Goal: Task Accomplishment & Management: Complete application form

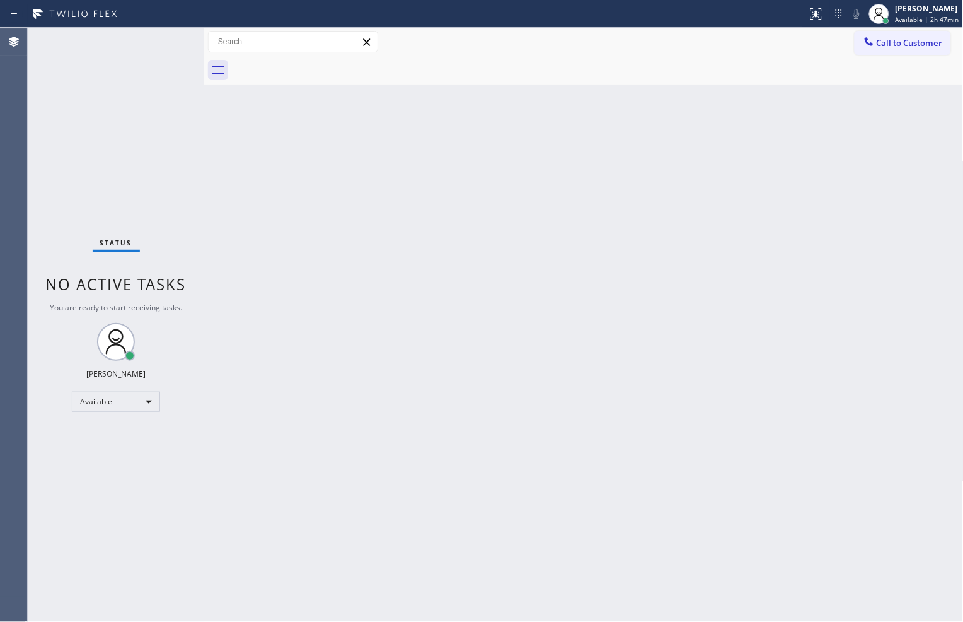
click at [712, 559] on div "Back to Dashboard Change Sender ID Customers Technicians Select a contact Outbo…" at bounding box center [584, 325] width 760 height 594
click at [146, 203] on div "Status No active tasks You are ready to start receiving tasks. [PERSON_NAME] Av…" at bounding box center [116, 325] width 177 height 594
click at [700, 569] on div "Back to Dashboard Change Sender ID Customers Technicians Select a contact Outbo…" at bounding box center [584, 325] width 760 height 594
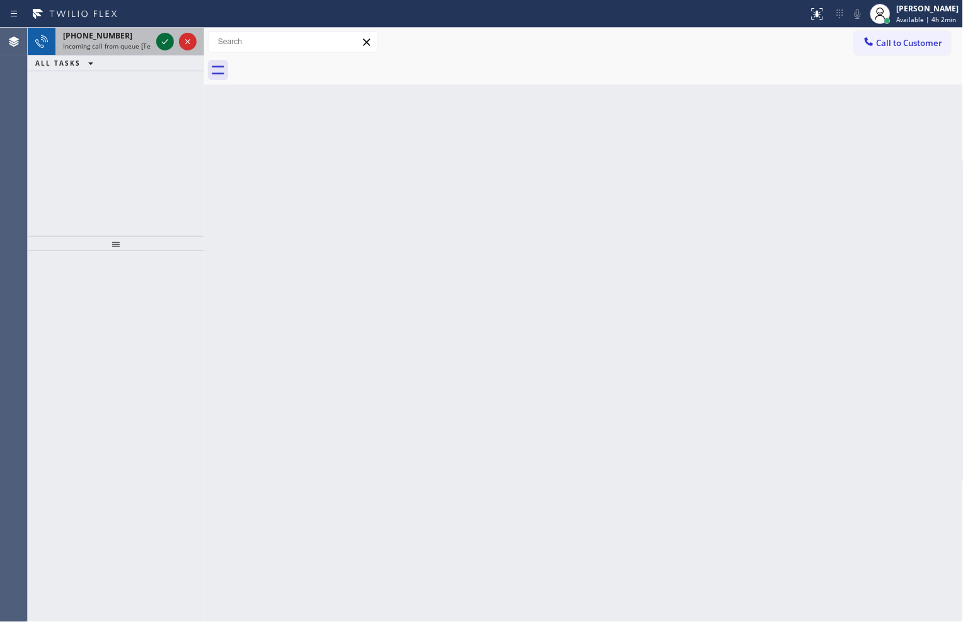
click at [171, 35] on icon at bounding box center [165, 41] width 15 height 15
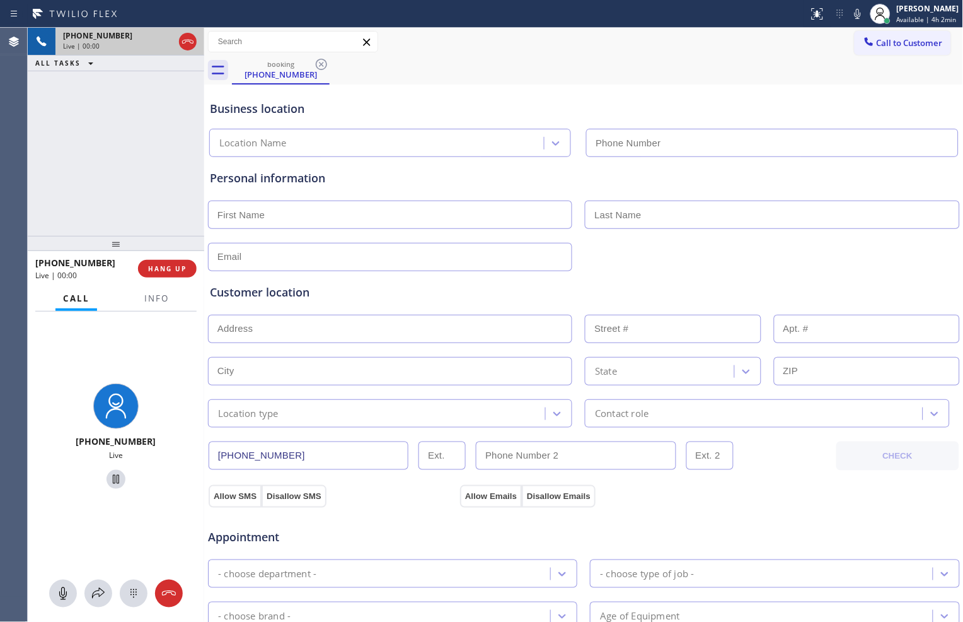
type input "[PHONE_NUMBER]"
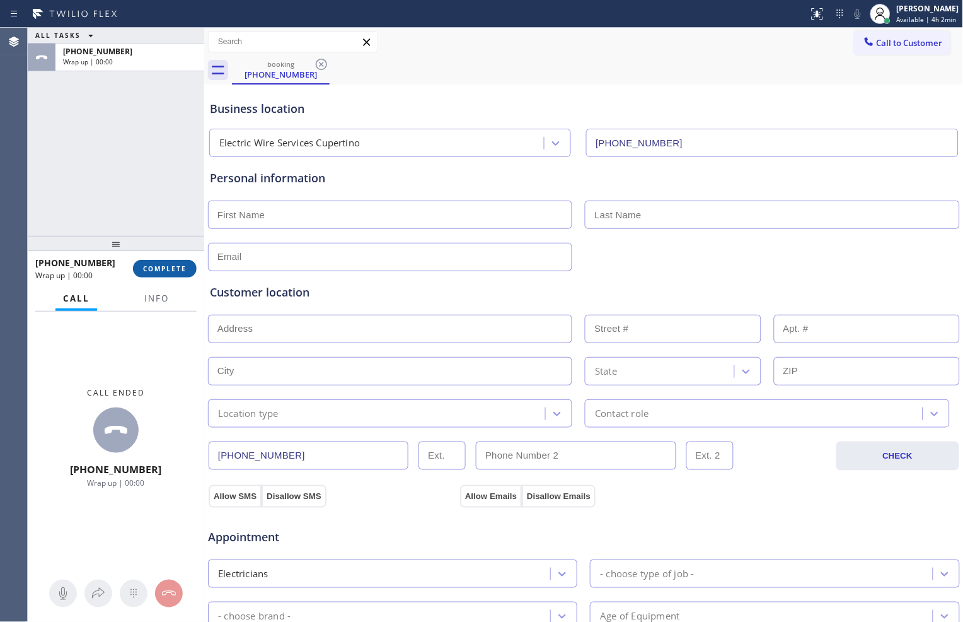
click at [182, 270] on span "COMPLETE" at bounding box center [165, 268] width 44 height 9
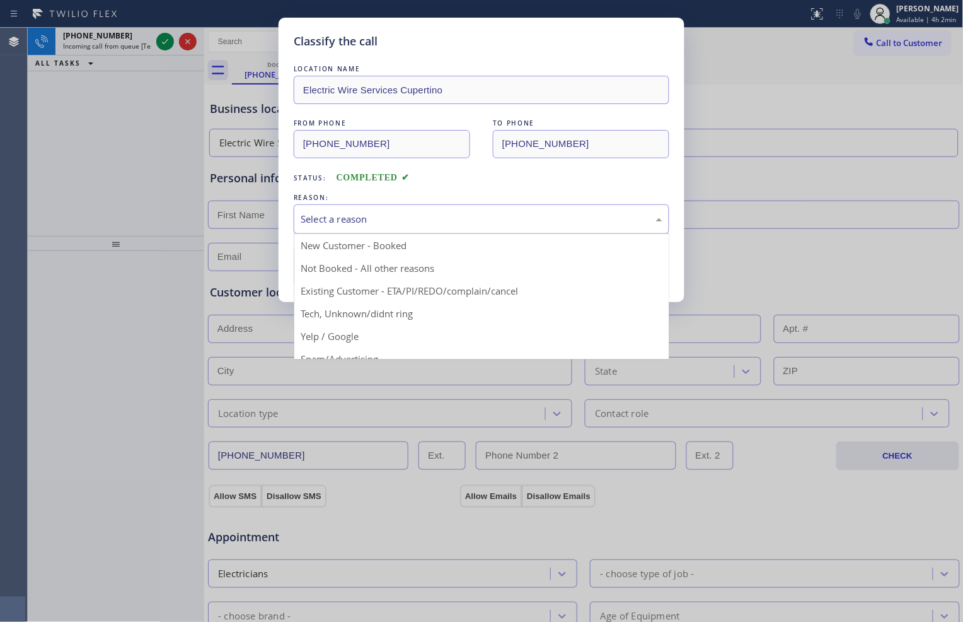
click at [370, 225] on div "Select a reason" at bounding box center [482, 219] width 362 height 15
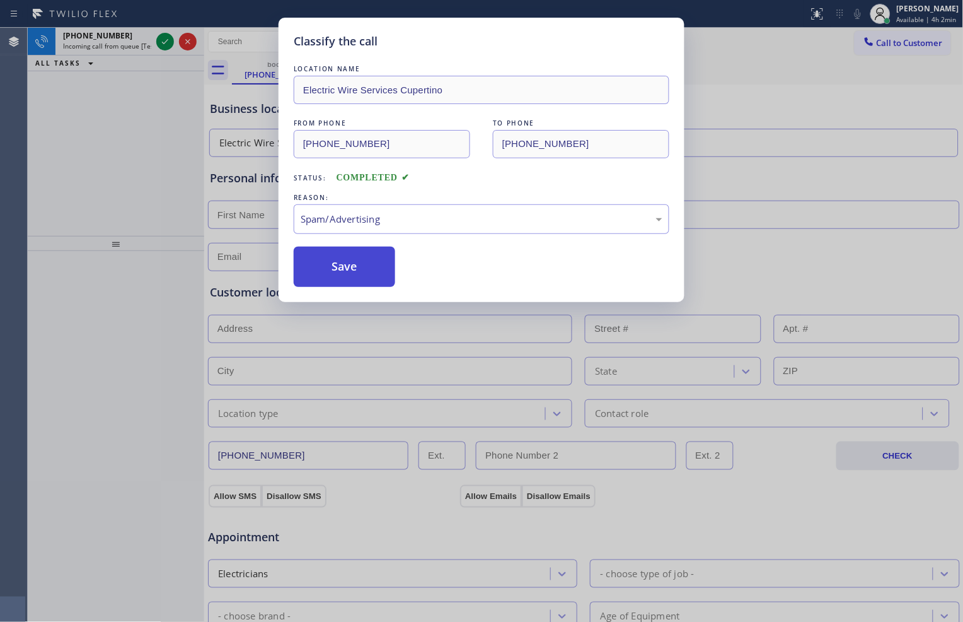
click at [364, 268] on button "Save" at bounding box center [345, 267] width 102 height 40
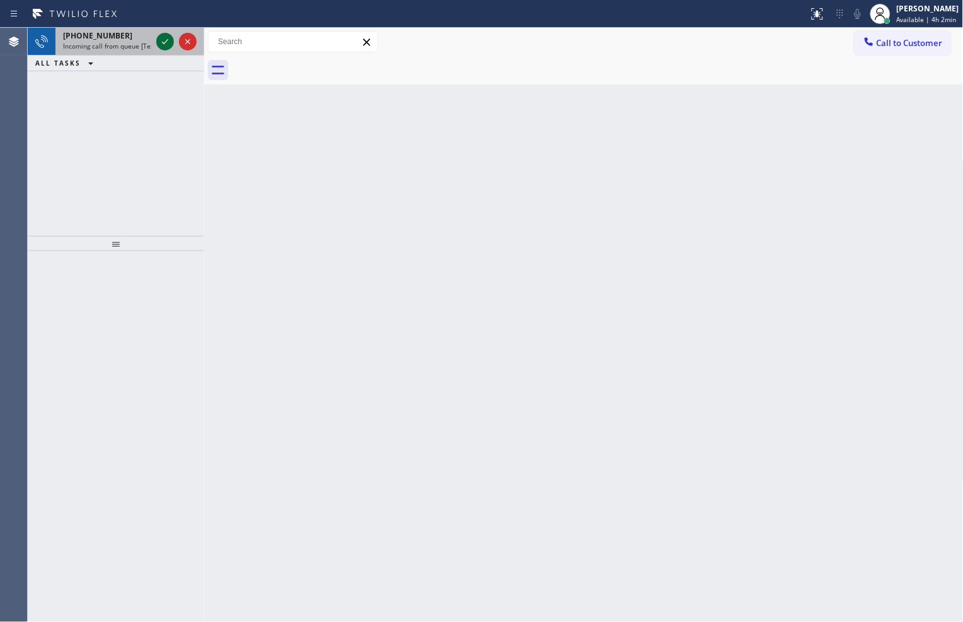
click at [160, 40] on icon at bounding box center [165, 41] width 15 height 15
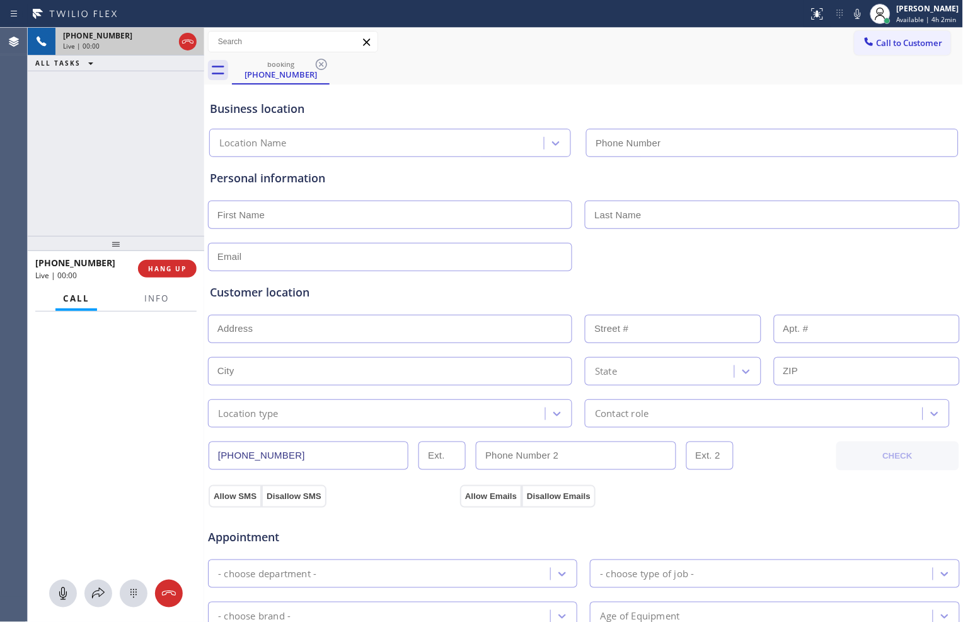
type input "[PHONE_NUMBER]"
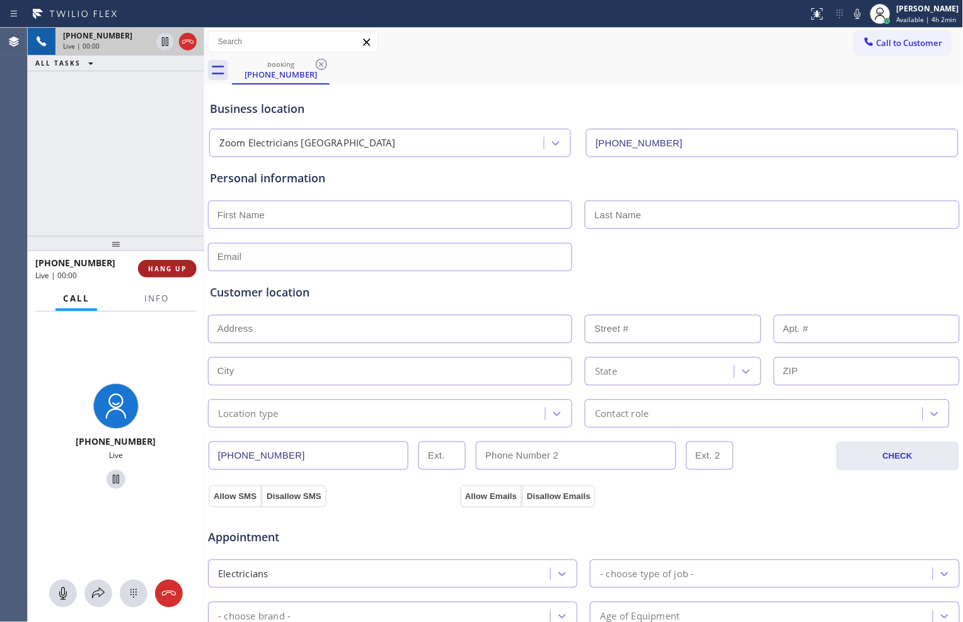
click at [178, 260] on button "HANG UP" at bounding box center [167, 269] width 59 height 18
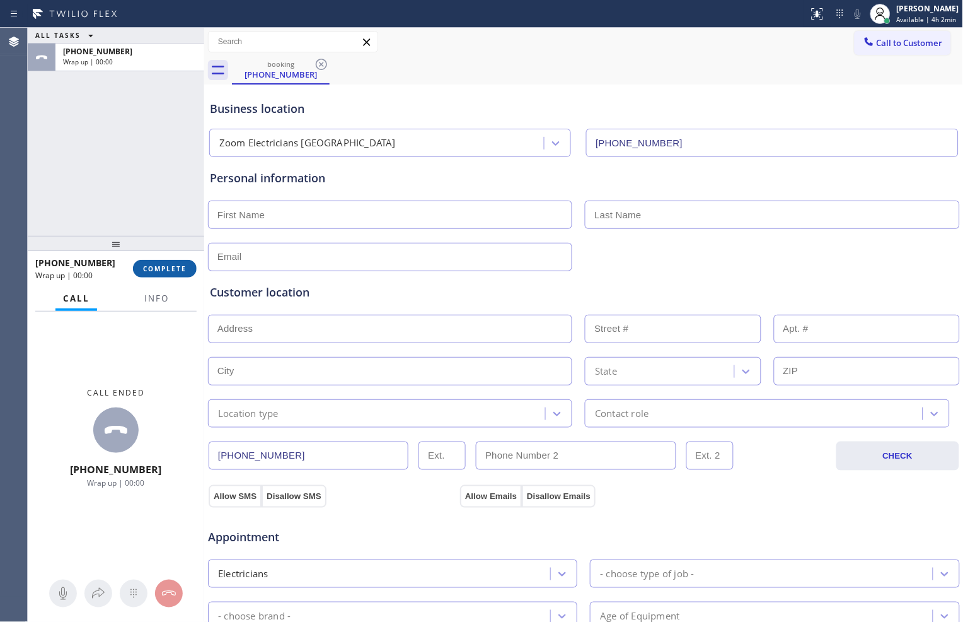
click at [184, 267] on span "COMPLETE" at bounding box center [165, 268] width 44 height 9
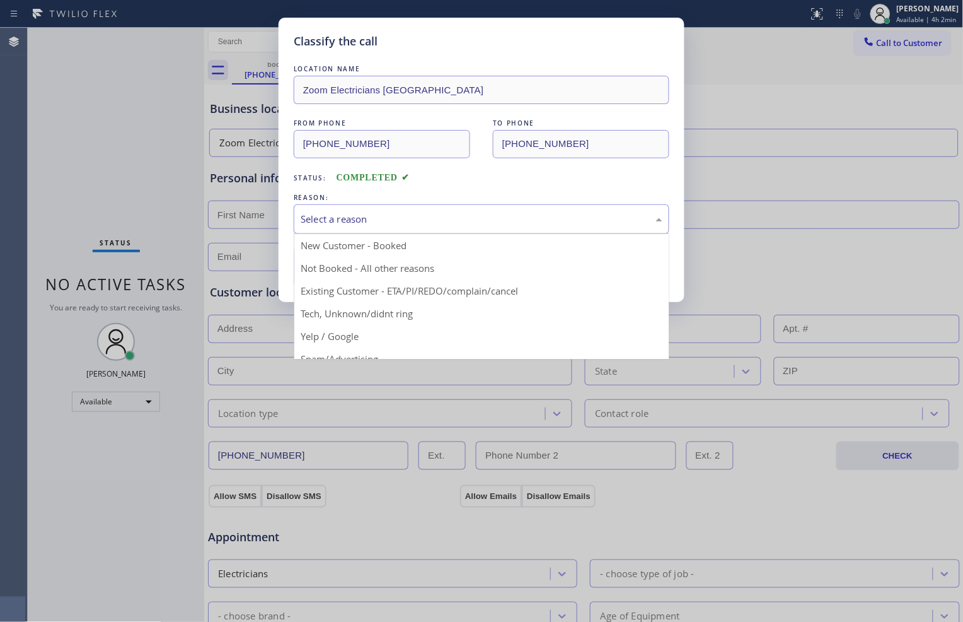
click at [396, 223] on div "Select a reason" at bounding box center [482, 219] width 362 height 15
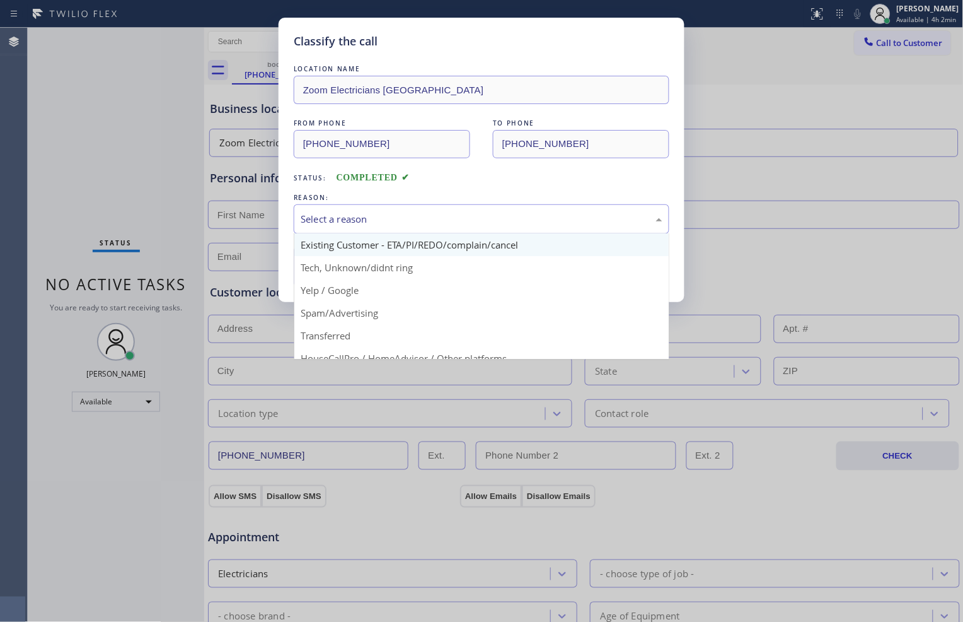
scroll to position [70, 0]
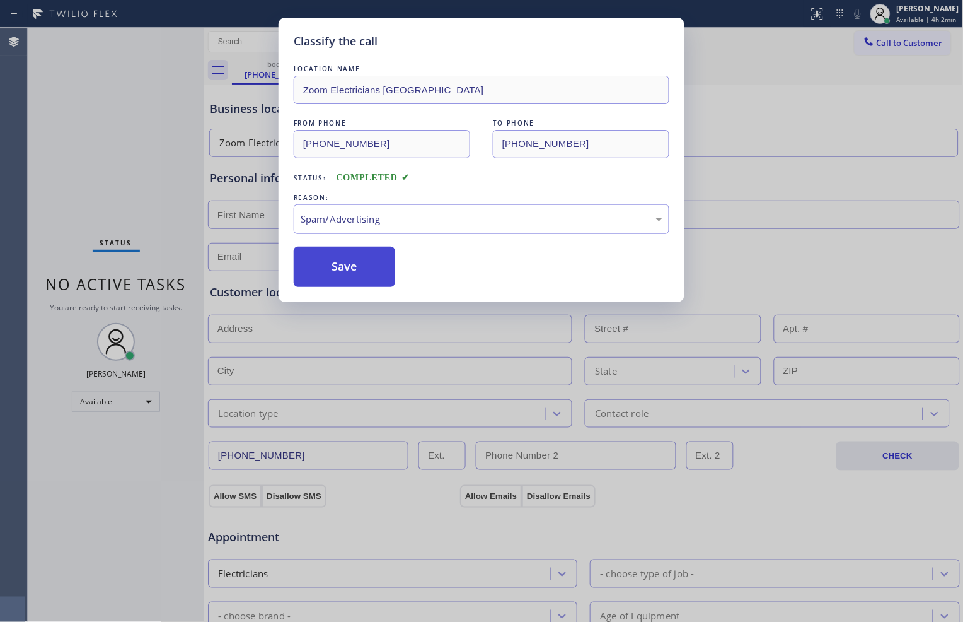
click at [370, 273] on button "Save" at bounding box center [345, 267] width 102 height 40
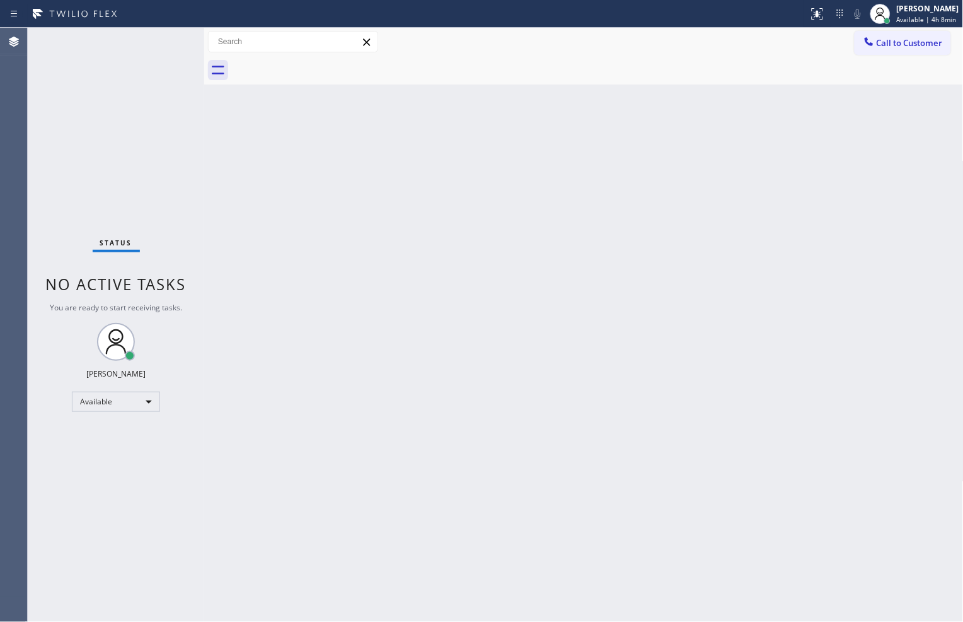
click at [119, 183] on div "Status No active tasks You are ready to start receiving tasks. [PERSON_NAME] Av…" at bounding box center [116, 325] width 177 height 594
click at [377, 395] on div "Back to Dashboard Change Sender ID Customers Technicians Select a contact Outbo…" at bounding box center [584, 325] width 760 height 594
click at [126, 177] on div "Status No active tasks You are ready to start receiving tasks. [PERSON_NAME] Av…" at bounding box center [116, 325] width 177 height 594
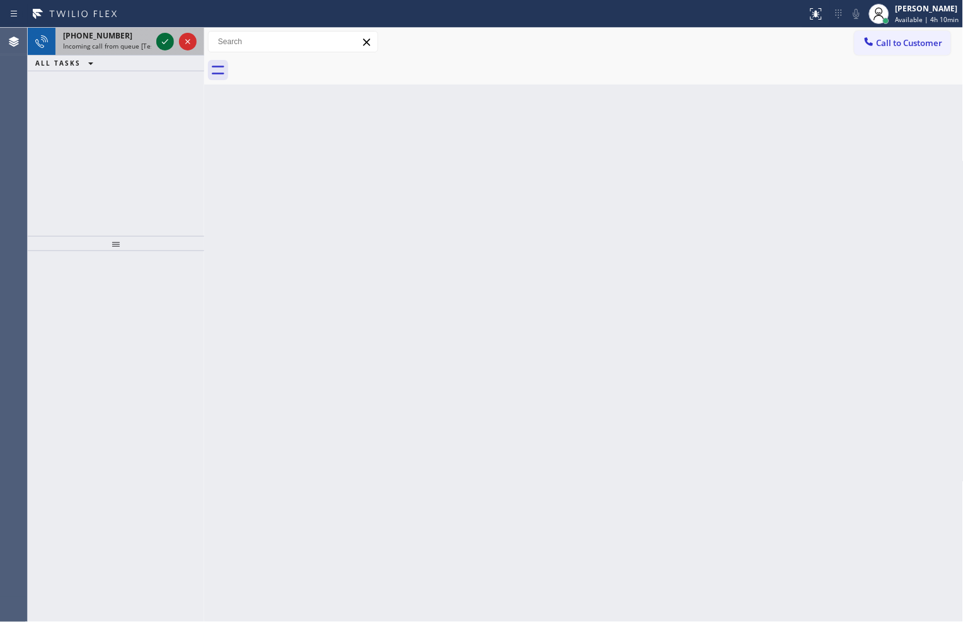
click at [169, 38] on icon at bounding box center [165, 41] width 15 height 15
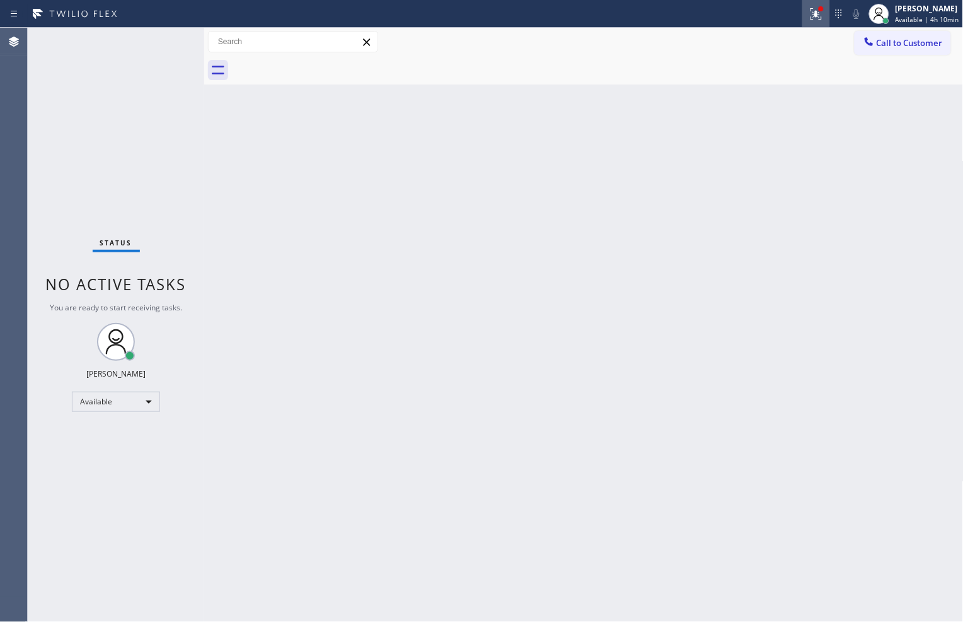
click at [811, 16] on icon at bounding box center [815, 12] width 8 height 9
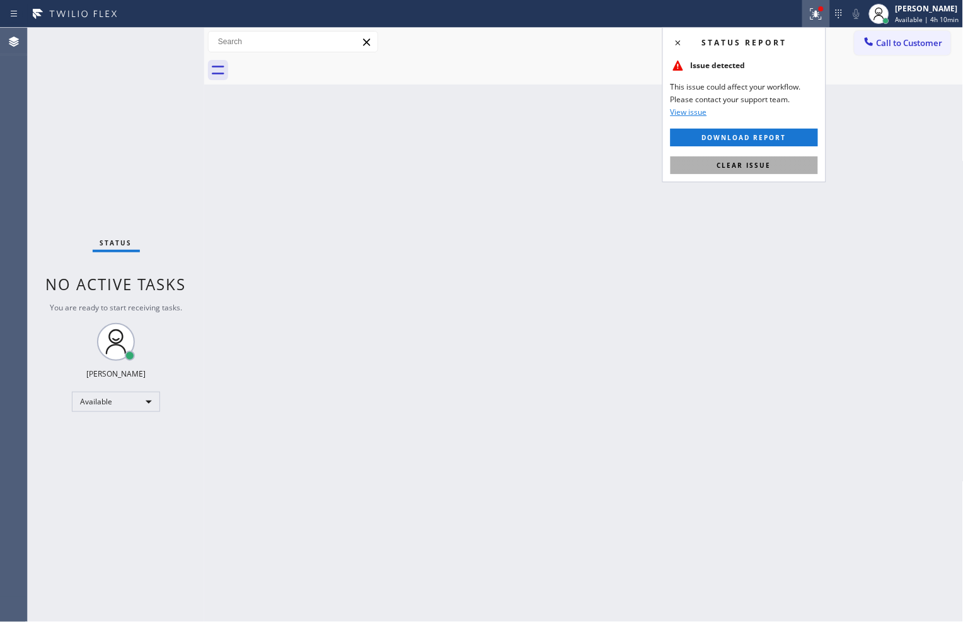
click at [779, 164] on button "Clear issue" at bounding box center [745, 165] width 148 height 18
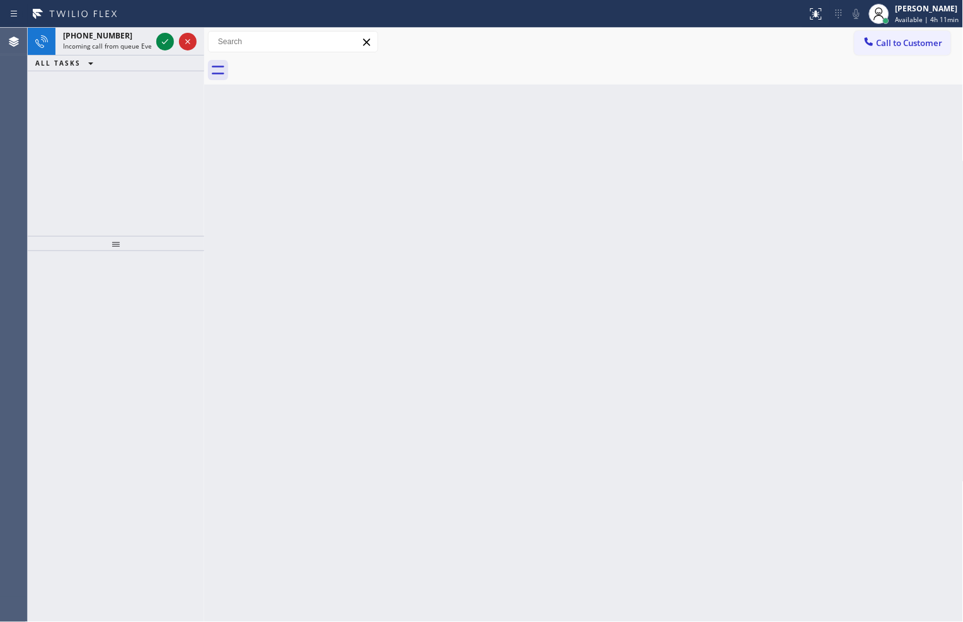
click at [116, 153] on div "[PHONE_NUMBER] Incoming call from queue Everybody ALL TASKS ALL TASKS ACTIVE TA…" at bounding box center [116, 132] width 177 height 208
click at [162, 40] on icon at bounding box center [165, 41] width 15 height 15
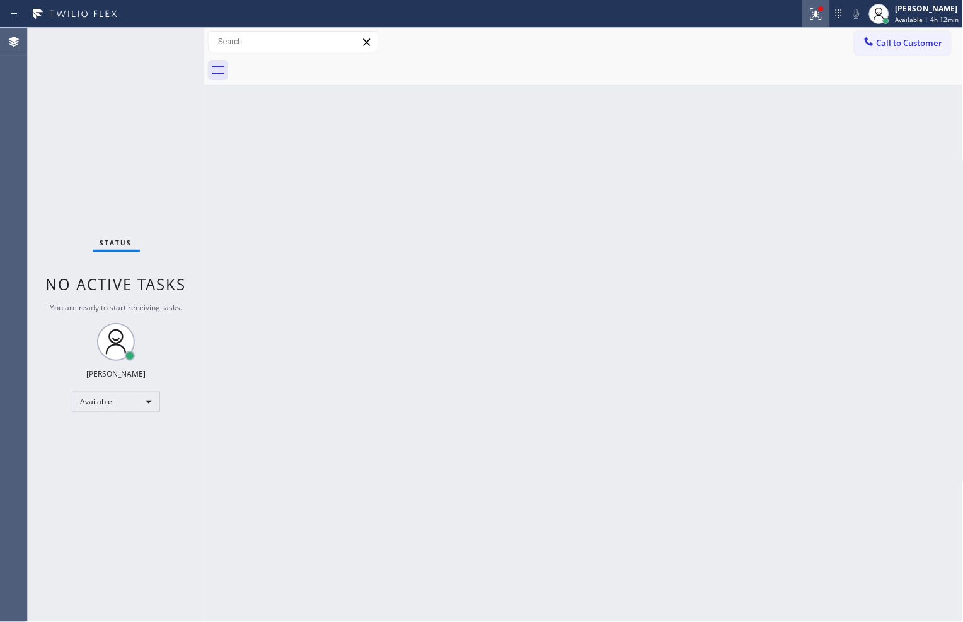
click at [809, 13] on icon at bounding box center [816, 13] width 15 height 15
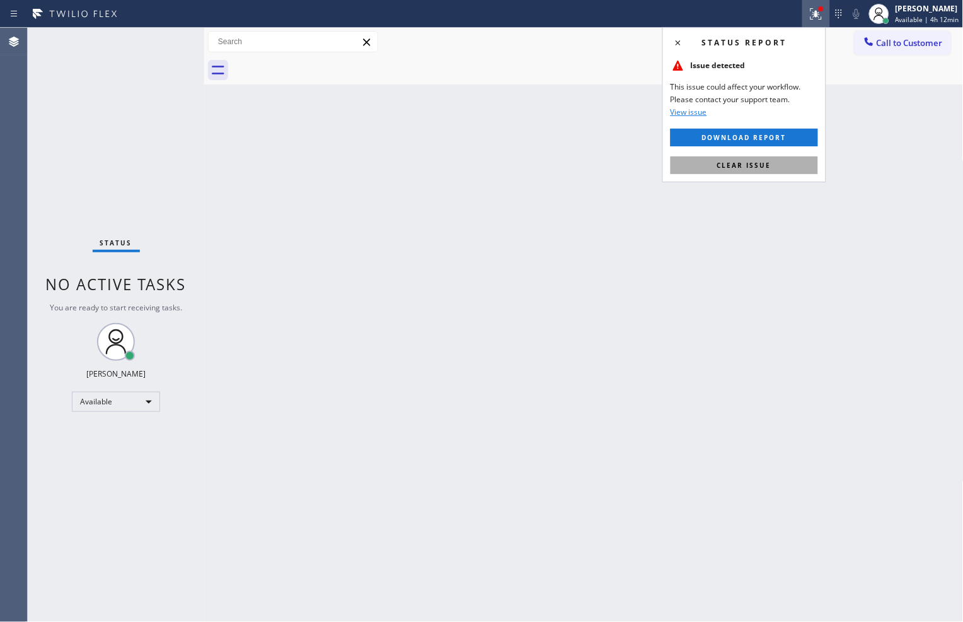
click at [763, 166] on span "Clear issue" at bounding box center [744, 165] width 54 height 9
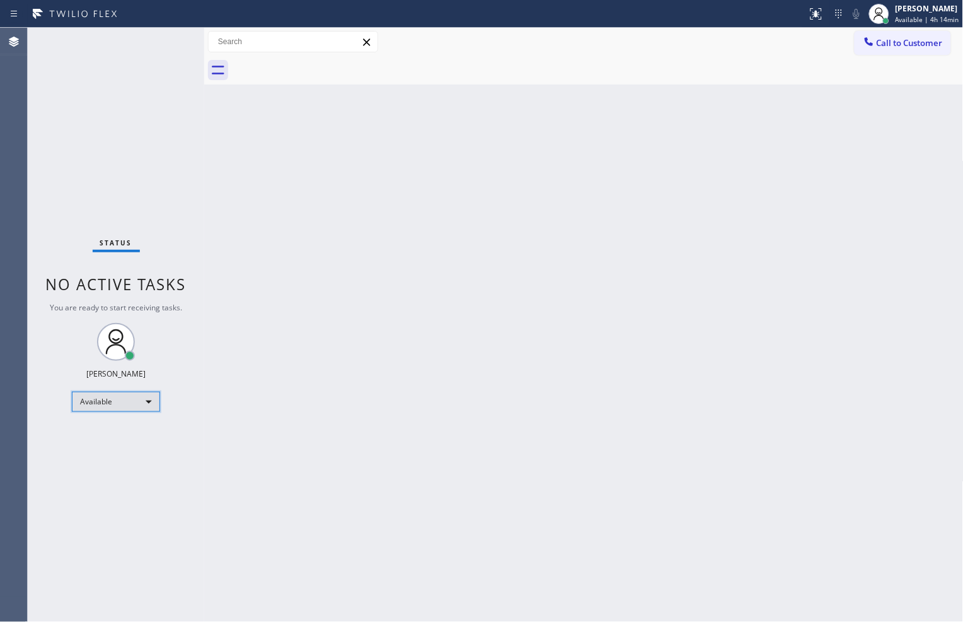
click at [129, 400] on div "Available" at bounding box center [116, 402] width 88 height 20
click at [115, 461] on li "Break" at bounding box center [116, 465] width 86 height 15
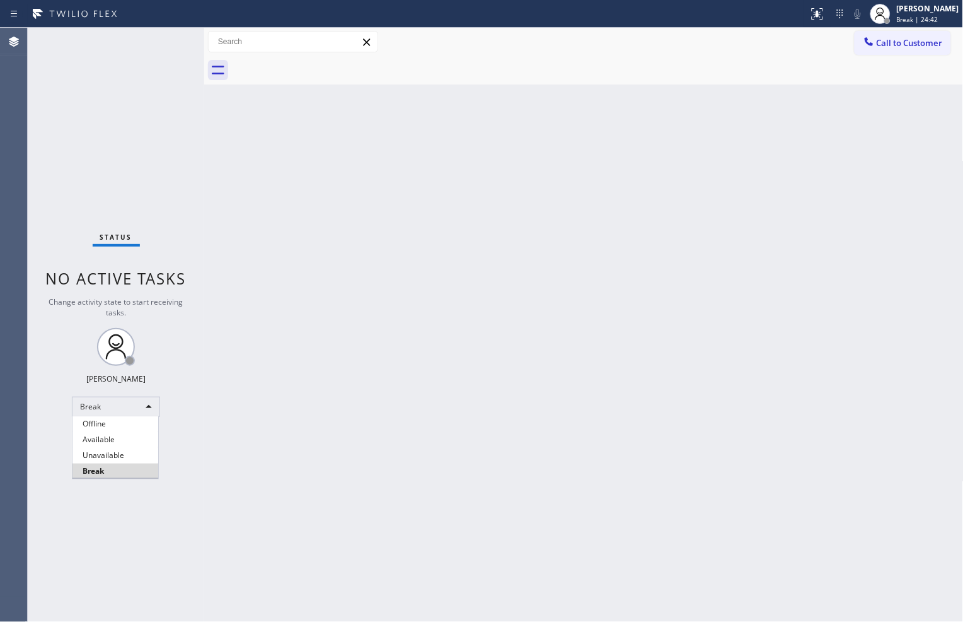
click at [626, 354] on div at bounding box center [481, 311] width 963 height 622
click at [673, 313] on div "Back to Dashboard Change Sender ID Customers Technicians Select a contact Outbo…" at bounding box center [584, 325] width 760 height 594
click at [183, 187] on div "Status No active tasks Change activity state to start receiving tasks. [PERSON_…" at bounding box center [116, 325] width 177 height 594
click at [810, 17] on icon at bounding box center [817, 13] width 15 height 15
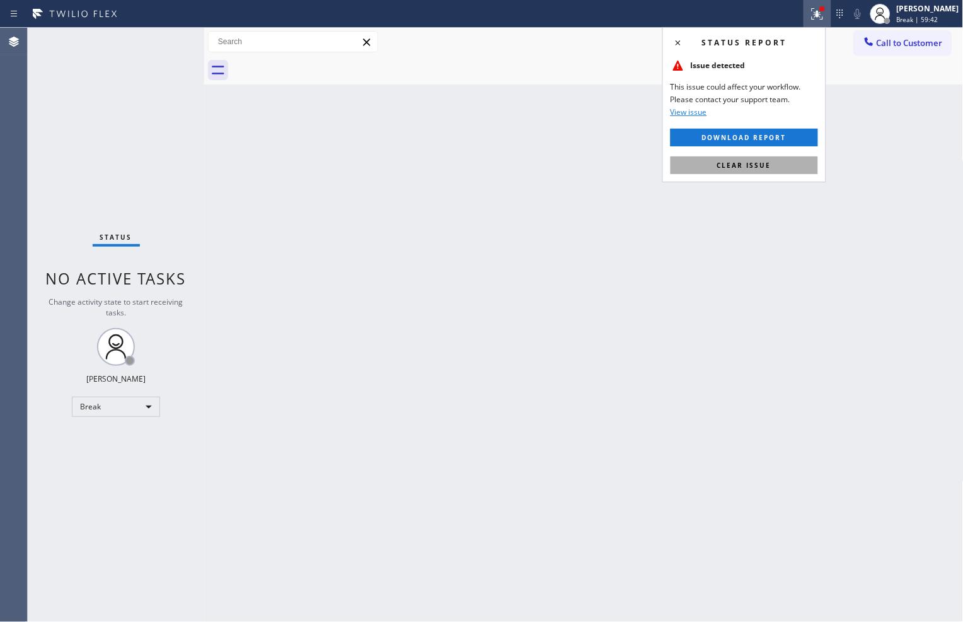
click at [782, 168] on button "Clear issue" at bounding box center [745, 165] width 148 height 18
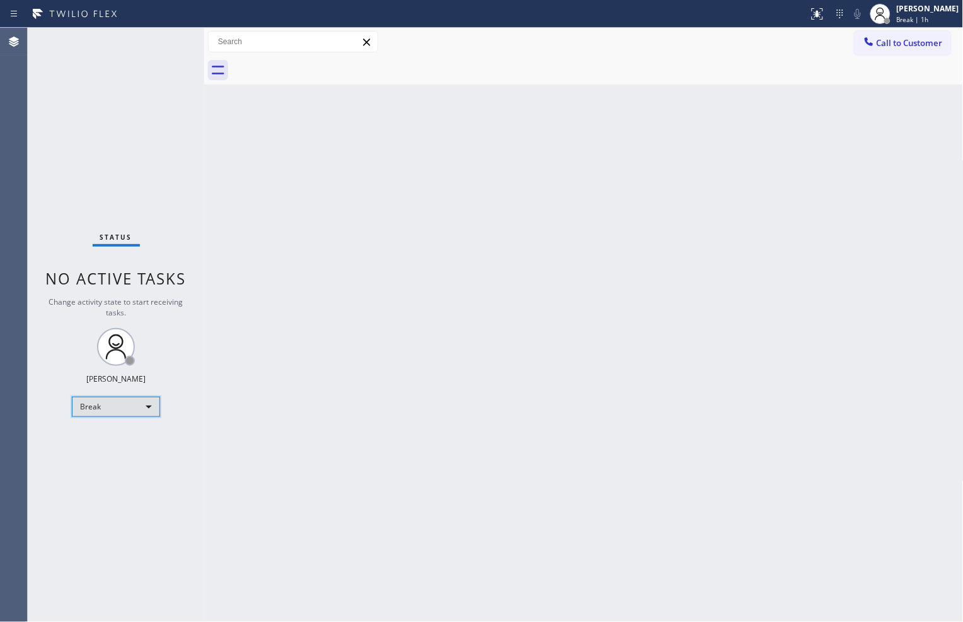
click at [145, 406] on div "Break" at bounding box center [116, 407] width 88 height 20
click at [117, 436] on li "Available" at bounding box center [116, 439] width 86 height 15
click at [153, 185] on div "Status No active tasks You are ready to start receiving tasks. [PERSON_NAME] Av…" at bounding box center [116, 325] width 177 height 594
click at [164, 149] on div "Status No active tasks You are ready to start receiving tasks. [PERSON_NAME] Av…" at bounding box center [116, 325] width 177 height 594
click at [695, 52] on div "Call to Customer Outbound call Location Search location Your caller id phone nu…" at bounding box center [584, 42] width 760 height 22
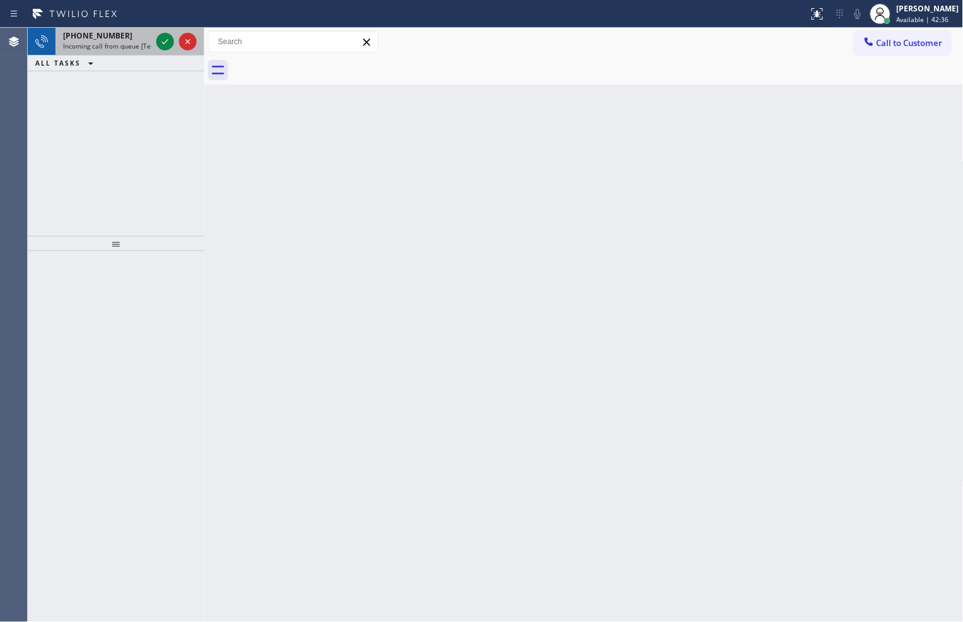
click at [160, 49] on div at bounding box center [176, 42] width 45 height 28
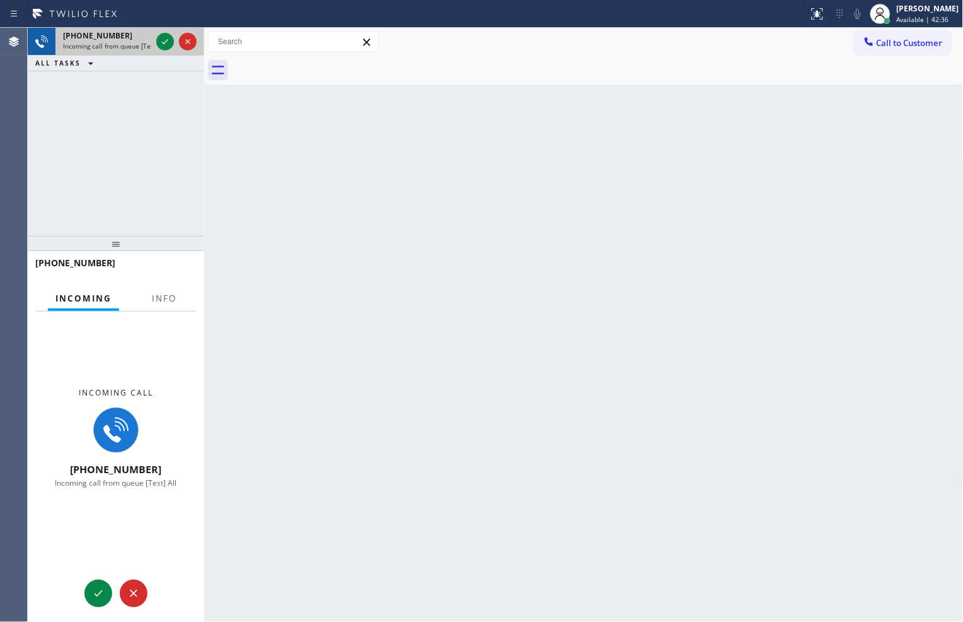
click at [160, 49] on div at bounding box center [176, 42] width 45 height 28
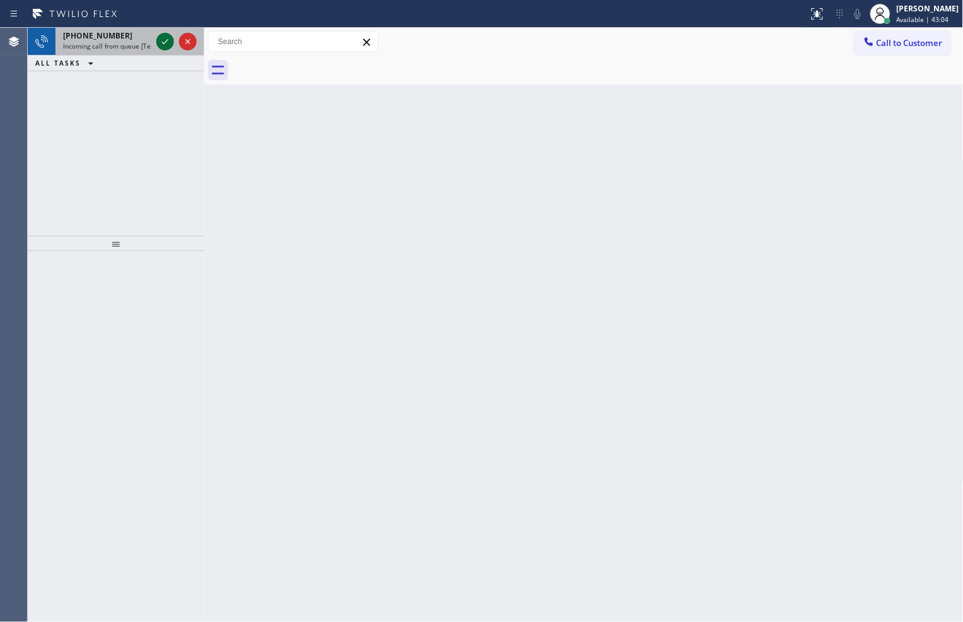
click at [161, 44] on icon at bounding box center [165, 41] width 15 height 15
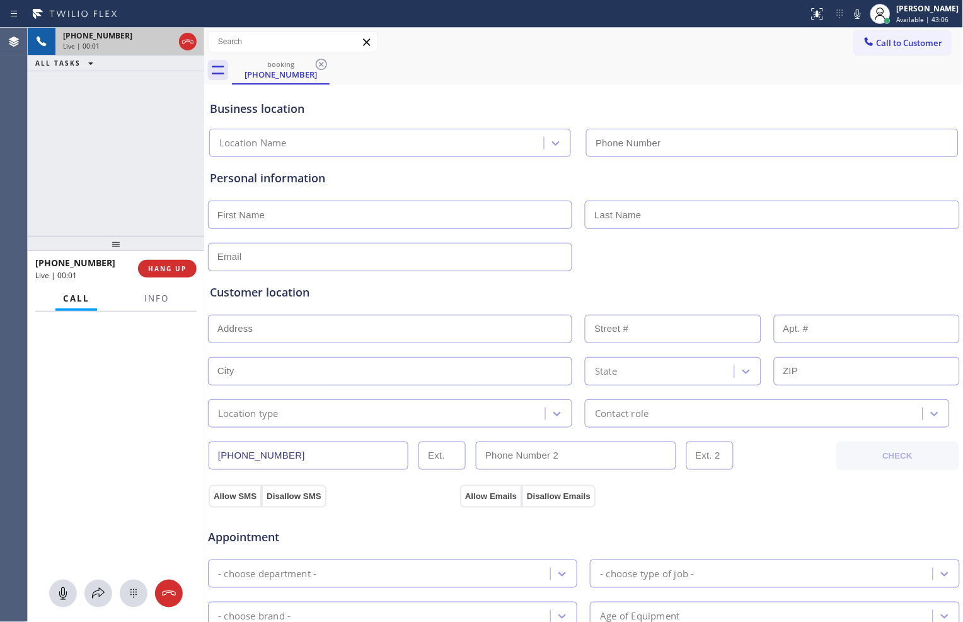
type input "[PHONE_NUMBER]"
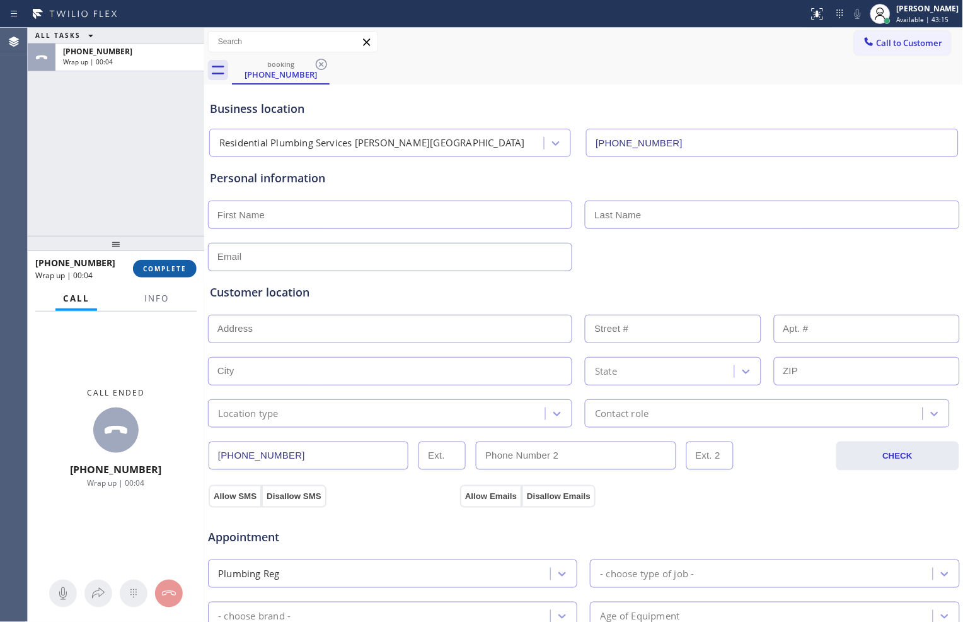
click at [174, 273] on button "COMPLETE" at bounding box center [165, 269] width 64 height 18
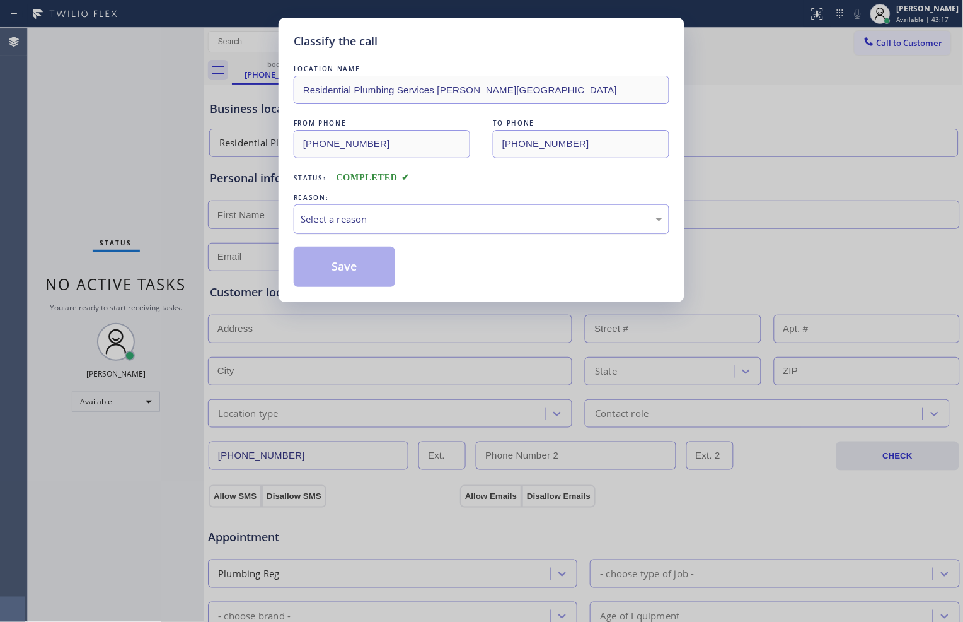
click at [392, 228] on div "Select a reason" at bounding box center [482, 219] width 376 height 30
click at [392, 269] on button "Save" at bounding box center [345, 267] width 102 height 40
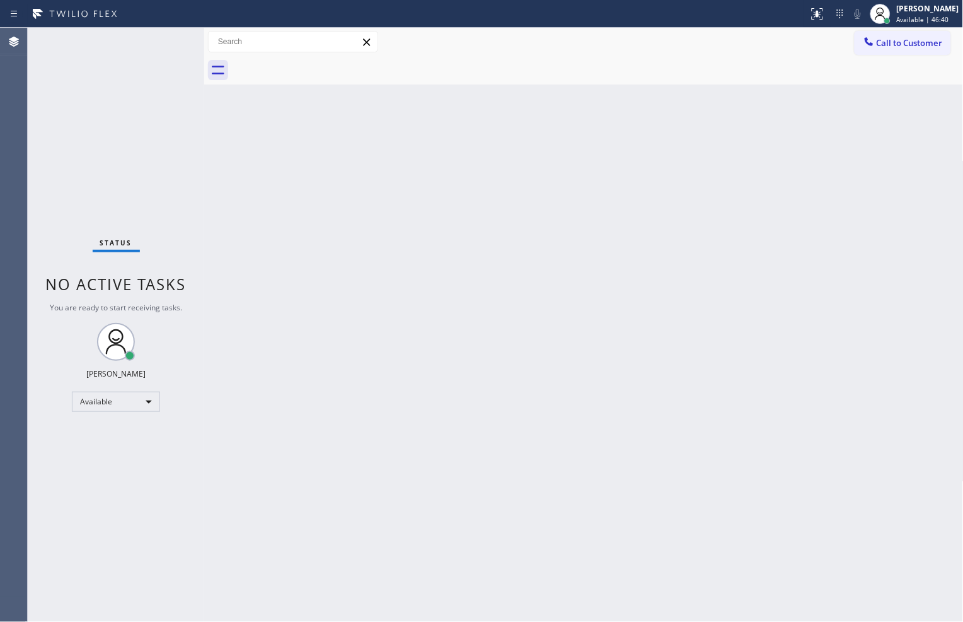
click at [115, 203] on div "Status No active tasks You are ready to start receiving tasks. [PERSON_NAME] Av…" at bounding box center [116, 325] width 177 height 594
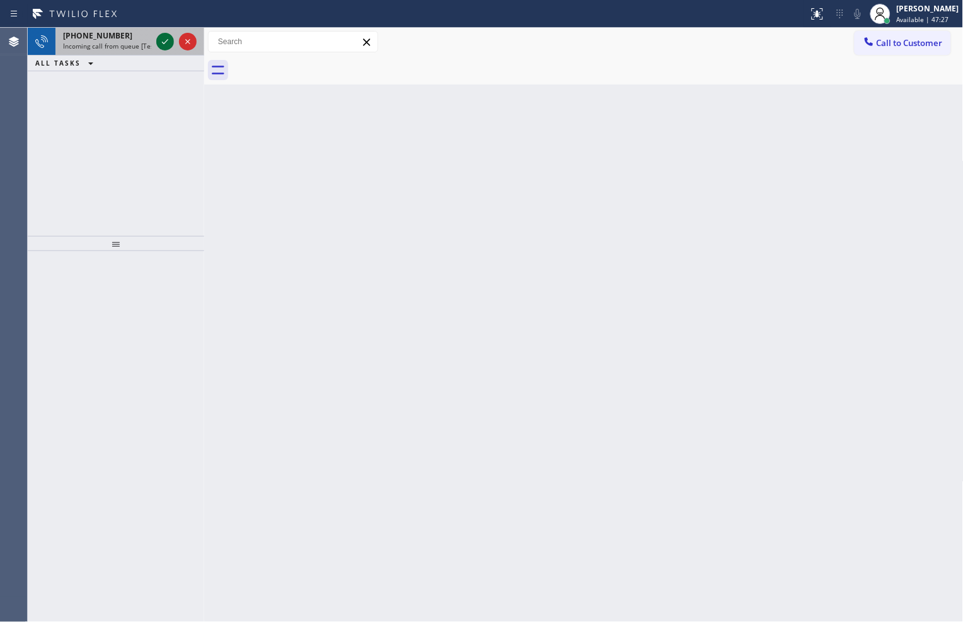
click at [160, 38] on icon at bounding box center [165, 41] width 15 height 15
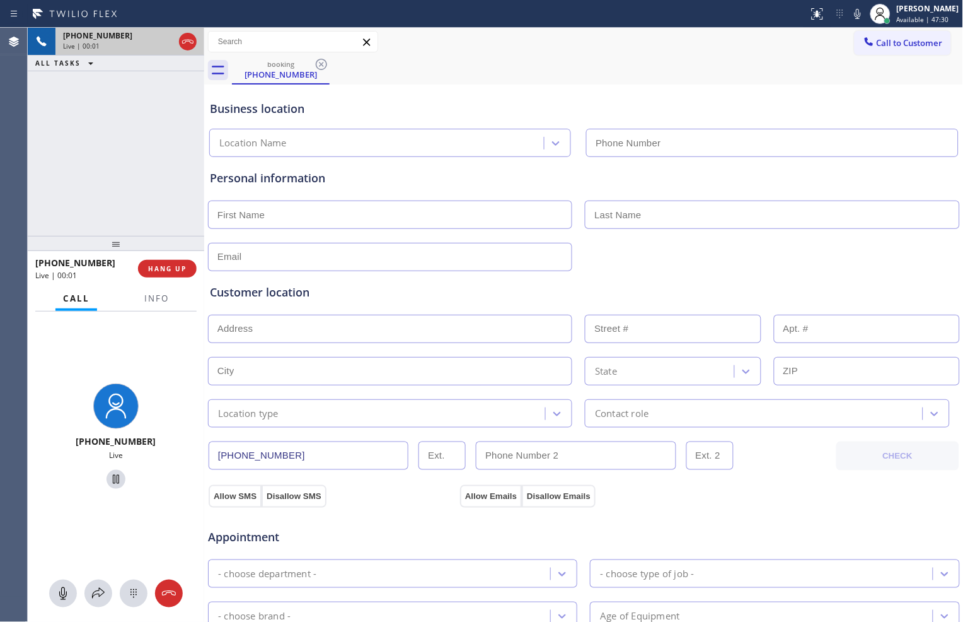
type input "[PHONE_NUMBER]"
click at [165, 39] on icon at bounding box center [165, 41] width 15 height 15
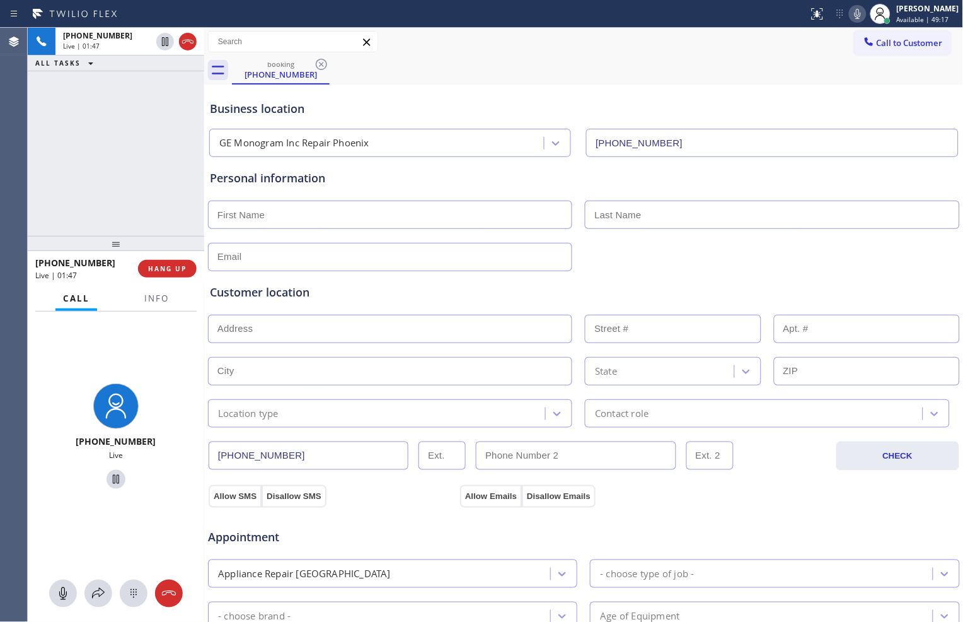
click at [854, 11] on icon at bounding box center [857, 13] width 15 height 15
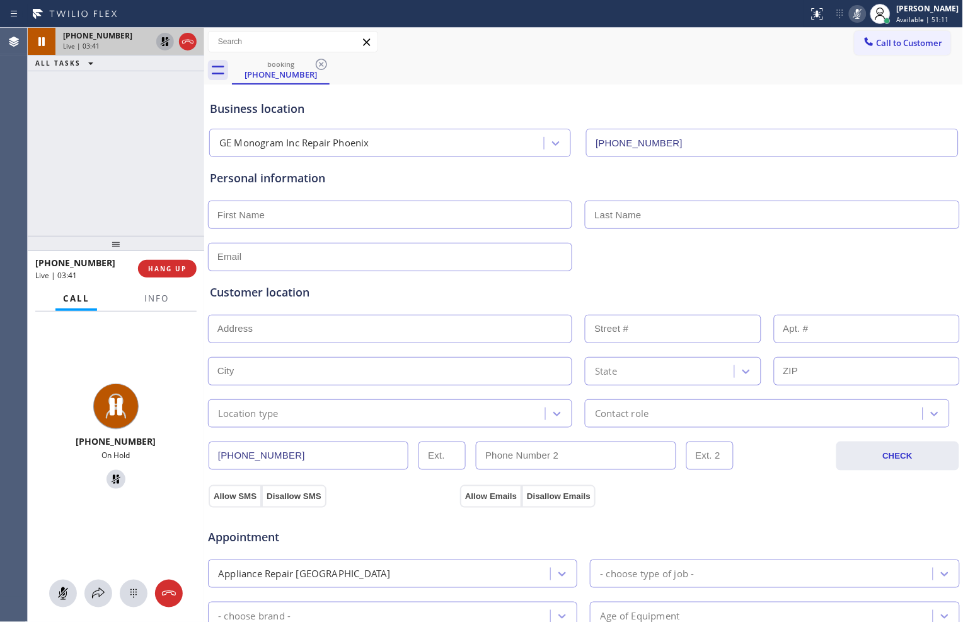
click at [163, 34] on icon at bounding box center [165, 41] width 15 height 15
click at [859, 8] on icon at bounding box center [857, 13] width 15 height 15
click at [165, 45] on icon at bounding box center [165, 41] width 15 height 15
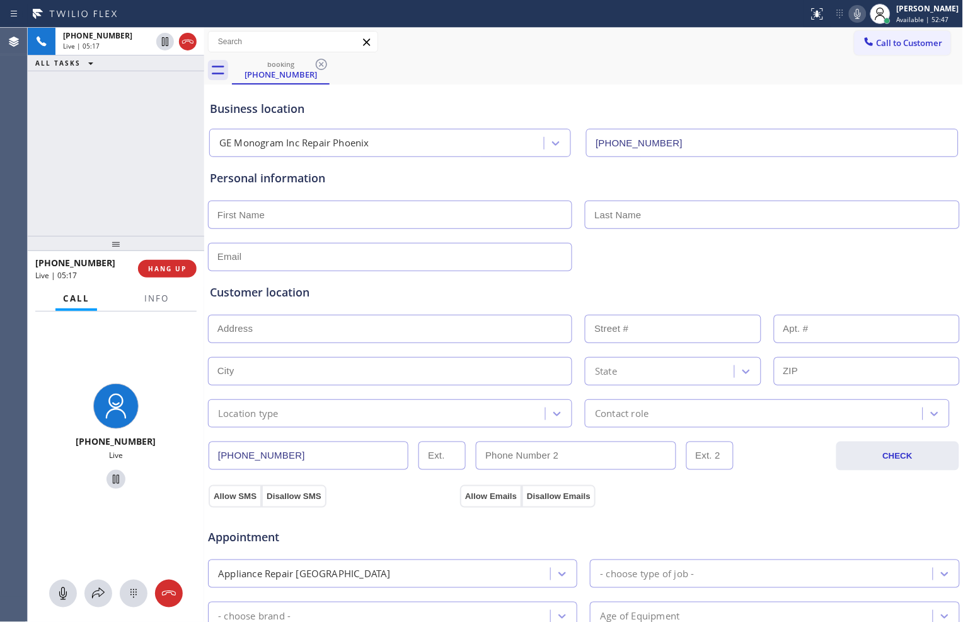
click at [855, 17] on icon at bounding box center [857, 13] width 15 height 15
click at [717, 45] on div "Call to Customer Outbound call Location Search location Your caller id phone nu…" at bounding box center [584, 42] width 760 height 22
click at [392, 202] on div at bounding box center [584, 213] width 755 height 31
click at [398, 218] on input "text" at bounding box center [390, 214] width 364 height 28
type input "[PERSON_NAME]"
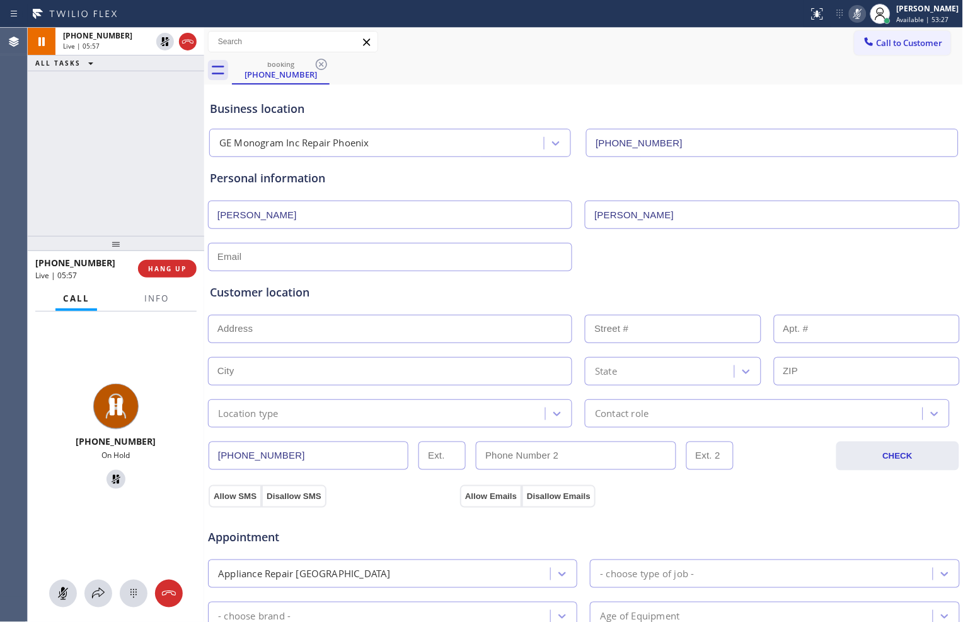
type input "[PERSON_NAME]"
drag, startPoint x: 421, startPoint y: 326, endPoint x: 409, endPoint y: 318, distance: 14.7
click at [421, 326] on input "text" at bounding box center [390, 329] width 364 height 28
click at [166, 43] on icon at bounding box center [165, 41] width 9 height 9
click at [855, 15] on icon at bounding box center [858, 14] width 6 height 10
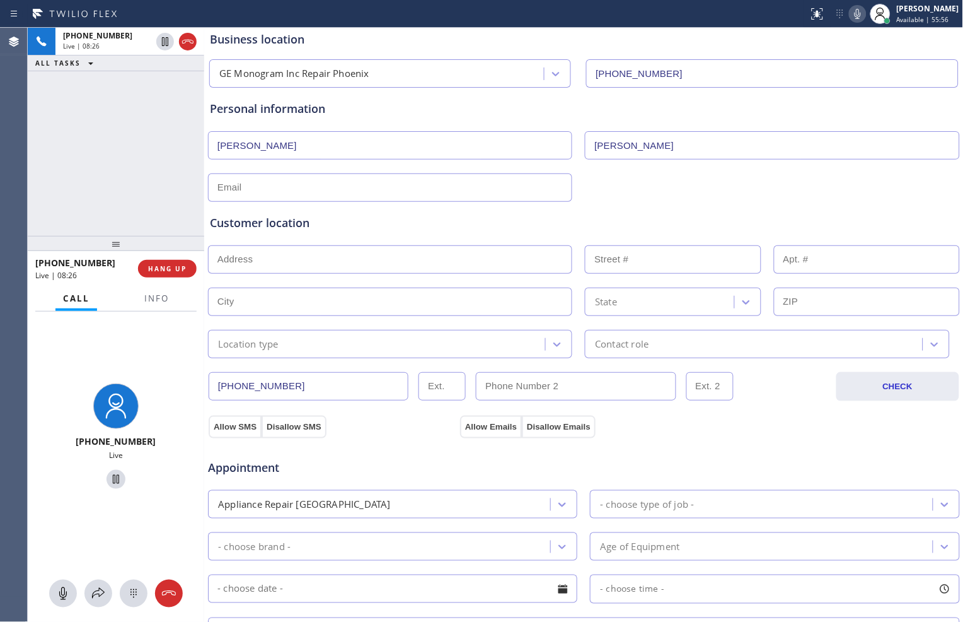
scroll to position [70, 0]
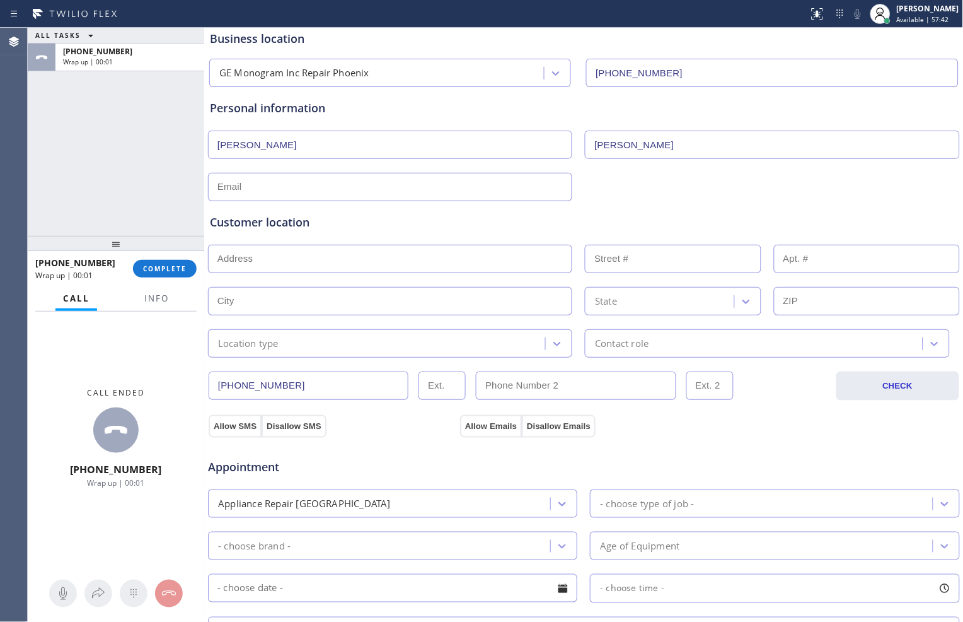
click at [287, 185] on input "text" at bounding box center [390, 187] width 364 height 28
click at [473, 188] on input "text" at bounding box center [390, 187] width 364 height 28
paste input "[EMAIL_ADDRESS][DOMAIN_NAME]"
type input "[EMAIL_ADDRESS][DOMAIN_NAME]"
click at [407, 268] on input "text" at bounding box center [390, 259] width 364 height 28
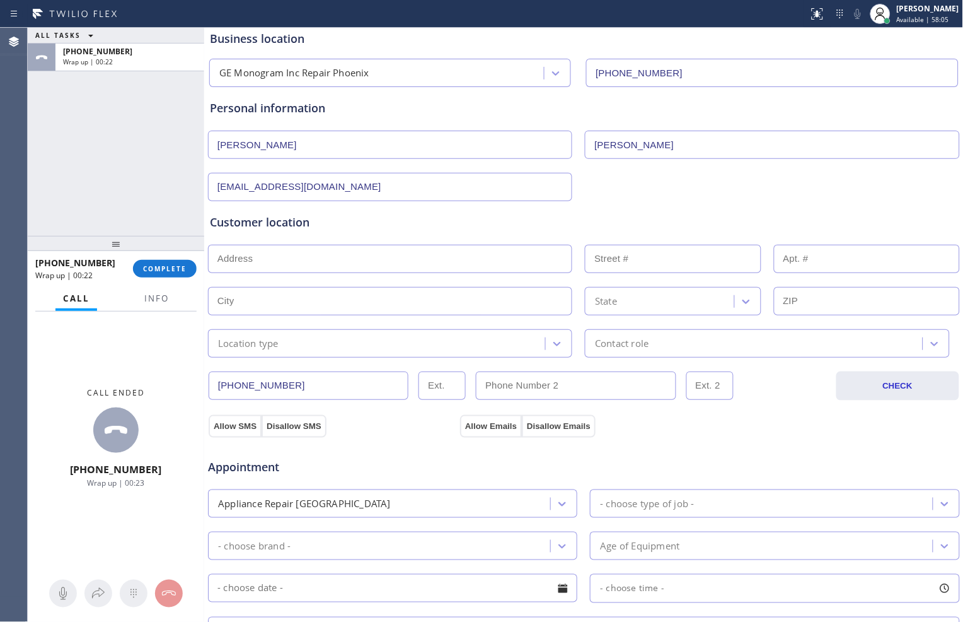
click at [161, 140] on div "ALL TASKS ALL TASKS ACTIVE TASKS TASKS IN WRAP UP [PHONE_NUMBER] Wrap up | 00:22" at bounding box center [116, 132] width 177 height 208
click at [301, 248] on input "text" at bounding box center [390, 259] width 364 height 28
paste input "[STREET_ADDRESS]"
type input "[STREET_ADDRESS]"
type input "26106"
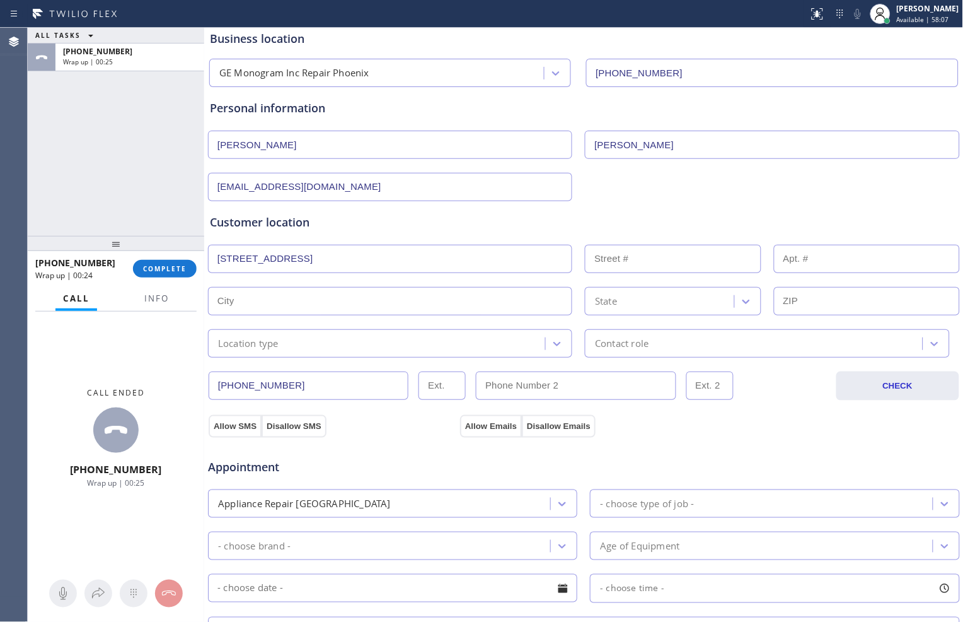
type input "Phoenix"
type input "85085"
click at [399, 348] on div "Location type" at bounding box center [379, 343] width 334 height 22
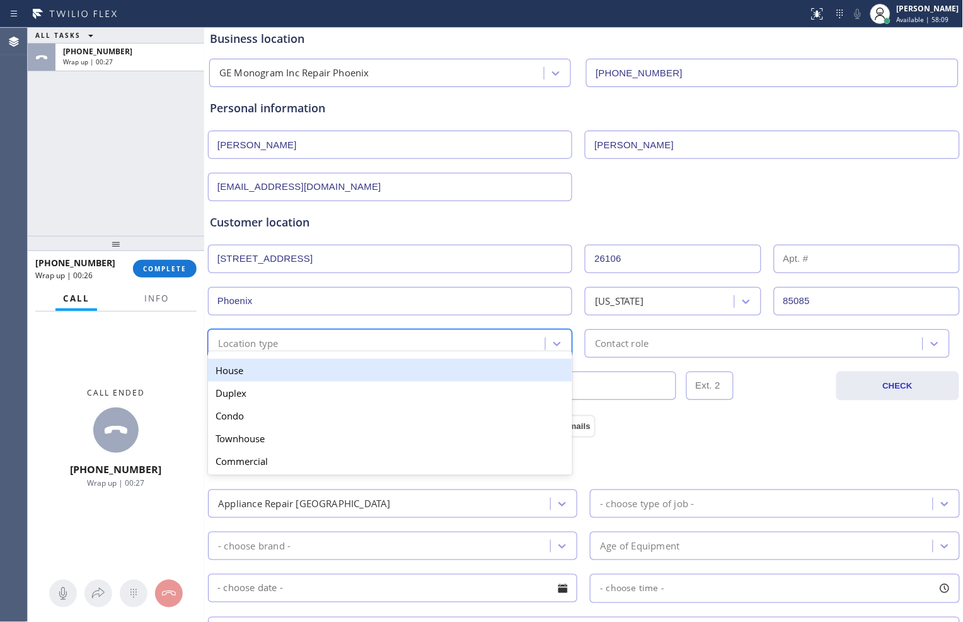
click at [378, 369] on div "House" at bounding box center [390, 370] width 364 height 23
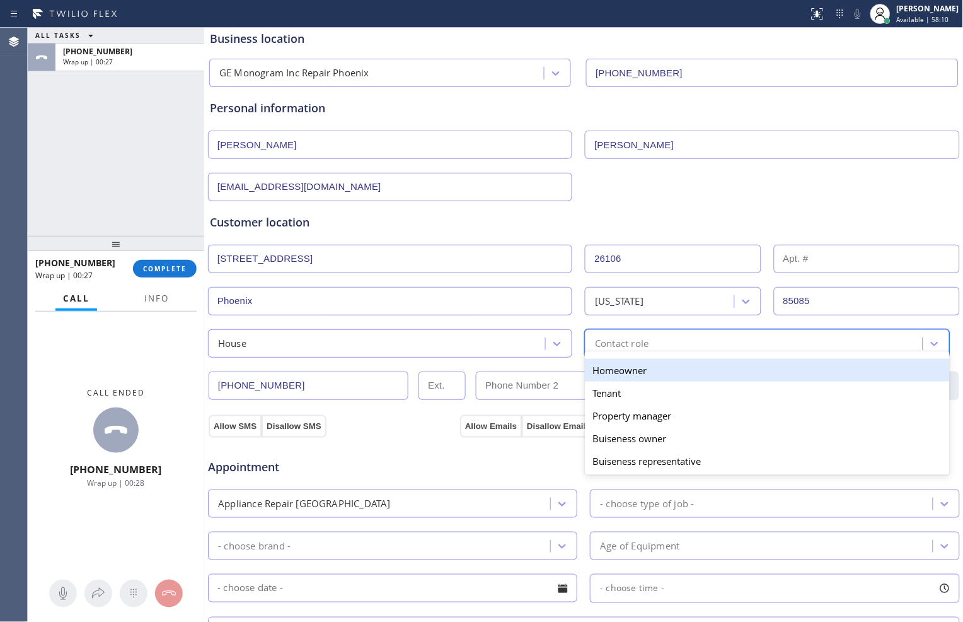
click at [613, 337] on div "Contact role" at bounding box center [622, 343] width 54 height 15
click at [613, 370] on div "Homeowner" at bounding box center [767, 370] width 364 height 23
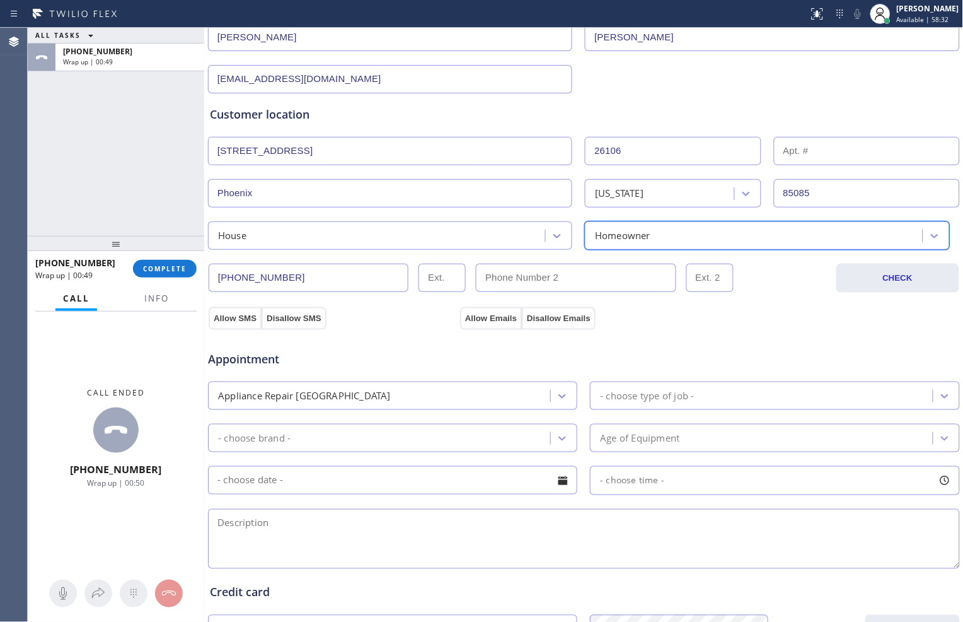
scroll to position [210, 0]
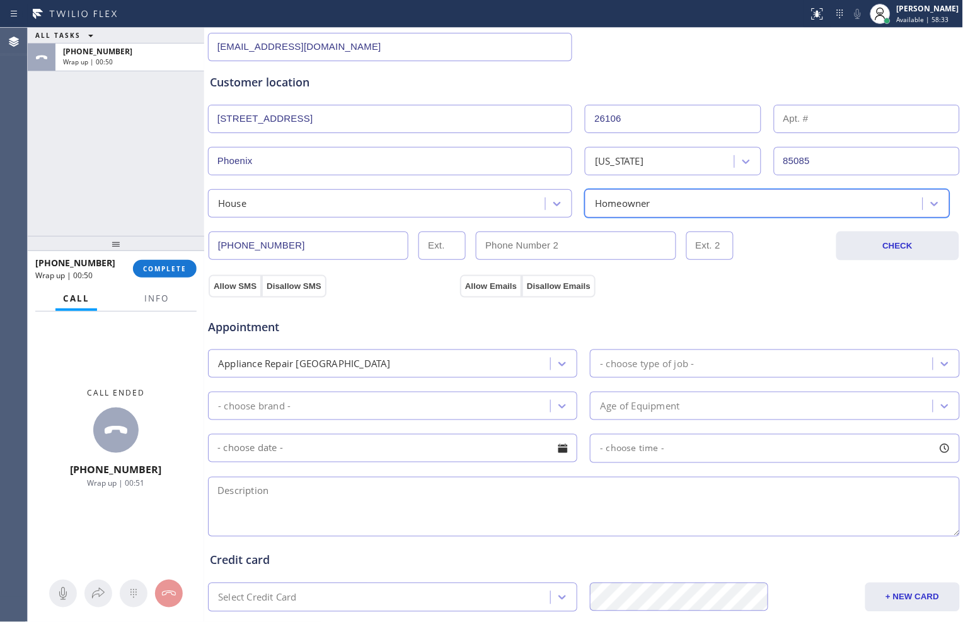
click at [390, 501] on textarea at bounding box center [584, 507] width 752 height 60
paste textarea "[STREET_ADDRESS],"
type textarea "[STREET_ADDRESS],"
click at [482, 364] on div "Appliance Repair [GEOGRAPHIC_DATA]" at bounding box center [381, 363] width 339 height 22
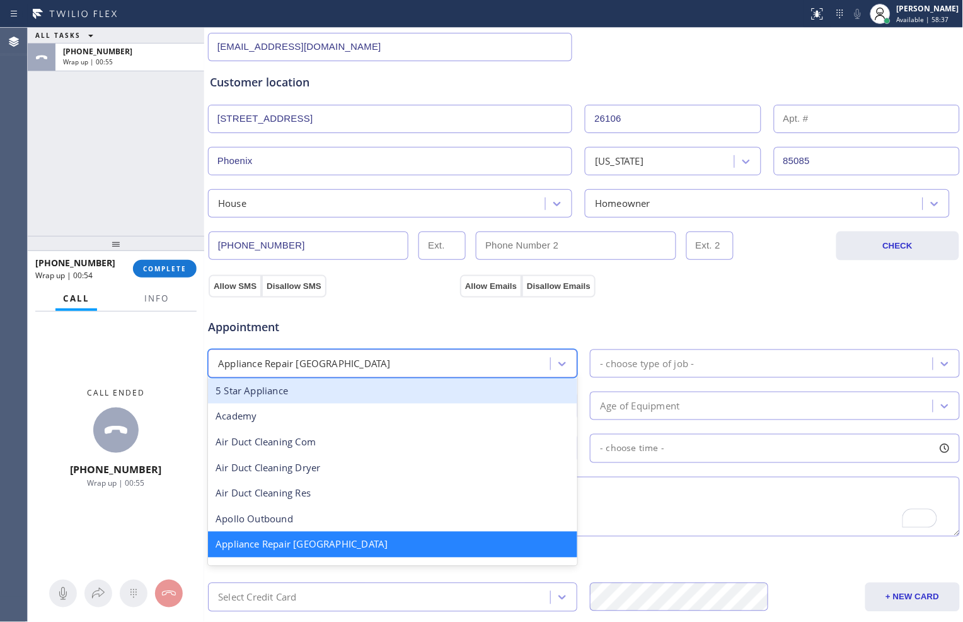
scroll to position [141, 0]
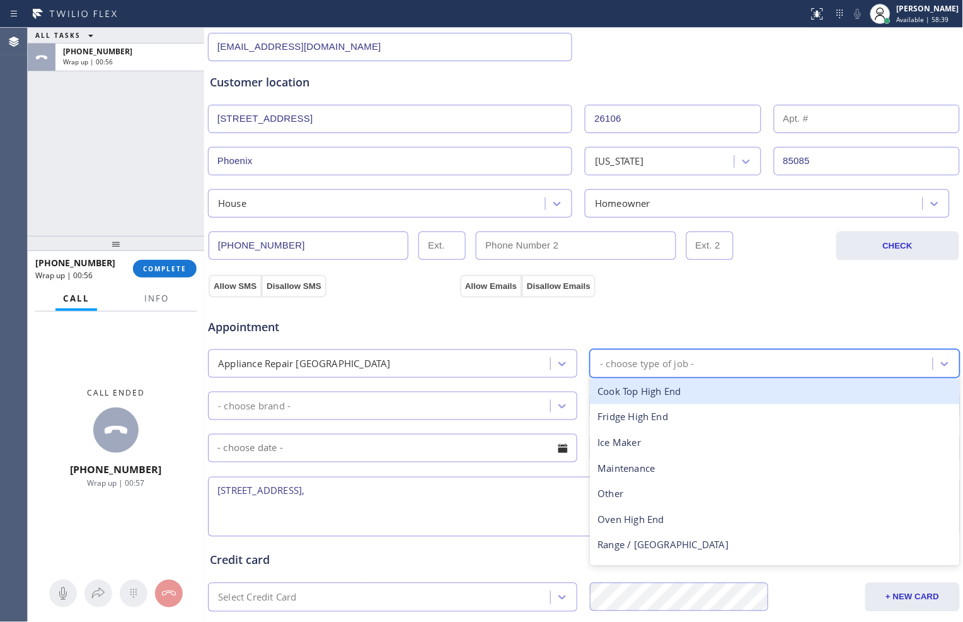
click at [604, 356] on div "- choose type of job -" at bounding box center [763, 363] width 339 height 22
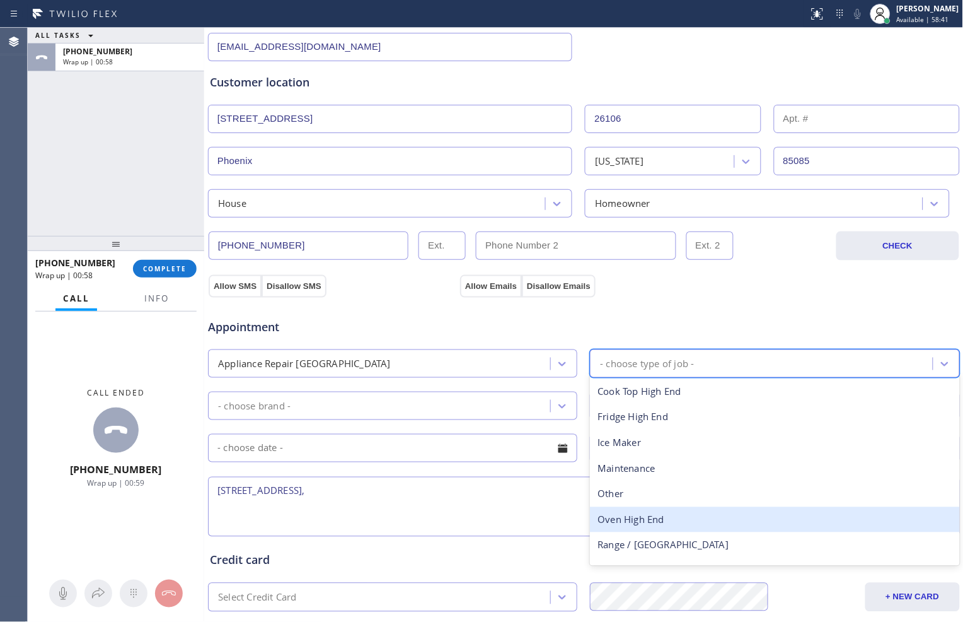
scroll to position [46, 0]
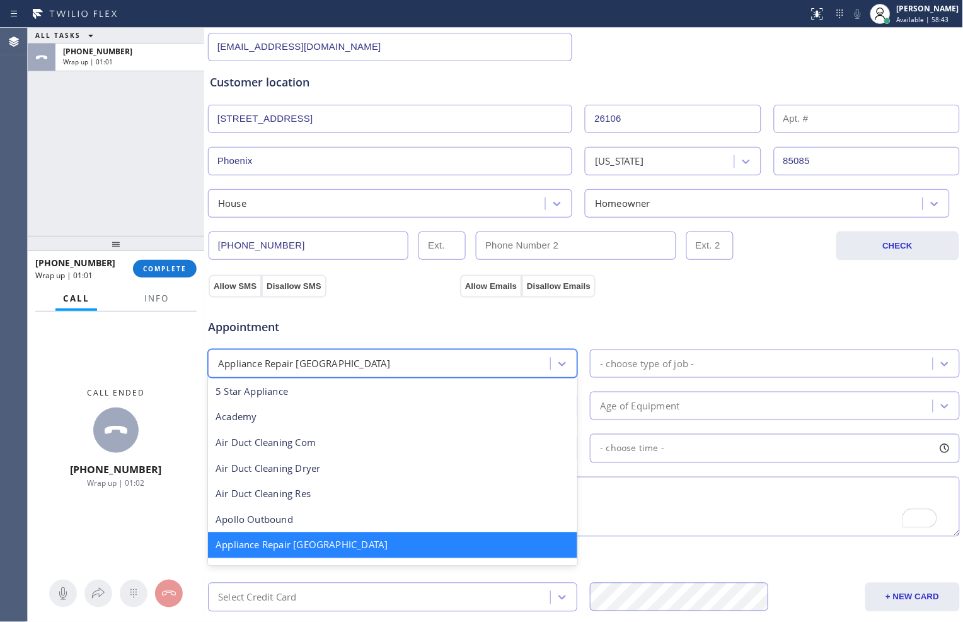
click at [411, 362] on div "Appliance Repair [GEOGRAPHIC_DATA]" at bounding box center [381, 363] width 339 height 22
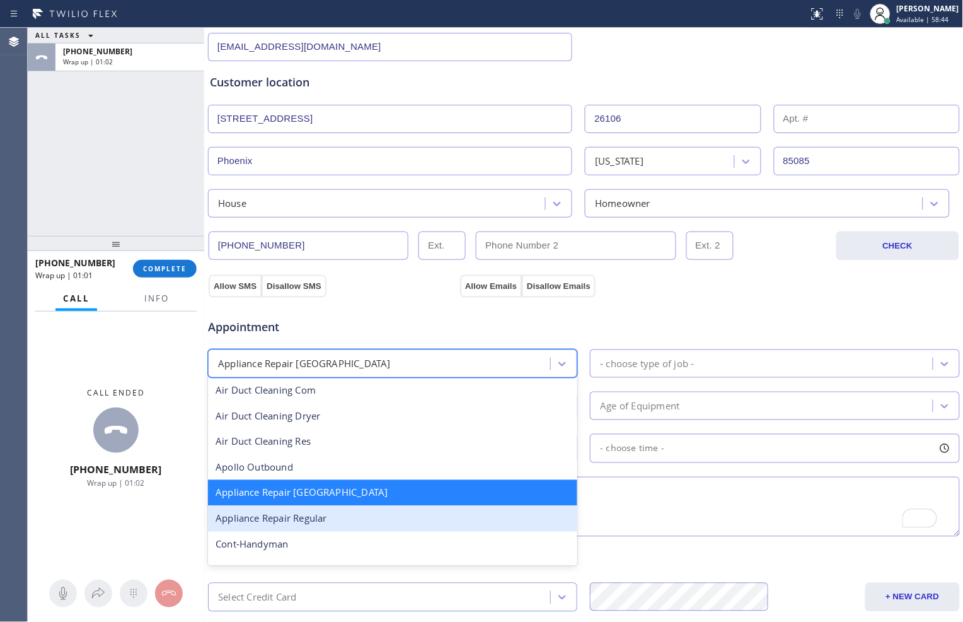
scroll to position [71, 0]
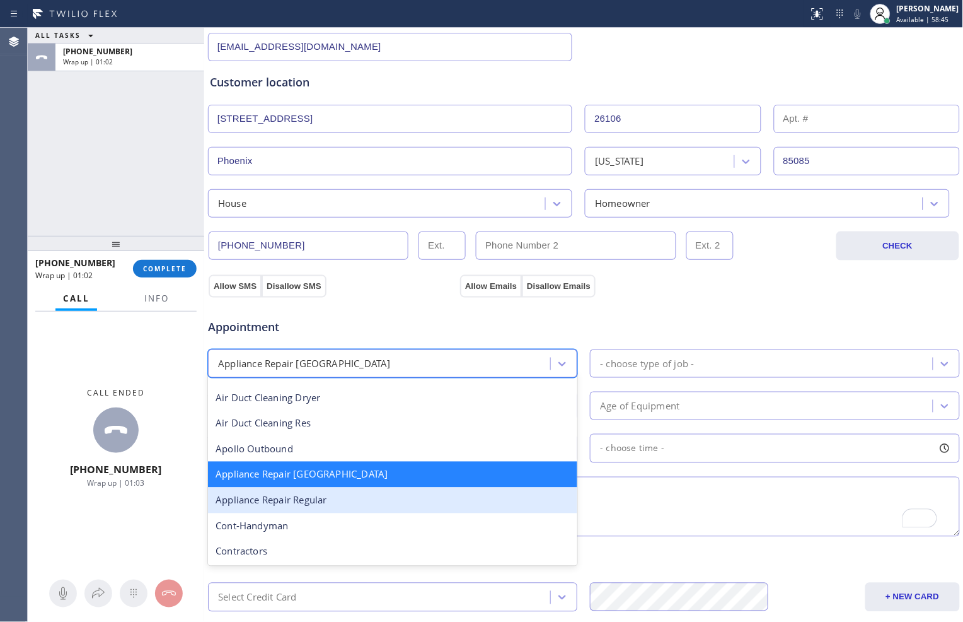
click at [374, 501] on div "Appliance Repair Regular" at bounding box center [392, 500] width 369 height 26
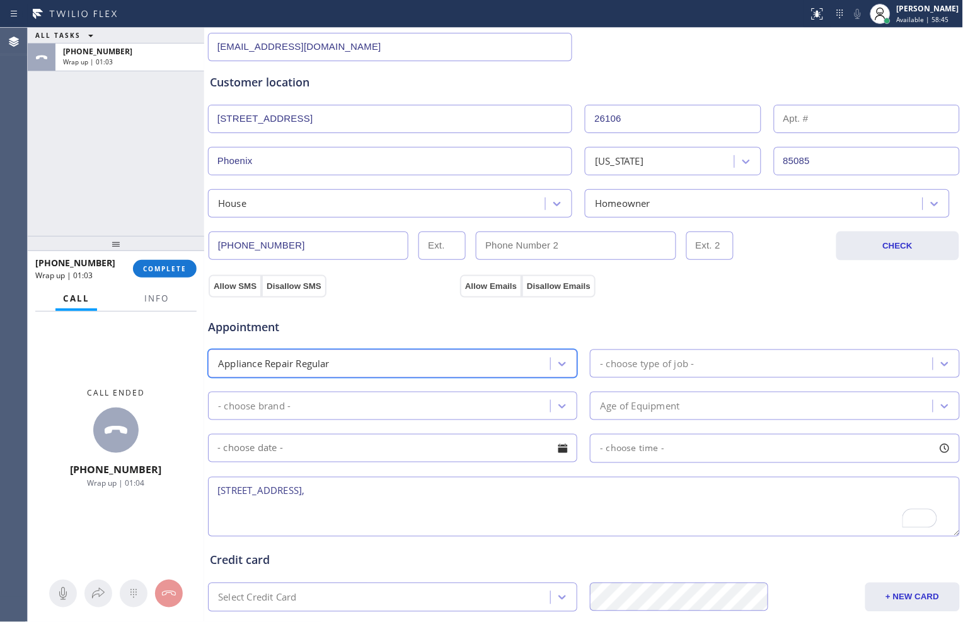
click at [643, 361] on div "- choose type of job -" at bounding box center [647, 363] width 94 height 15
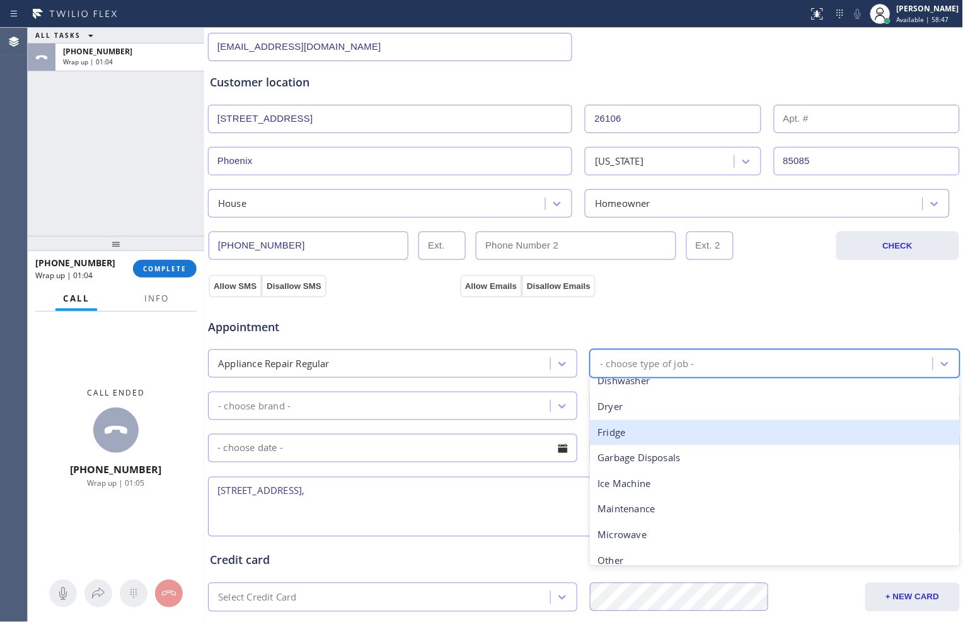
scroll to position [70, 0]
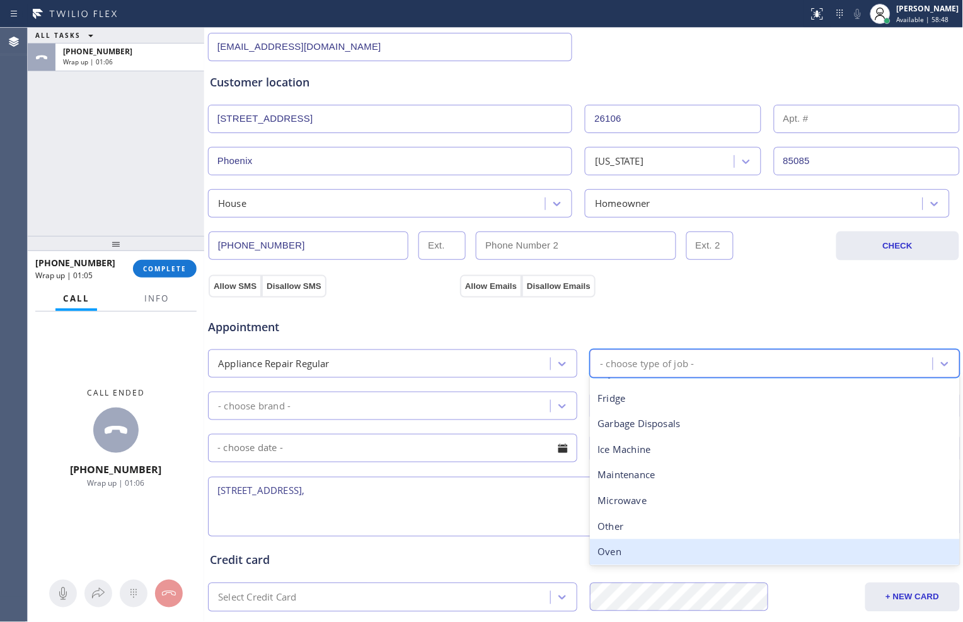
click at [634, 551] on div "Oven" at bounding box center [774, 552] width 369 height 26
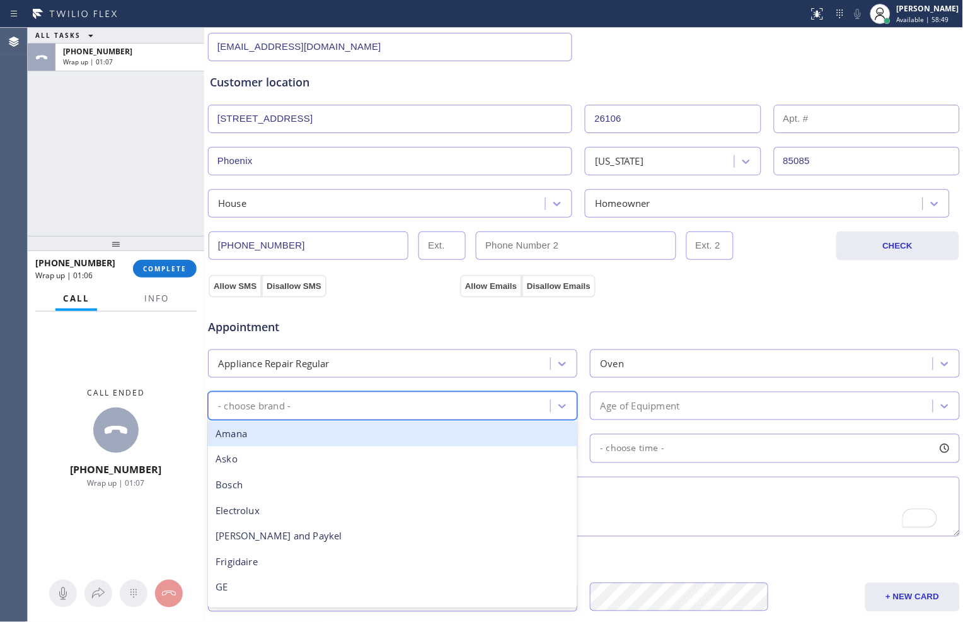
click at [373, 410] on div "- choose brand -" at bounding box center [381, 406] width 339 height 22
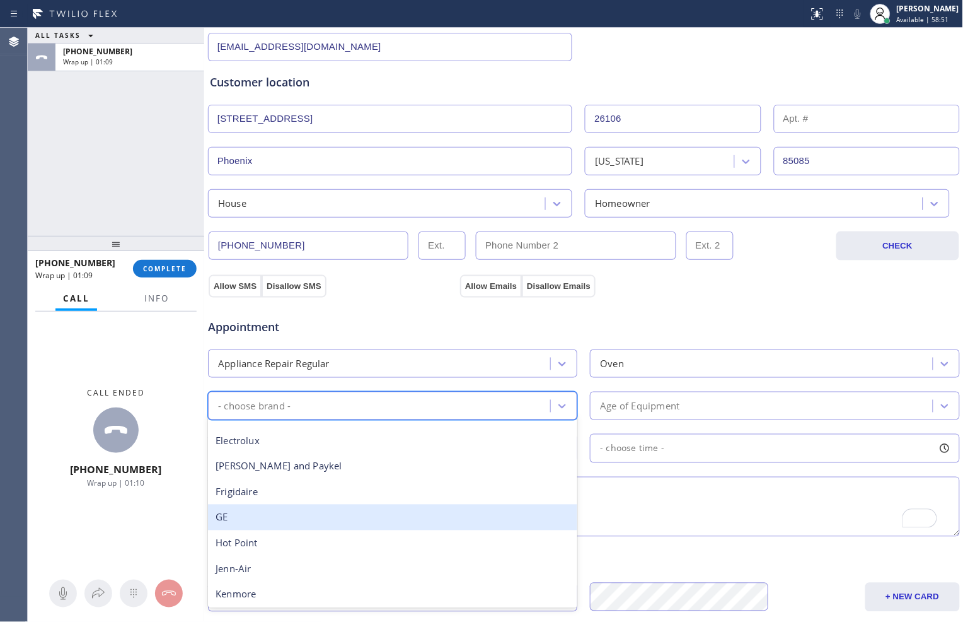
click at [344, 513] on div "GE" at bounding box center [392, 517] width 369 height 26
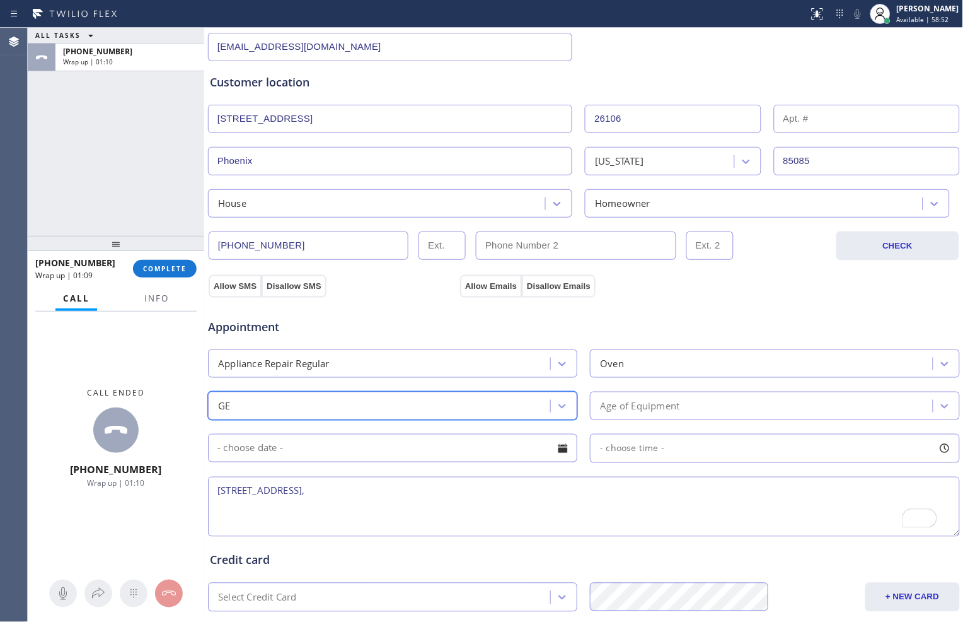
click at [670, 400] on div "Age of Equipment" at bounding box center [639, 405] width 79 height 15
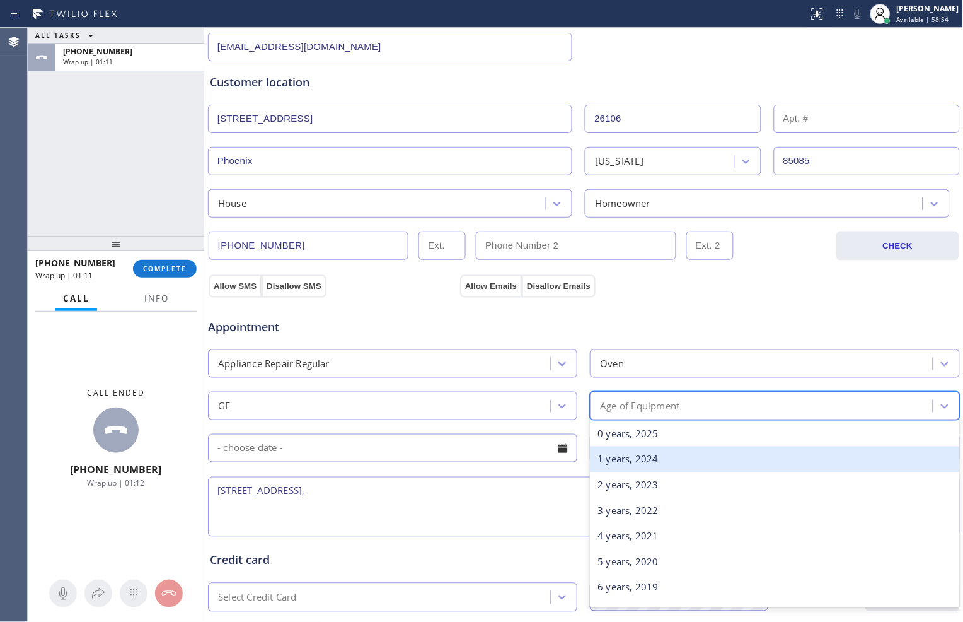
click at [656, 460] on div "1 years, 2024" at bounding box center [774, 459] width 369 height 26
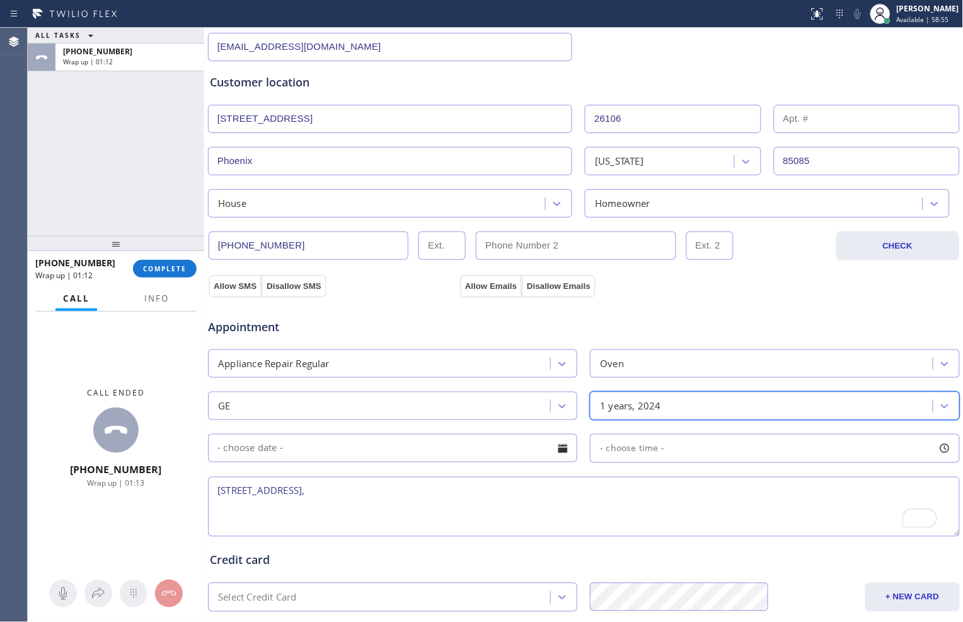
click at [301, 448] on input "text" at bounding box center [392, 448] width 369 height 28
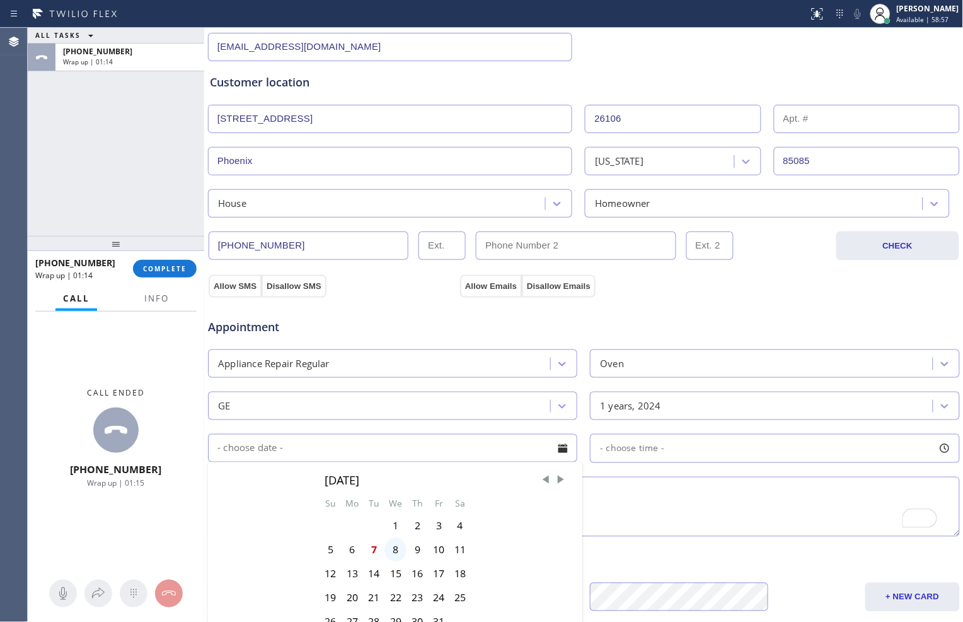
click at [393, 551] on div "8" at bounding box center [396, 550] width 22 height 24
type input "[DATE]"
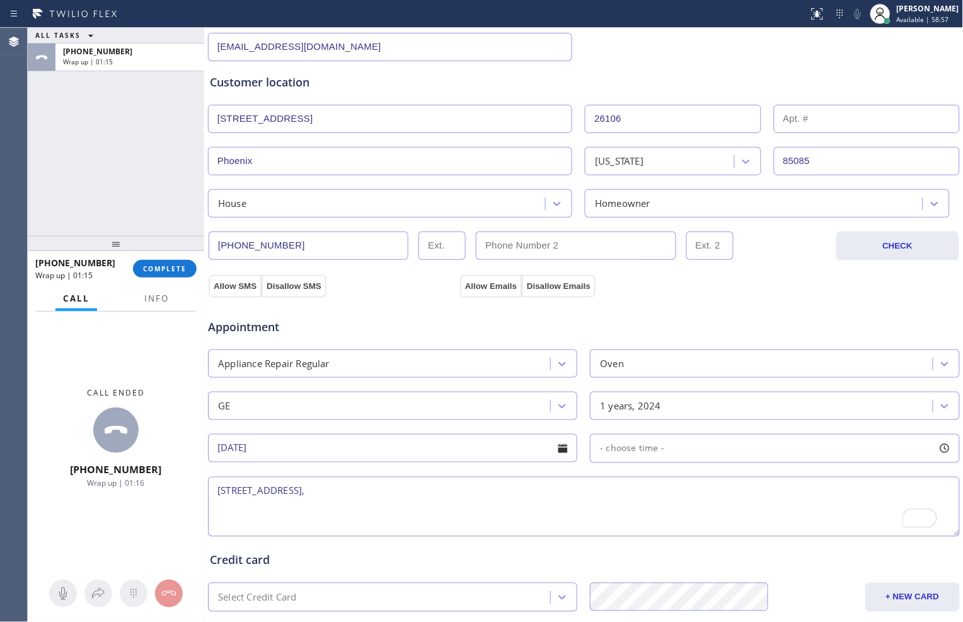
click at [632, 455] on div "- choose time -" at bounding box center [628, 448] width 74 height 15
click at [608, 530] on div "FROM TILL 8:00 AM 8:00 AM" at bounding box center [765, 508] width 351 height 91
drag, startPoint x: 594, startPoint y: 525, endPoint x: 702, endPoint y: 527, distance: 107.8
click at [703, 527] on div at bounding box center [710, 525] width 15 height 26
drag, startPoint x: 600, startPoint y: 522, endPoint x: 629, endPoint y: 524, distance: 28.4
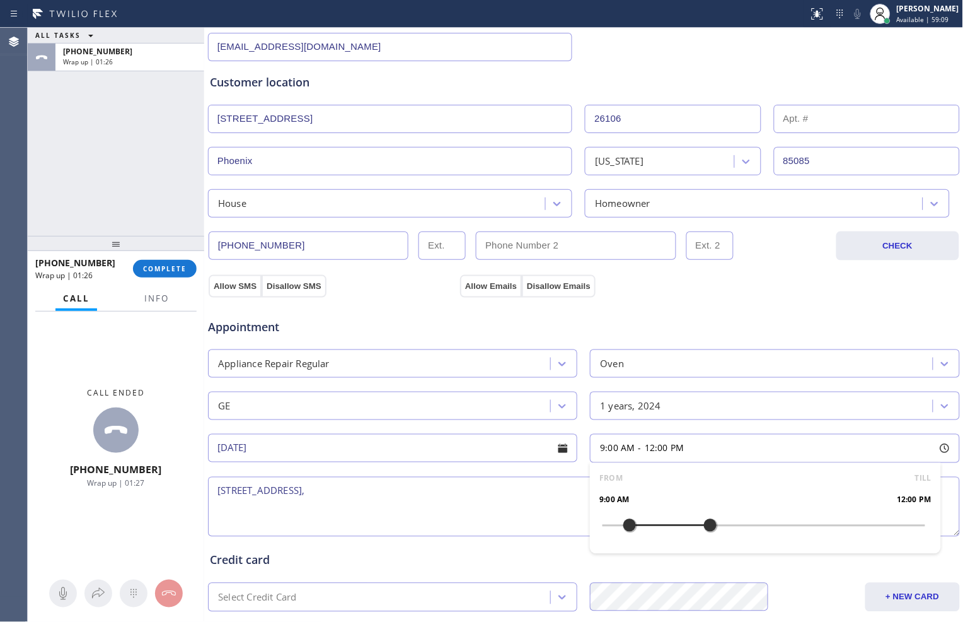
click at [629, 524] on div at bounding box center [629, 525] width 15 height 26
click at [477, 497] on textarea "[STREET_ADDRESS]," at bounding box center [584, 507] width 752 height 60
click at [214, 487] on textarea "[STREET_ADDRESS]," at bounding box center [584, 507] width 752 height 60
click at [216, 494] on textarea "[STREET_ADDRESS]," at bounding box center [584, 507] width 752 height 60
click at [213, 492] on textarea "[STREET_ADDRESS]," at bounding box center [584, 507] width 752 height 60
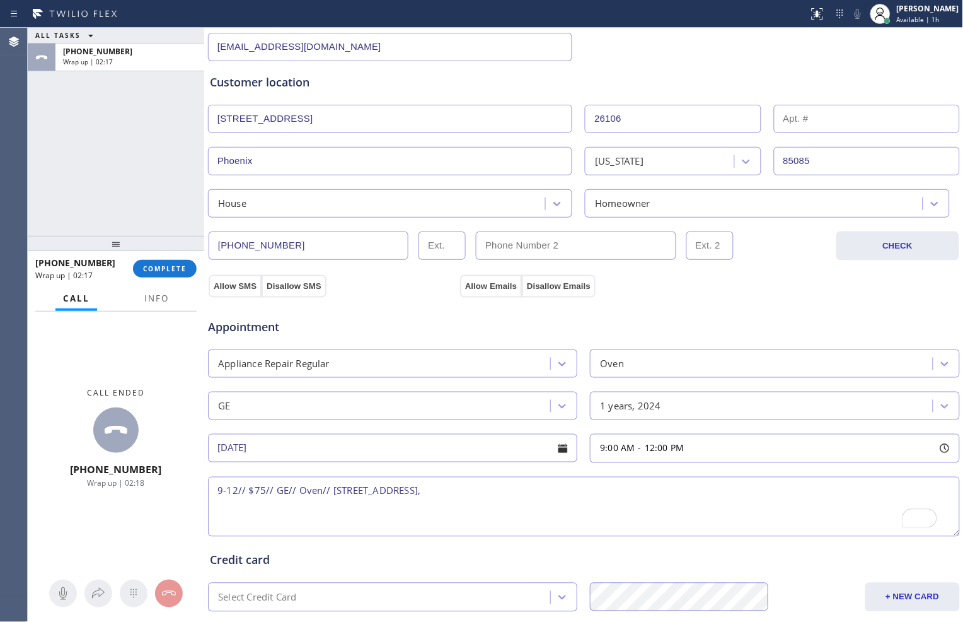
click at [329, 491] on textarea "9-12// $75// GE// Oven// [STREET_ADDRESS]," at bounding box center [584, 507] width 752 height 60
paste textarea "wont turn on// hard wired"
click at [396, 490] on textarea "9-12// $75// GE// Oven// wont turn on// hard wired [STREET_ADDRESS]," at bounding box center [584, 507] width 752 height 60
click at [421, 490] on textarea "9-12// $75// GE// Oven// wont turn on, hard wired [STREET_ADDRESS]," at bounding box center [584, 507] width 752 height 60
click at [444, 492] on textarea "9-12// $75// GE// Oven// wont turn on, hardwired [STREET_ADDRESS]," at bounding box center [584, 507] width 752 height 60
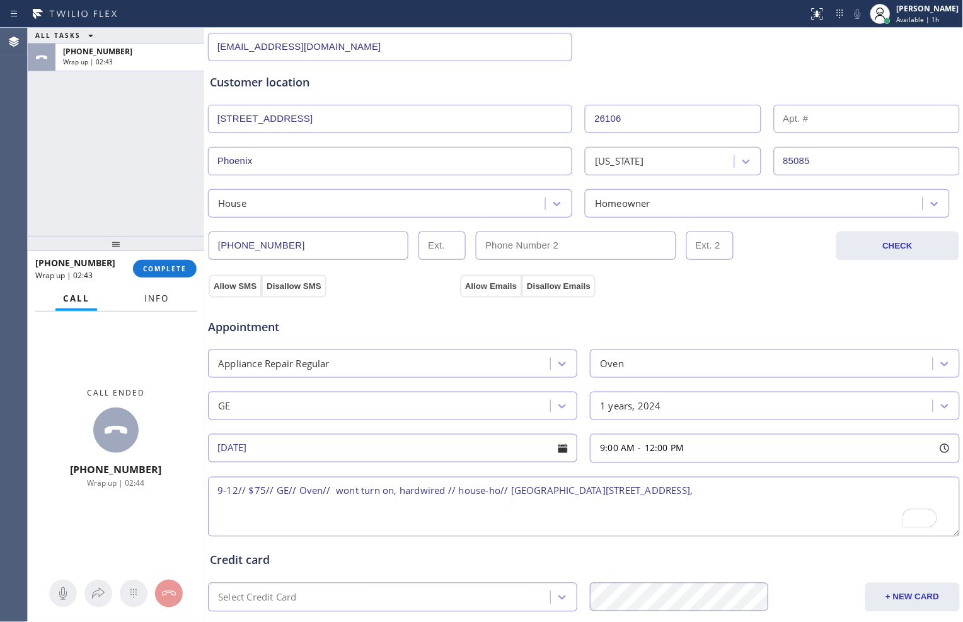
click at [149, 299] on span "Info" at bounding box center [156, 298] width 25 height 11
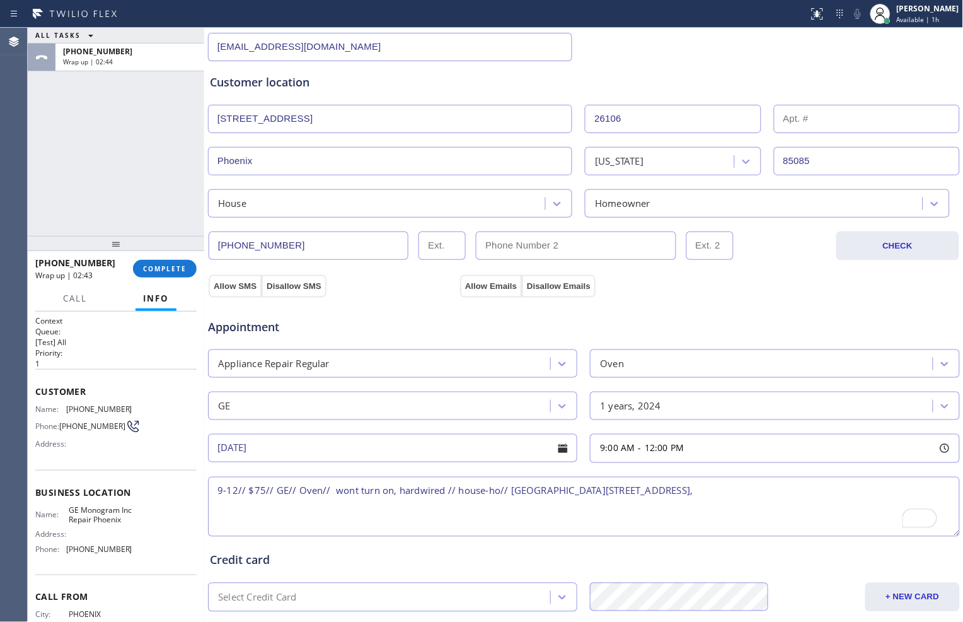
scroll to position [64, 0]
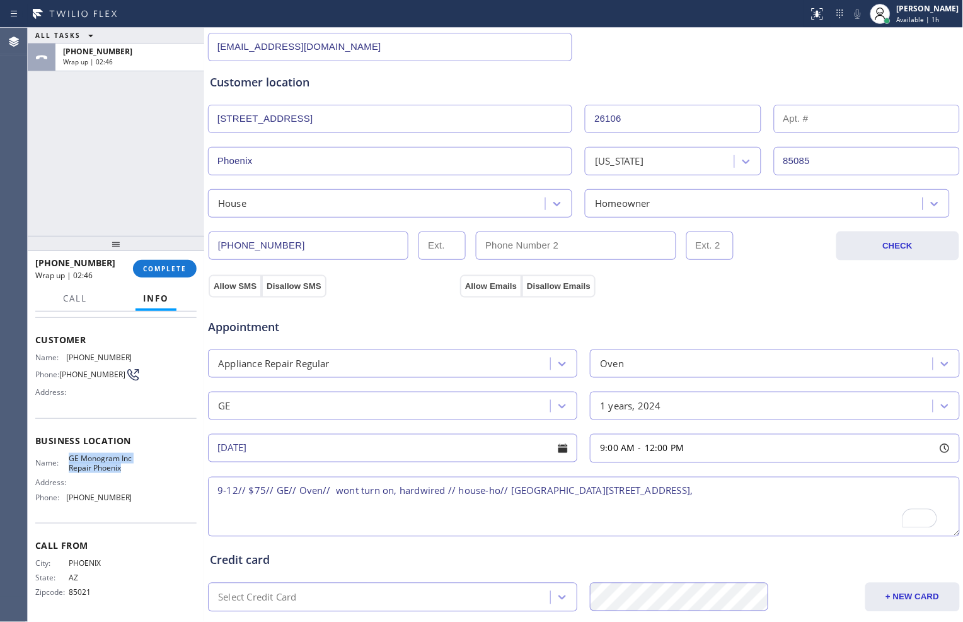
drag, startPoint x: 67, startPoint y: 450, endPoint x: 98, endPoint y: 471, distance: 38.1
click at [98, 471] on span "GE Monogram Inc Repair Phoenix" at bounding box center [100, 463] width 63 height 20
copy span "GE Monogram Inc Repair Phoenix"
click at [705, 490] on textarea "9-12// $75// GE// Oven// wont turn on, hardwired // house-ho// [GEOGRAPHIC_DATA…" at bounding box center [584, 507] width 752 height 60
paste textarea "GE Monogram Inc Repair Phoenix"
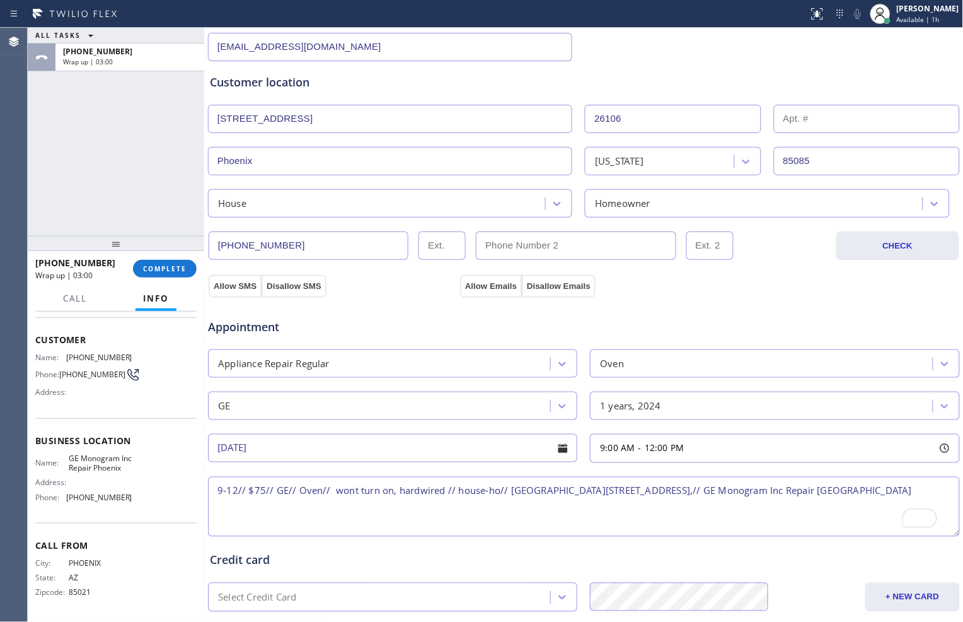
click at [848, 490] on textarea "9-12// $75// GE// Oven// wont turn on, hardwired // house-ho// [GEOGRAPHIC_DATA…" at bounding box center [584, 507] width 752 height 60
paste textarea "Please call the customer 30 minutes prior to his arrival."
click at [440, 512] on textarea "9-12// $75// GE// Oven// wont turn on, hardwired // house-ho// [GEOGRAPHIC_DATA…" at bounding box center [584, 507] width 752 height 60
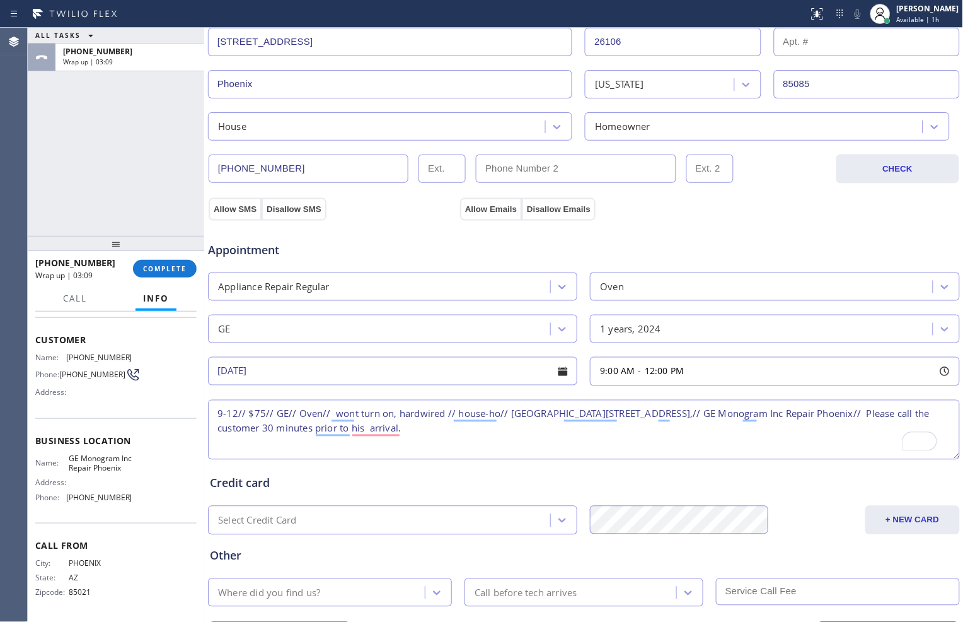
scroll to position [350, 0]
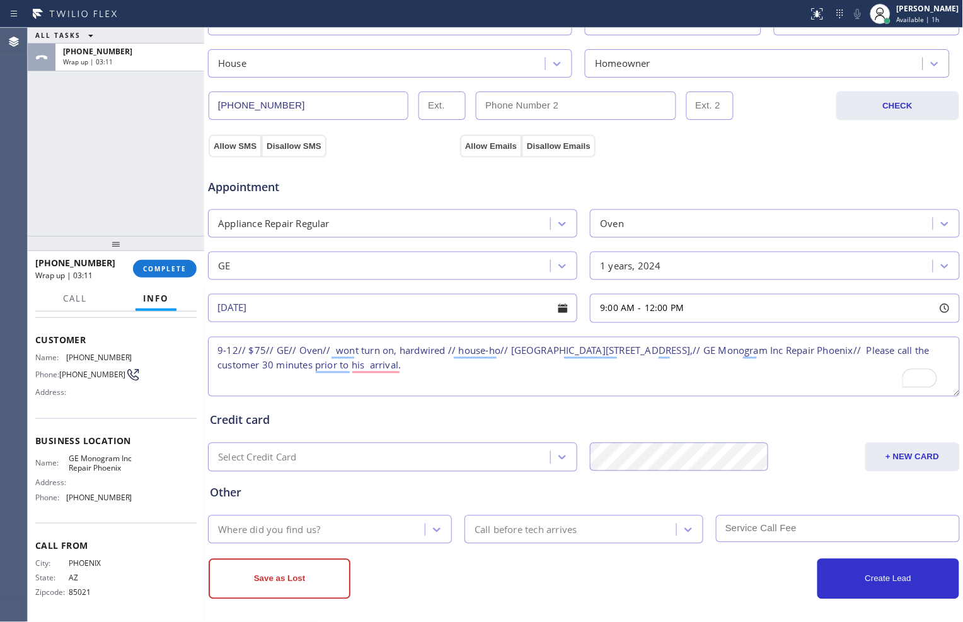
type textarea "9-12// $75// GE// Oven// wont turn on, hardwired // house-ho// [GEOGRAPHIC_DATA…"
click at [396, 526] on div "Where did you find us?" at bounding box center [318, 529] width 213 height 22
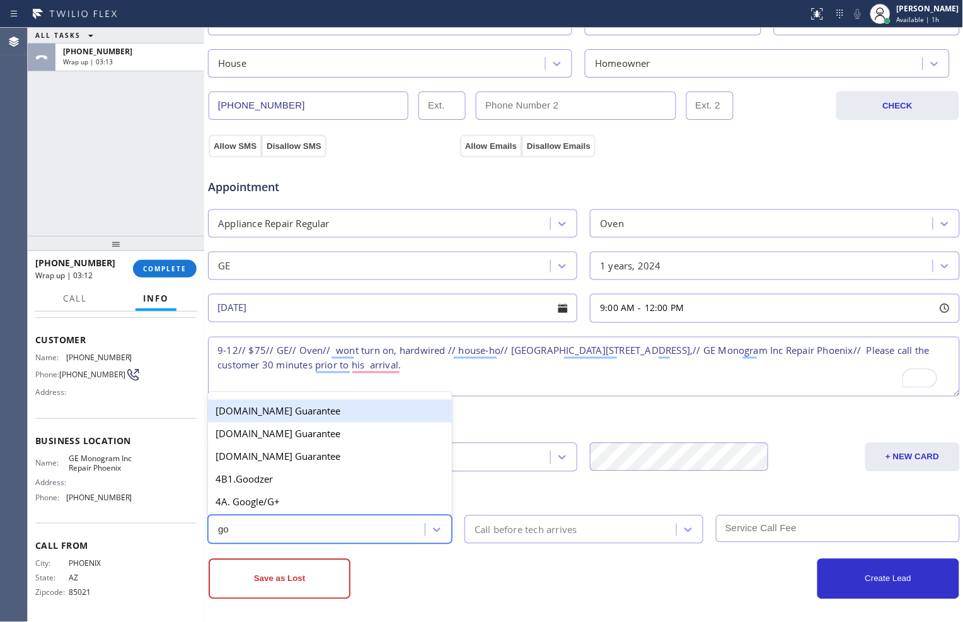
type input "goo"
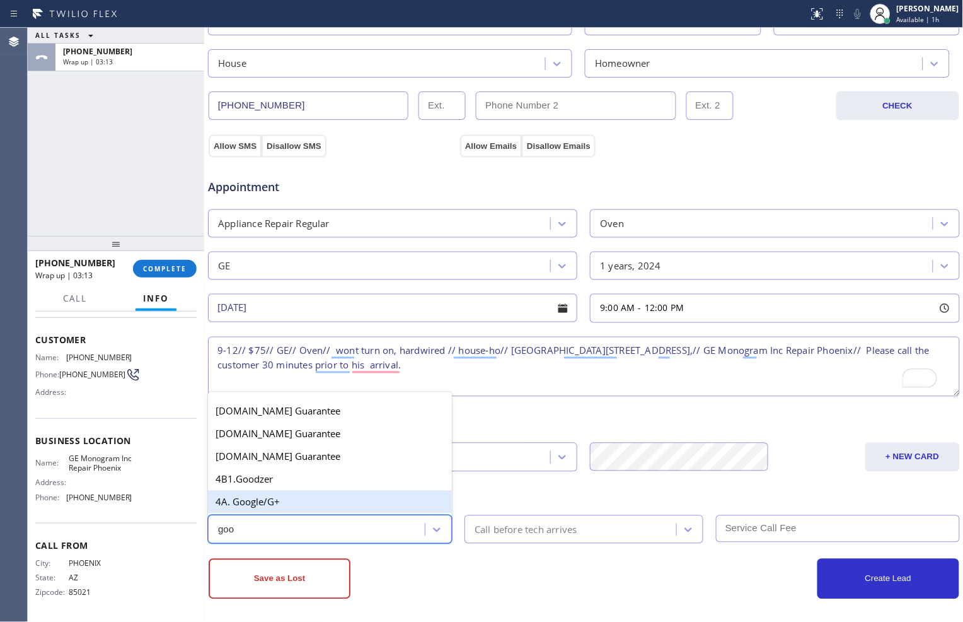
click at [335, 500] on div "4A. Google/G+" at bounding box center [330, 502] width 244 height 23
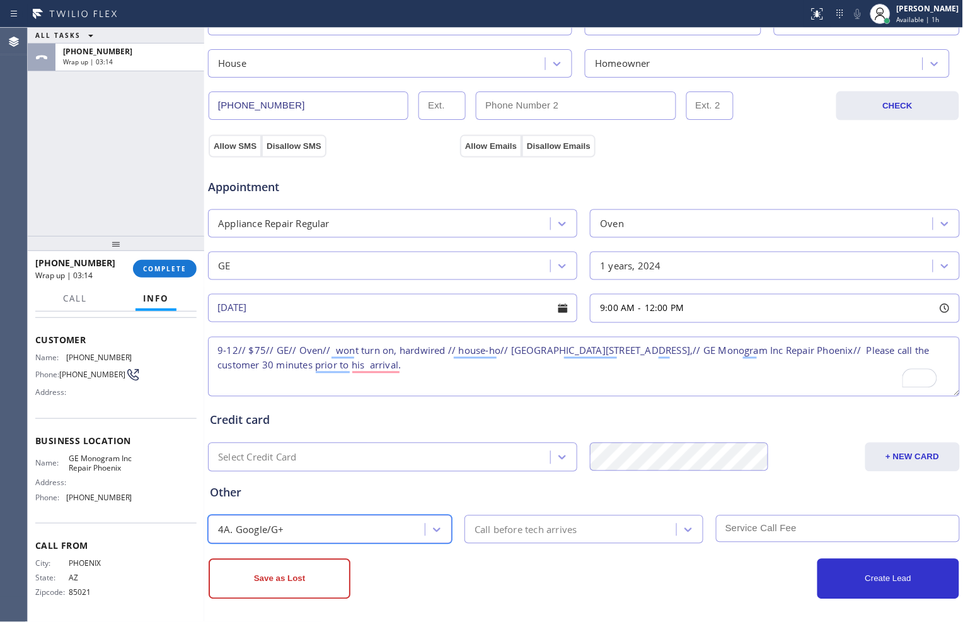
click at [531, 532] on div "Call before tech arrives" at bounding box center [526, 529] width 103 height 15
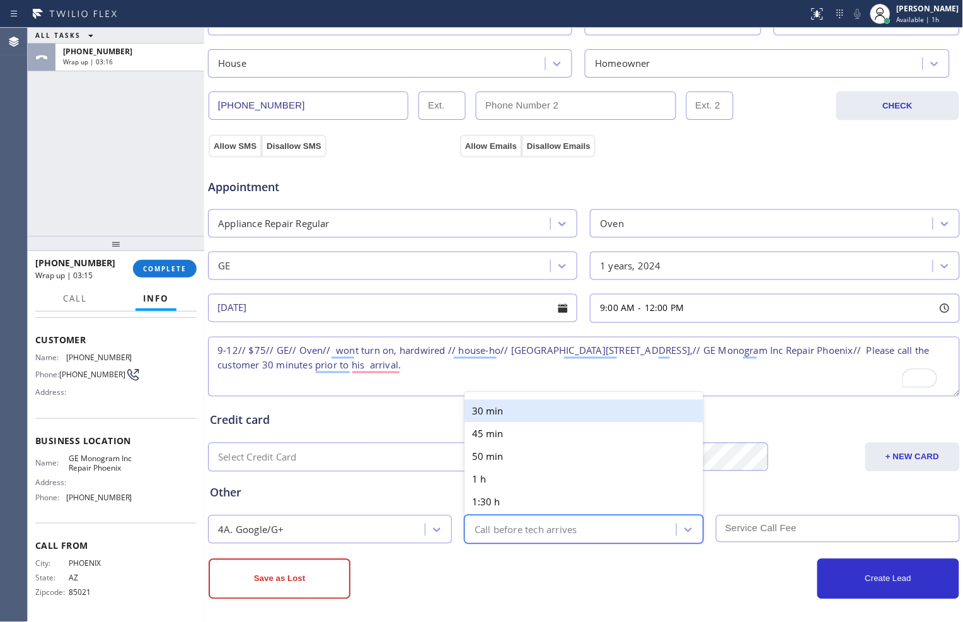
click at [503, 410] on div "30 min" at bounding box center [584, 411] width 239 height 23
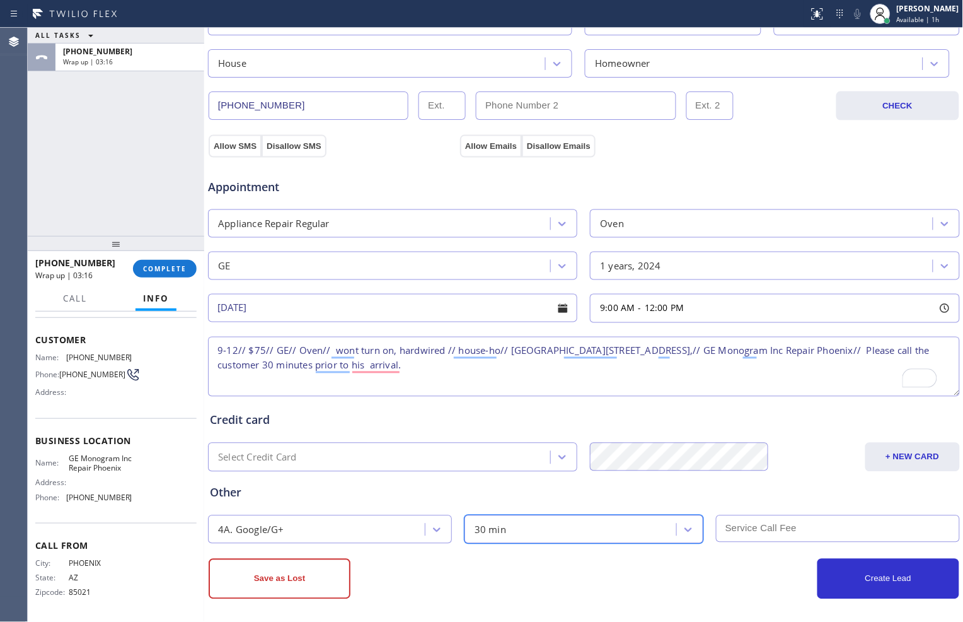
click at [748, 530] on input "text" at bounding box center [838, 528] width 244 height 27
type input "#"
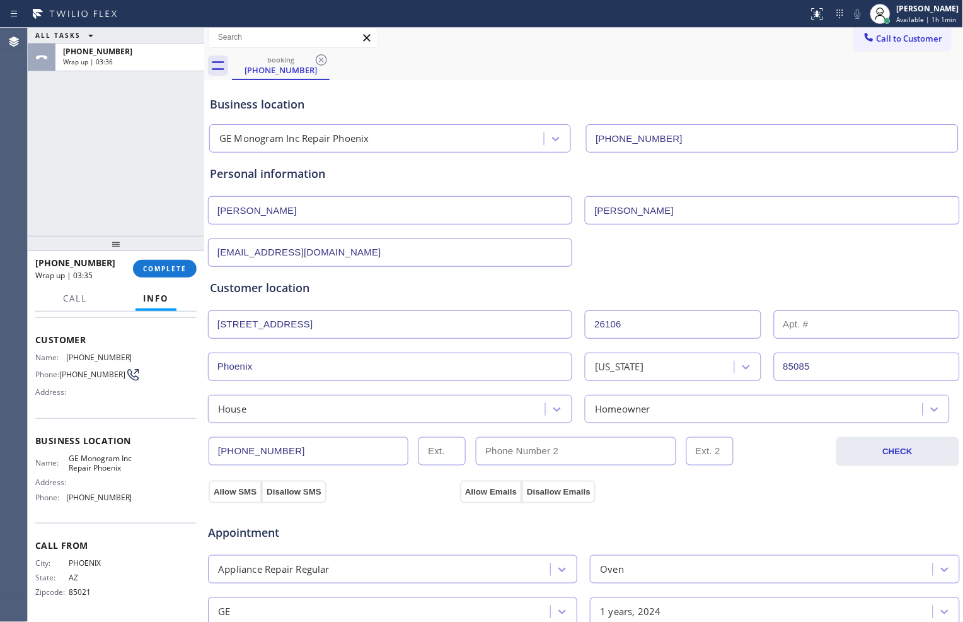
scroll to position [0, 0]
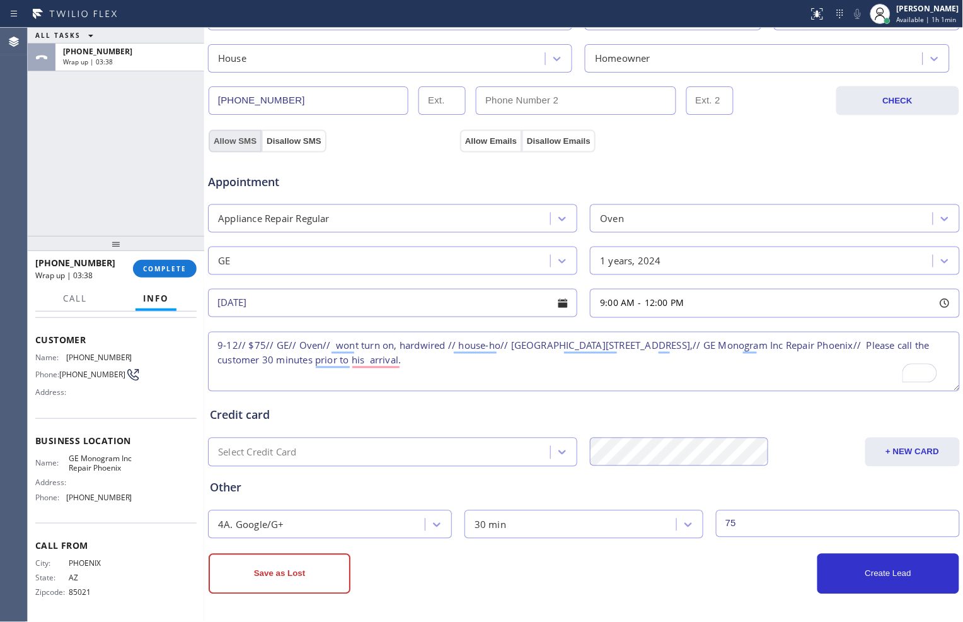
type input "75"
drag, startPoint x: 243, startPoint y: 142, endPoint x: 282, endPoint y: 141, distance: 39.1
click at [242, 142] on button "Allow SMS" at bounding box center [235, 141] width 53 height 23
click at [482, 141] on button "Allow Emails" at bounding box center [491, 141] width 62 height 23
click at [840, 570] on button "Create Lead" at bounding box center [889, 574] width 142 height 40
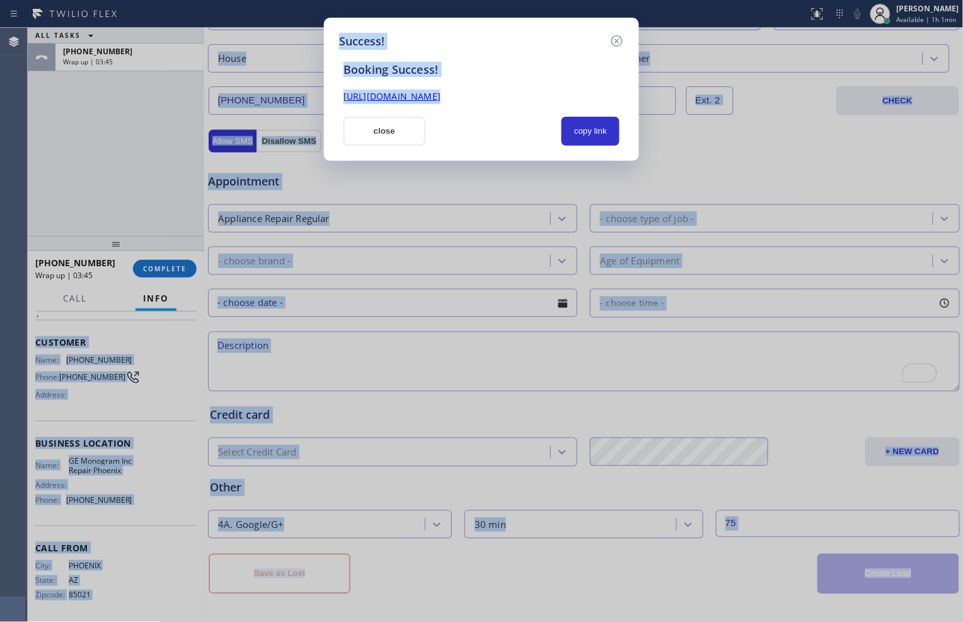
drag, startPoint x: 35, startPoint y: 320, endPoint x: 134, endPoint y: 601, distance: 297.5
click at [134, 601] on div "ALL TASKS ALL TASKS ACTIVE TASKS TASKS IN WRAP UP [PHONE_NUMBER] Wrap up | 03:4…" at bounding box center [496, 325] width 936 height 594
click at [620, 42] on icon at bounding box center [617, 40] width 15 height 15
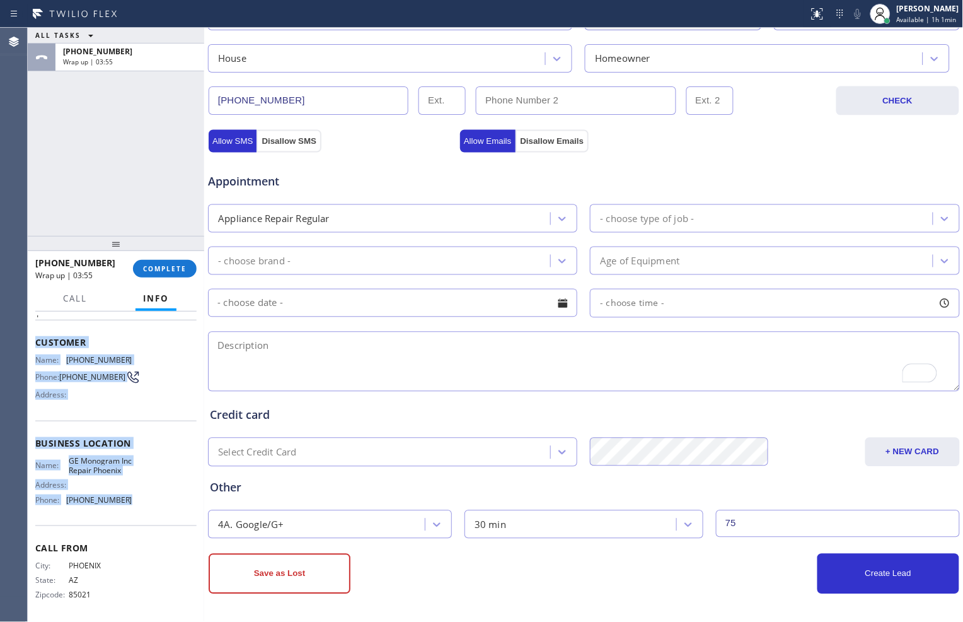
drag, startPoint x: 35, startPoint y: 339, endPoint x: 127, endPoint y: 514, distance: 197.7
click at [127, 514] on div "Context Queue: [Test] All Priority: 1 Customer Name: [PHONE_NUMBER] Phone: [PHO…" at bounding box center [115, 443] width 161 height 355
copy div "Customer Name: [PHONE_NUMBER] Phone: [PHONE_NUMBER] Address: Business location …"
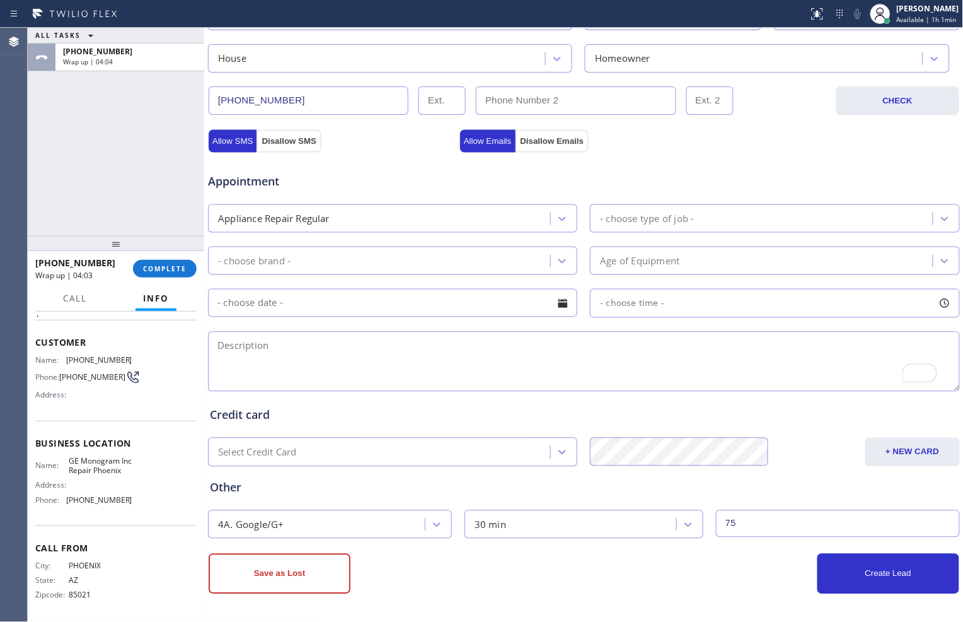
click at [651, 323] on div "Appointment Appliance Repair Regular - choose type of job - - choose brand - Ag…" at bounding box center [584, 276] width 748 height 236
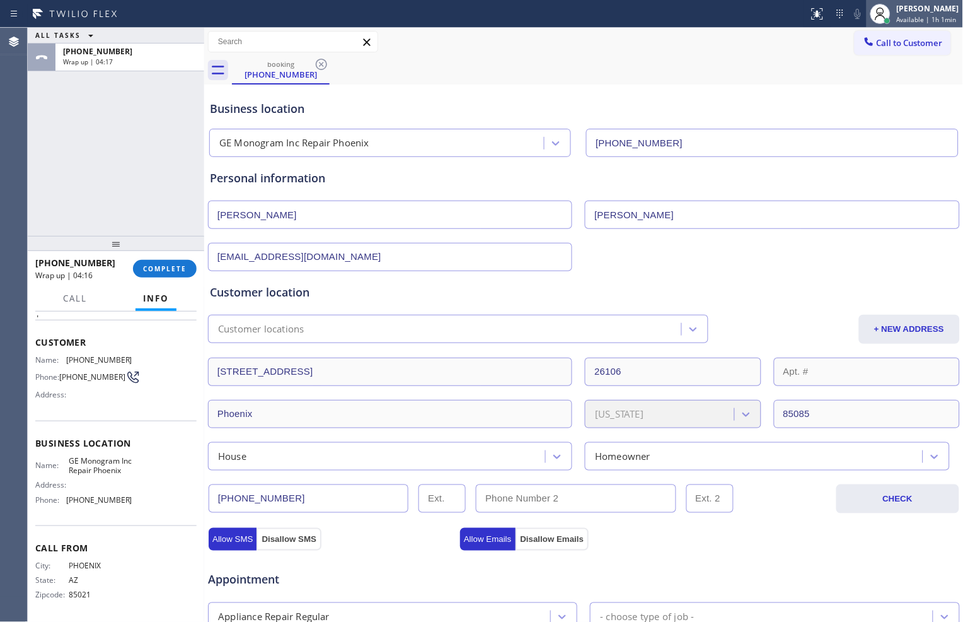
click at [913, 8] on div "[PERSON_NAME]" at bounding box center [928, 8] width 62 height 11
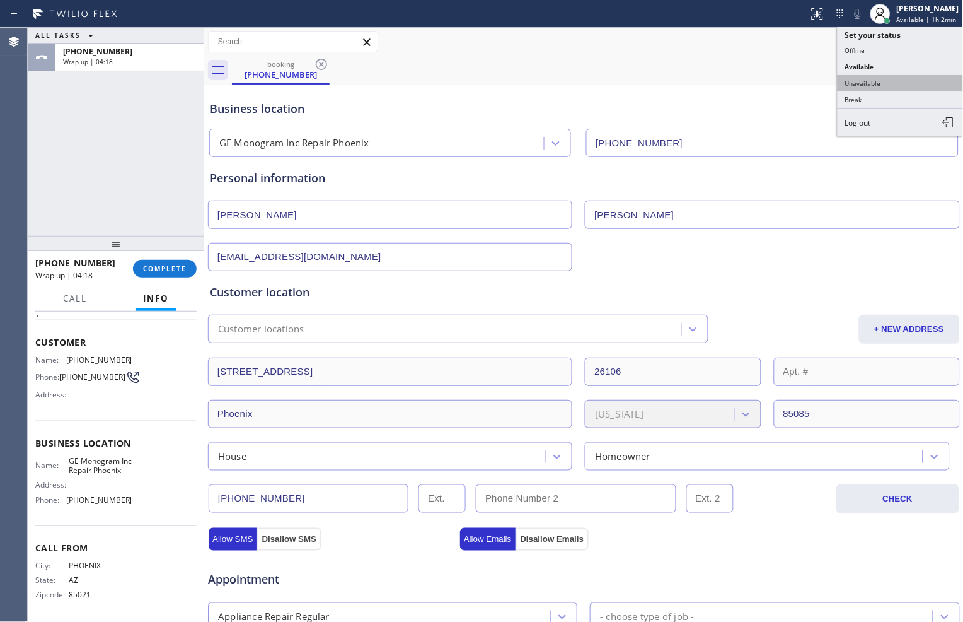
click at [883, 91] on button "Unavailable" at bounding box center [901, 83] width 126 height 16
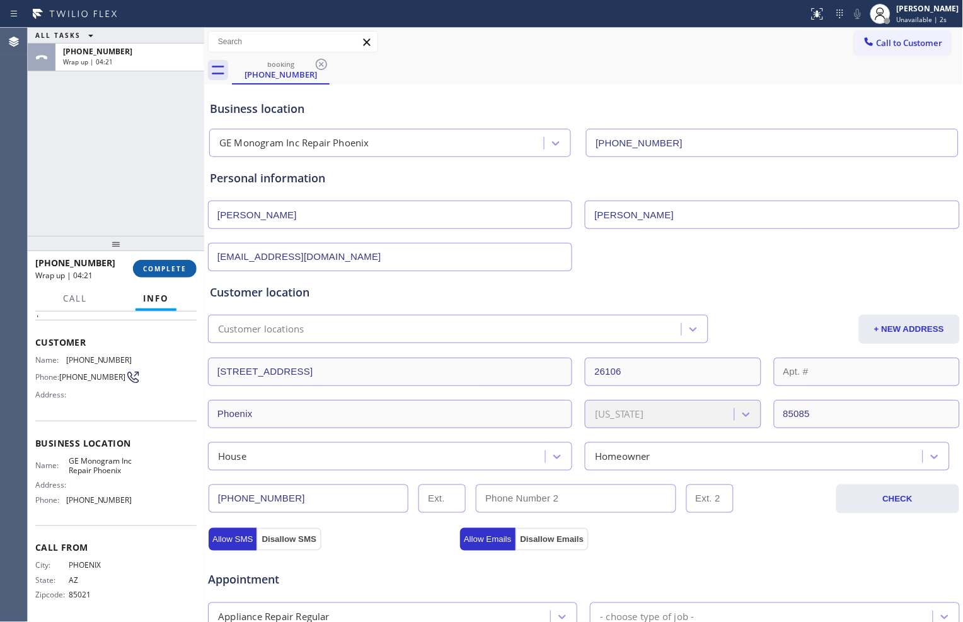
click at [155, 266] on span "COMPLETE" at bounding box center [165, 268] width 44 height 9
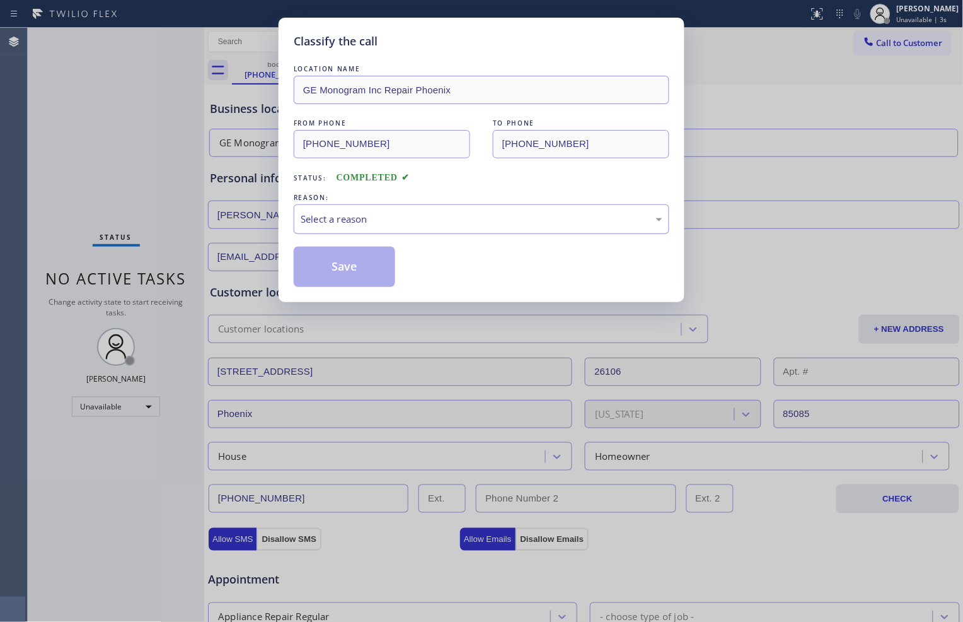
click at [372, 222] on div "Select a reason" at bounding box center [482, 219] width 362 height 15
click at [366, 265] on button "Save" at bounding box center [345, 267] width 102 height 40
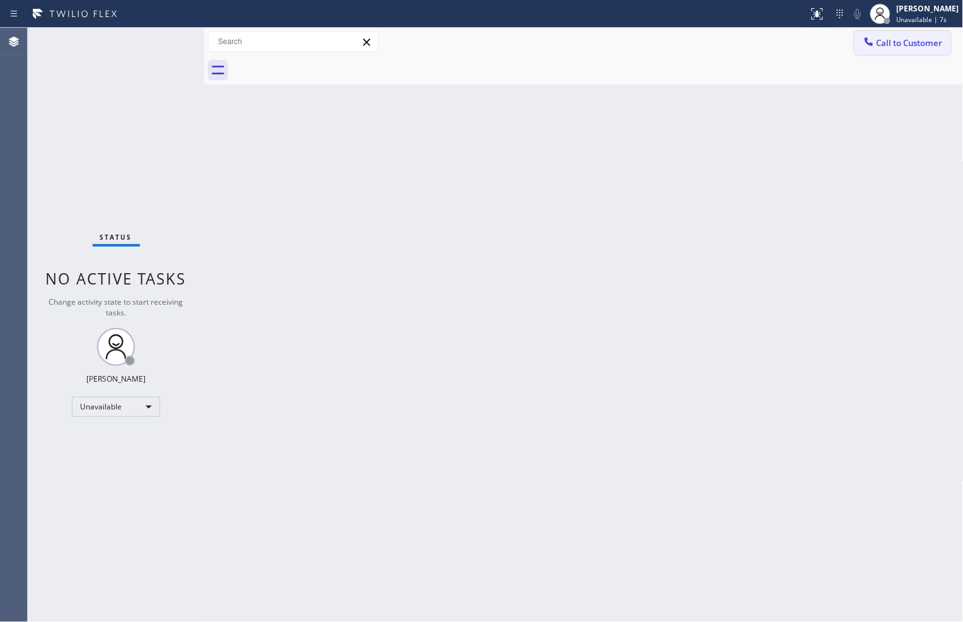
click at [866, 40] on icon at bounding box center [869, 41] width 8 height 8
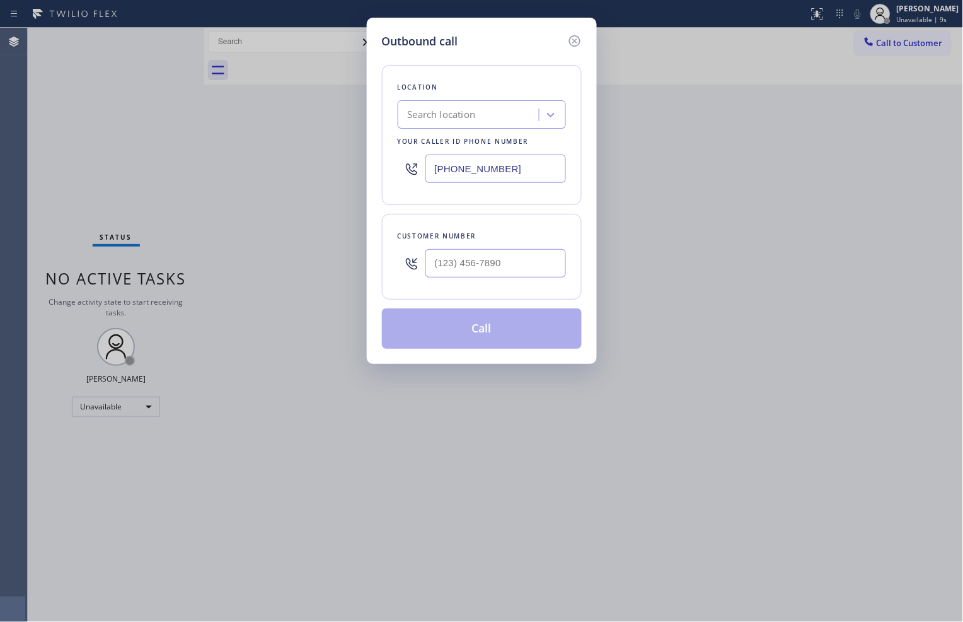
type input "(___) ___-____"
click at [507, 262] on input "(___) ___-____" at bounding box center [496, 263] width 141 height 28
click at [477, 264] on input "(___) ___-____" at bounding box center [496, 263] width 141 height 28
paste input "480) 217-7000"
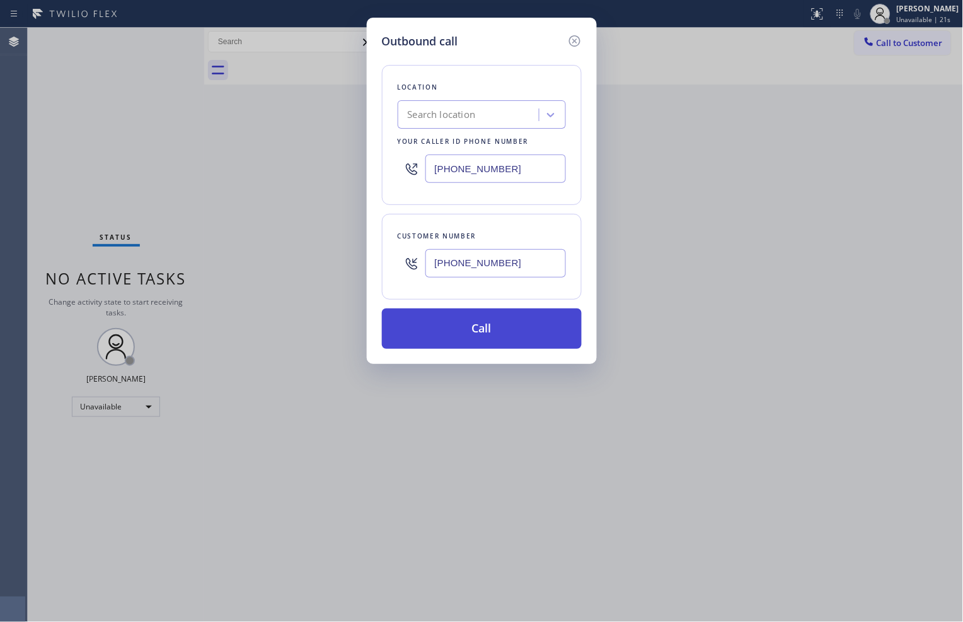
type input "[PHONE_NUMBER]"
click at [498, 318] on button "Call" at bounding box center [482, 328] width 200 height 40
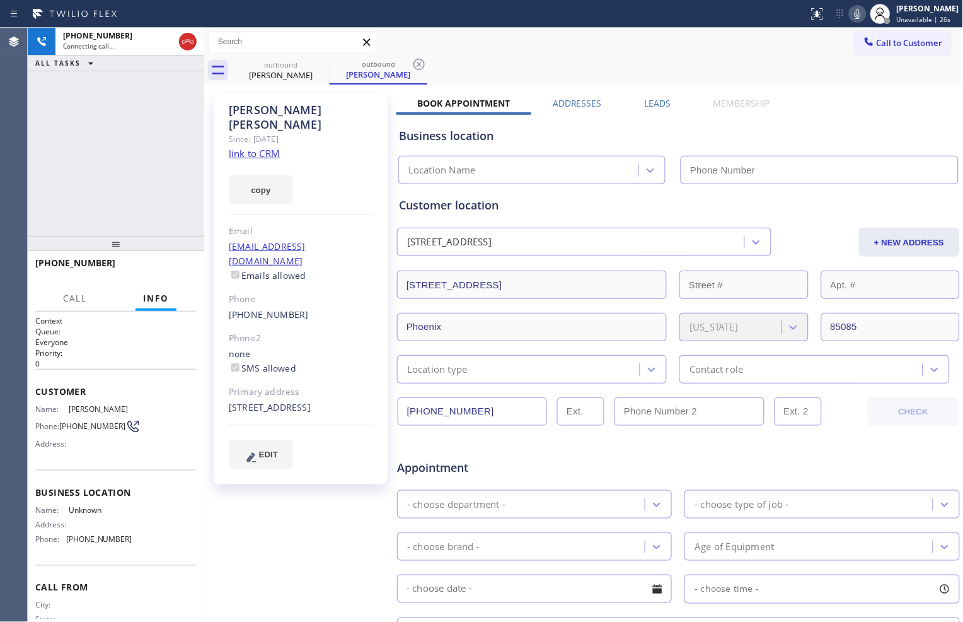
click at [266, 147] on link "link to CRM" at bounding box center [254, 153] width 51 height 13
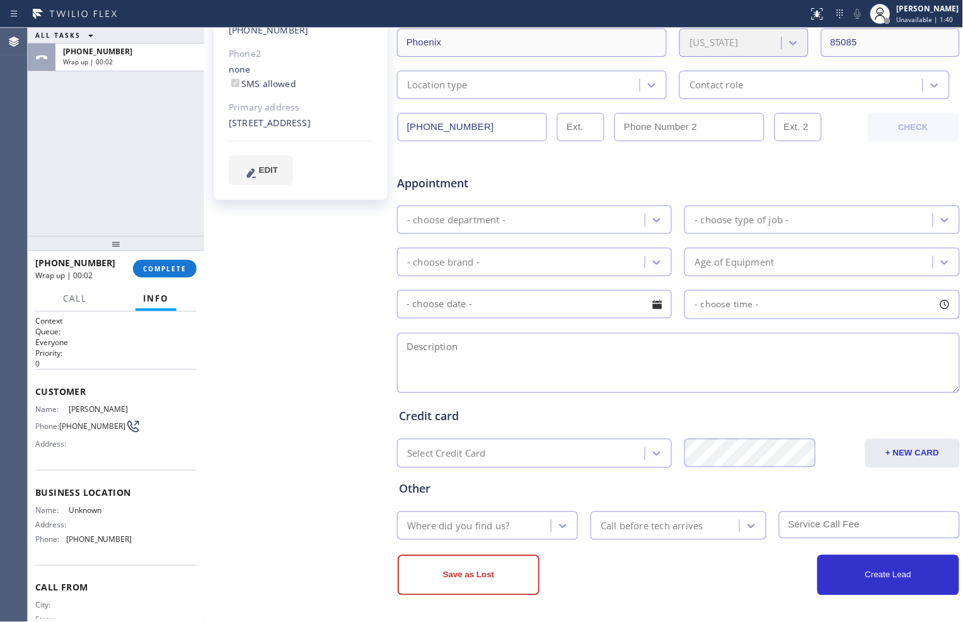
scroll to position [285, 0]
click at [185, 267] on span "COMPLETE" at bounding box center [165, 268] width 44 height 9
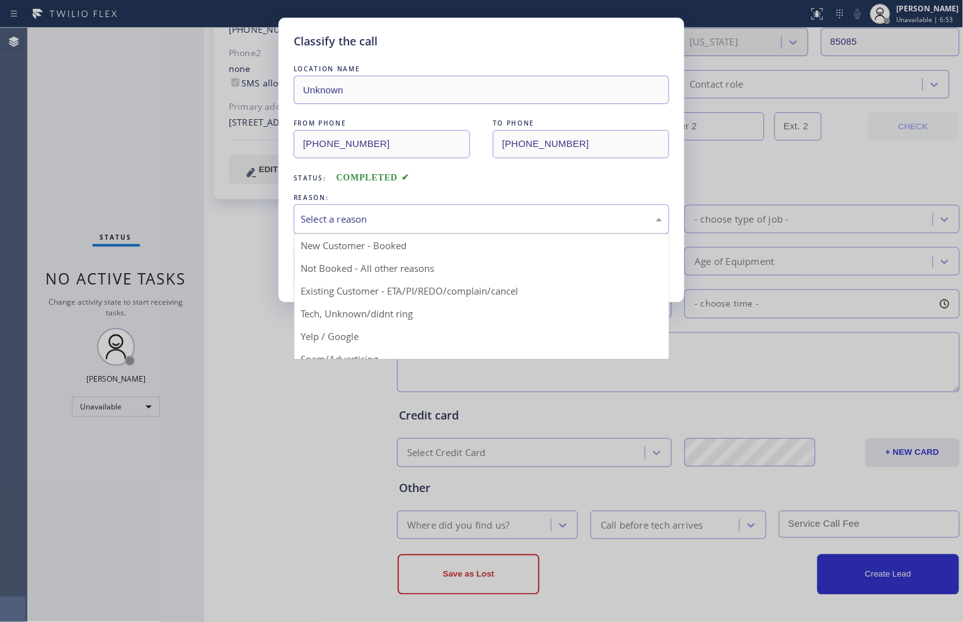
click at [520, 221] on div "Select a reason" at bounding box center [482, 219] width 362 height 15
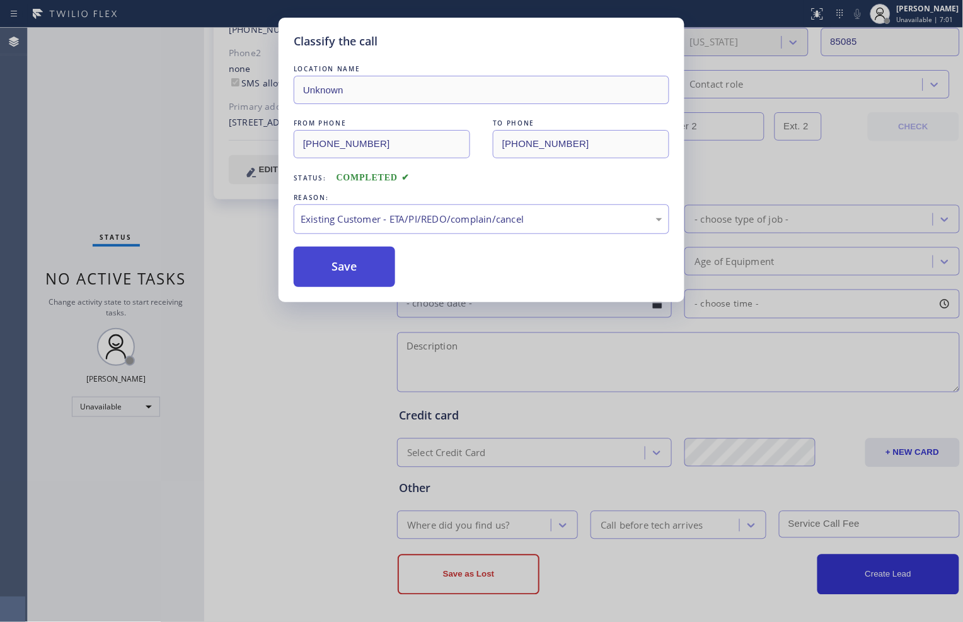
click at [386, 269] on button "Save" at bounding box center [345, 267] width 102 height 40
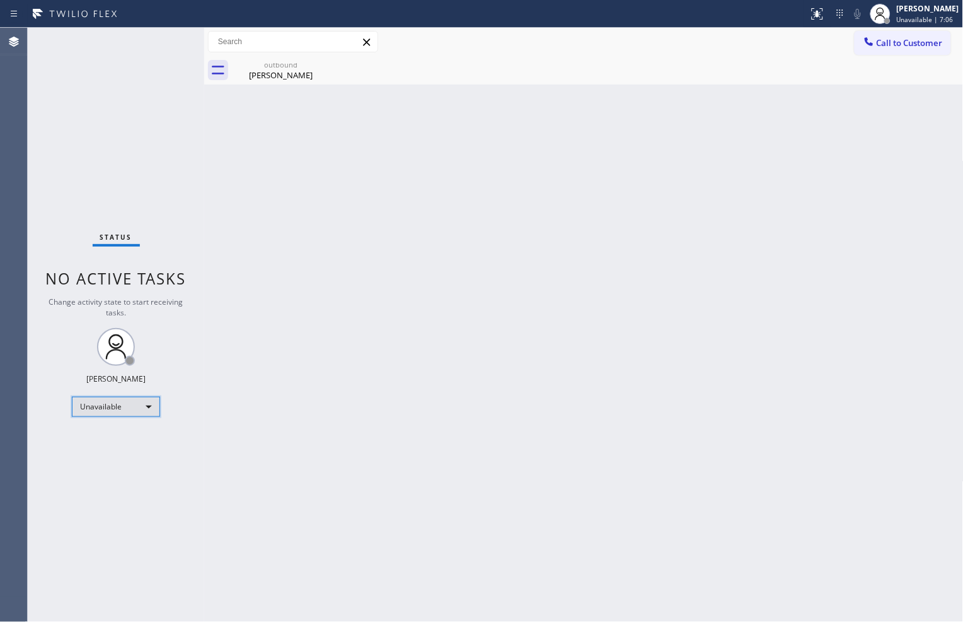
click at [148, 402] on div "Unavailable" at bounding box center [116, 407] width 88 height 20
click at [140, 434] on li "Available" at bounding box center [116, 439] width 86 height 15
click at [405, 67] on div "outbound [PERSON_NAME]" at bounding box center [598, 70] width 732 height 28
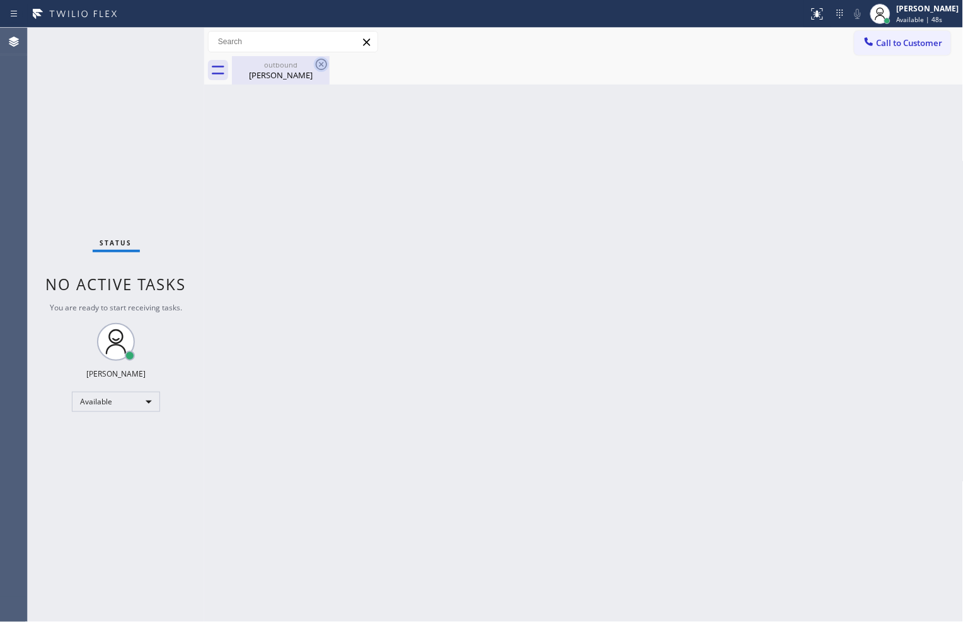
click at [322, 65] on icon at bounding box center [321, 64] width 11 height 11
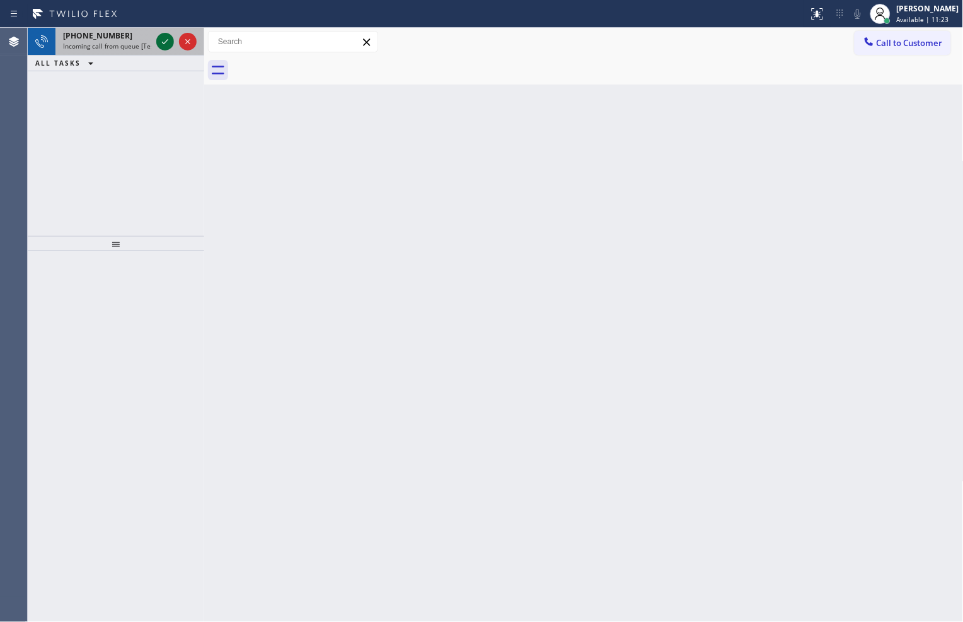
click at [160, 40] on icon at bounding box center [165, 41] width 15 height 15
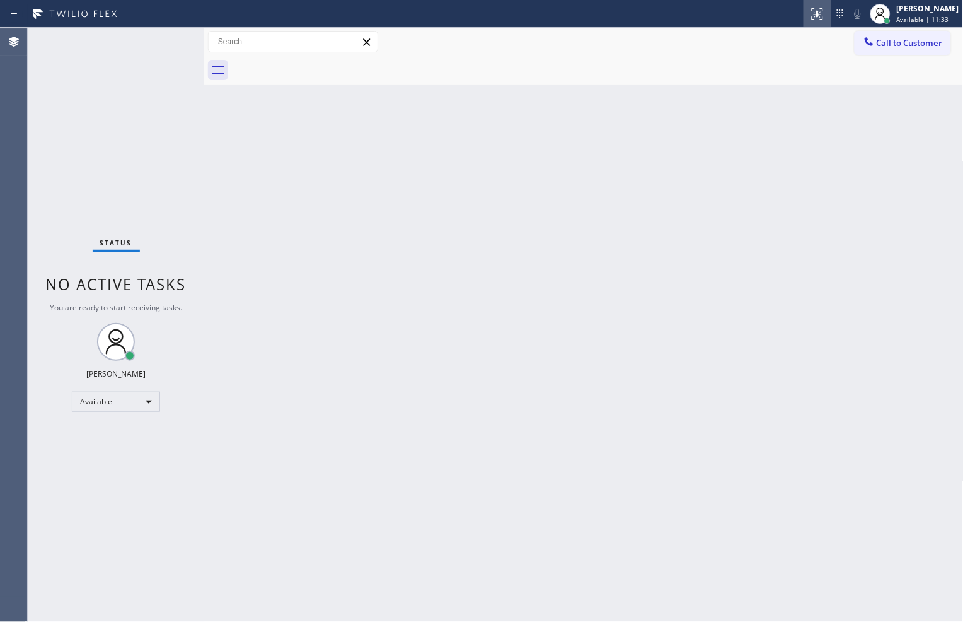
click at [813, 18] on icon at bounding box center [817, 13] width 15 height 15
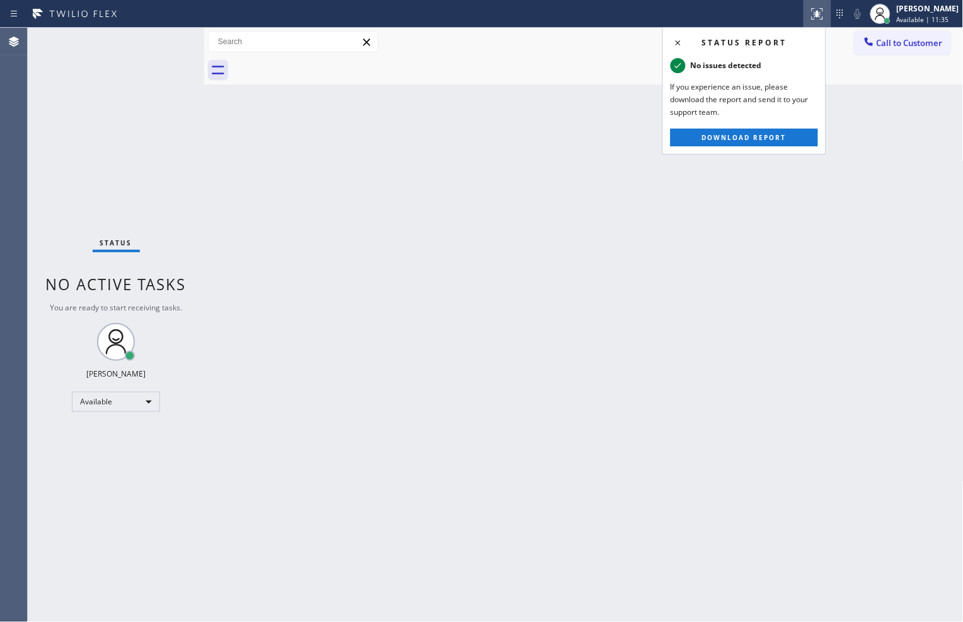
click at [868, 123] on div "Back to Dashboard Change Sender ID Customers Technicians Select a contact Outbo…" at bounding box center [584, 325] width 760 height 594
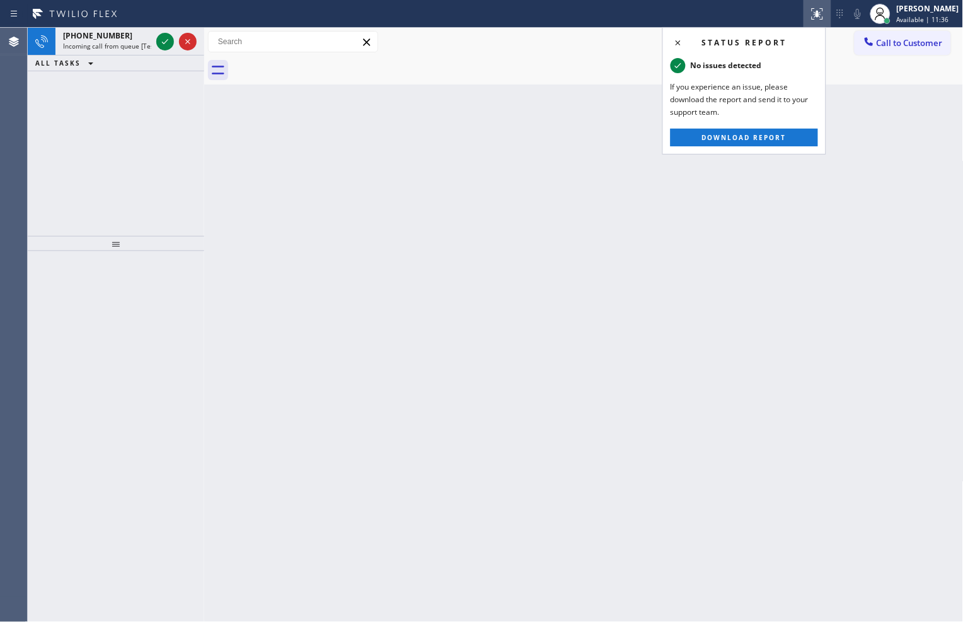
drag, startPoint x: 844, startPoint y: 260, endPoint x: 702, endPoint y: 284, distance: 143.3
click at [844, 260] on div "Back to Dashboard Change Sender ID Customers Technicians Select a contact Outbo…" at bounding box center [584, 325] width 760 height 594
click at [810, 15] on icon at bounding box center [817, 13] width 15 height 15
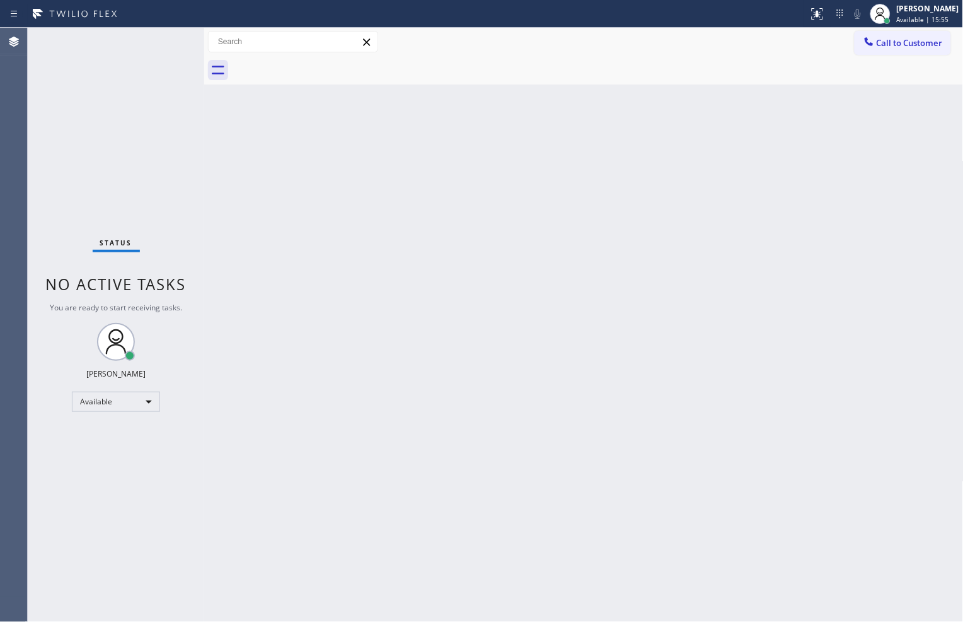
click at [690, 546] on div "Back to Dashboard Change Sender ID Customers Technicians Select a contact Outbo…" at bounding box center [584, 325] width 760 height 594
click at [475, 372] on div "Back to Dashboard Change Sender ID Customers Technicians Select a contact Outbo…" at bounding box center [584, 325] width 760 height 594
click at [119, 139] on div "Status No active tasks You are ready to start receiving tasks. [PERSON_NAME] Av…" at bounding box center [116, 325] width 177 height 594
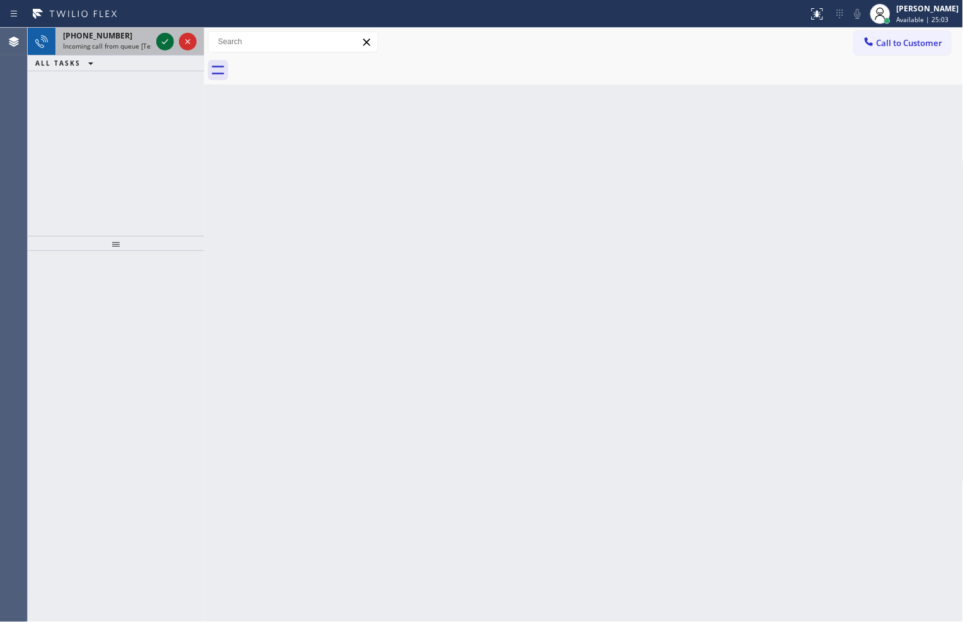
click at [159, 42] on icon at bounding box center [165, 41] width 15 height 15
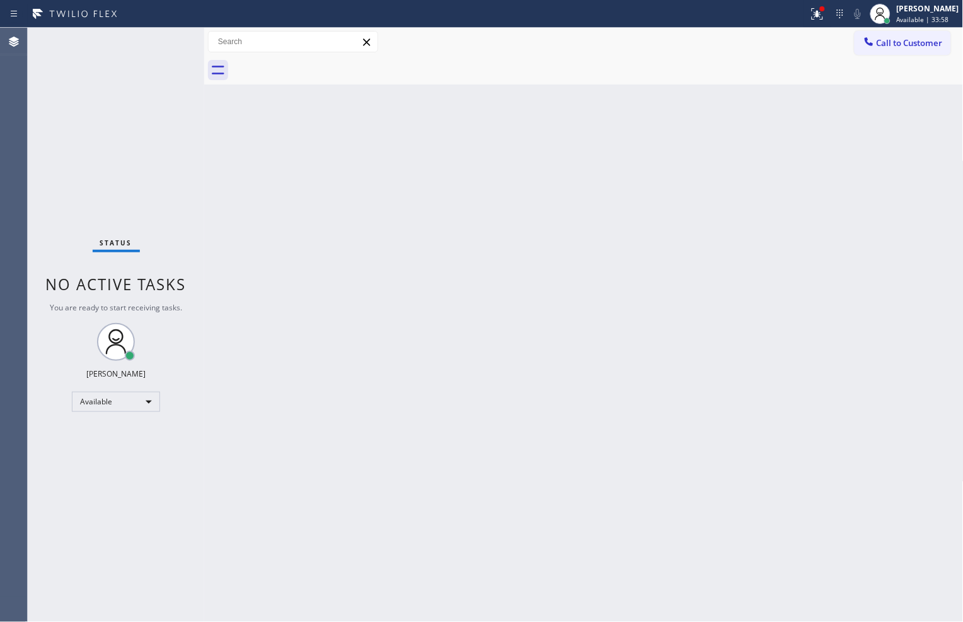
click at [162, 44] on div "Status No active tasks You are ready to start receiving tasks. [PERSON_NAME] Av…" at bounding box center [116, 325] width 177 height 594
click at [810, 18] on icon at bounding box center [817, 13] width 15 height 15
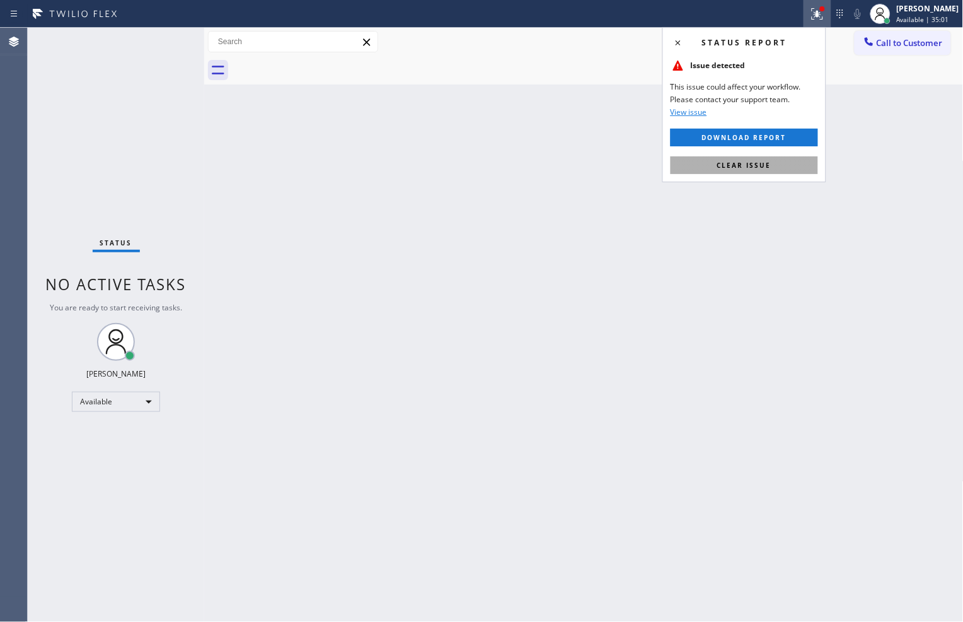
click at [808, 170] on button "Clear issue" at bounding box center [745, 165] width 148 height 18
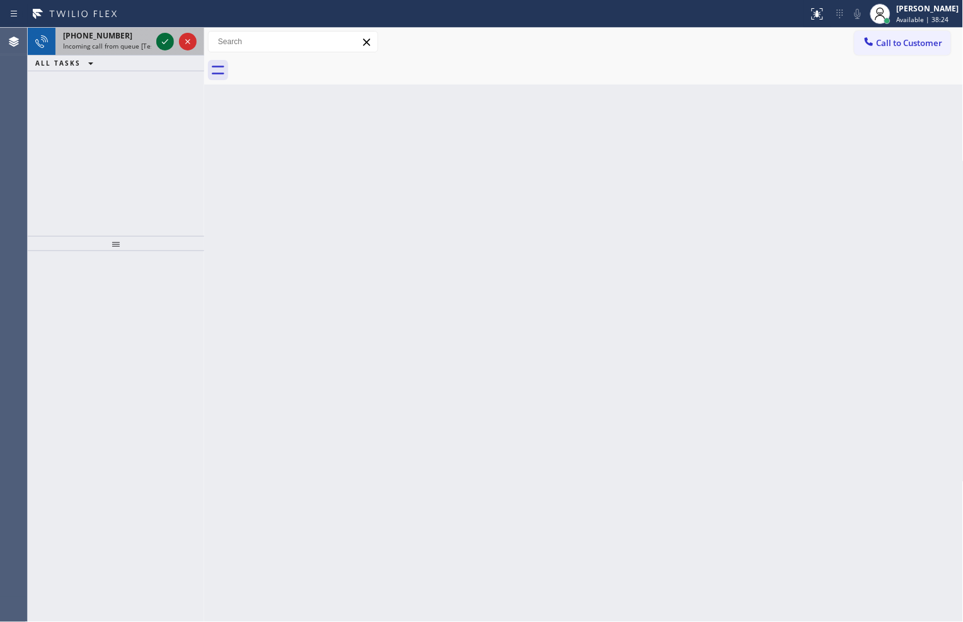
click at [166, 44] on icon at bounding box center [165, 41] width 15 height 15
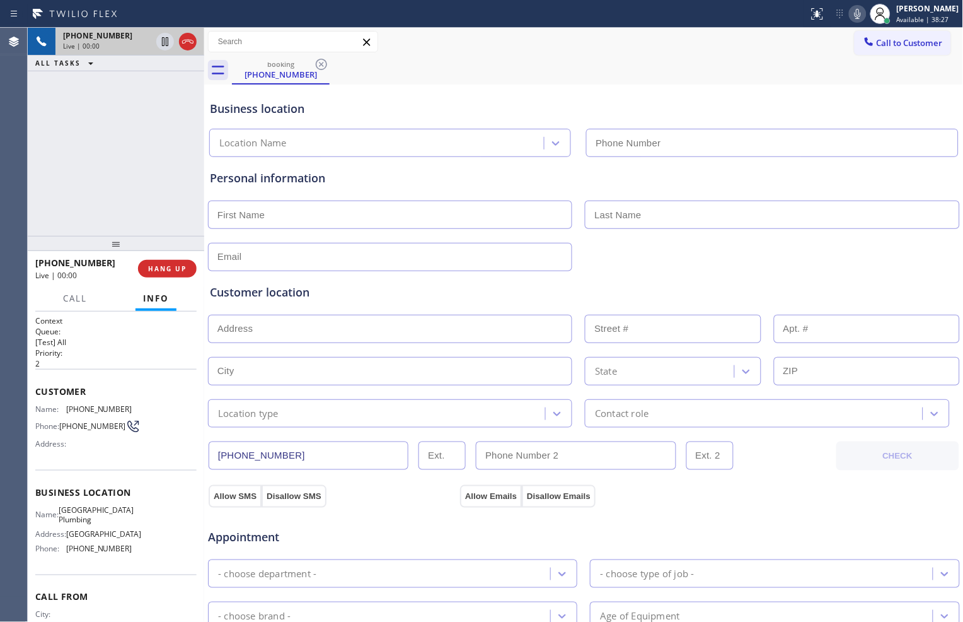
type input "[PHONE_NUMBER]"
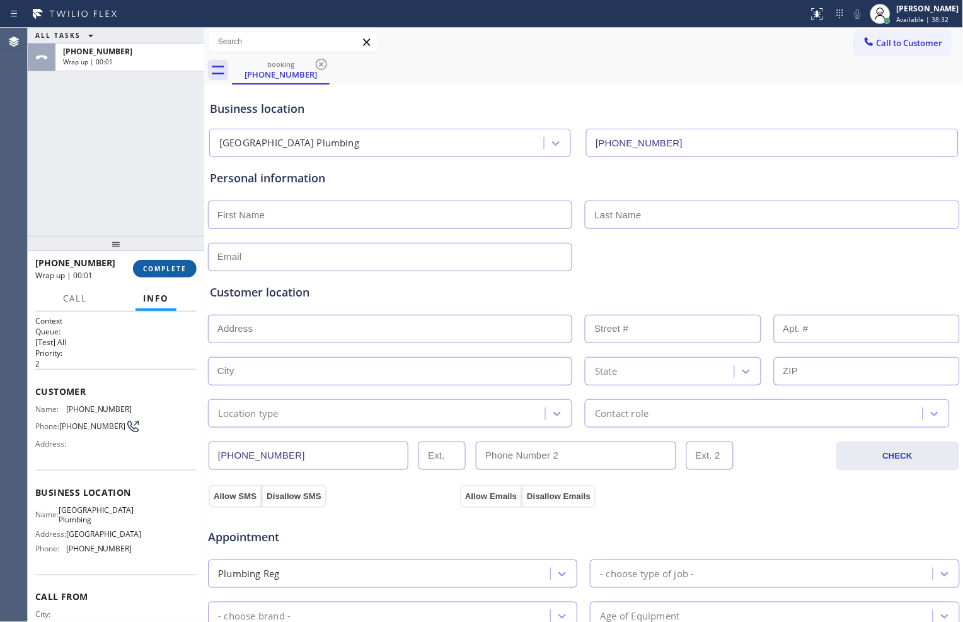
click at [171, 274] on button "COMPLETE" at bounding box center [165, 269] width 64 height 18
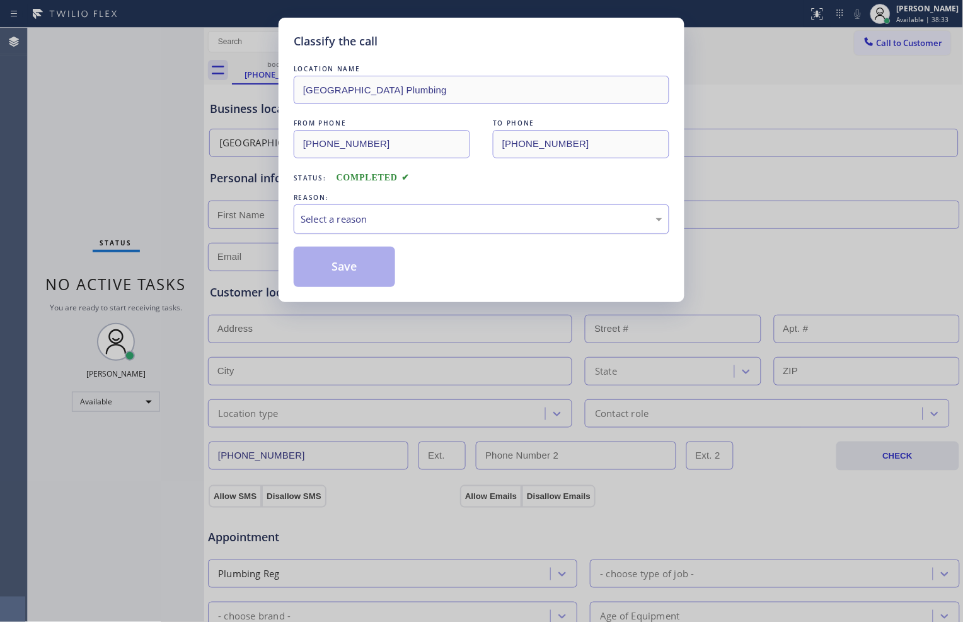
click at [388, 219] on div "Select a reason" at bounding box center [482, 219] width 362 height 15
click at [339, 274] on button "Save" at bounding box center [345, 267] width 102 height 40
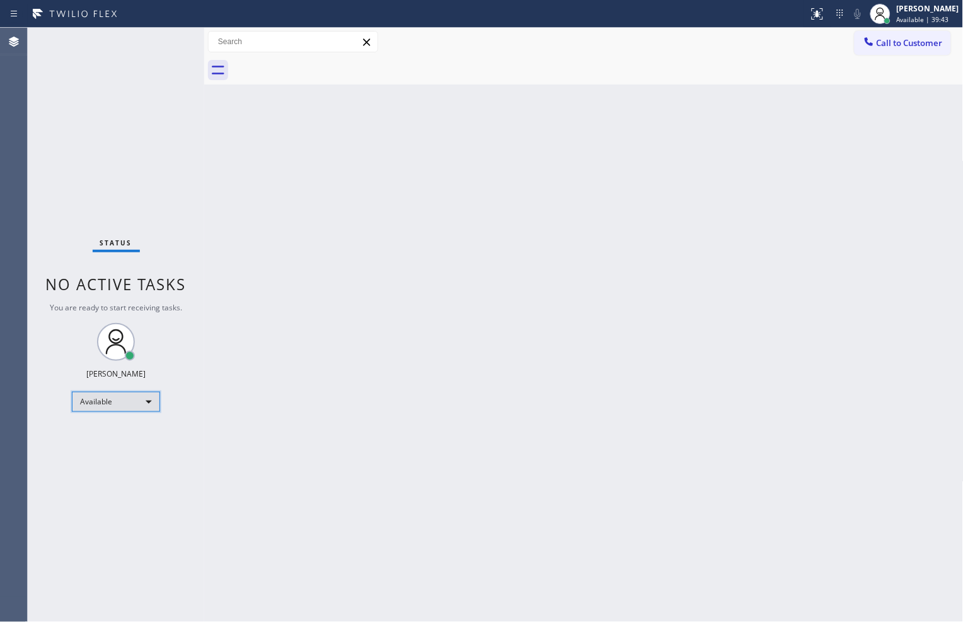
click at [98, 398] on div "Available" at bounding box center [116, 402] width 88 height 20
click at [121, 465] on li "Break" at bounding box center [116, 465] width 86 height 15
click at [154, 330] on div "Status No active tasks Change activity state to start receiving tasks. [PERSON_…" at bounding box center [116, 325] width 177 height 594
click at [154, 402] on div "Break" at bounding box center [116, 407] width 88 height 20
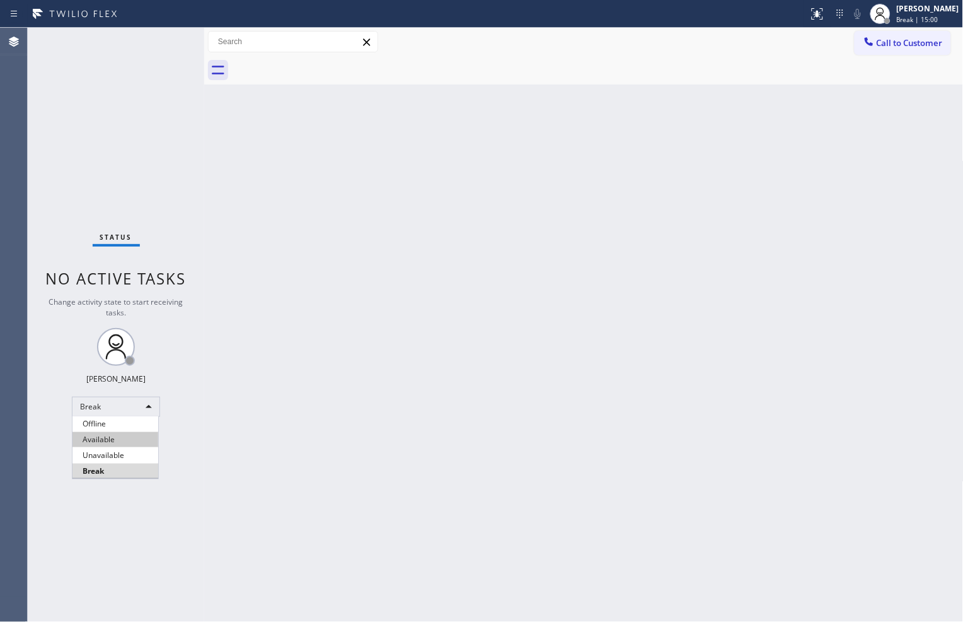
click at [127, 438] on li "Available" at bounding box center [116, 439] width 86 height 15
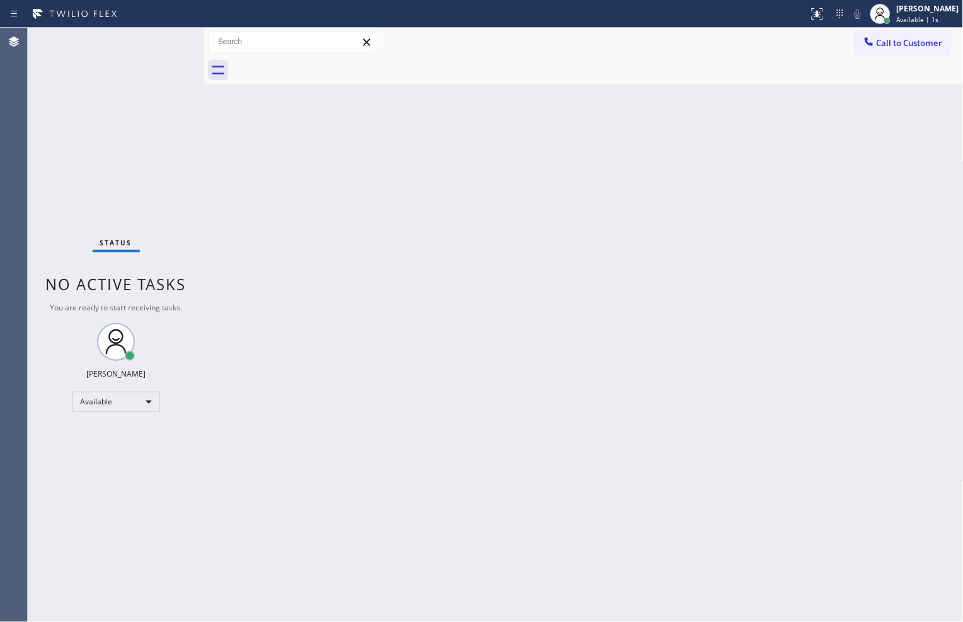
click at [580, 430] on div "Back to Dashboard Change Sender ID Customers Technicians Select a contact Outbo…" at bounding box center [584, 325] width 760 height 594
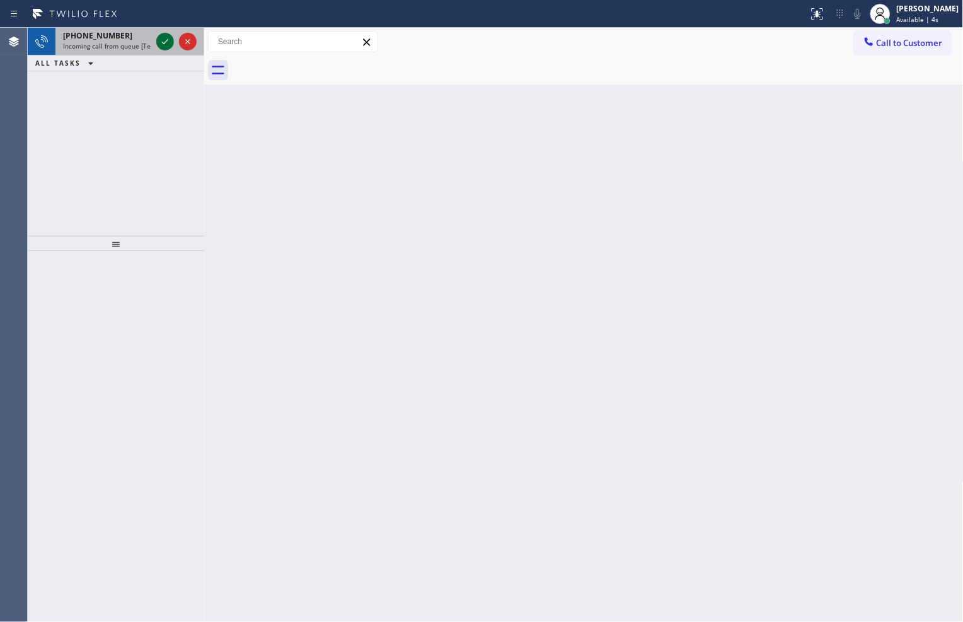
click at [166, 46] on icon at bounding box center [165, 41] width 15 height 15
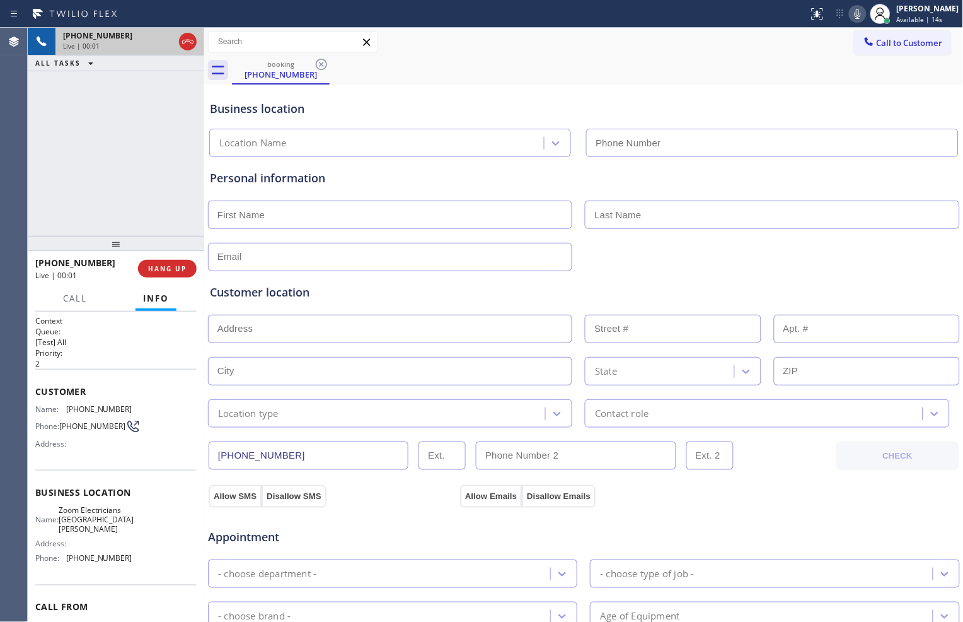
type input "[PHONE_NUMBER]"
click at [711, 52] on div "Call to Customer Outbound call Location Search location Your caller id phone nu…" at bounding box center [584, 42] width 760 height 22
click at [163, 44] on icon at bounding box center [165, 41] width 15 height 15
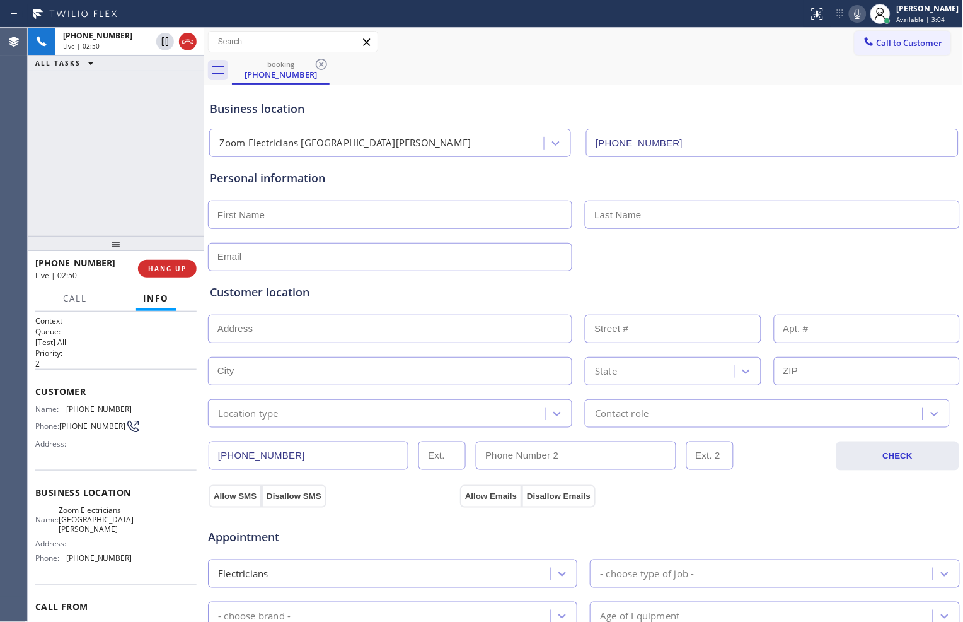
click at [854, 8] on icon at bounding box center [857, 13] width 15 height 15
click at [162, 44] on icon at bounding box center [165, 41] width 15 height 15
click at [856, 10] on icon at bounding box center [857, 13] width 15 height 15
click at [163, 45] on icon at bounding box center [165, 41] width 15 height 15
click at [850, 14] on icon at bounding box center [857, 13] width 15 height 15
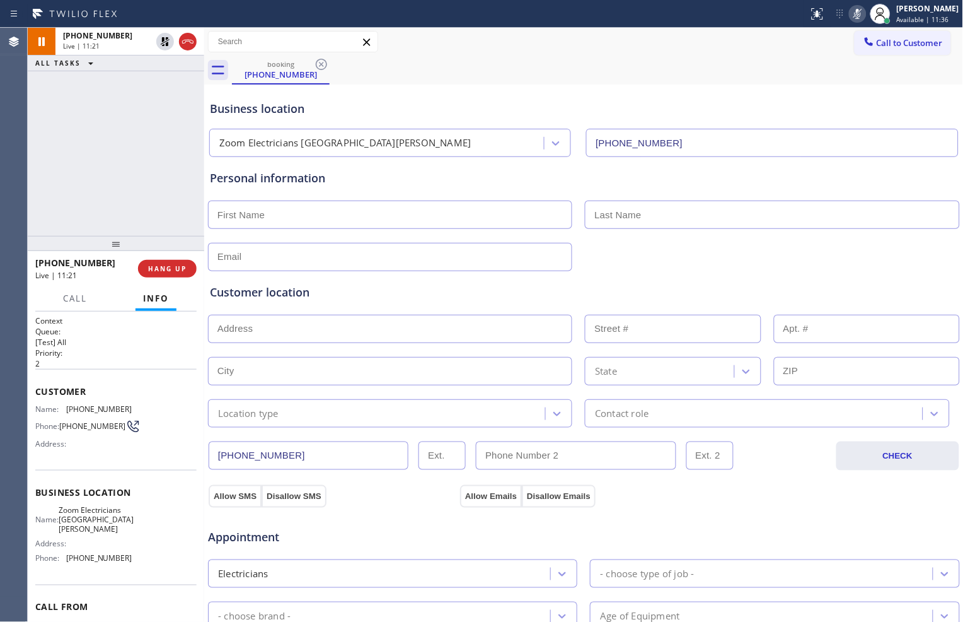
drag, startPoint x: 576, startPoint y: 63, endPoint x: 569, endPoint y: 62, distance: 6.4
click at [576, 63] on div "booking [PHONE_NUMBER]" at bounding box center [598, 70] width 732 height 28
click at [163, 35] on icon at bounding box center [165, 41] width 15 height 15
click at [851, 11] on icon at bounding box center [857, 13] width 15 height 15
drag, startPoint x: 65, startPoint y: 405, endPoint x: 122, endPoint y: 405, distance: 56.7
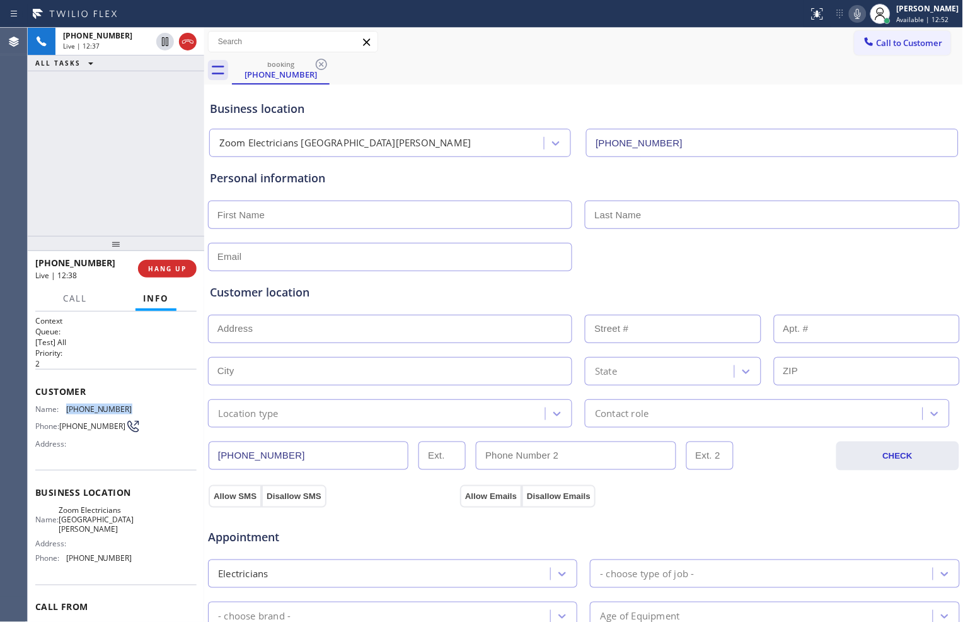
click at [122, 405] on div "Name: [PHONE_NUMBER]" at bounding box center [83, 408] width 97 height 9
copy div "[PHONE_NUMBER]"
click at [514, 222] on input "text" at bounding box center [390, 214] width 364 height 28
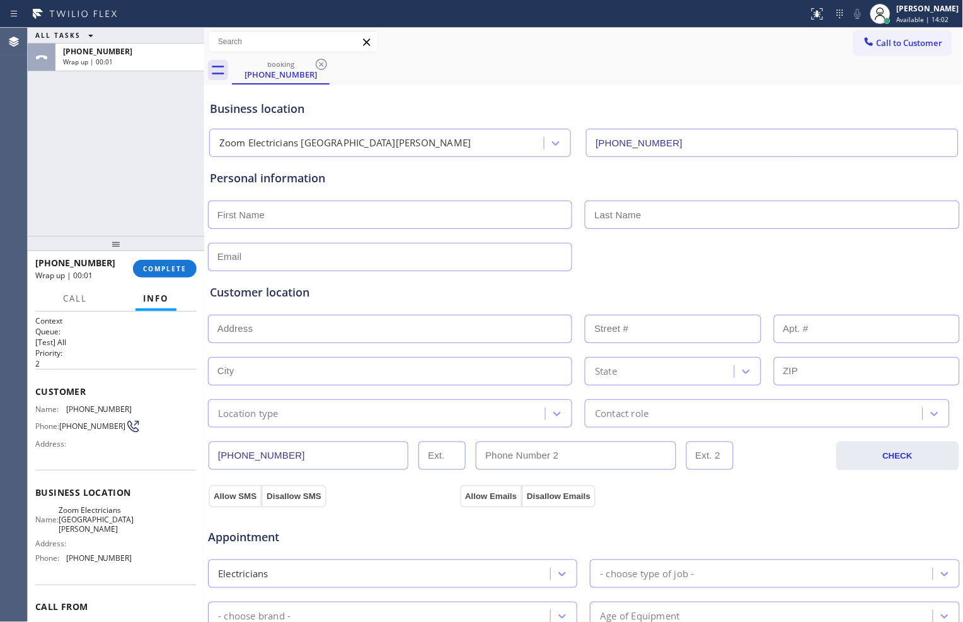
click at [427, 217] on input "text" at bounding box center [390, 214] width 364 height 28
type input "Mr"
type input "[PERSON_NAME]"
click at [525, 261] on input "text" at bounding box center [390, 257] width 364 height 28
paste input "[EMAIL_ADDRESS][DOMAIN_NAME]"
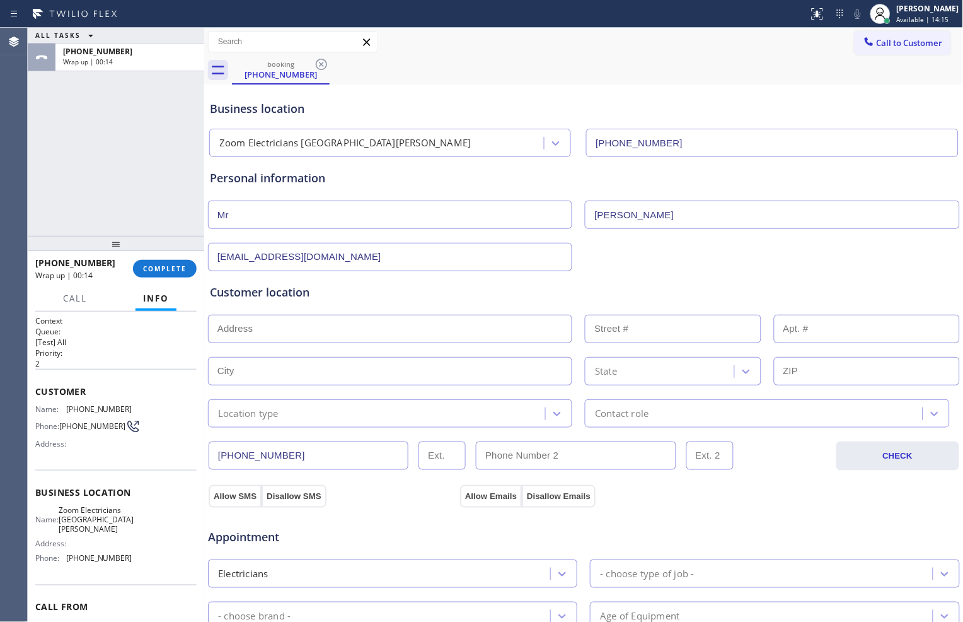
type input "[EMAIL_ADDRESS][DOMAIN_NAME]"
click at [463, 333] on input "text" at bounding box center [390, 329] width 364 height 28
click at [458, 324] on input "text" at bounding box center [390, 329] width 364 height 28
paste input "[STREET_ADDRESS]"
type input "[STREET_ADDRESS]"
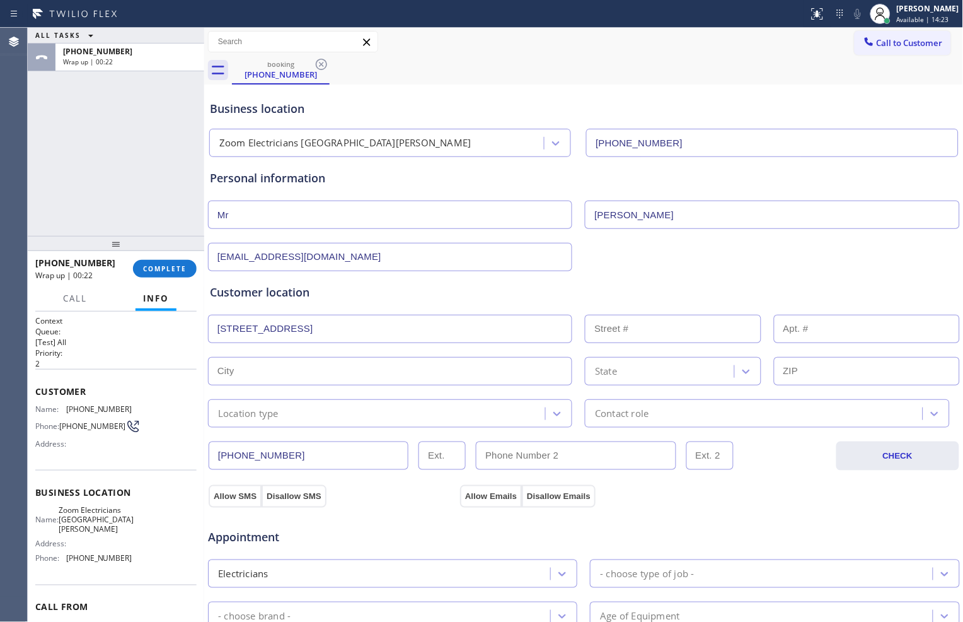
type input "1177"
type input "[GEOGRAPHIC_DATA]"
type input "90272"
click at [473, 415] on div "Location type" at bounding box center [379, 413] width 334 height 22
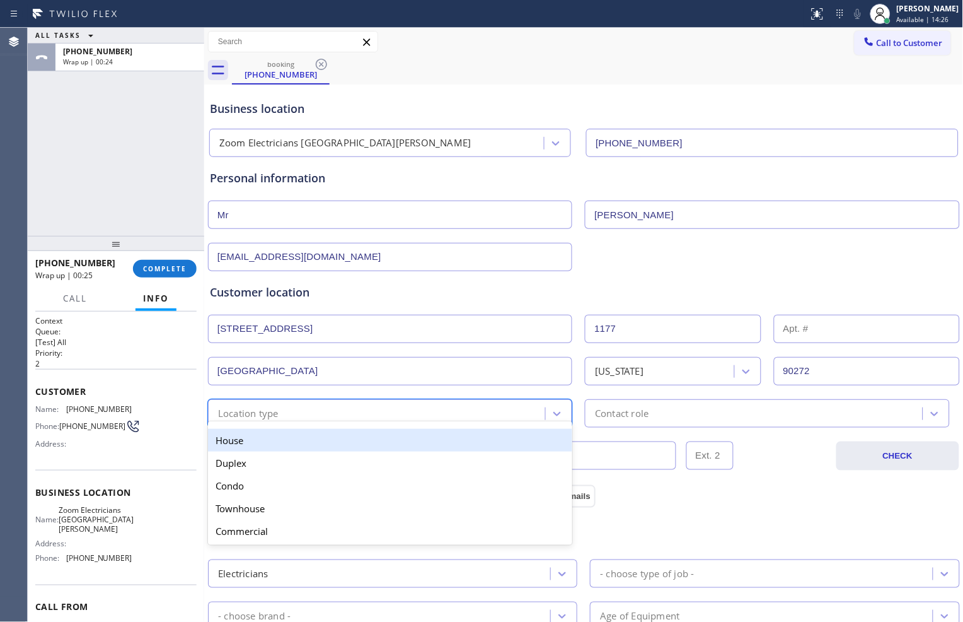
click at [440, 448] on div "House" at bounding box center [390, 440] width 364 height 23
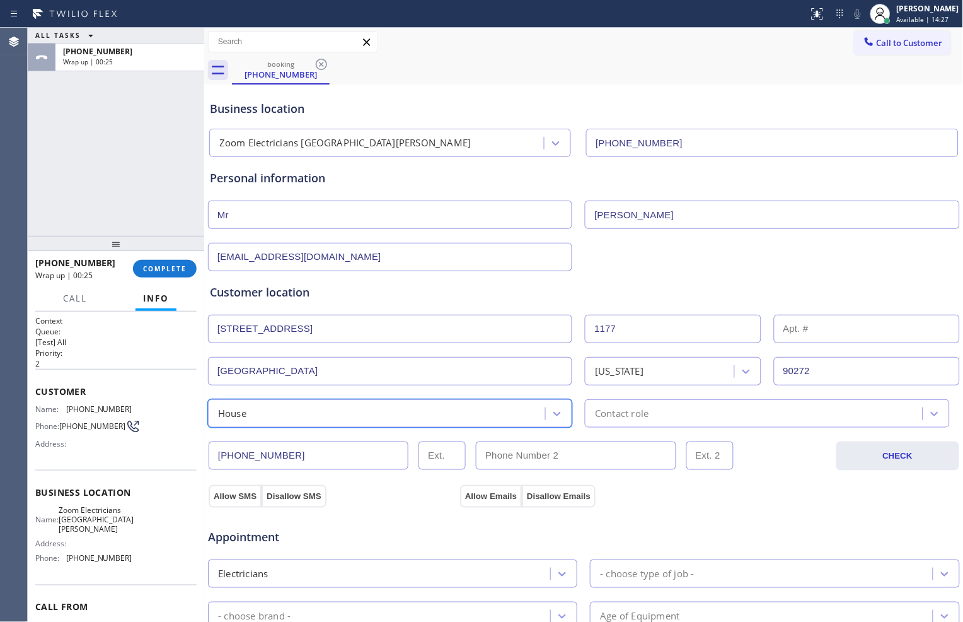
click at [651, 415] on div "Contact role" at bounding box center [756, 413] width 334 height 22
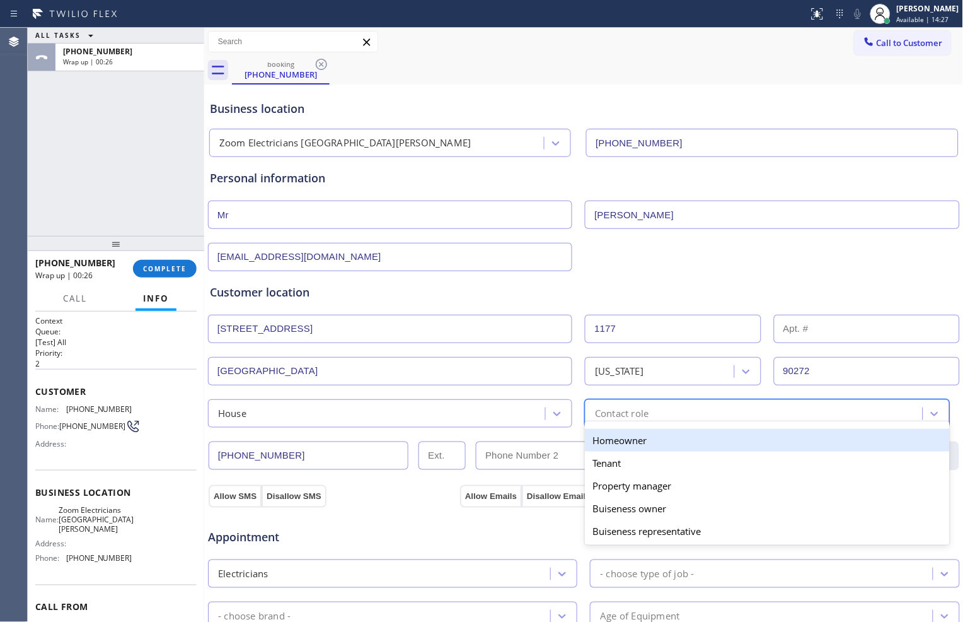
click at [637, 440] on div "Homeowner" at bounding box center [767, 440] width 364 height 23
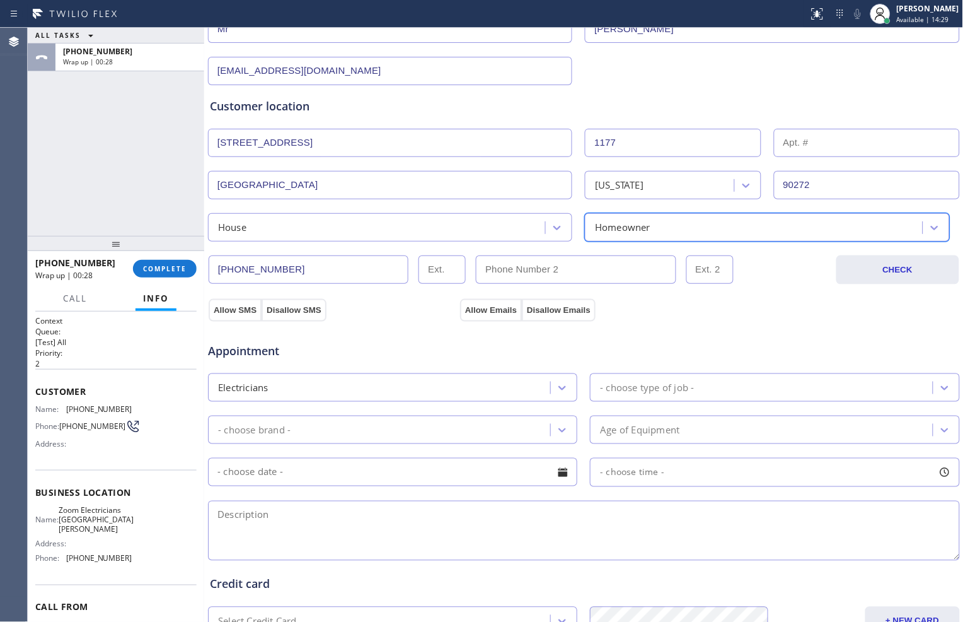
scroll to position [210, 0]
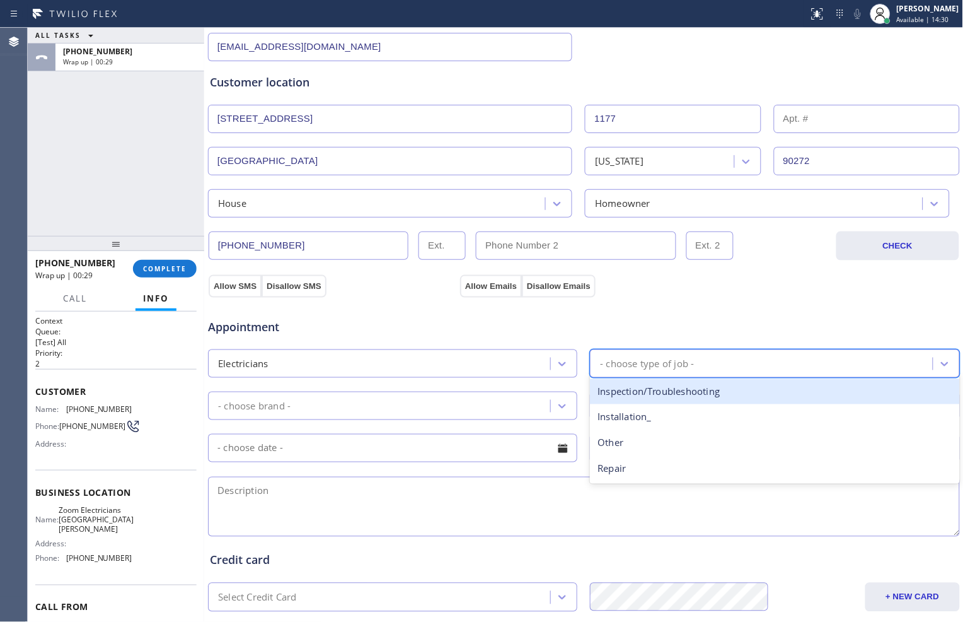
click at [688, 369] on div "- choose type of job -" at bounding box center [647, 363] width 94 height 15
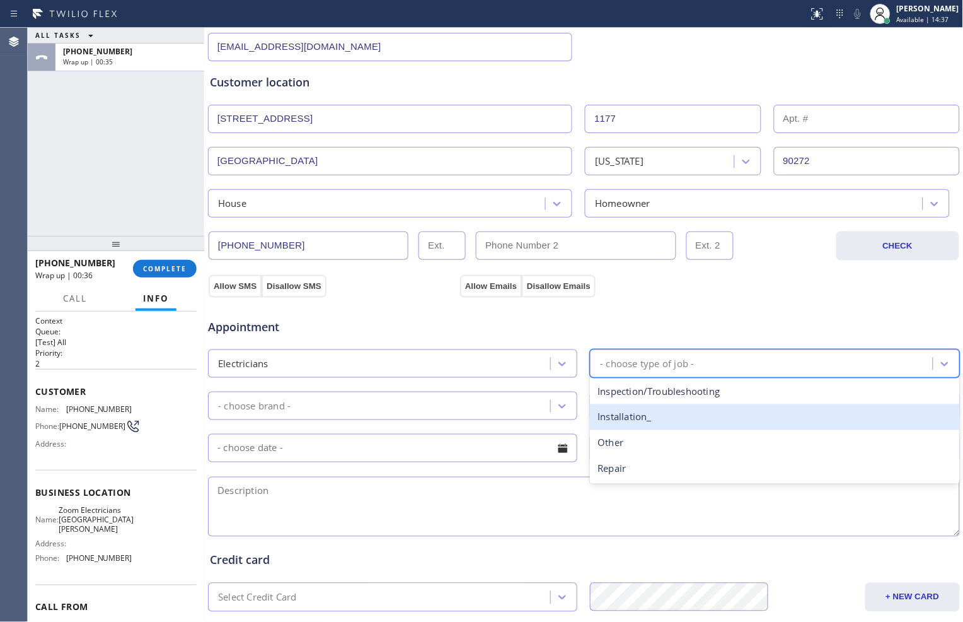
click at [659, 413] on div "Installation_" at bounding box center [774, 417] width 369 height 26
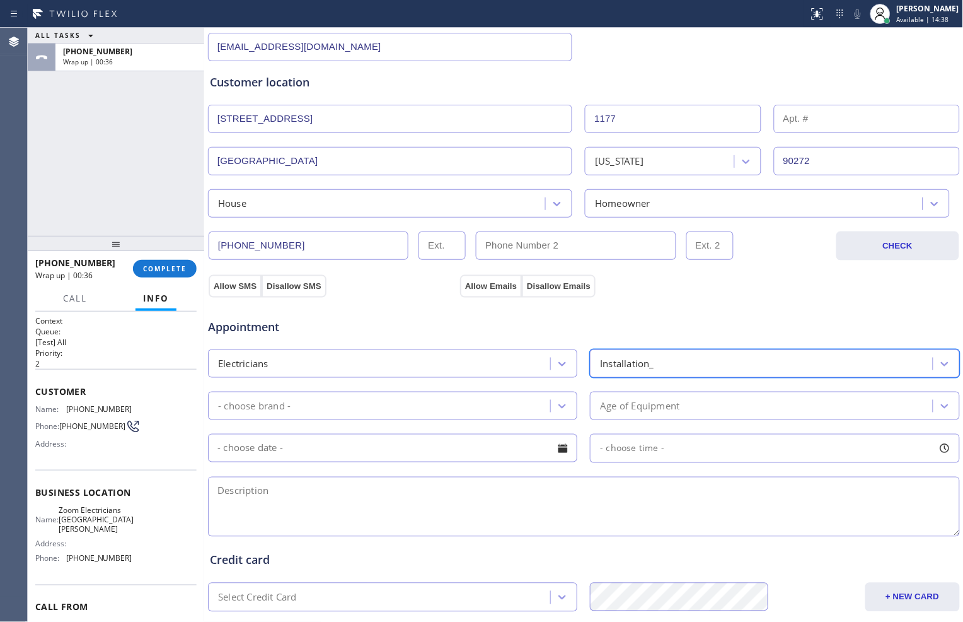
click at [391, 400] on div "- choose brand -" at bounding box center [381, 406] width 339 height 22
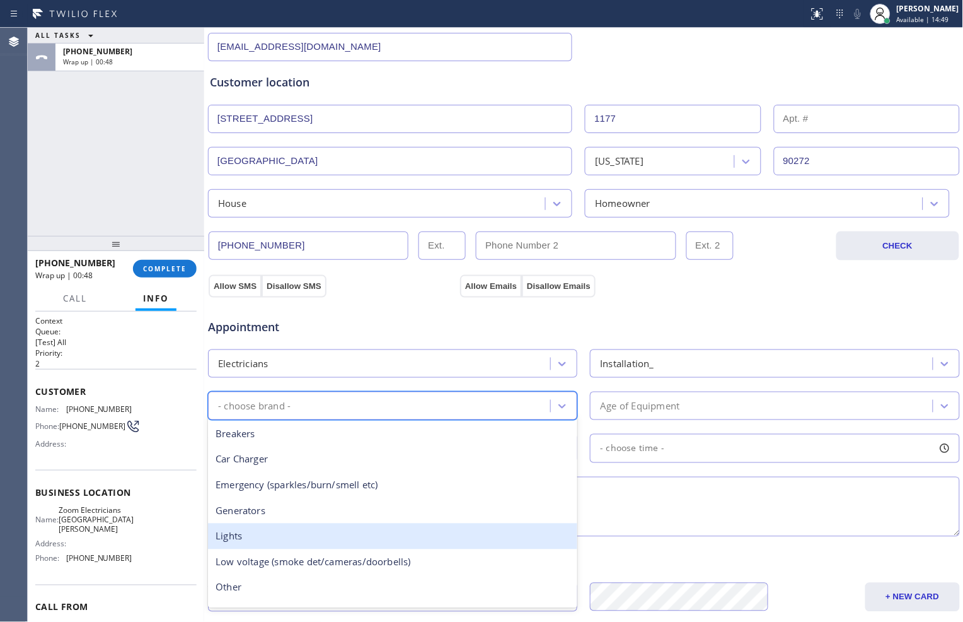
scroll to position [97, 0]
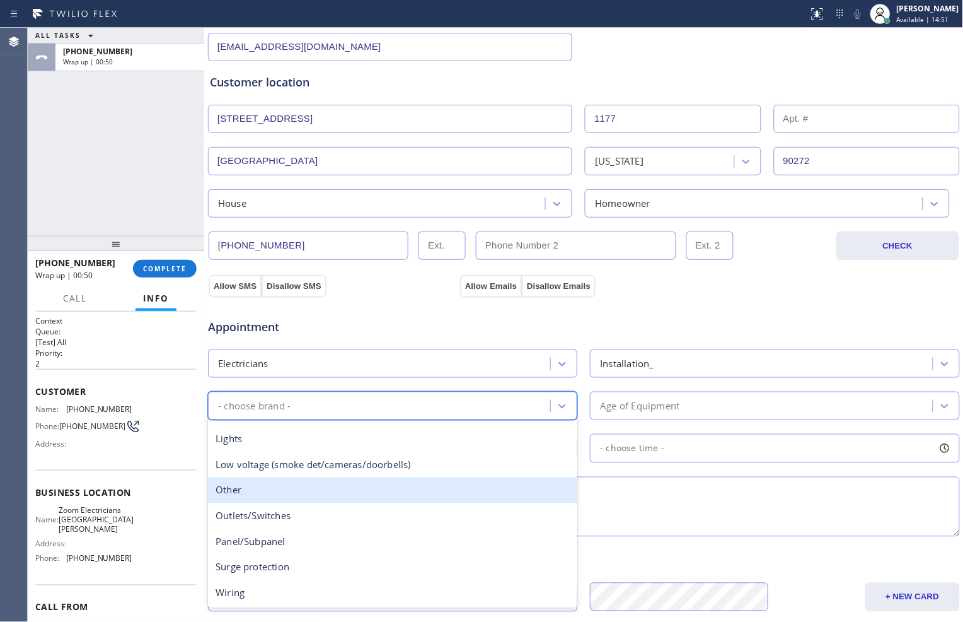
click at [412, 487] on div "Other" at bounding box center [392, 490] width 369 height 26
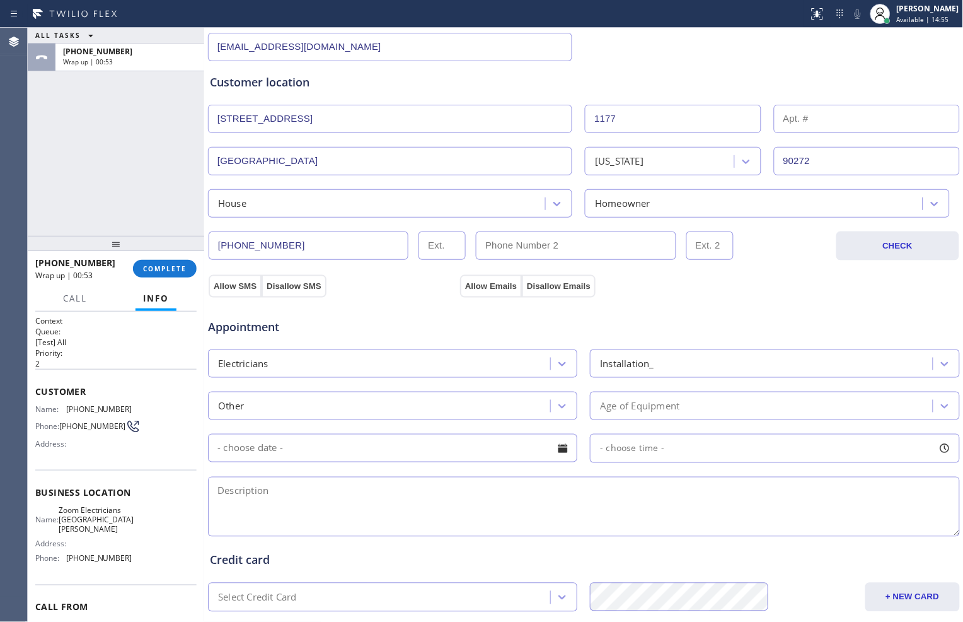
click at [364, 412] on div "Other" at bounding box center [381, 406] width 339 height 22
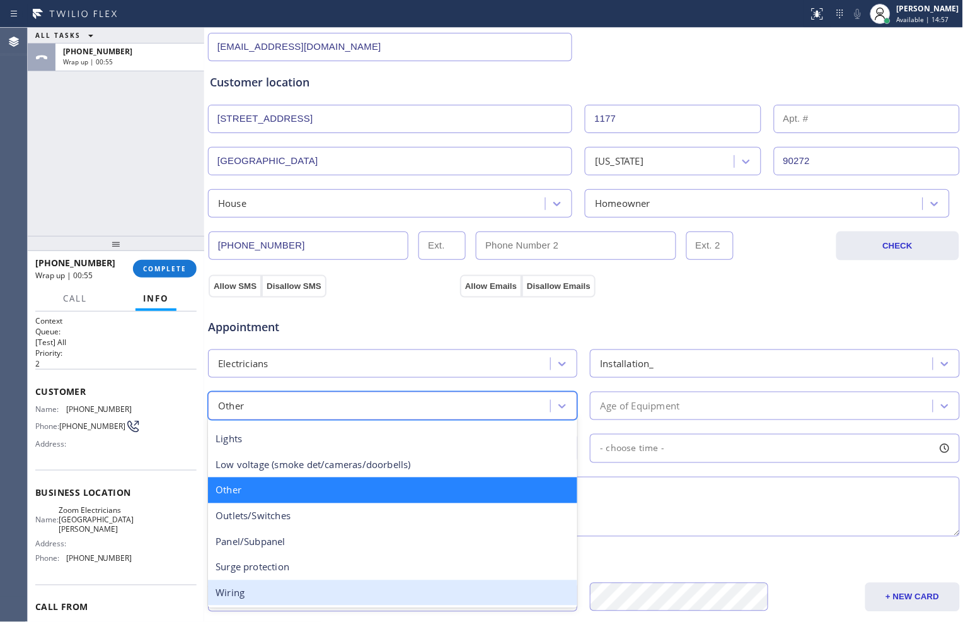
click at [313, 594] on div "Wiring" at bounding box center [392, 593] width 369 height 26
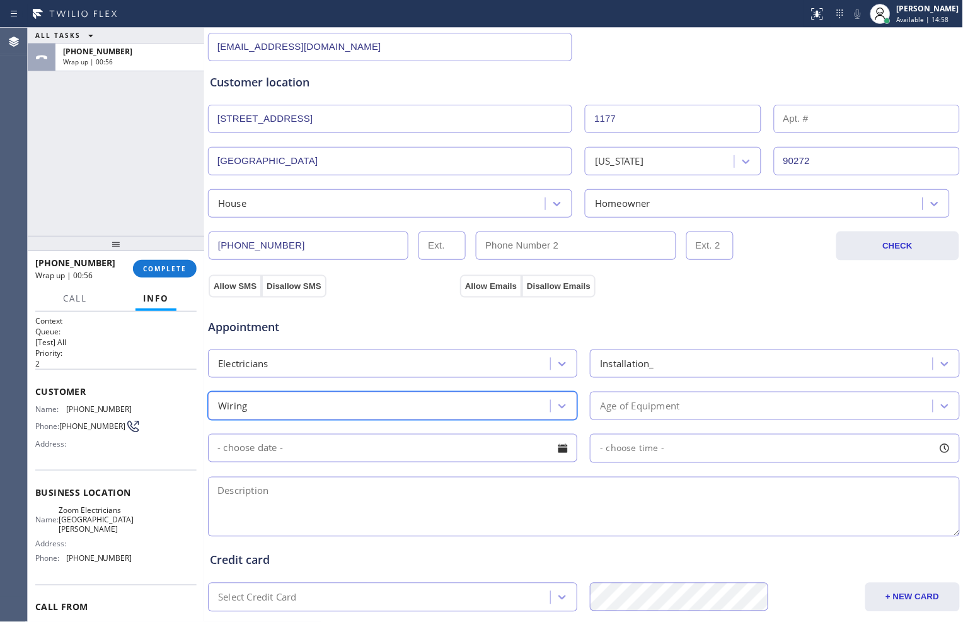
click at [709, 408] on div "Age of Equipment" at bounding box center [763, 406] width 339 height 22
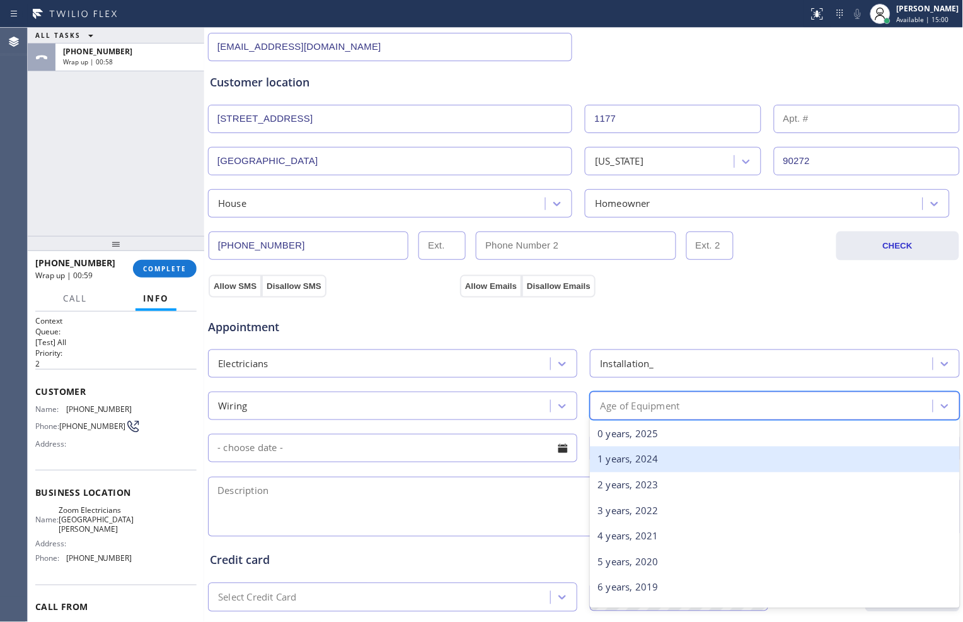
click at [692, 456] on div "1 years, 2024" at bounding box center [774, 459] width 369 height 26
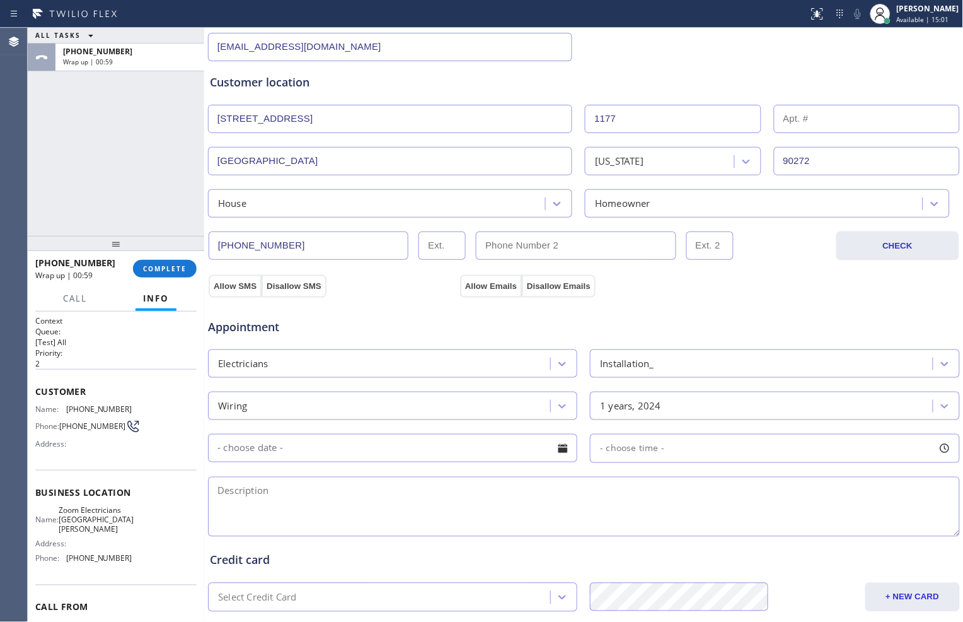
click at [492, 450] on input "text" at bounding box center [392, 448] width 369 height 28
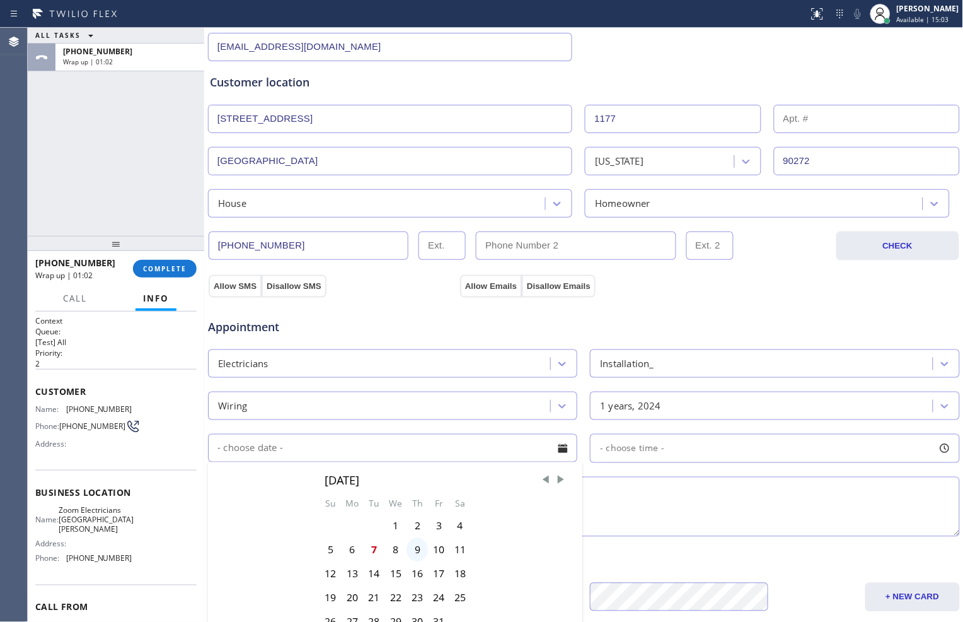
click at [415, 553] on div "9" at bounding box center [417, 550] width 21 height 24
type input "[DATE]"
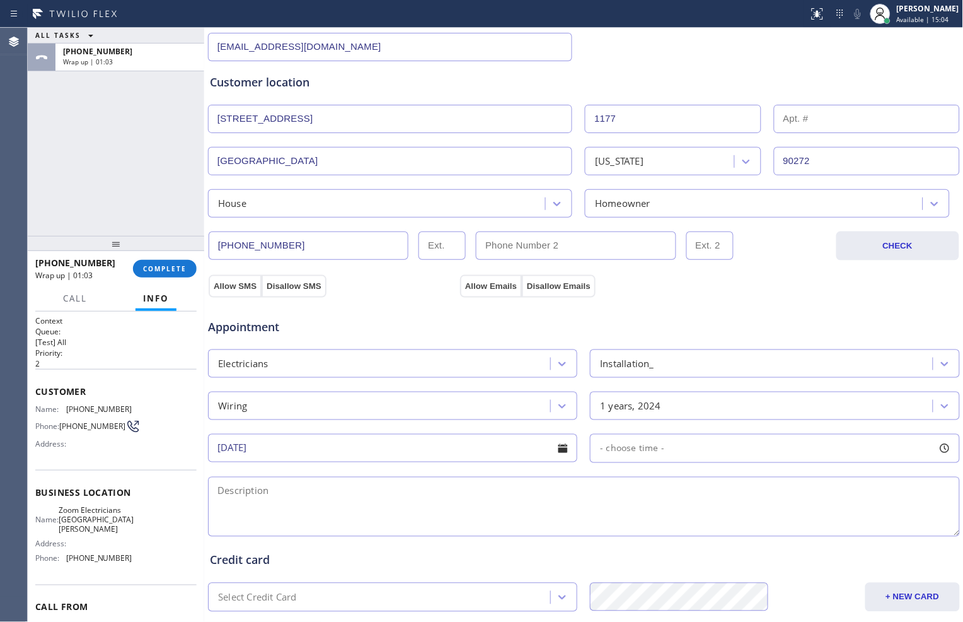
click at [711, 443] on div "- choose time -" at bounding box center [774, 448] width 369 height 29
drag, startPoint x: 600, startPoint y: 526, endPoint x: 728, endPoint y: 527, distance: 128.0
click at [730, 527] on div at bounding box center [737, 525] width 15 height 26
drag, startPoint x: 600, startPoint y: 525, endPoint x: 646, endPoint y: 525, distance: 46.0
click at [649, 525] on div at bounding box center [656, 525] width 15 height 26
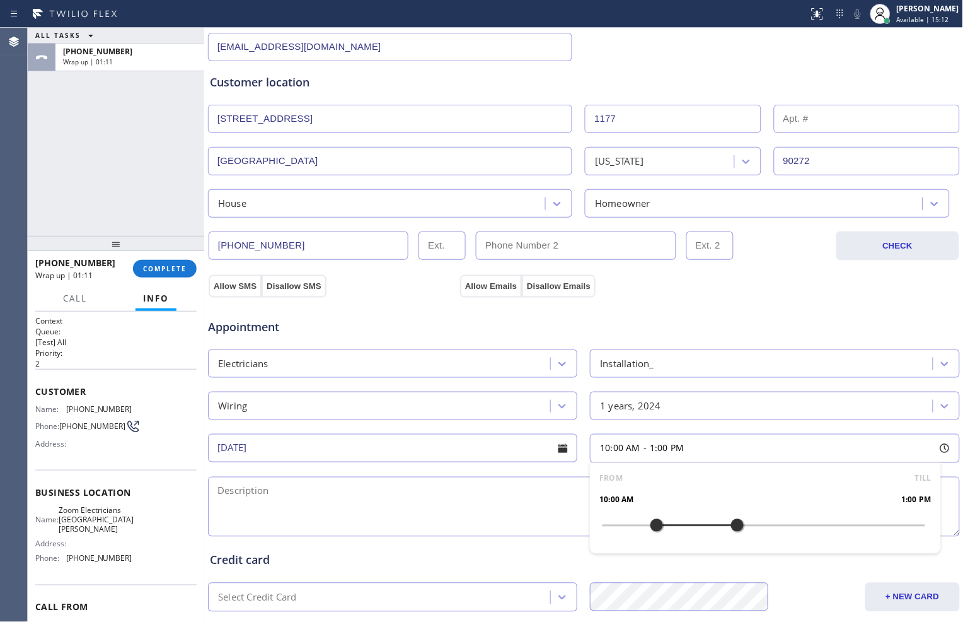
click at [431, 513] on textarea at bounding box center [584, 507] width 752 height 60
click at [541, 482] on textarea "To enrich screen reader interactions, please activate Accessibility in Grammarl…" at bounding box center [584, 507] width 752 height 60
type textarea "thurs"
click at [461, 495] on textarea "thurs" at bounding box center [584, 507] width 752 height 60
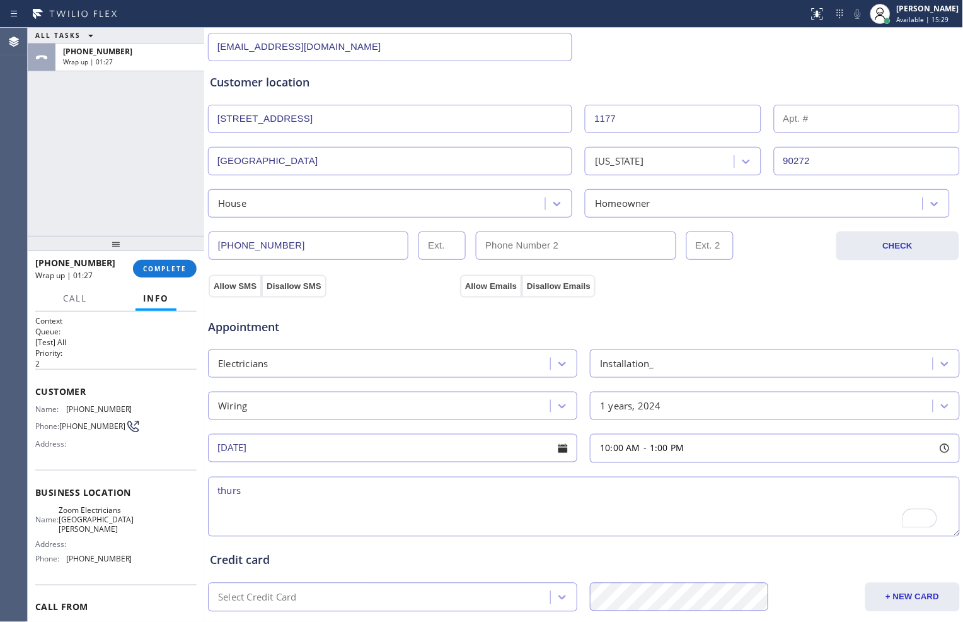
click at [461, 495] on textarea "thurs" at bounding box center [584, 507] width 752 height 60
click at [713, 558] on div "Credit card" at bounding box center [584, 560] width 748 height 17
click at [542, 506] on textarea "10-1//" at bounding box center [584, 507] width 752 height 60
click at [456, 555] on div "Credit card" at bounding box center [584, 560] width 748 height 17
click at [416, 492] on textarea "10-1// $0//" at bounding box center [584, 507] width 752 height 60
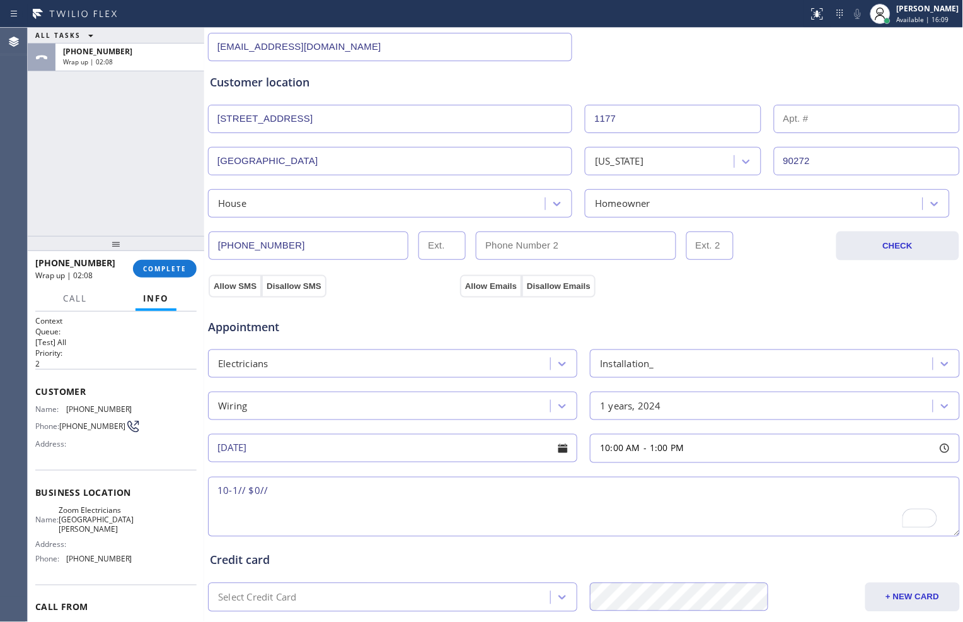
paste textarea "need to put in an extra line from side of the house to the front of the house//…"
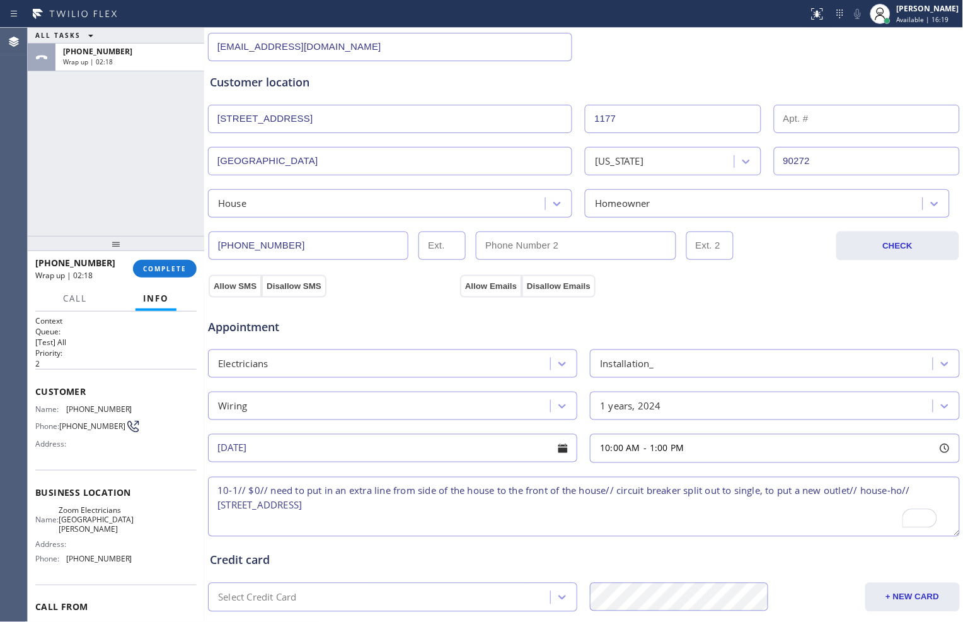
click at [662, 520] on textarea "10-1// $0// need to put in an extra line from side of the house to the front of…" at bounding box center [584, 507] width 752 height 60
drag, startPoint x: 67, startPoint y: 513, endPoint x: 115, endPoint y: 533, distance: 52.2
click at [115, 533] on span "Zoom Electricians [GEOGRAPHIC_DATA][PERSON_NAME]" at bounding box center [96, 519] width 75 height 29
copy span "Zoom Electricians [GEOGRAPHIC_DATA][PERSON_NAME]"
click at [420, 506] on textarea "10-1// $0// need to put in an extra line from side of the house to the front of…" at bounding box center [584, 507] width 752 height 60
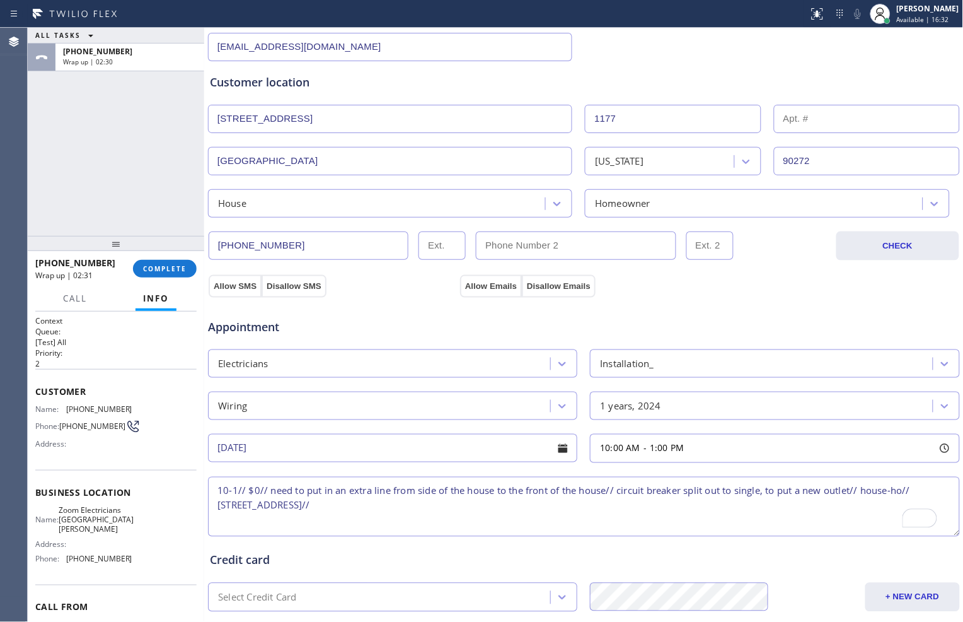
paste textarea "Zoom Electricians [GEOGRAPHIC_DATA][PERSON_NAME]"
click at [582, 504] on textarea "10-1// $0// need to put in an extra line from side of the house to the front of…" at bounding box center [584, 507] width 752 height 60
paste textarea "Please call the customer 30 minutes prior to his arrival"
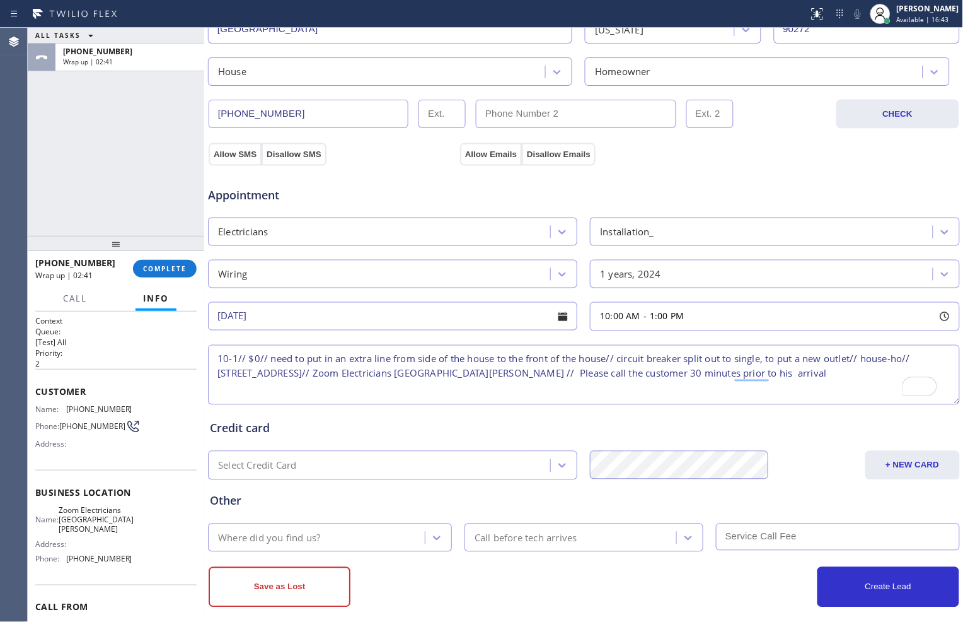
scroll to position [350, 0]
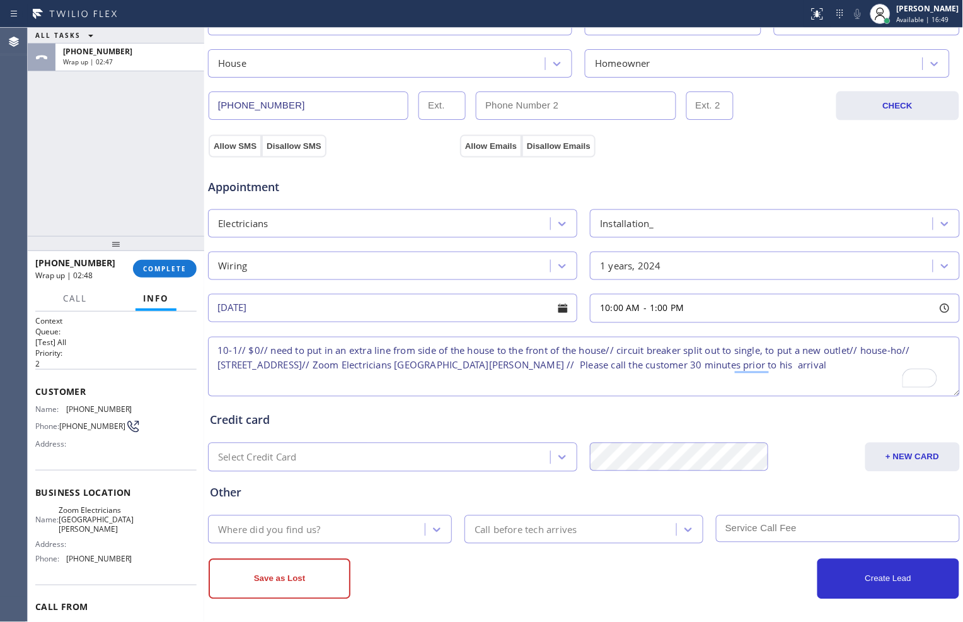
type textarea "10-1// $0// need to put in an extra line from side of the house to the front of…"
click at [519, 304] on input "[DATE]" at bounding box center [392, 308] width 369 height 28
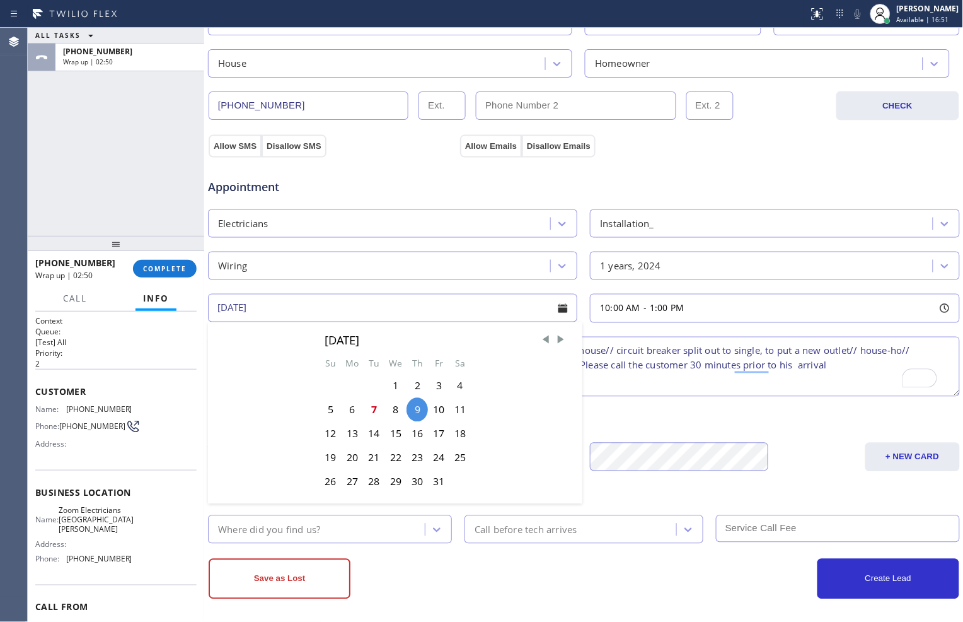
click at [516, 303] on input "[DATE]" at bounding box center [392, 308] width 369 height 28
click at [613, 408] on div "Credit card Select Credit Card + NEW CARD CANCEL SAVE" at bounding box center [583, 435] width 753 height 73
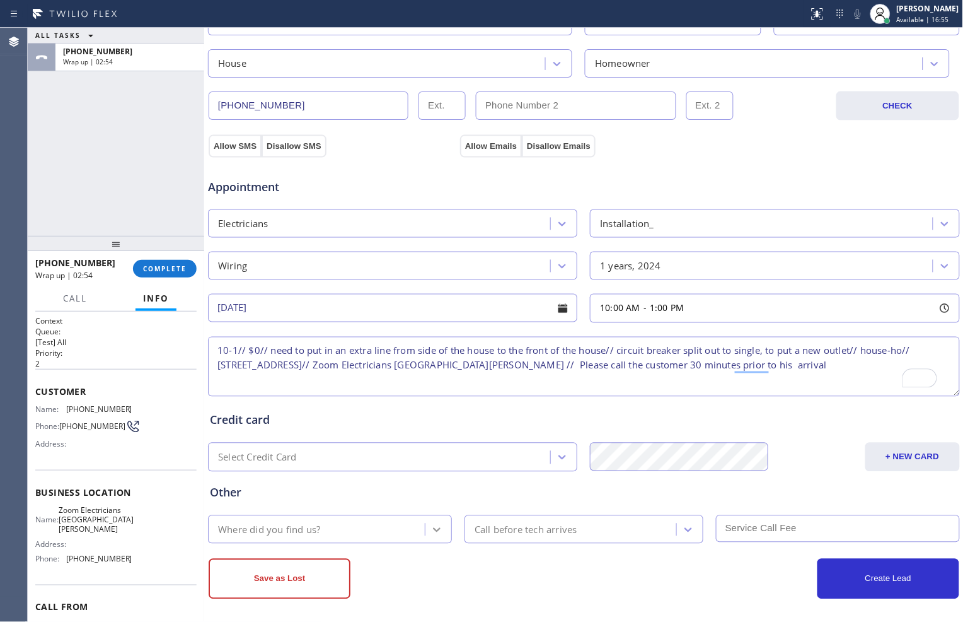
click at [426, 534] on div at bounding box center [437, 529] width 23 height 23
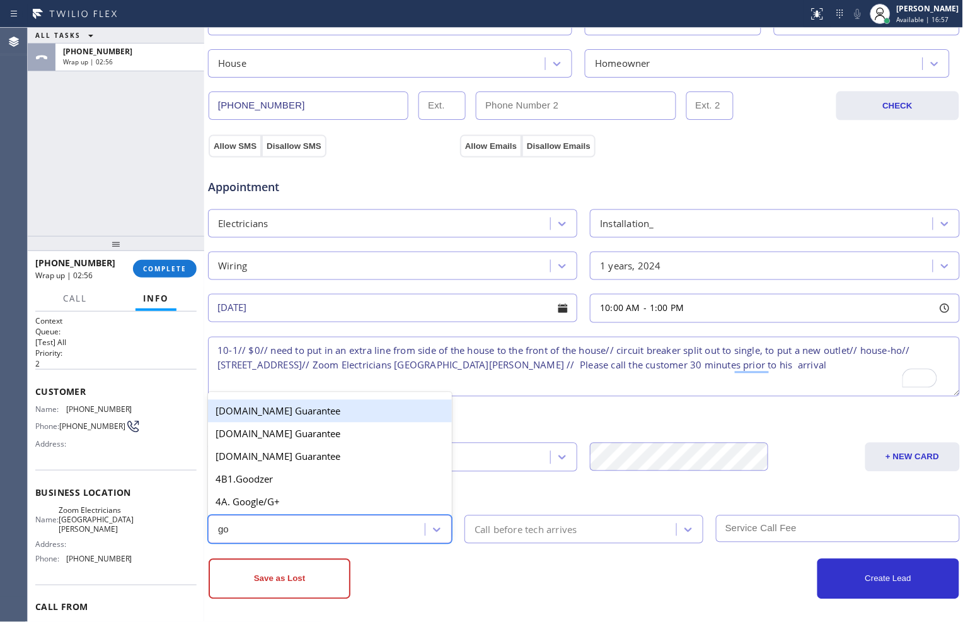
type input "goo"
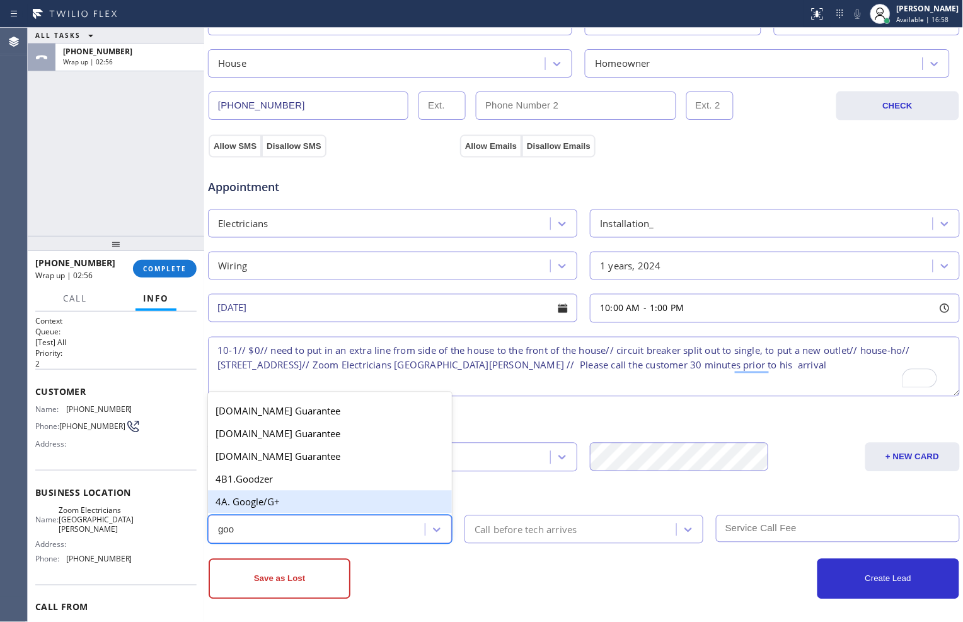
click at [318, 499] on div "4A. Google/G+" at bounding box center [330, 502] width 244 height 23
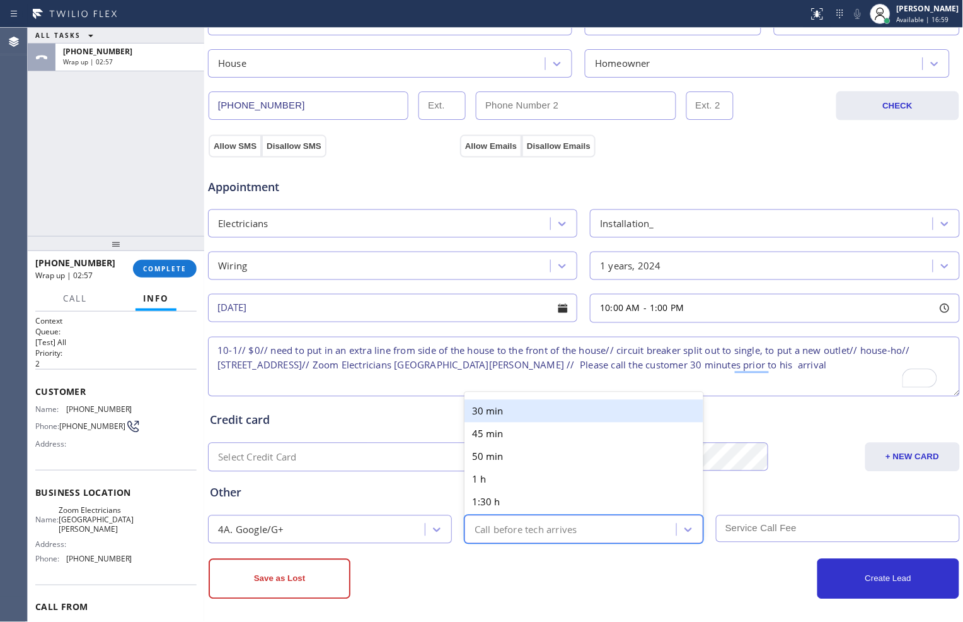
click at [552, 532] on div "Call before tech arrives" at bounding box center [526, 529] width 103 height 15
click at [536, 415] on div "30 min" at bounding box center [584, 411] width 239 height 23
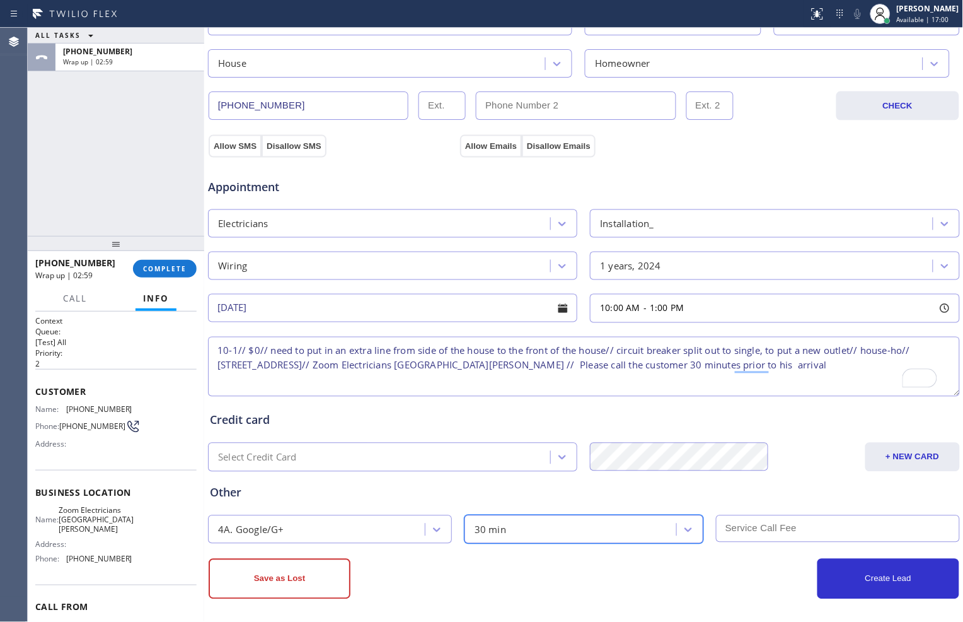
click at [719, 533] on input "text" at bounding box center [838, 528] width 244 height 27
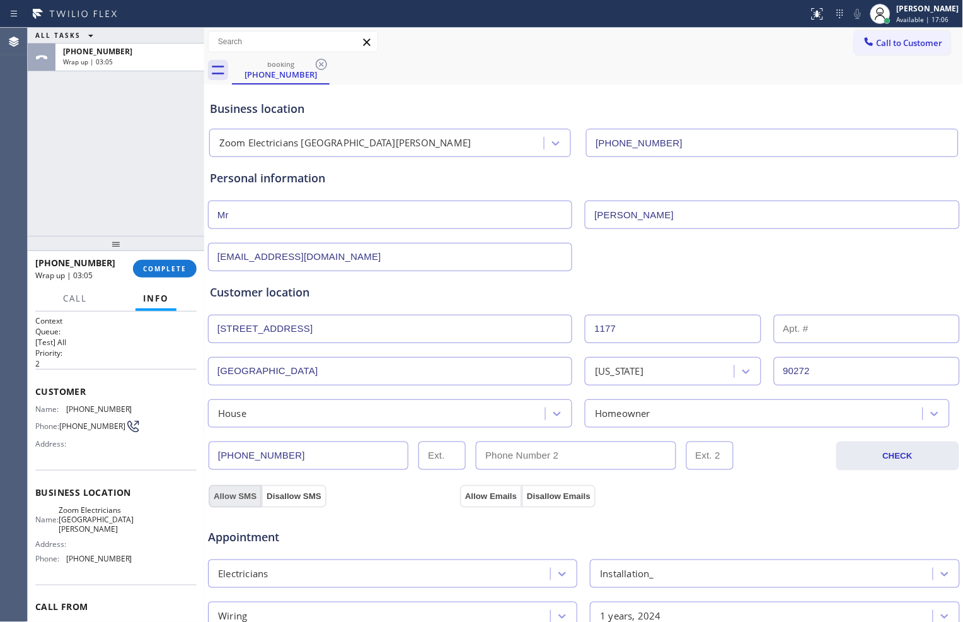
type input "0"
click at [231, 501] on button "Allow SMS" at bounding box center [235, 496] width 53 height 23
click at [492, 497] on button "Allow Emails" at bounding box center [491, 496] width 62 height 23
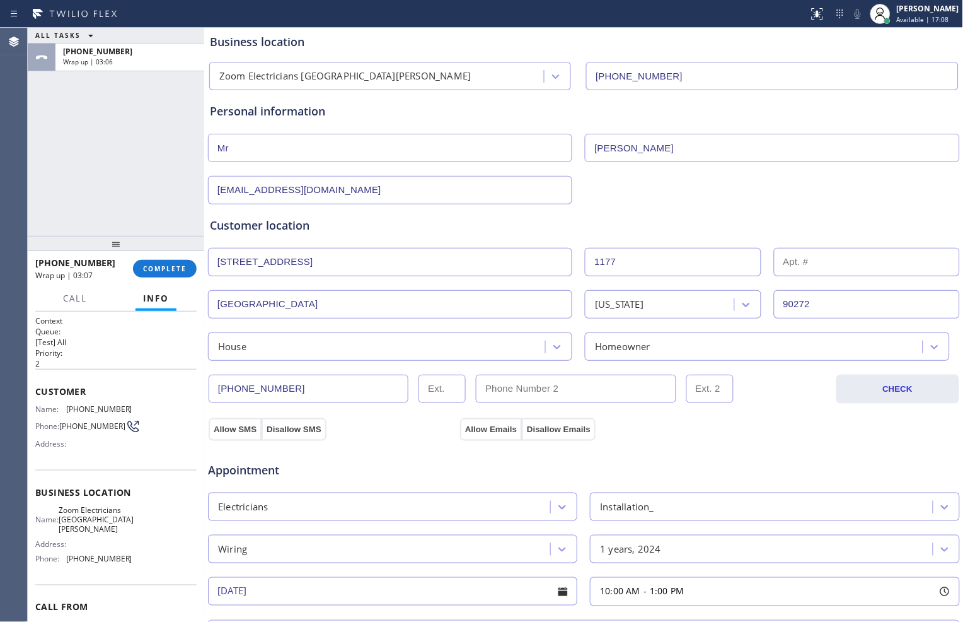
scroll to position [140, 0]
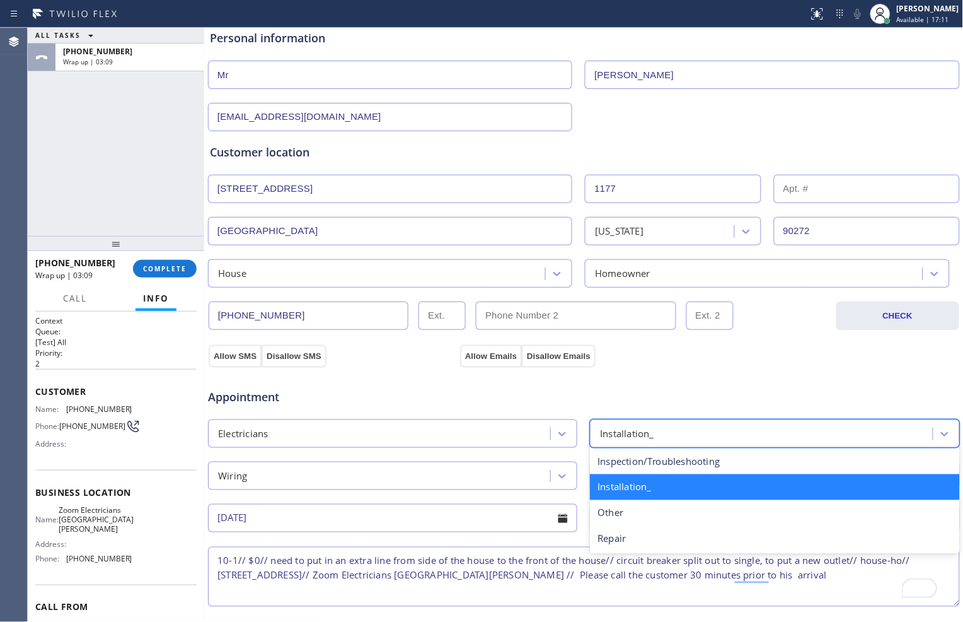
click at [684, 438] on div "Installation_" at bounding box center [763, 433] width 339 height 22
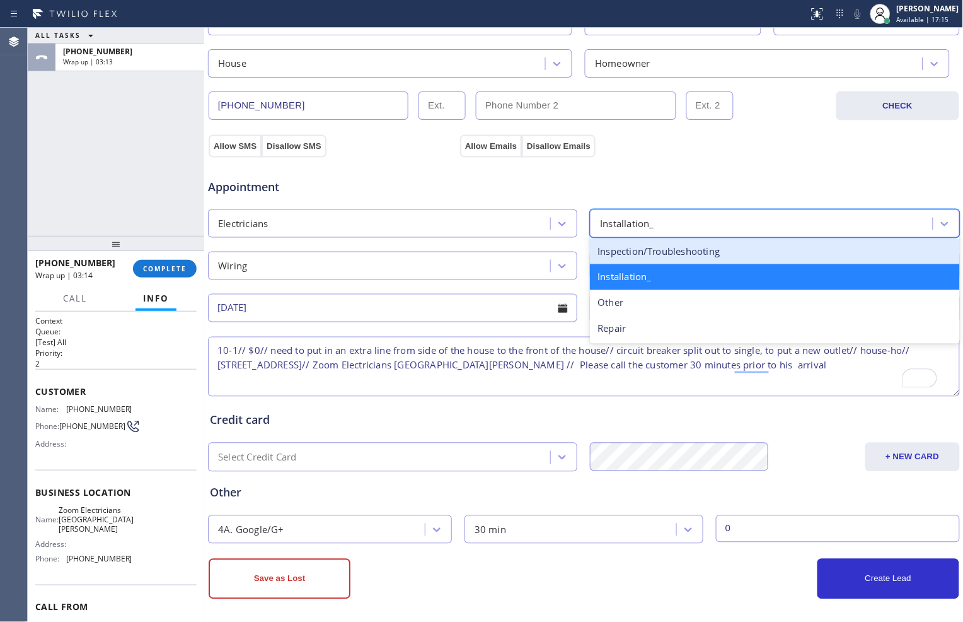
scroll to position [280, 0]
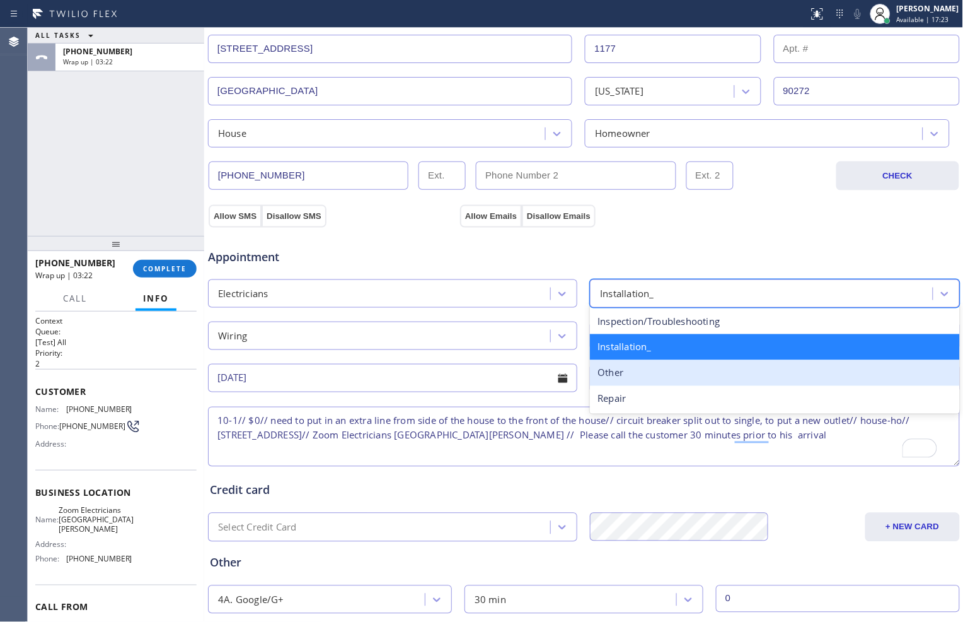
click at [664, 376] on div "Other" at bounding box center [774, 373] width 369 height 26
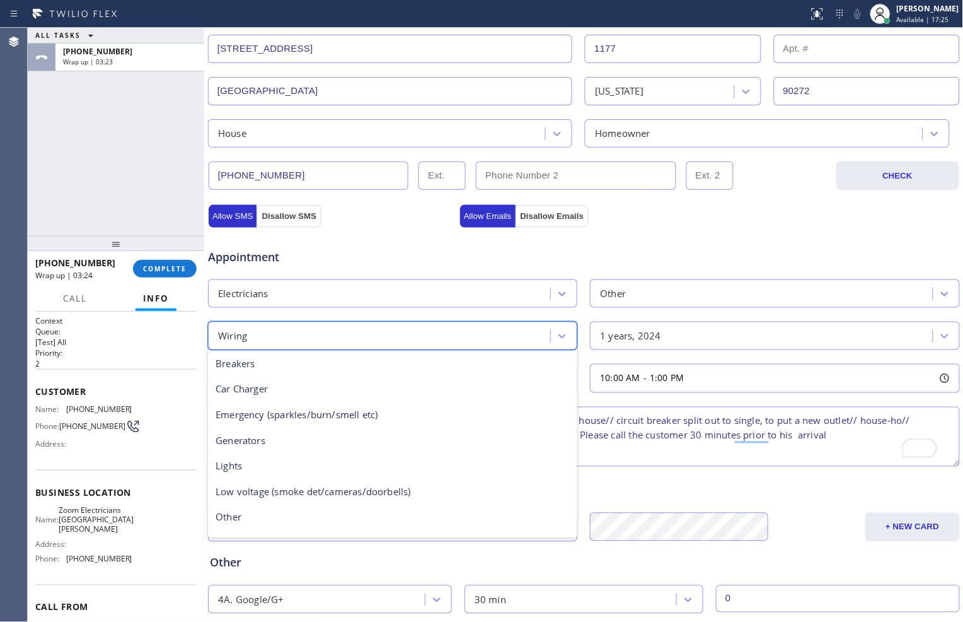
click at [421, 330] on div "Wiring" at bounding box center [381, 336] width 339 height 22
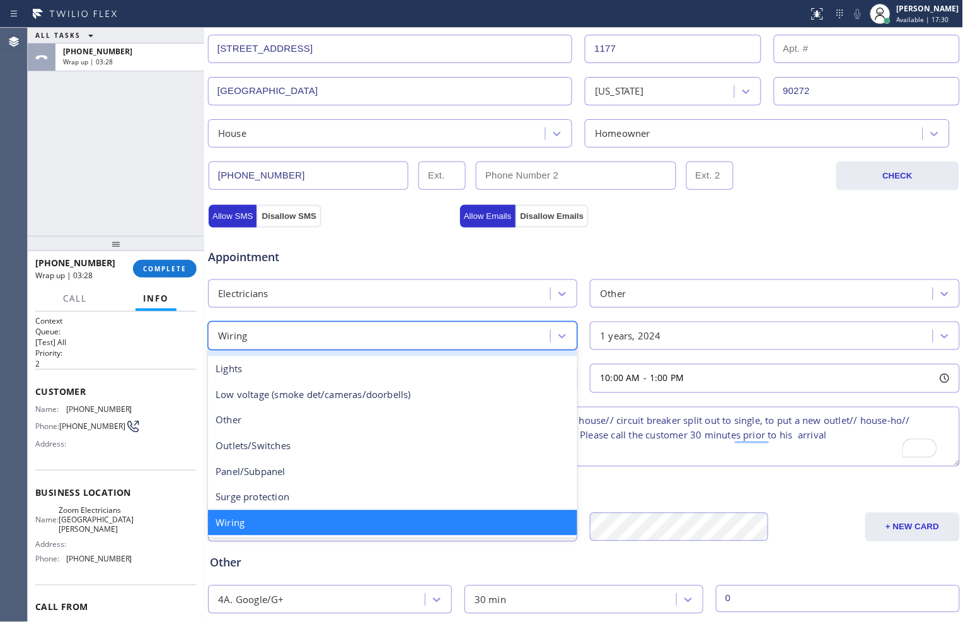
click at [386, 246] on div "Appointment" at bounding box center [333, 251] width 252 height 30
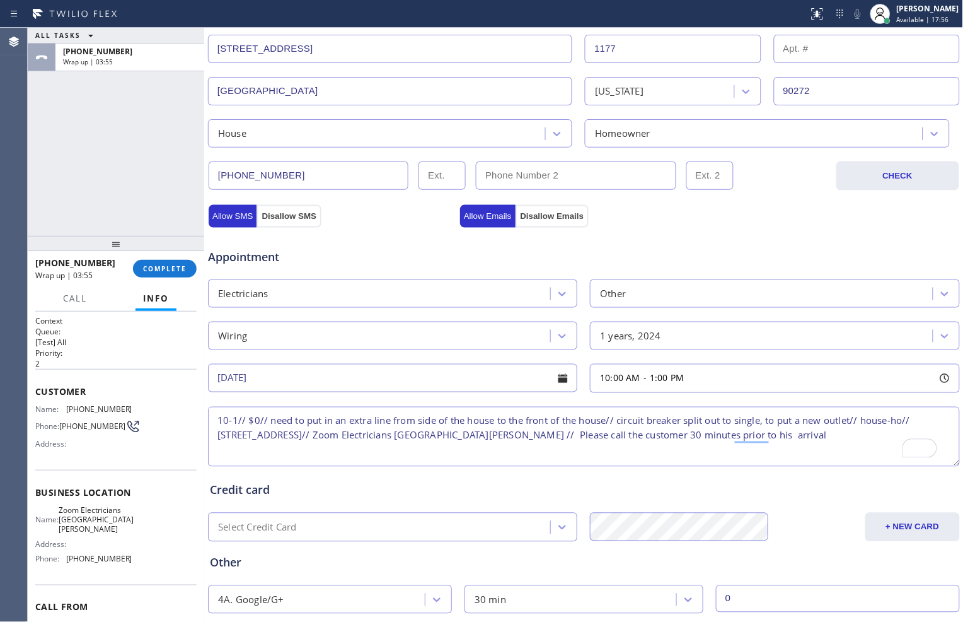
click at [850, 290] on div "Other" at bounding box center [763, 293] width 339 height 22
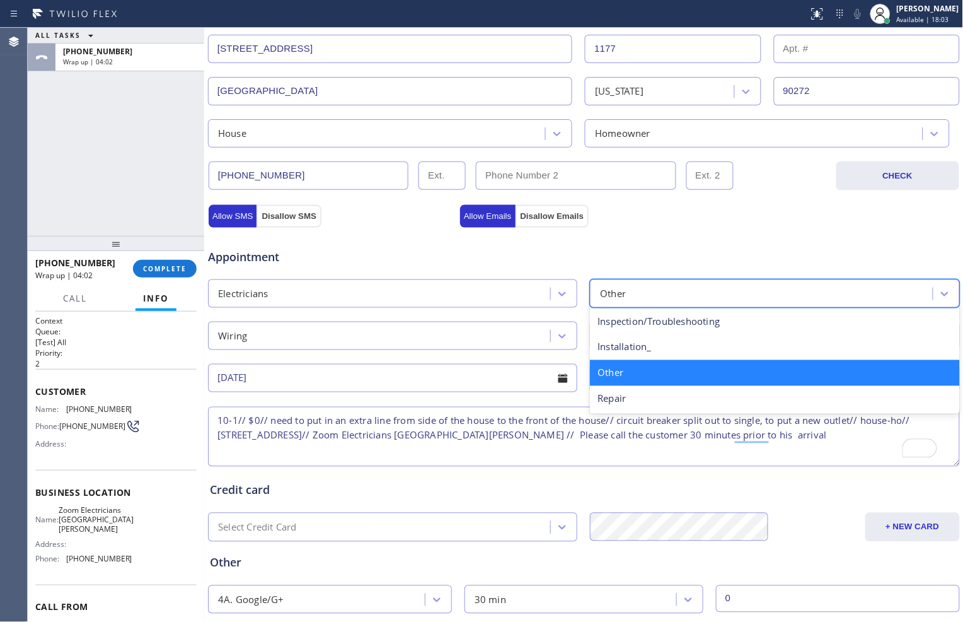
click at [396, 337] on div "Wiring" at bounding box center [381, 336] width 339 height 22
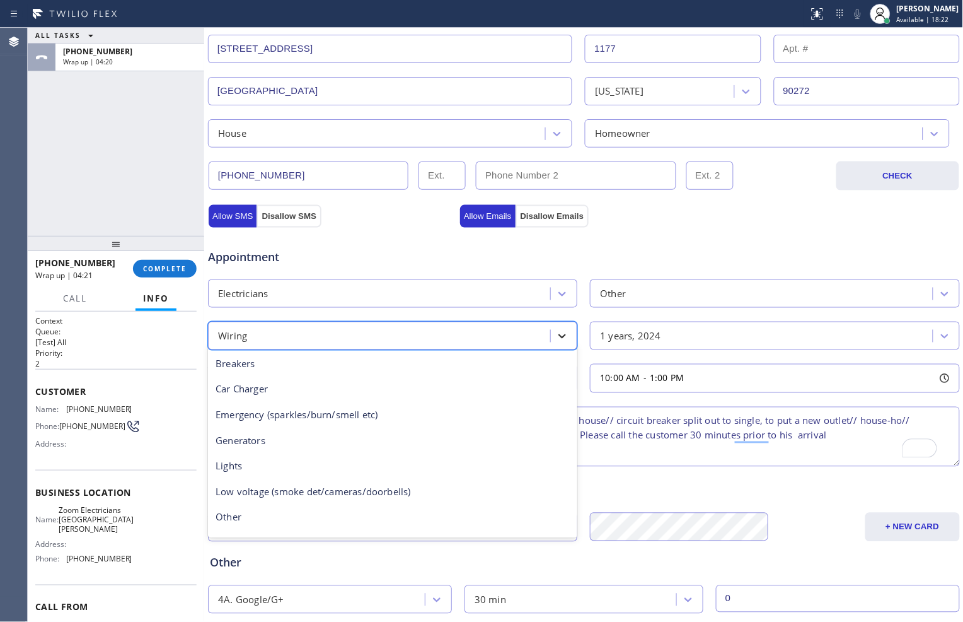
click at [561, 332] on icon at bounding box center [562, 336] width 13 height 13
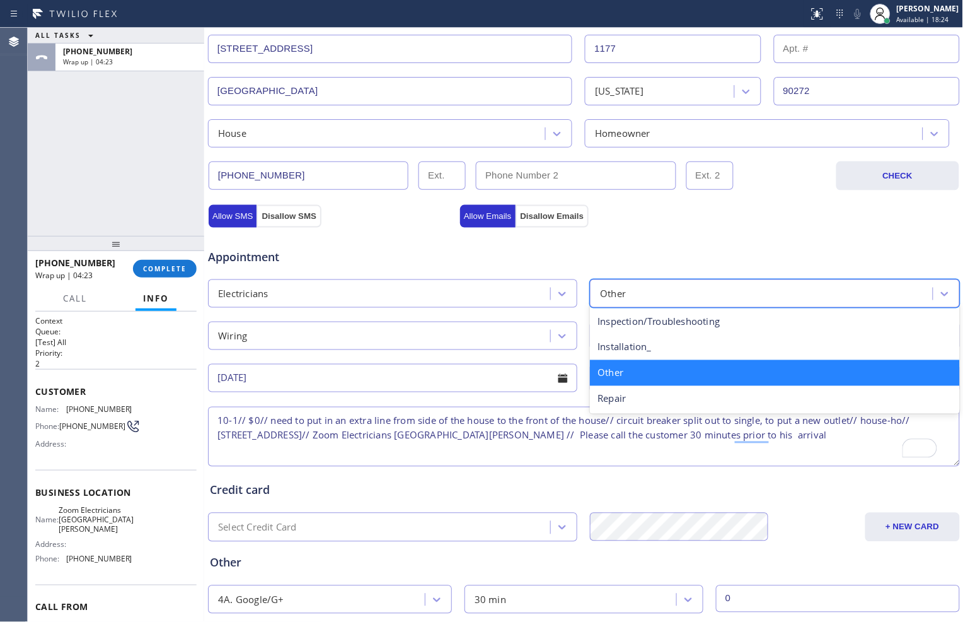
click at [692, 300] on div "Other" at bounding box center [763, 293] width 339 height 22
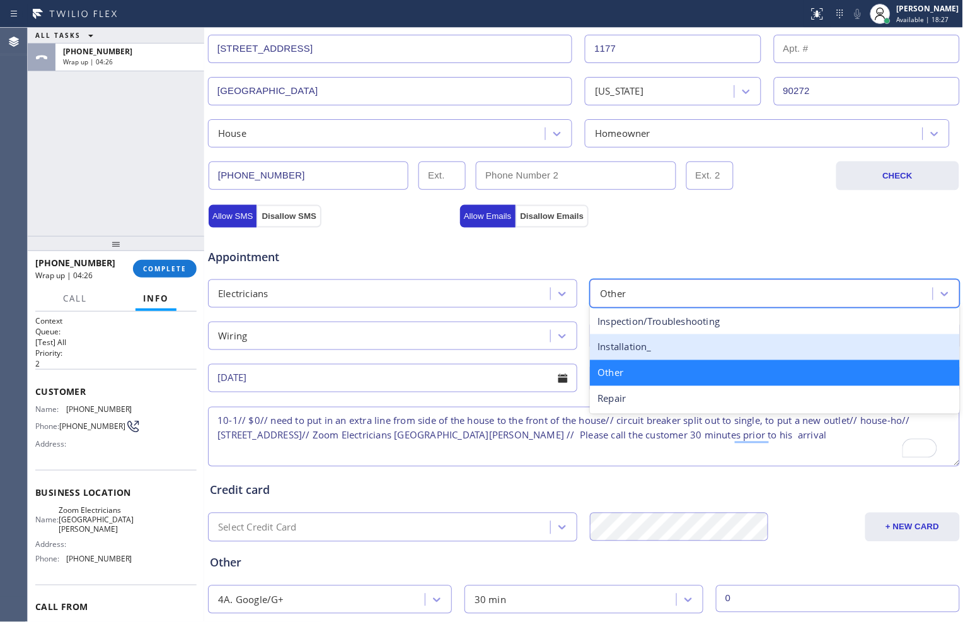
click at [710, 341] on div "Installation_" at bounding box center [774, 347] width 369 height 26
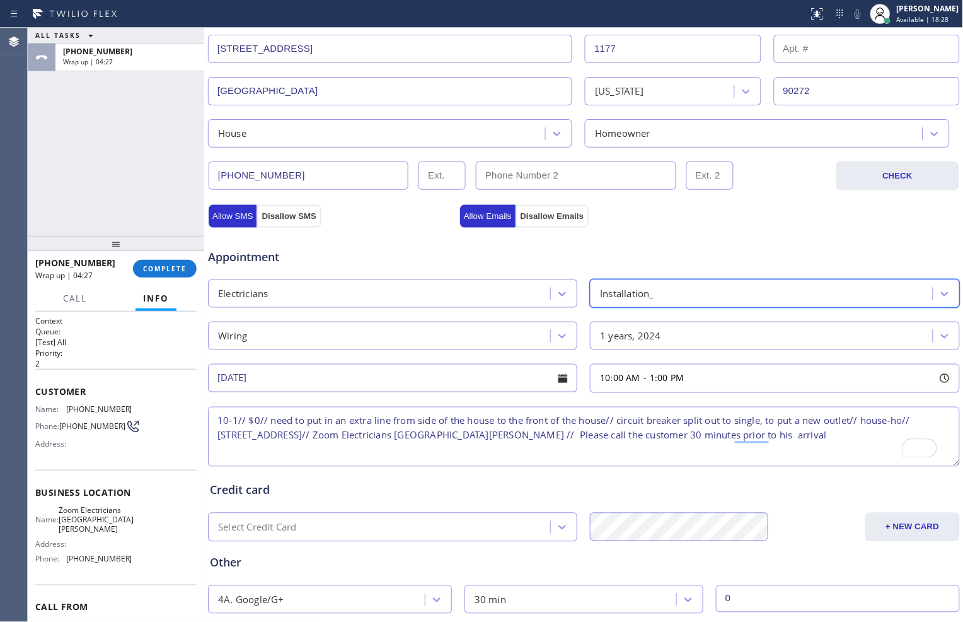
click at [499, 342] on div "Wiring" at bounding box center [381, 336] width 339 height 22
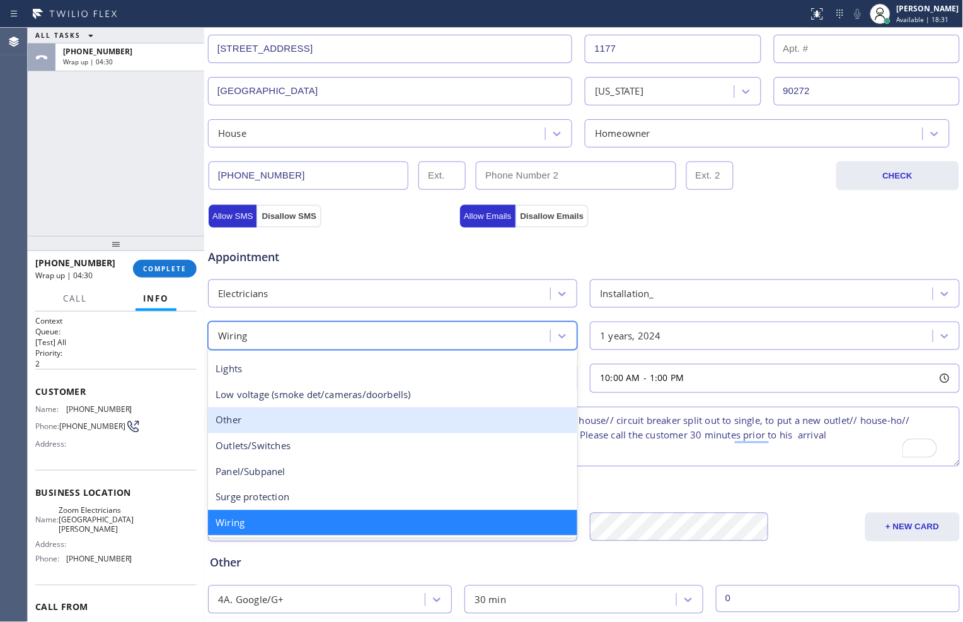
click at [347, 426] on div "Other" at bounding box center [392, 420] width 369 height 26
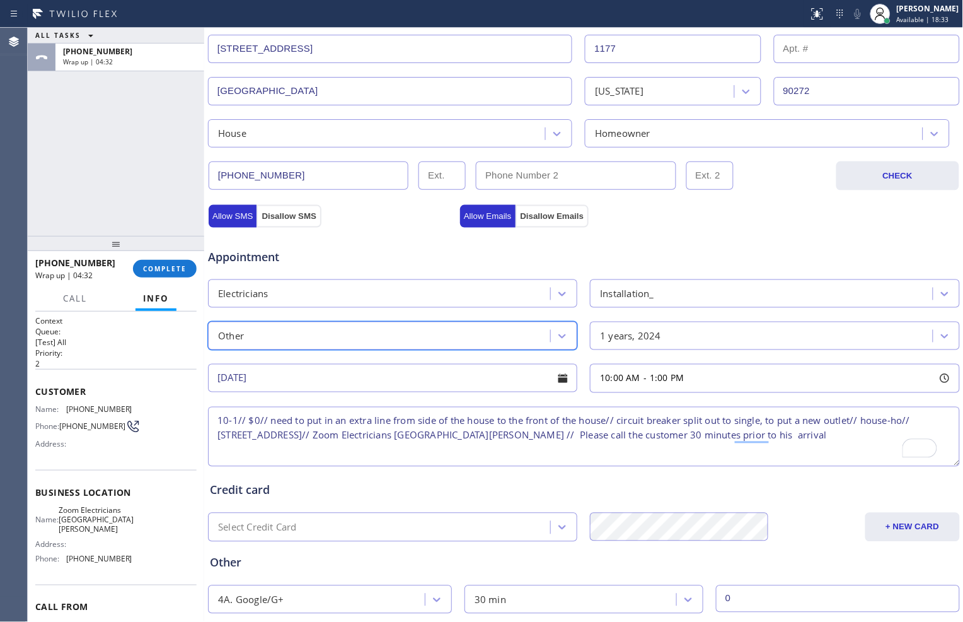
click at [789, 342] on div "1 years, 2024" at bounding box center [763, 336] width 339 height 22
drag, startPoint x: 709, startPoint y: 559, endPoint x: 706, endPoint y: 572, distance: 12.9
click at [709, 560] on div "Other" at bounding box center [584, 562] width 748 height 17
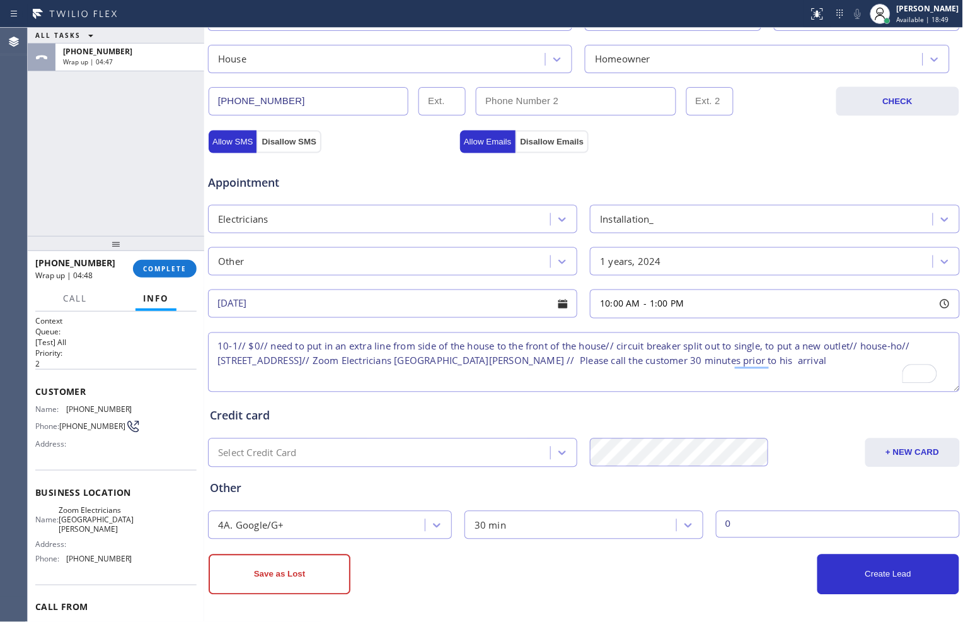
scroll to position [355, 0]
click at [870, 576] on button "Create Lead" at bounding box center [889, 574] width 142 height 40
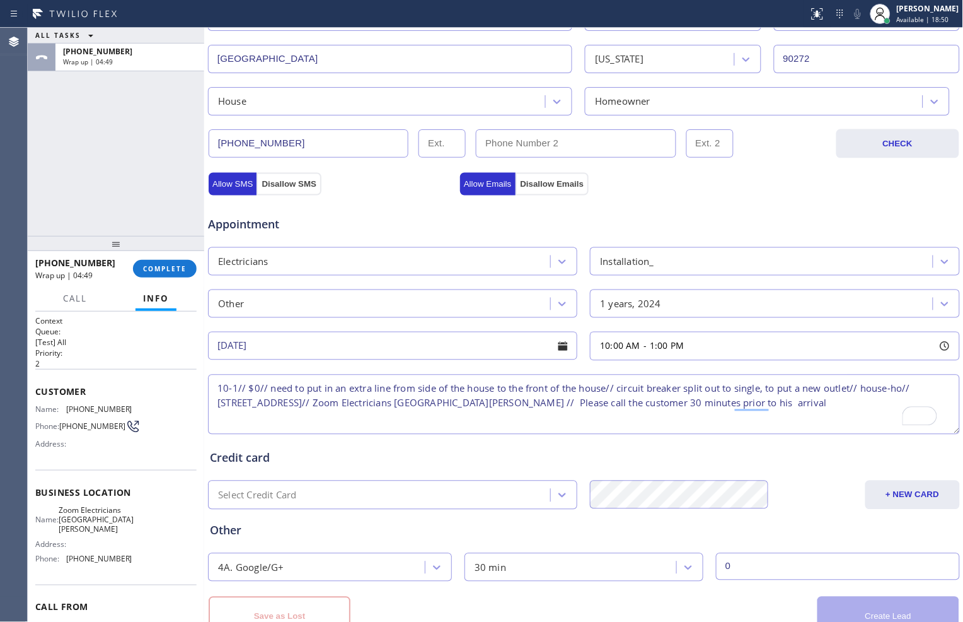
scroll to position [398, 0]
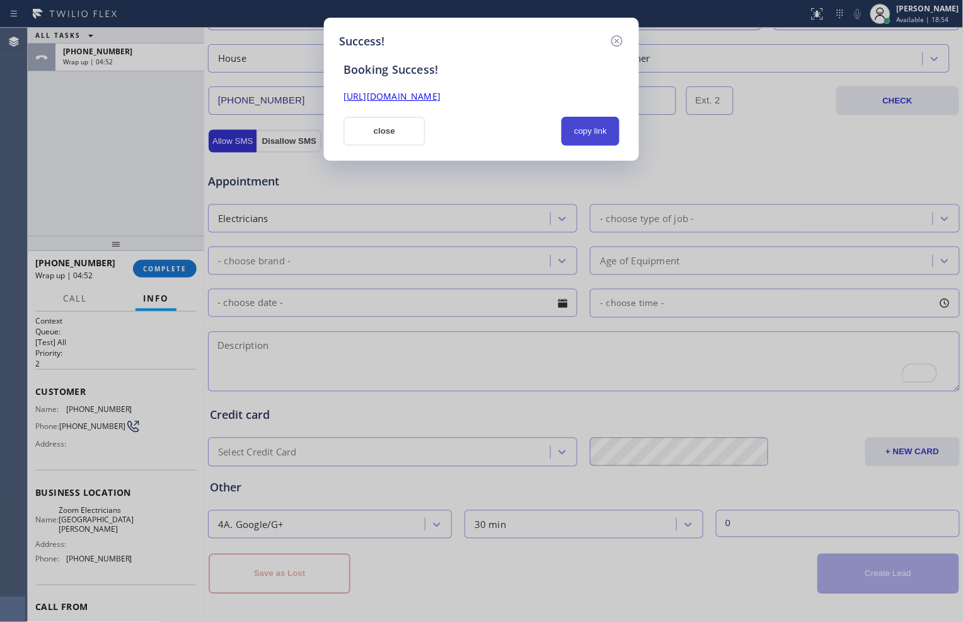
click at [599, 122] on button "copy link" at bounding box center [591, 131] width 58 height 29
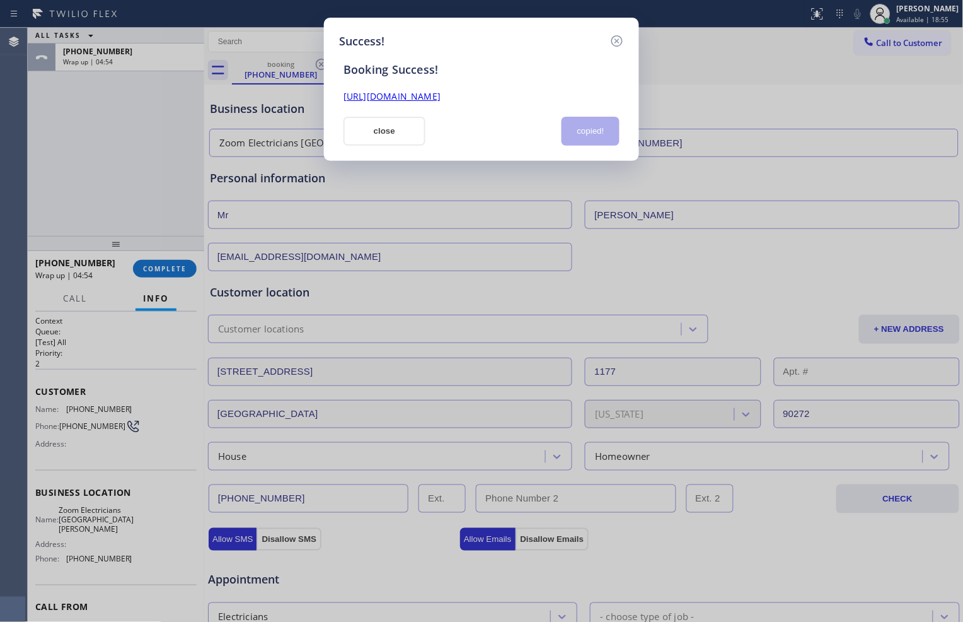
scroll to position [398, 0]
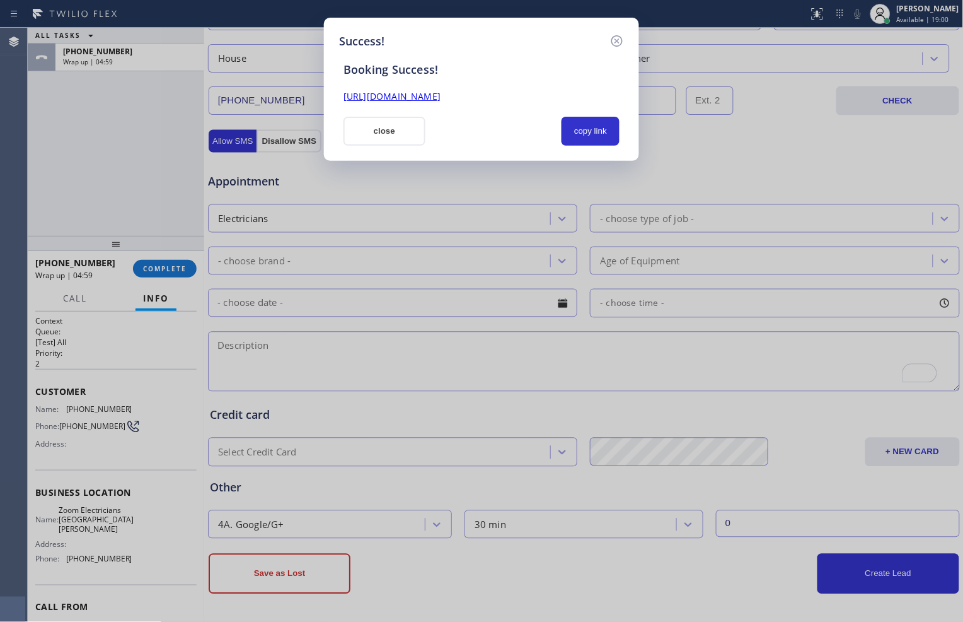
click at [833, 52] on div "Success! Booking Success! https://erp.apollosoft.co/customer/766218#portlet_lea…" at bounding box center [481, 311] width 963 height 622
click at [584, 133] on button "copy link" at bounding box center [591, 131] width 58 height 29
click at [95, 272] on div "Success! Booking Success! https://erp.apollosoft.co/customer/766218#portlet_lea…" at bounding box center [481, 311] width 963 height 622
click at [406, 127] on button "close" at bounding box center [385, 131] width 82 height 29
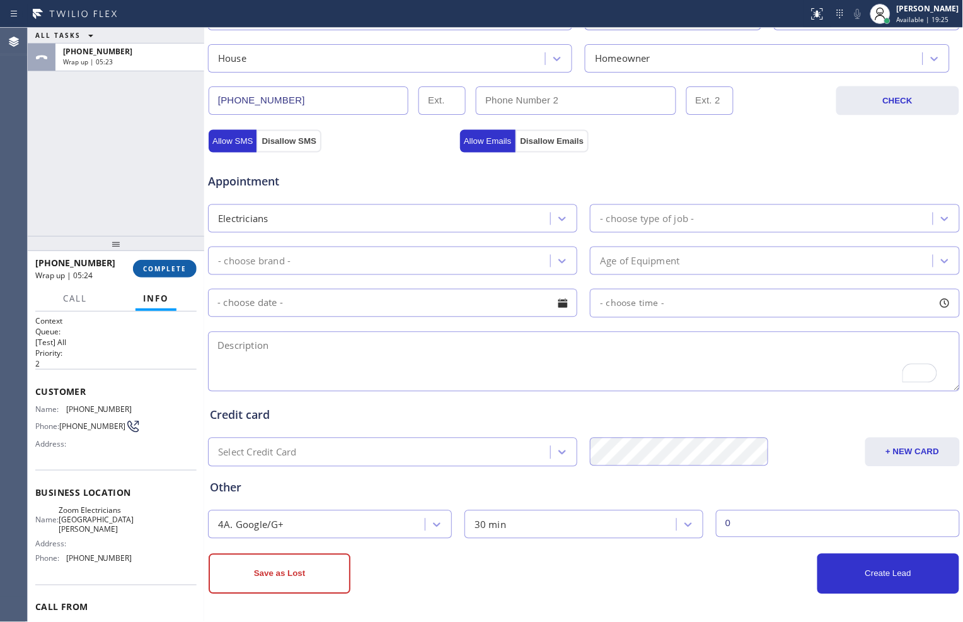
click at [158, 268] on span "COMPLETE" at bounding box center [165, 268] width 44 height 9
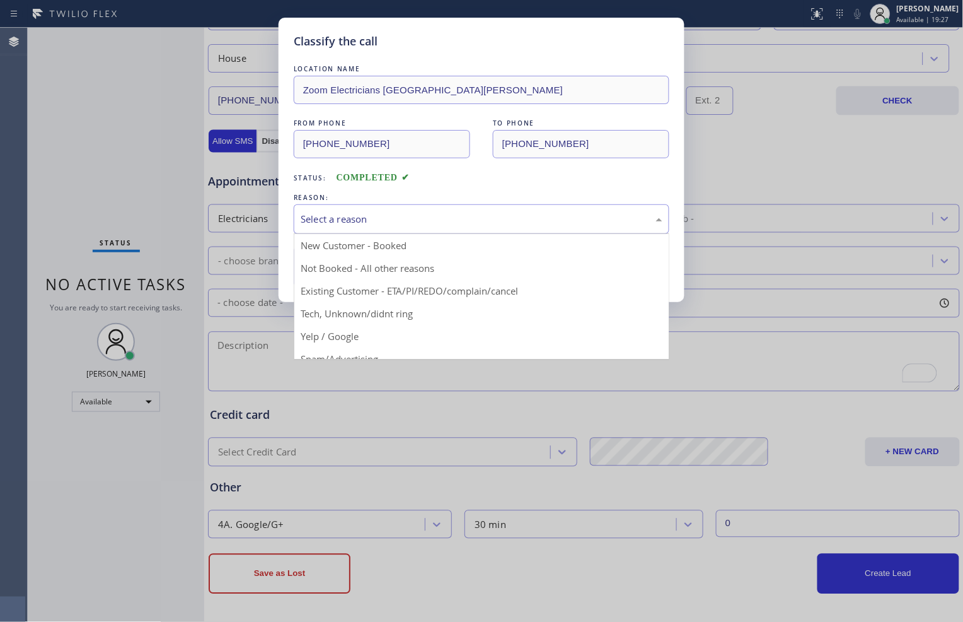
click at [398, 212] on div "Select a reason" at bounding box center [482, 219] width 362 height 15
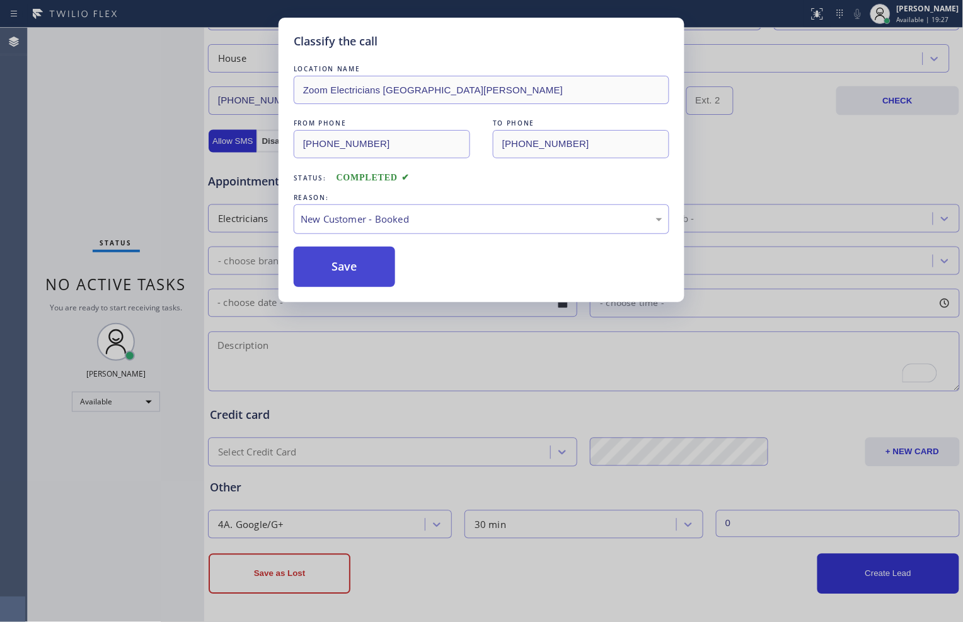
click at [363, 262] on button "Save" at bounding box center [345, 267] width 102 height 40
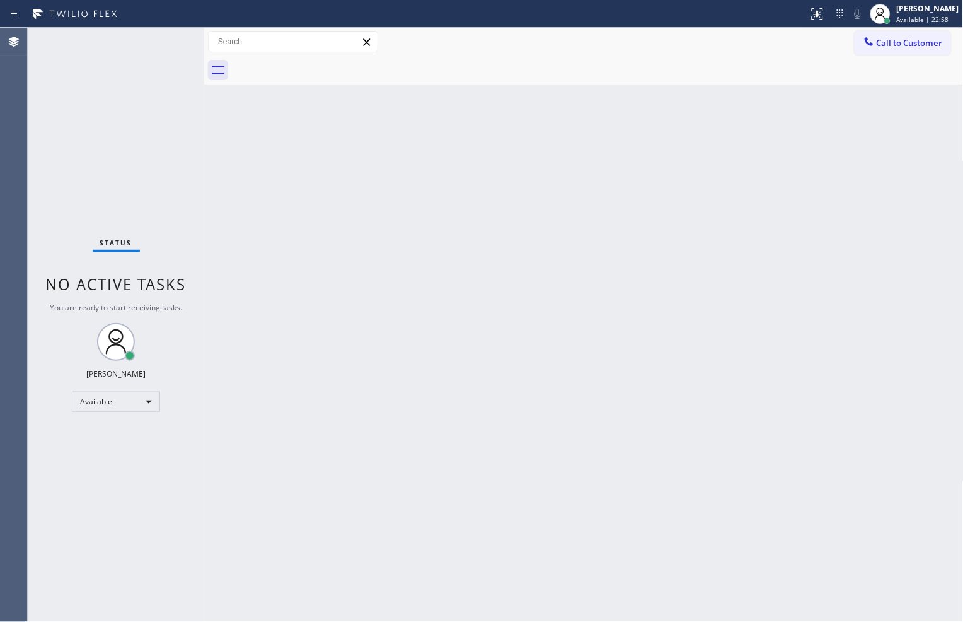
click at [915, 203] on div "Back to Dashboard Change Sender ID Customers Technicians Select a contact Outbo…" at bounding box center [584, 325] width 760 height 594
click at [829, 564] on div "Back to Dashboard Change Sender ID Customers Technicians Select a contact Outbo…" at bounding box center [584, 325] width 760 height 594
click at [603, 538] on div "Back to Dashboard Change Sender ID Customers Technicians Select a contact Outbo…" at bounding box center [584, 325] width 760 height 594
click at [682, 65] on div at bounding box center [598, 70] width 732 height 28
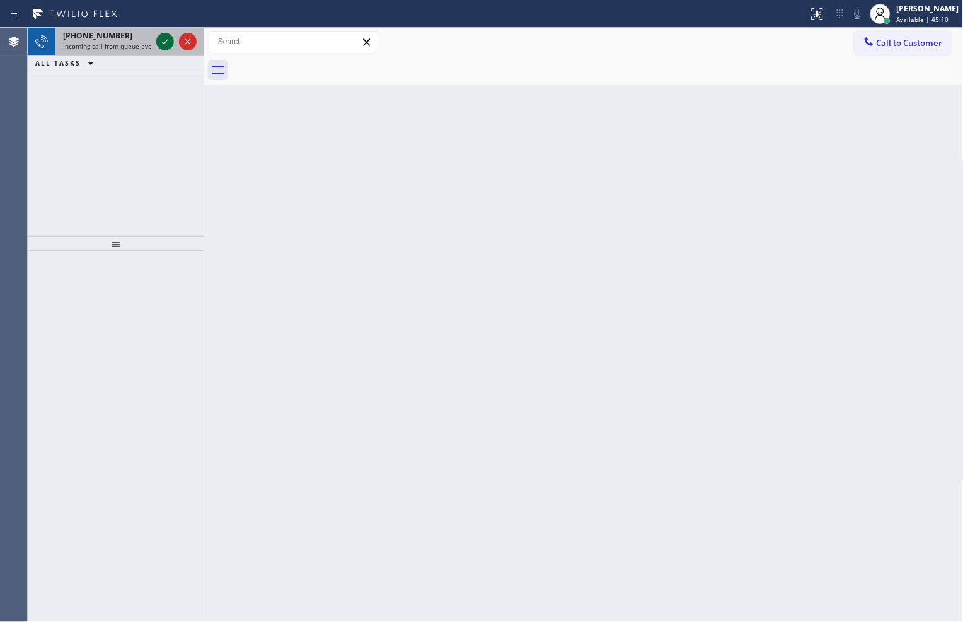
click at [166, 47] on icon at bounding box center [165, 41] width 15 height 15
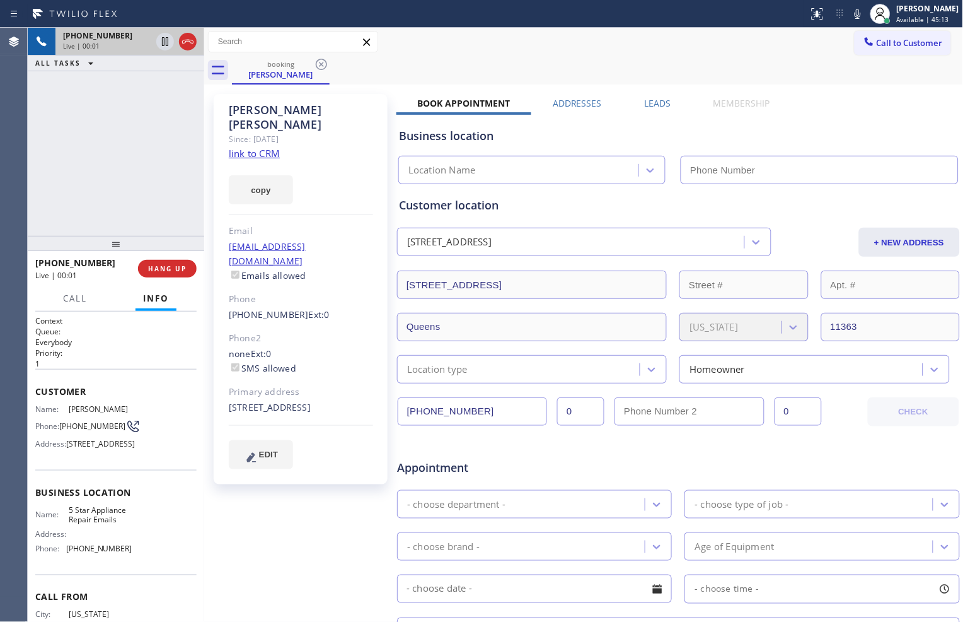
type input "(844) 735-4685"
click at [267, 153] on link "link to CRM" at bounding box center [254, 153] width 51 height 13
drag, startPoint x: 68, startPoint y: 477, endPoint x: 87, endPoint y: 476, distance: 19.0
click at [87, 448] on span "233-16 41st Ave, Douglaston, NY 11363, USA" at bounding box center [100, 443] width 69 height 9
copy span "11363"
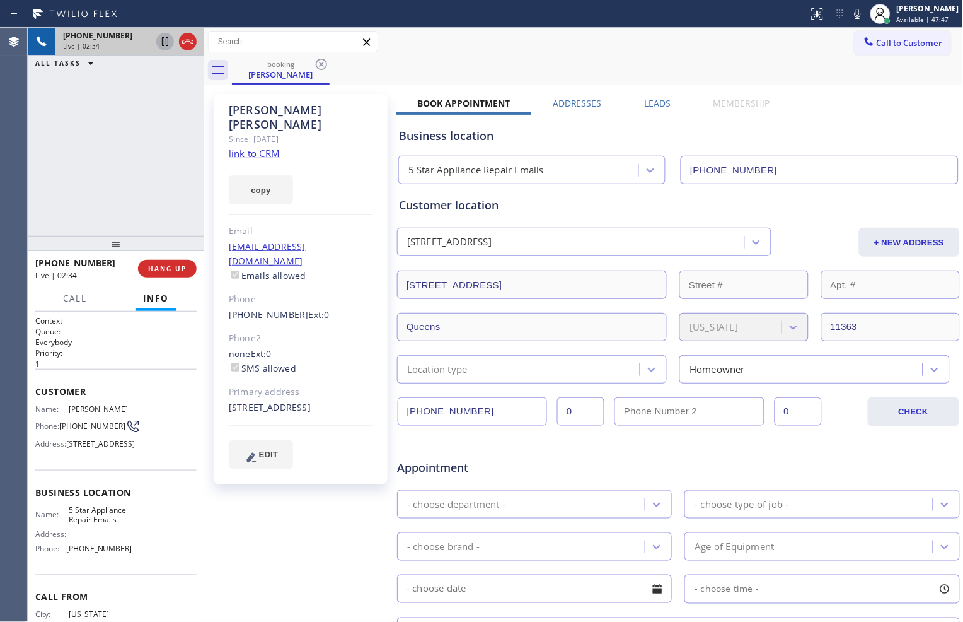
click at [166, 44] on icon at bounding box center [165, 41] width 15 height 15
click at [852, 14] on icon at bounding box center [857, 13] width 15 height 15
click at [164, 48] on icon at bounding box center [165, 41] width 15 height 15
click at [855, 16] on icon at bounding box center [858, 14] width 6 height 10
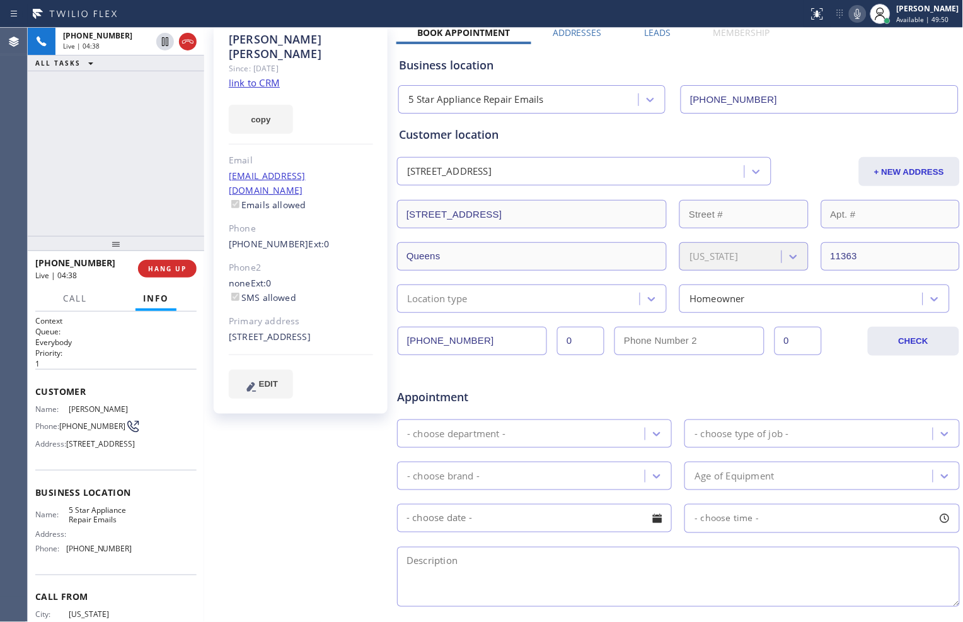
scroll to position [70, 0]
click at [139, 209] on div "+19172500716 Live | 04:53 ALL TASKS ALL TASKS ACTIVE TASKS TASKS IN WRAP UP" at bounding box center [116, 132] width 177 height 208
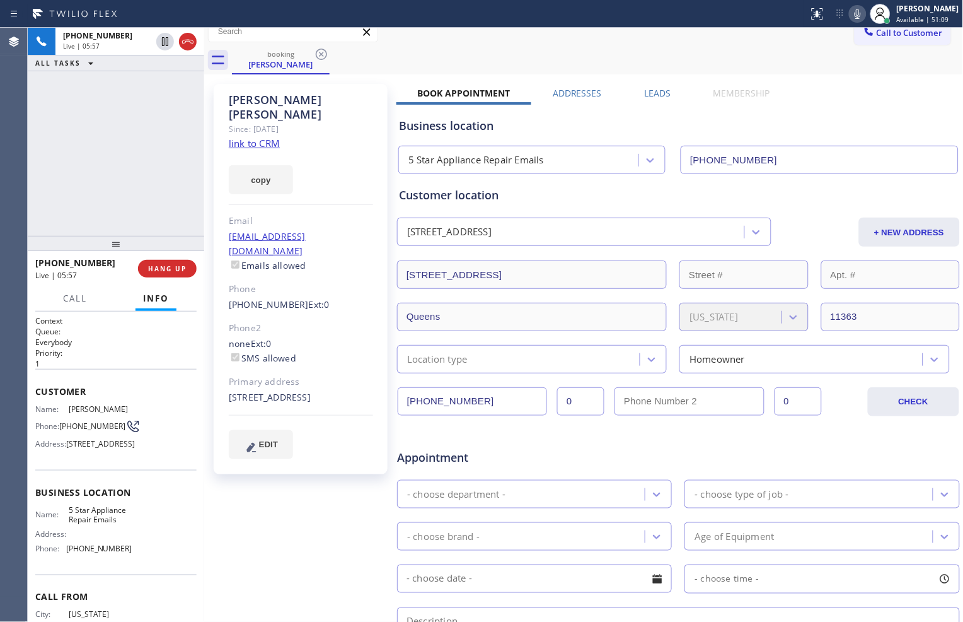
scroll to position [4, 0]
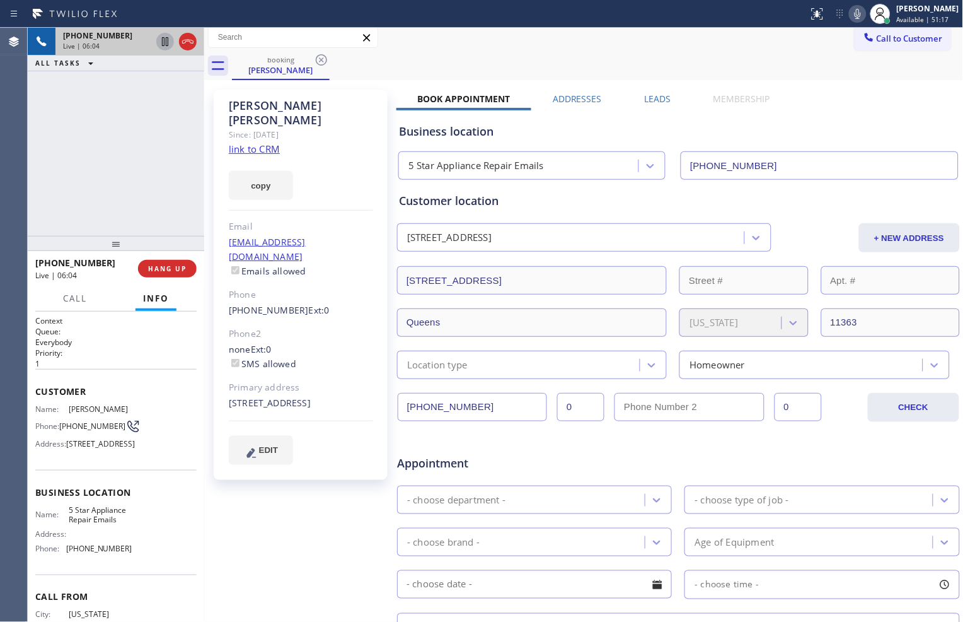
click at [163, 41] on icon at bounding box center [165, 41] width 15 height 15
click at [852, 4] on div "Status report No issues detected If you experience an issue, please download th…" at bounding box center [884, 14] width 160 height 28
click at [855, 10] on icon at bounding box center [858, 14] width 6 height 10
click at [86, 145] on div "+19172500716 Live | 06:20 ALL TASKS ALL TASKS ACTIVE TASKS TASKS IN WRAP UP" at bounding box center [116, 132] width 177 height 208
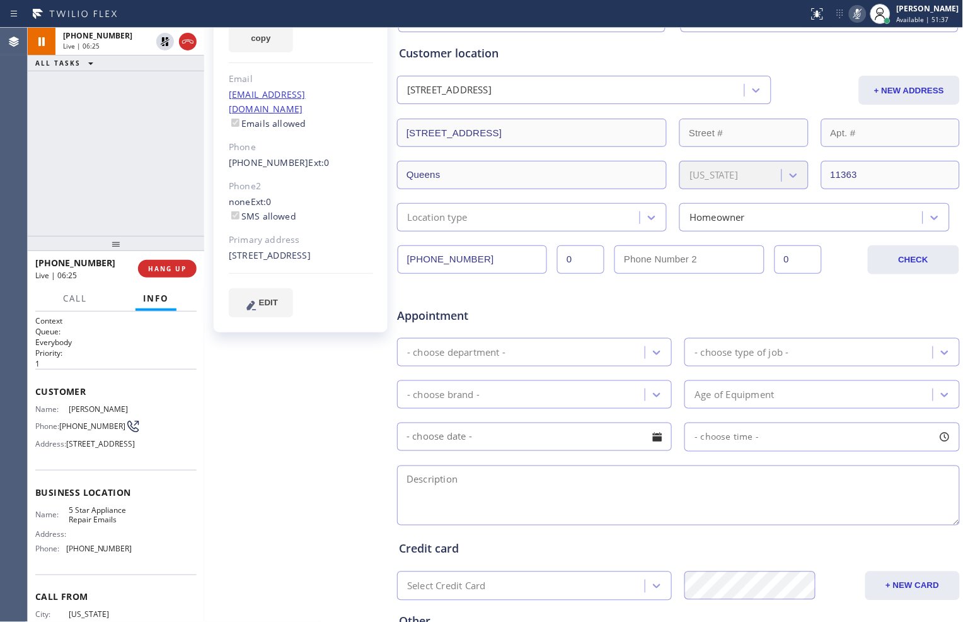
scroll to position [0, 0]
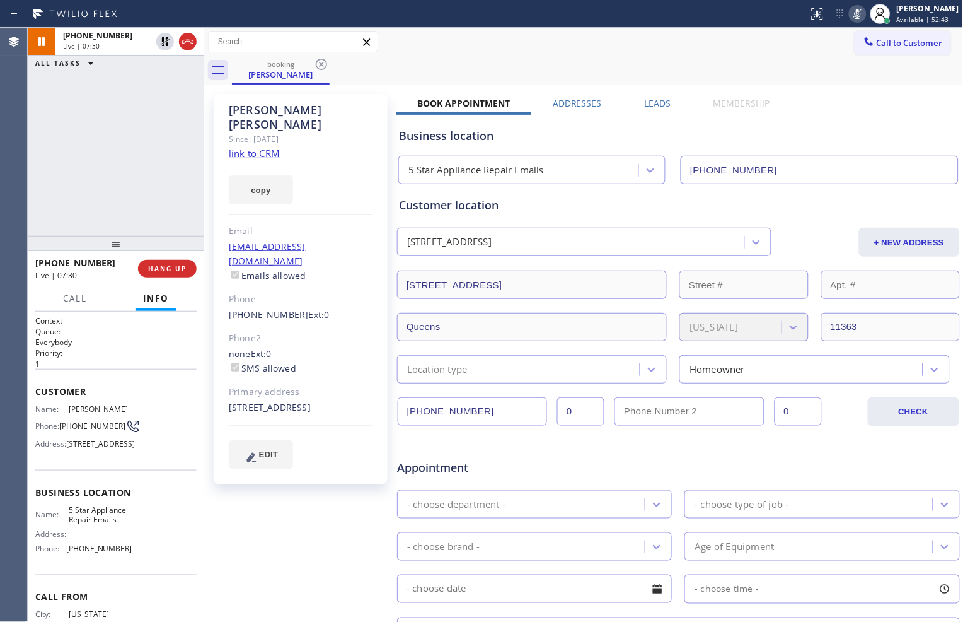
click at [922, 521] on div "Appointment - choose department - - choose type of job - - choose brand - Age o…" at bounding box center [678, 562] width 559 height 236
click at [164, 40] on icon at bounding box center [165, 41] width 9 height 9
click at [857, 11] on icon at bounding box center [857, 13] width 15 height 15
click at [366, 555] on div "Muhammed Shahabuddin Since: 20 may 2020 link to CRM copy Email mshahabuddindds@…" at bounding box center [301, 496] width 189 height 817
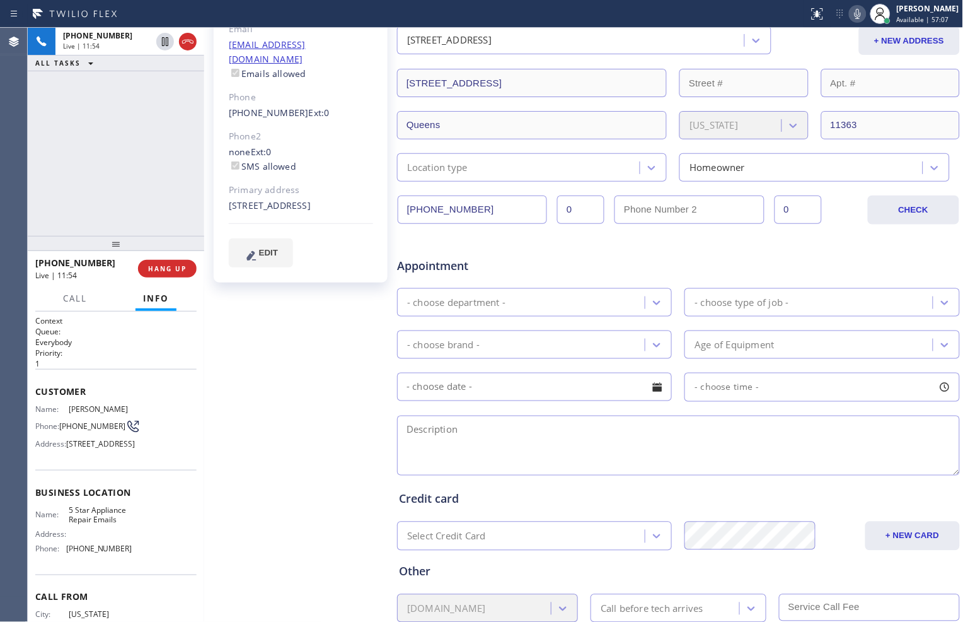
scroll to position [146, 0]
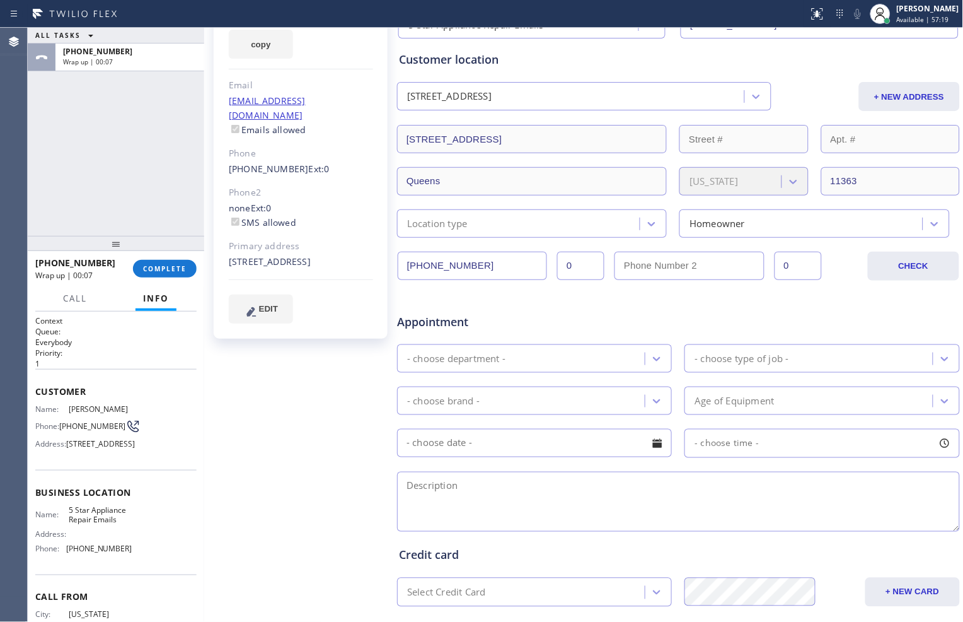
click at [631, 218] on div "Location type" at bounding box center [520, 223] width 239 height 22
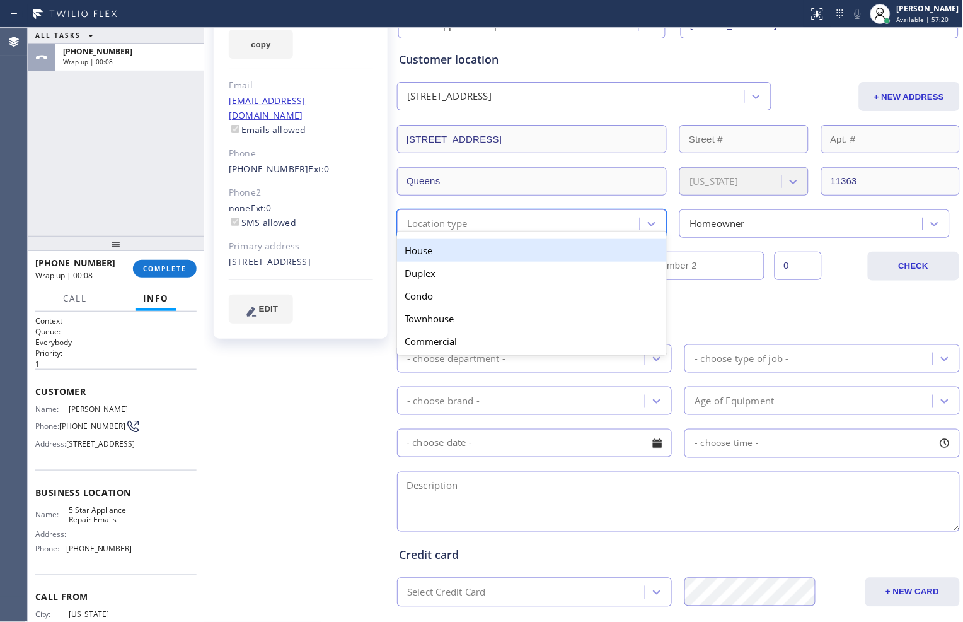
click at [605, 253] on div "House" at bounding box center [532, 250] width 270 height 23
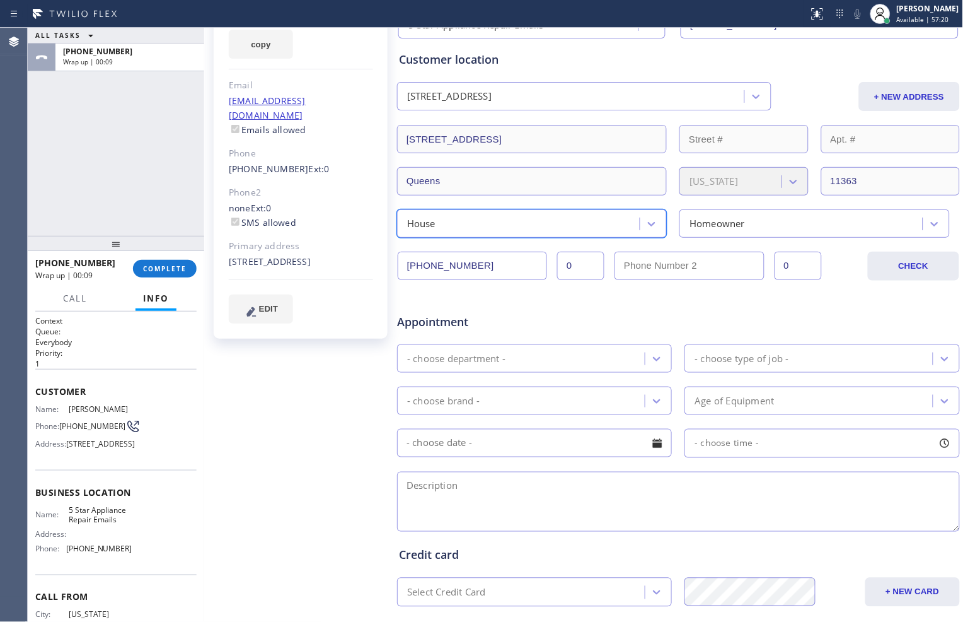
click at [608, 351] on div "- choose department -" at bounding box center [523, 358] width 244 height 22
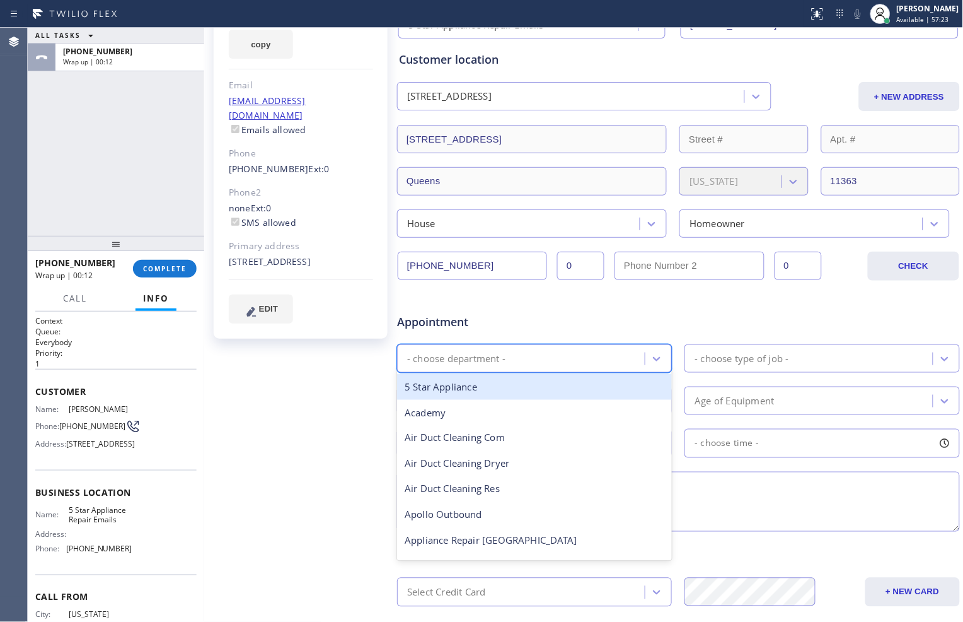
scroll to position [70, 0]
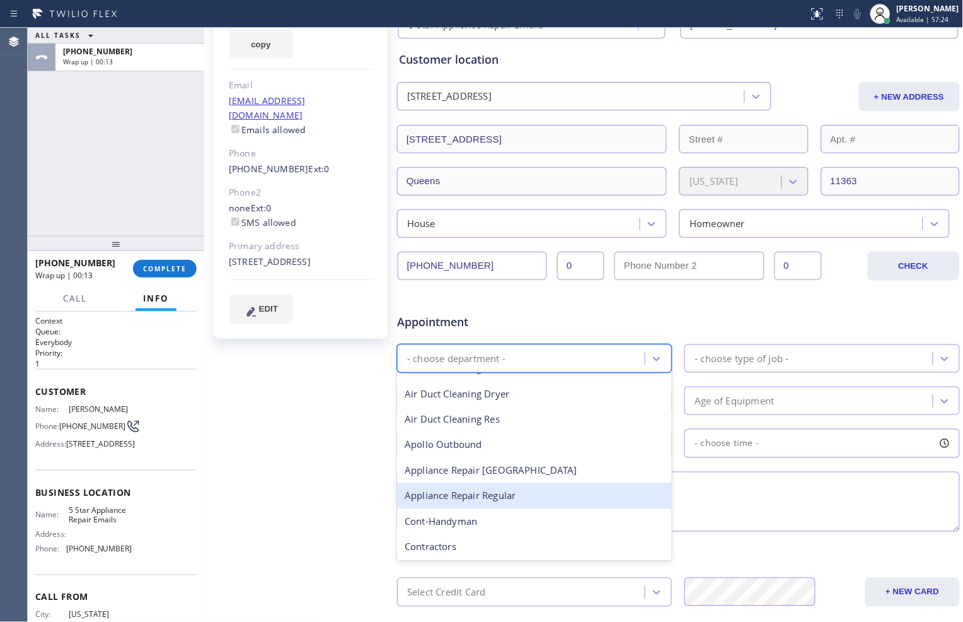
drag, startPoint x: 549, startPoint y: 494, endPoint x: 560, endPoint y: 480, distance: 17.9
click at [547, 494] on div "Appliance Repair Regular" at bounding box center [534, 496] width 275 height 26
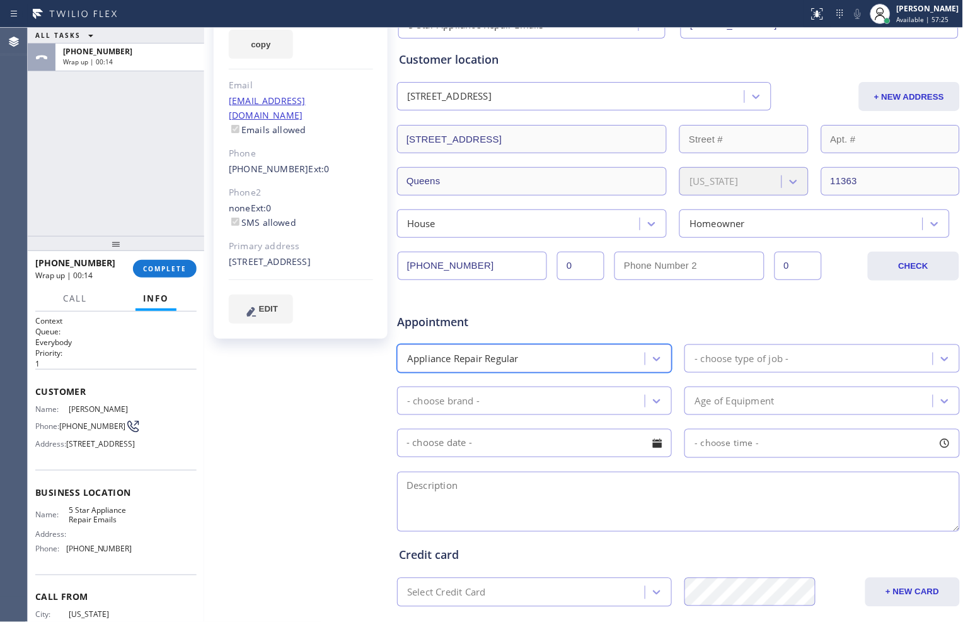
click at [743, 356] on div "- choose type of job -" at bounding box center [742, 358] width 94 height 15
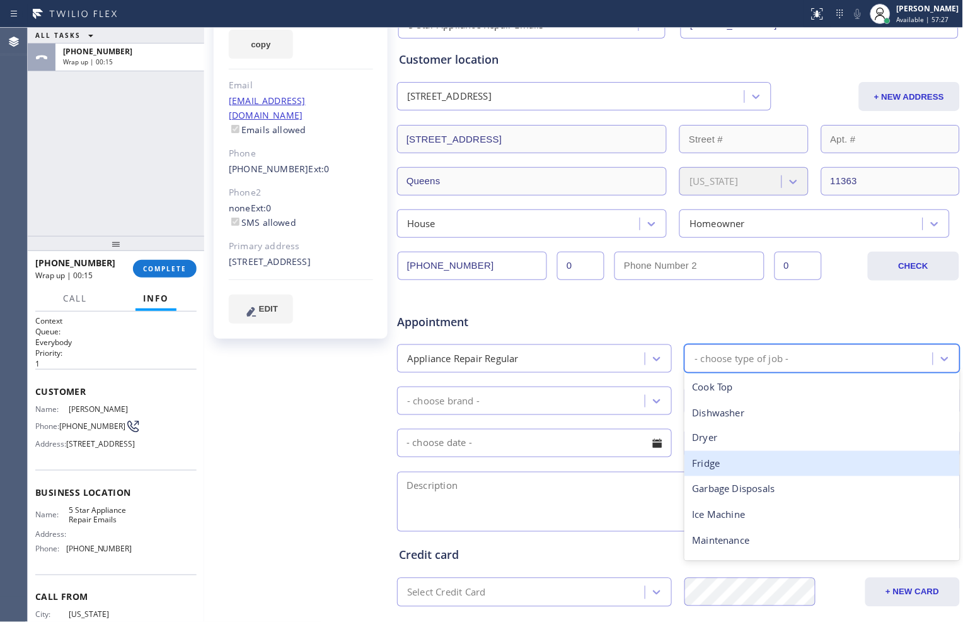
click at [736, 462] on div "Fridge" at bounding box center [822, 464] width 275 height 26
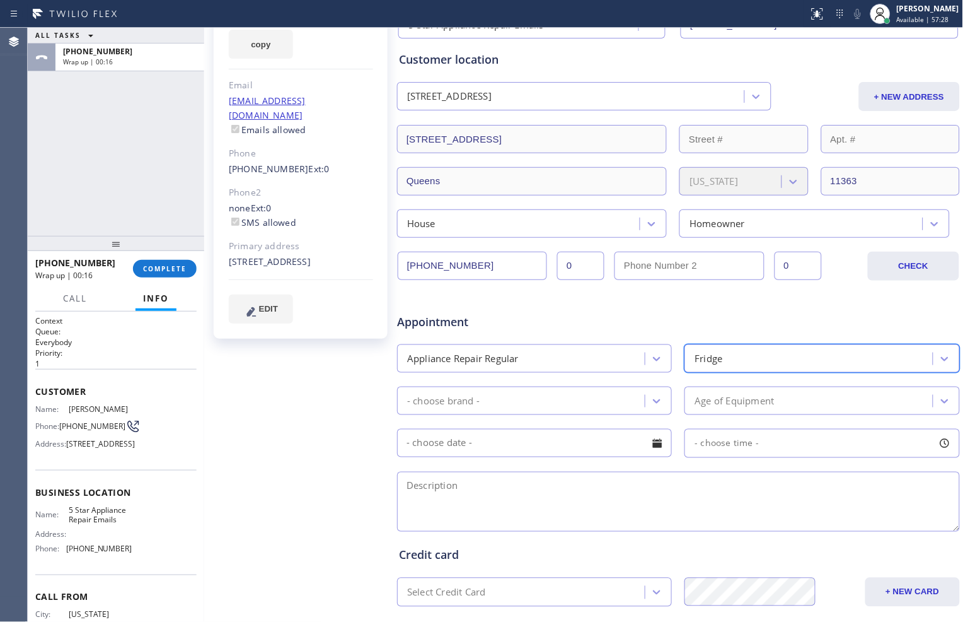
click at [603, 414] on div "- choose brand -" at bounding box center [534, 400] width 275 height 28
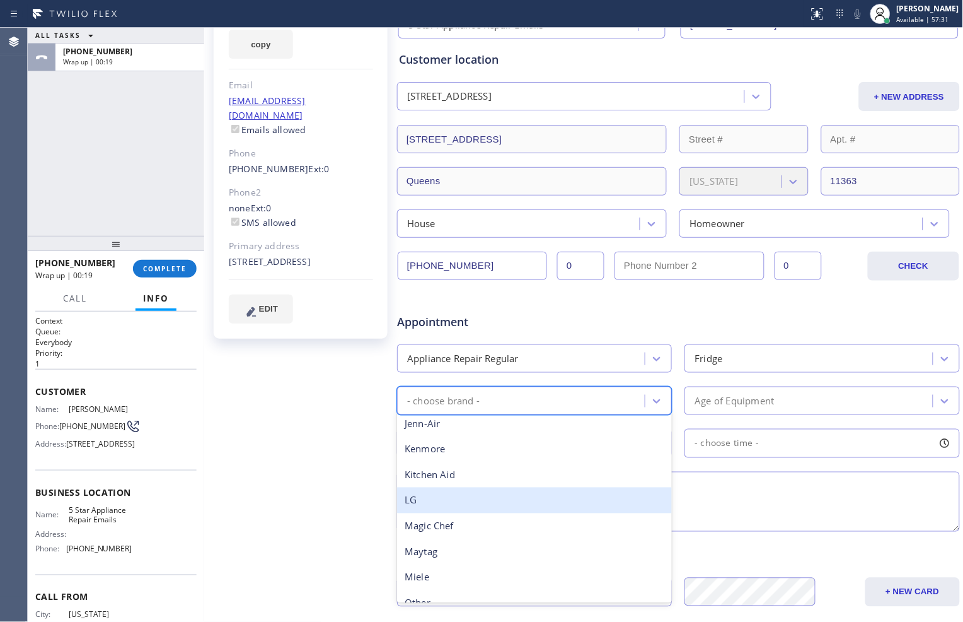
scroll to position [276, 0]
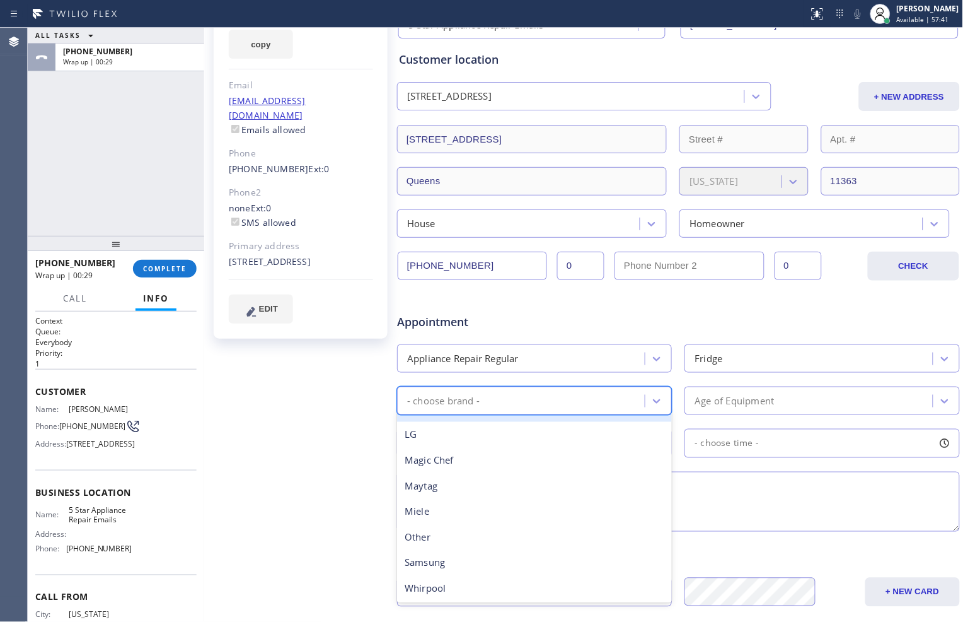
click at [636, 353] on div "Appliance Repair Regular" at bounding box center [523, 358] width 244 height 22
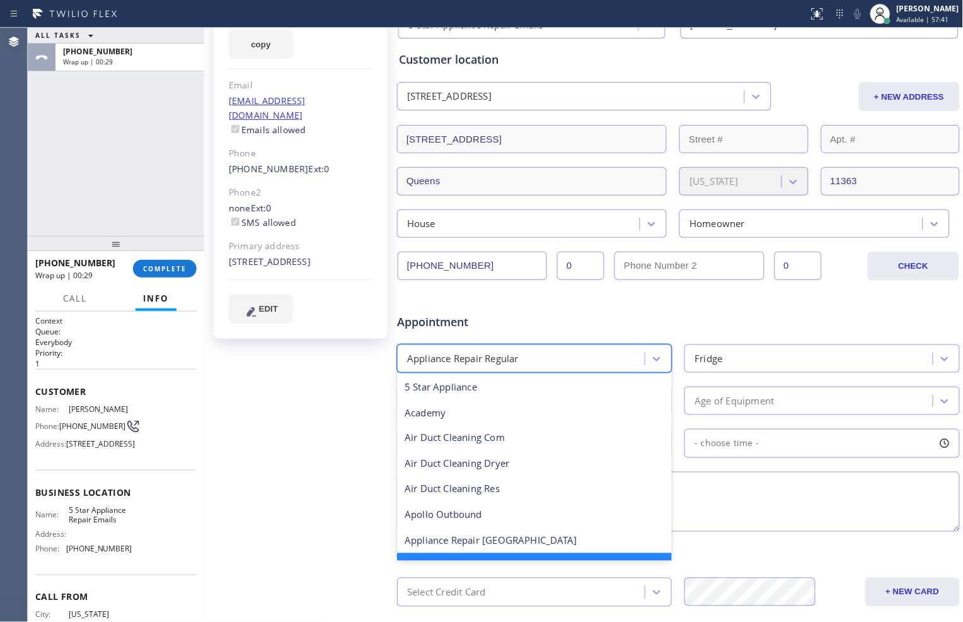
scroll to position [26, 0]
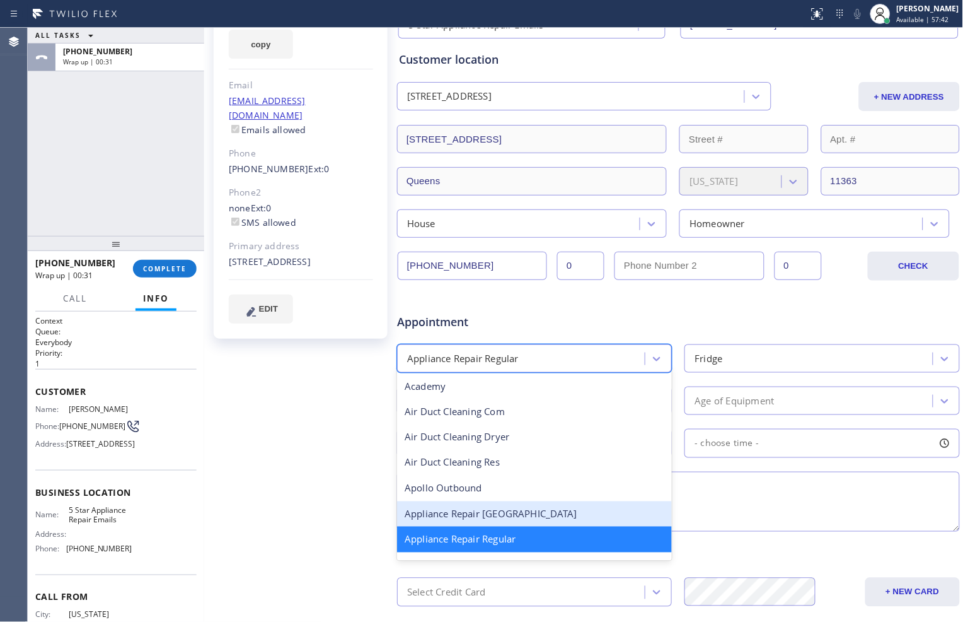
click at [557, 520] on div "Appliance Repair [GEOGRAPHIC_DATA]" at bounding box center [534, 514] width 275 height 26
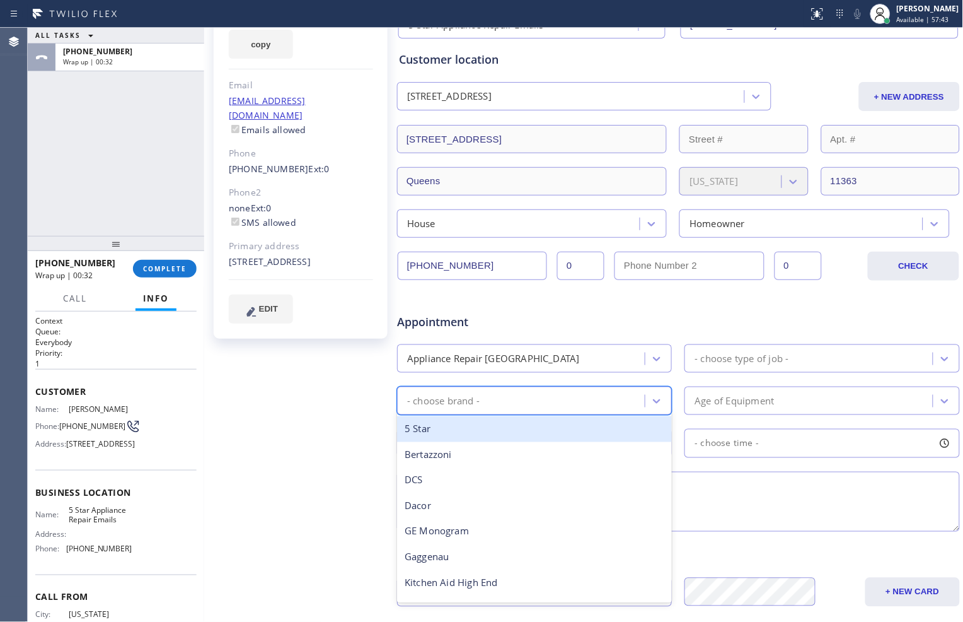
click at [576, 404] on div "- choose brand -" at bounding box center [523, 401] width 244 height 22
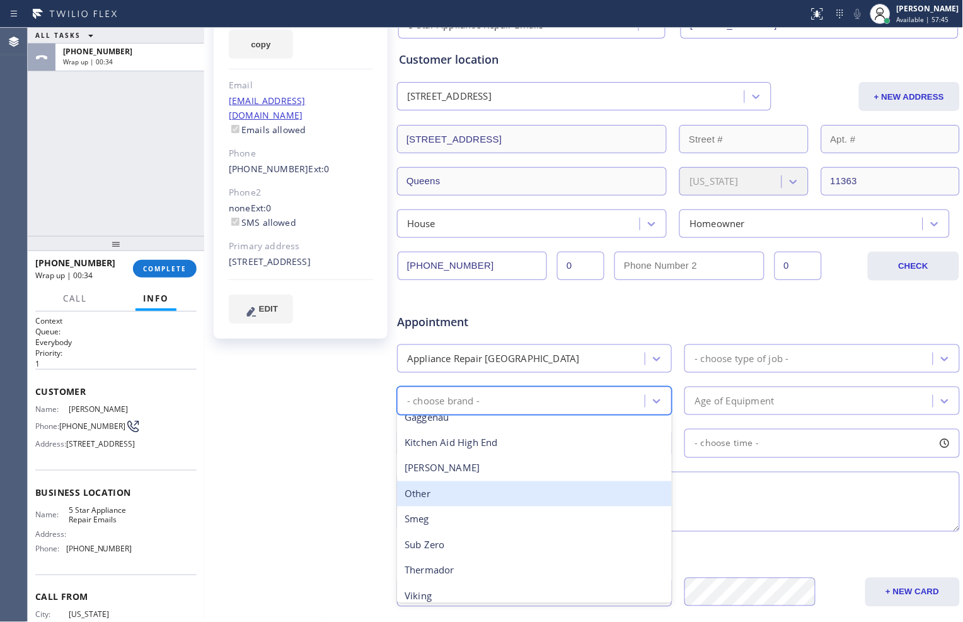
scroll to position [173, 0]
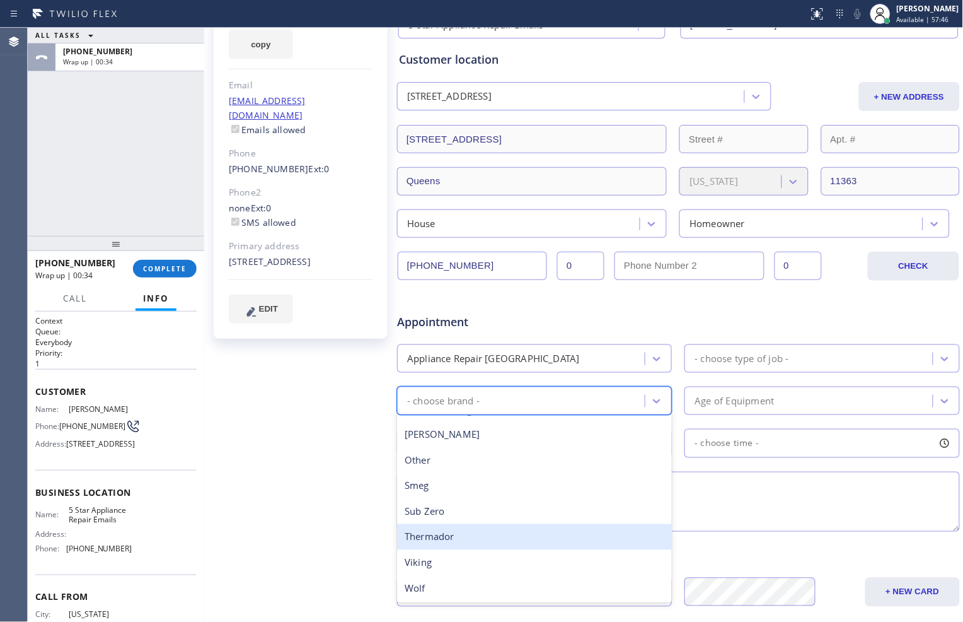
click at [526, 533] on div "Thermador" at bounding box center [534, 537] width 275 height 26
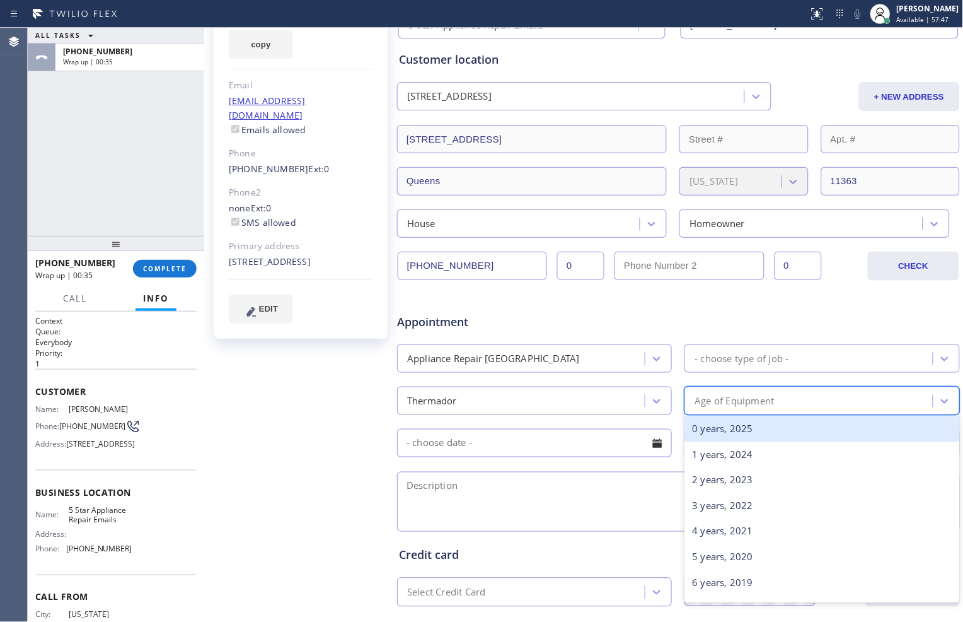
click at [758, 400] on div "Age of Equipment" at bounding box center [734, 400] width 79 height 15
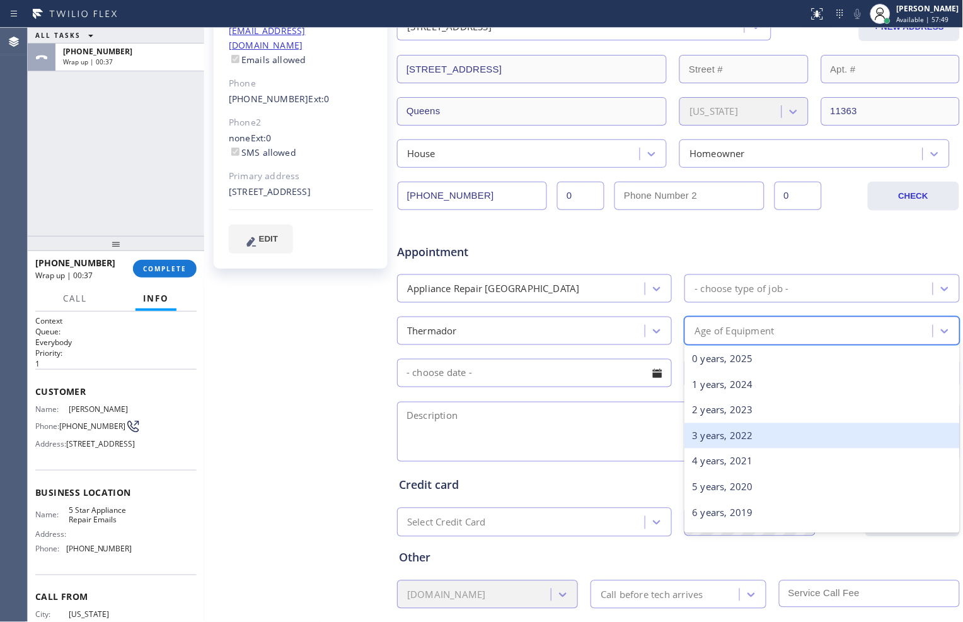
scroll to position [70, 0]
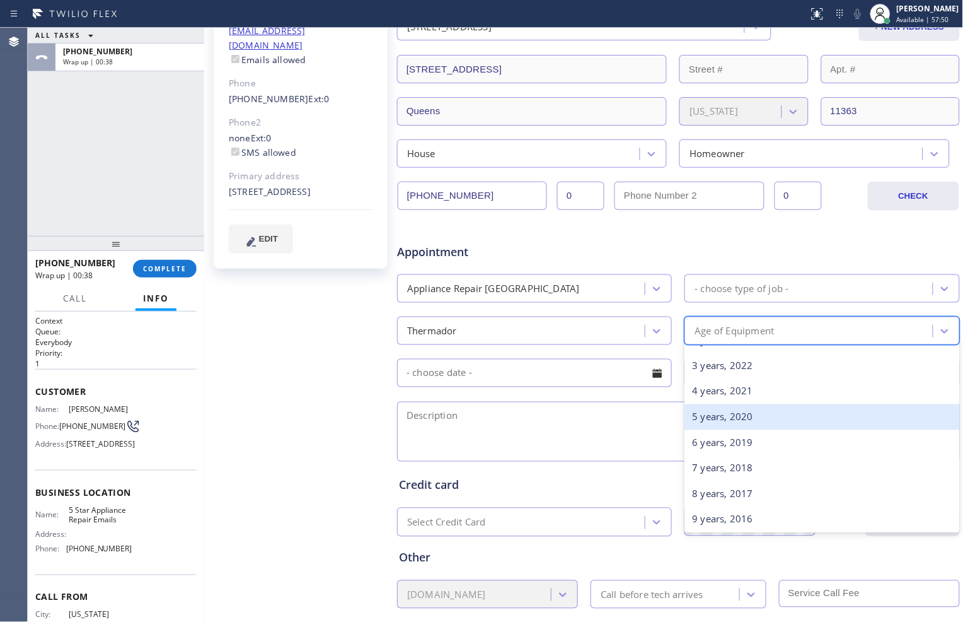
click at [747, 425] on div "5 years, 2020" at bounding box center [822, 417] width 275 height 26
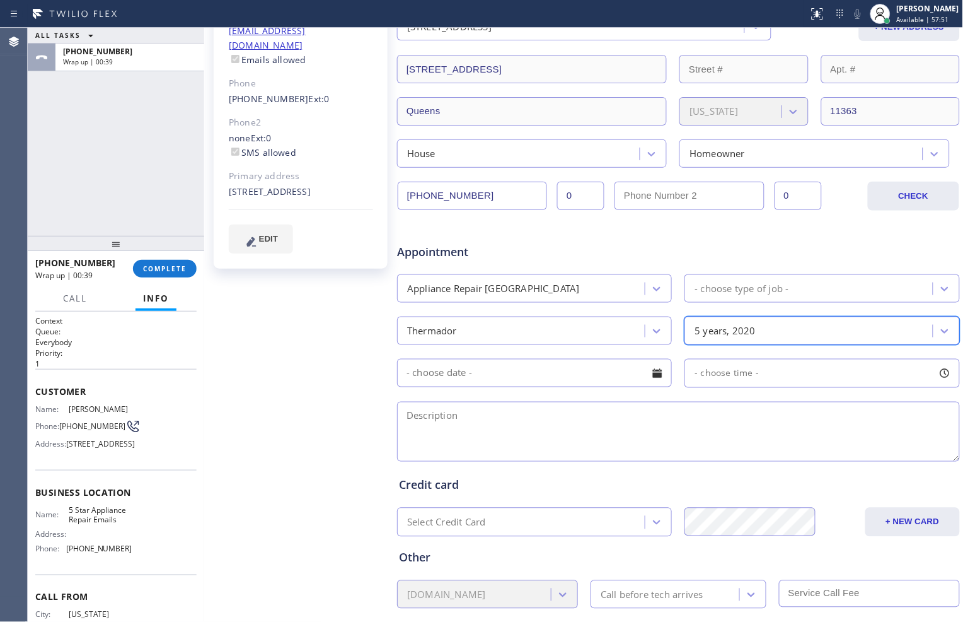
click at [600, 374] on input "text" at bounding box center [534, 373] width 275 height 28
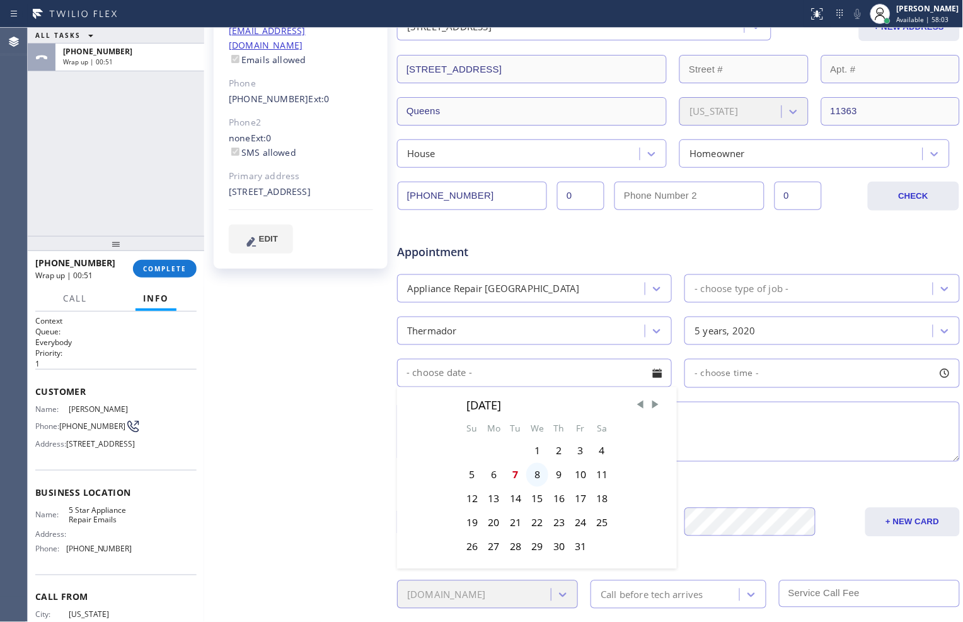
click at [537, 471] on div "8" at bounding box center [537, 475] width 22 height 24
type input "[DATE]"
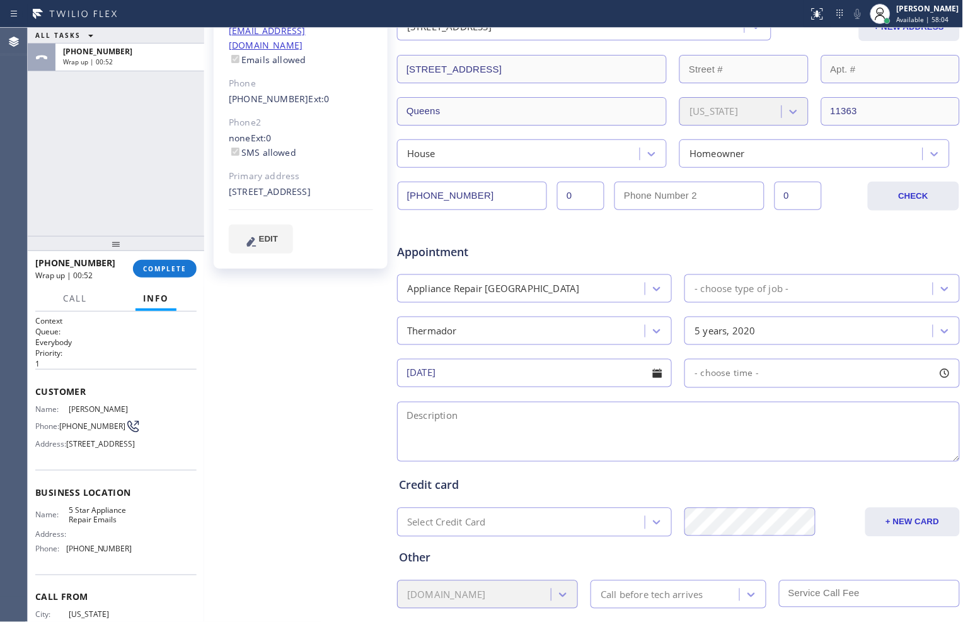
click at [798, 373] on div "- choose time -" at bounding box center [822, 373] width 275 height 29
click at [869, 552] on div "Other" at bounding box center [678, 557] width 559 height 17
click at [731, 373] on span "- choose time -" at bounding box center [727, 373] width 64 height 12
drag, startPoint x: 697, startPoint y: 446, endPoint x: 784, endPoint y: 457, distance: 87.0
click at [785, 457] on div at bounding box center [792, 450] width 15 height 26
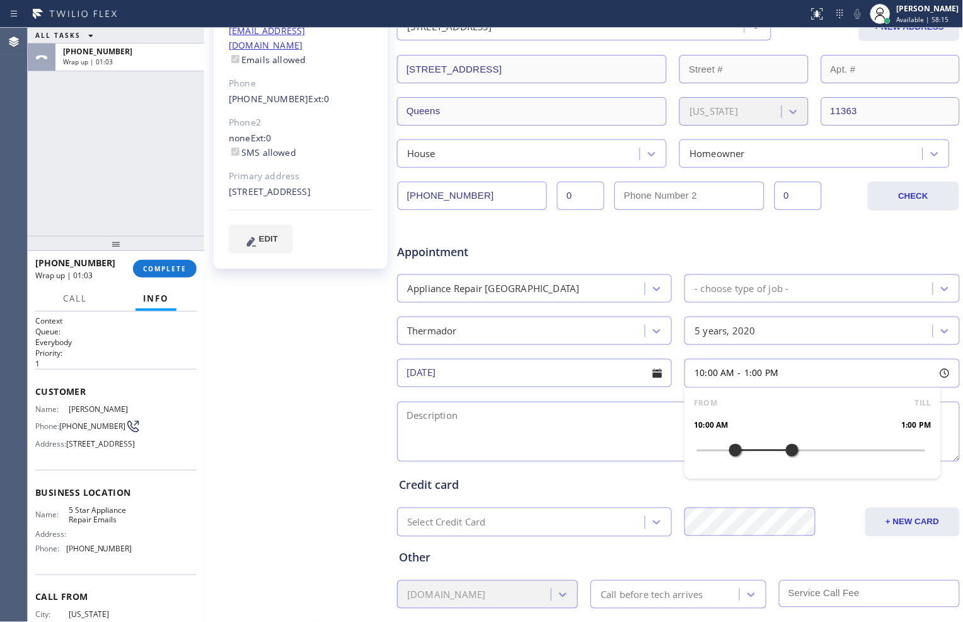
drag, startPoint x: 696, startPoint y: 455, endPoint x: 733, endPoint y: 452, distance: 36.7
click at [733, 452] on div at bounding box center [735, 450] width 15 height 26
click at [561, 444] on textarea at bounding box center [678, 432] width 563 height 60
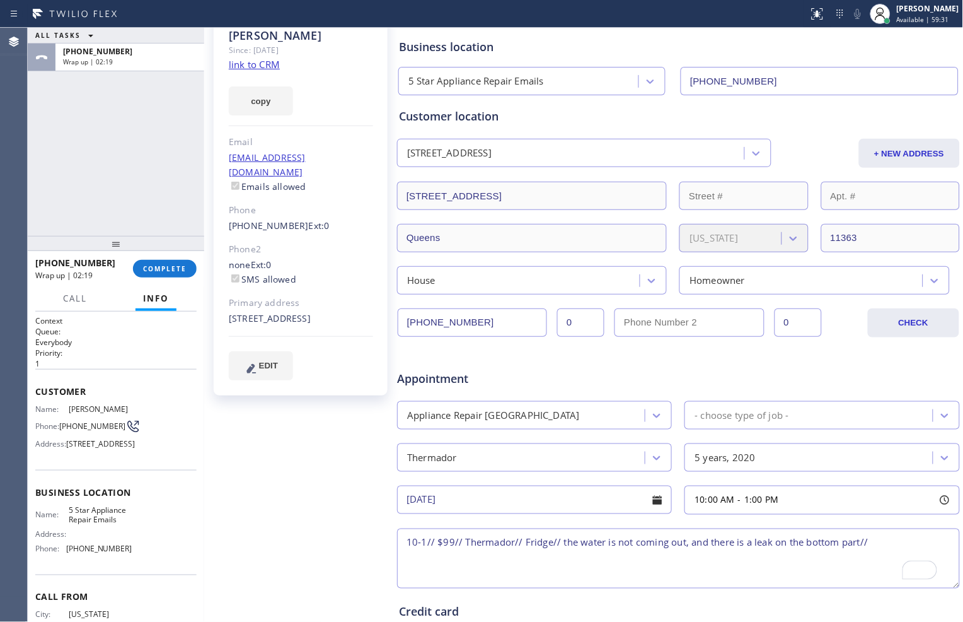
scroll to position [76, 0]
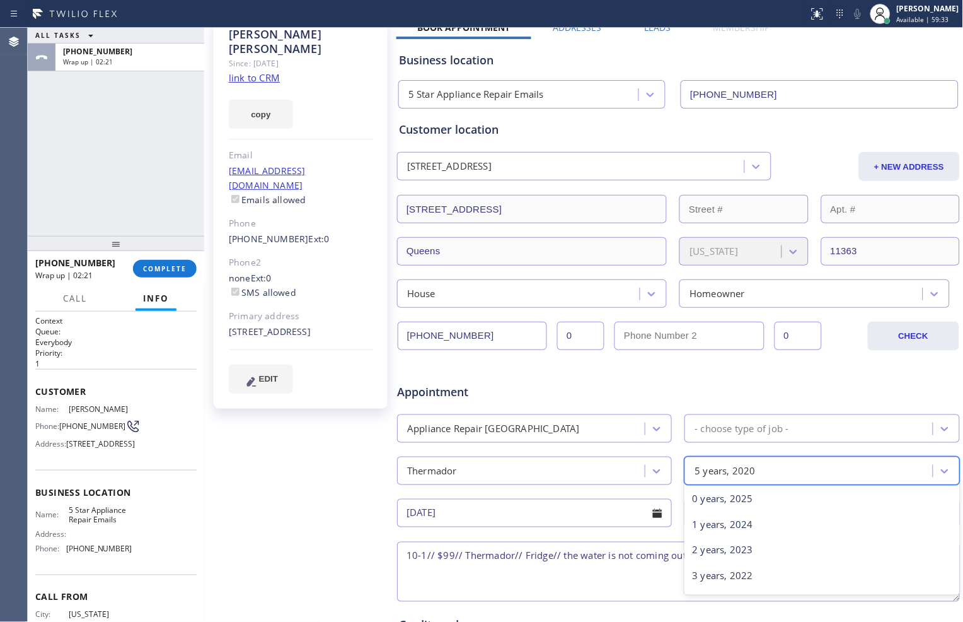
click at [799, 472] on div "5 years, 2020" at bounding box center [810, 471] width 244 height 22
click at [784, 516] on div "1 years, 2024" at bounding box center [822, 525] width 275 height 26
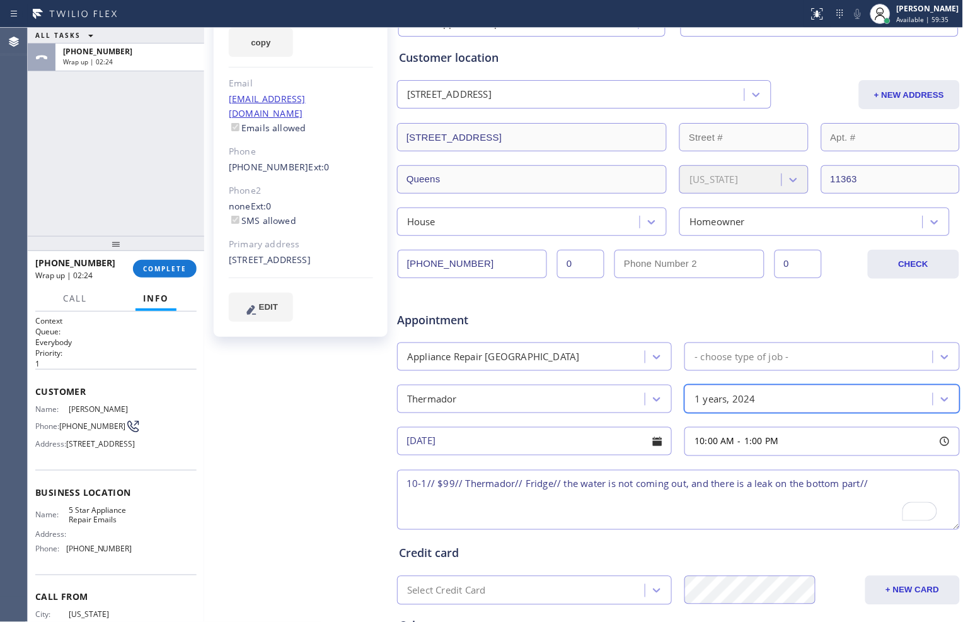
scroll to position [216, 0]
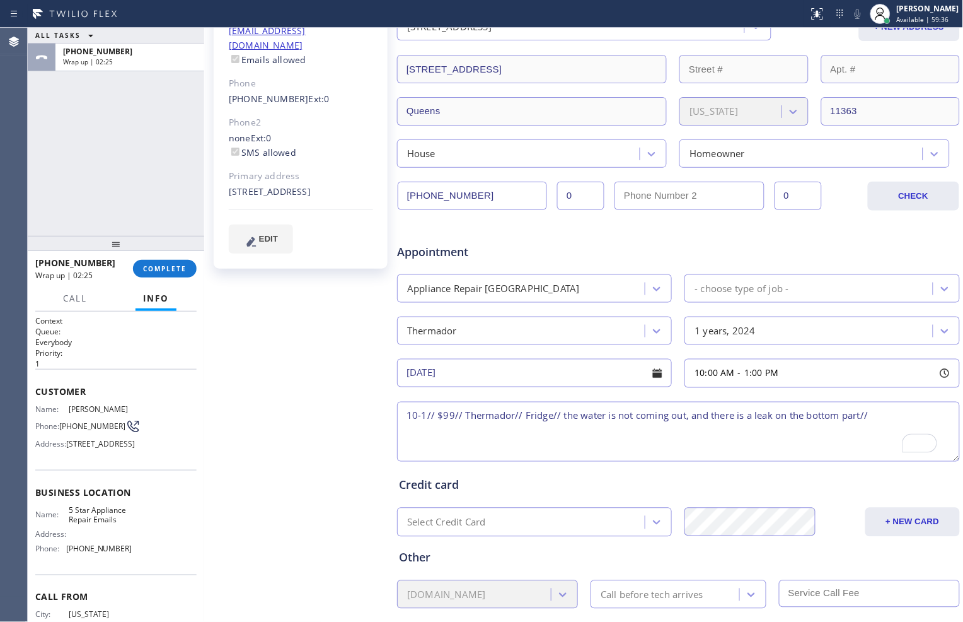
click at [899, 417] on textarea "10-1// $99// Thermador// Fridge// the water is not coming out, and there is a l…" at bounding box center [678, 432] width 563 height 60
click at [918, 417] on textarea "10-1// $99// Thermador// Fridge// the water is not coming out, and there is a l…" at bounding box center [678, 432] width 563 height 60
click at [886, 335] on div "1 years, 2024" at bounding box center [810, 331] width 244 height 22
click at [746, 335] on div "1 years, 2024" at bounding box center [725, 330] width 61 height 15
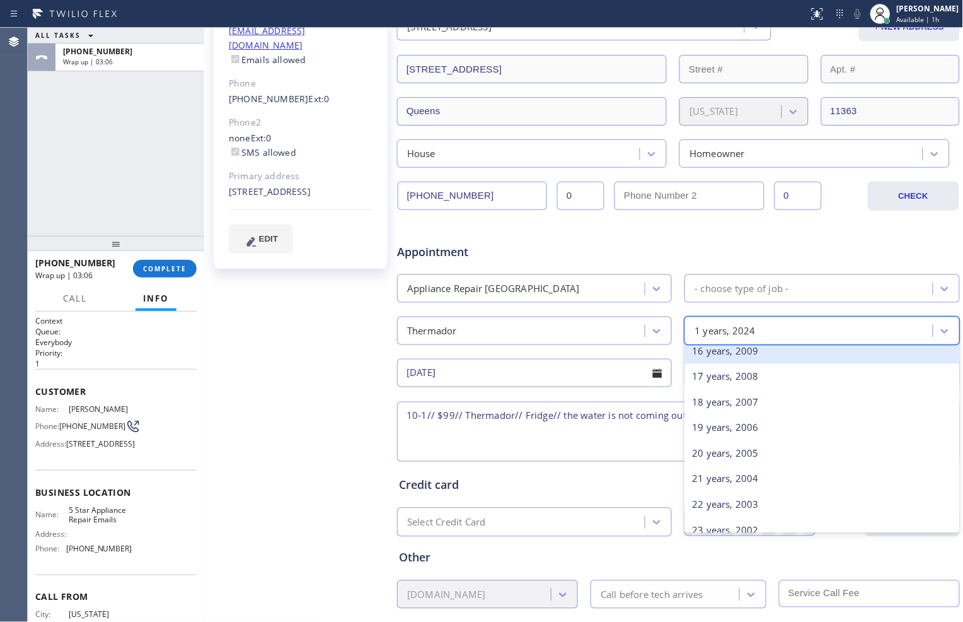
scroll to position [420, 0]
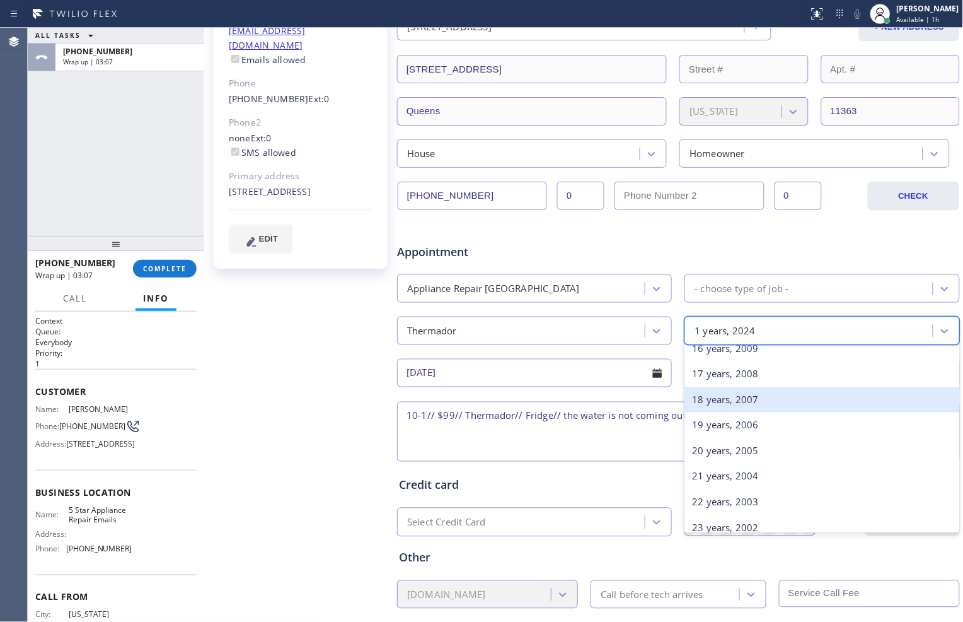
click at [736, 397] on div "18 years, 2007" at bounding box center [822, 400] width 275 height 26
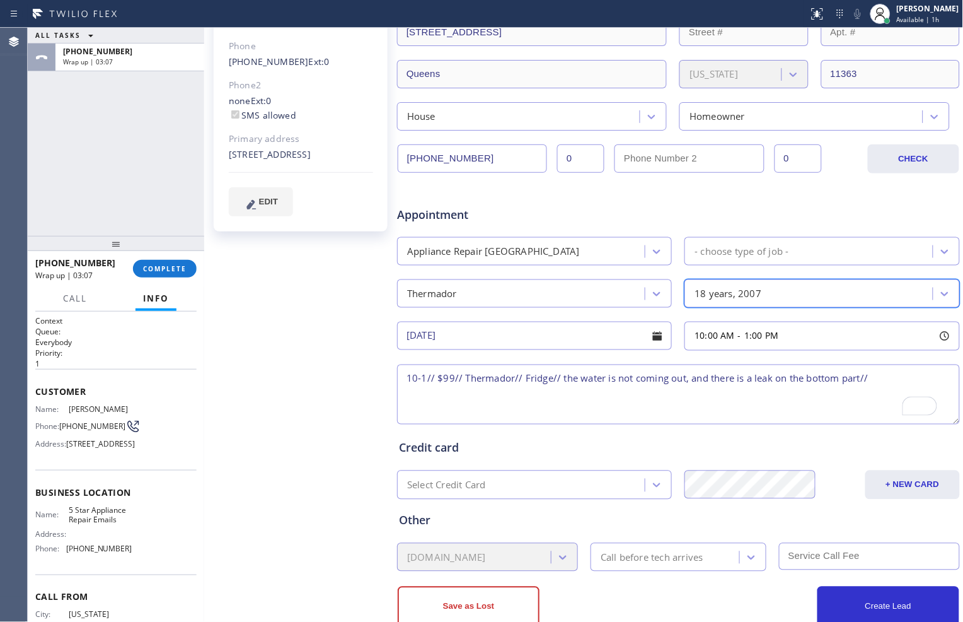
scroll to position [285, 0]
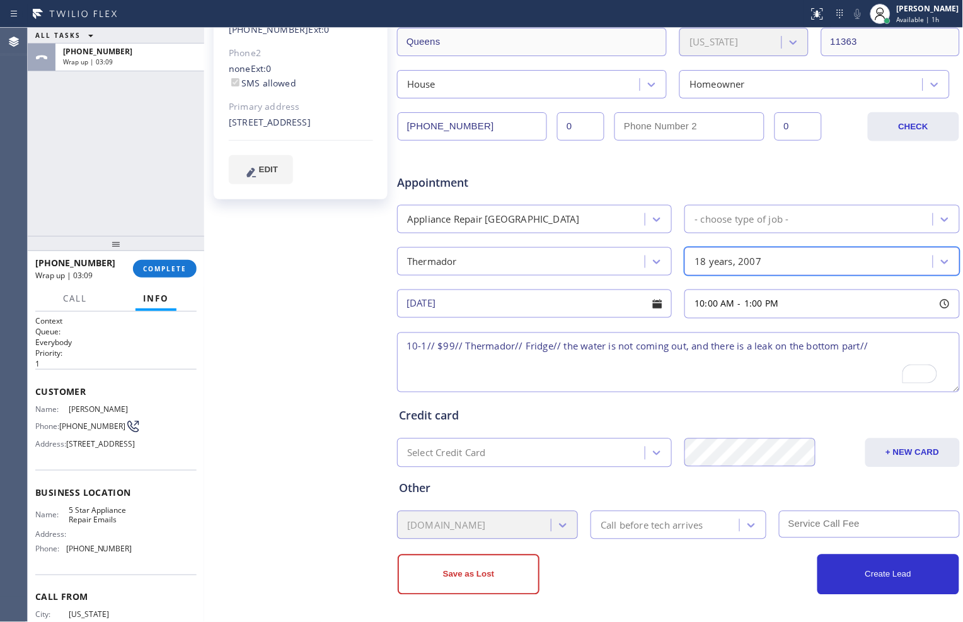
click at [888, 348] on textarea "10-1// $99// Thermador// Fridge// the water is not coming out, and there is a l…" at bounding box center [678, 362] width 563 height 60
drag, startPoint x: 229, startPoint y: 105, endPoint x: 278, endPoint y: 120, distance: 51.3
click at [278, 120] on div "233-16 41st Avenue Queens, 11363 NY" at bounding box center [301, 122] width 144 height 15
copy div "233-16 41st Avenue Queens, 11363 NY"
click at [931, 349] on textarea "10-1// $99// Thermador// Fridge// the water is not coming out, and there is a l…" at bounding box center [678, 362] width 563 height 60
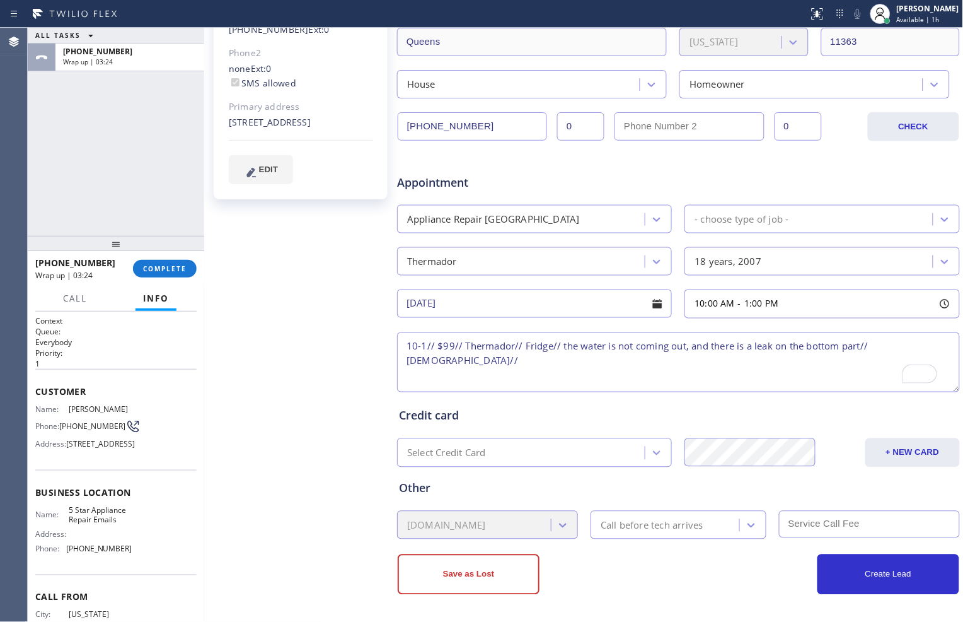
paste textarea "233-16 41st Avenue Queens, 11363 NY"
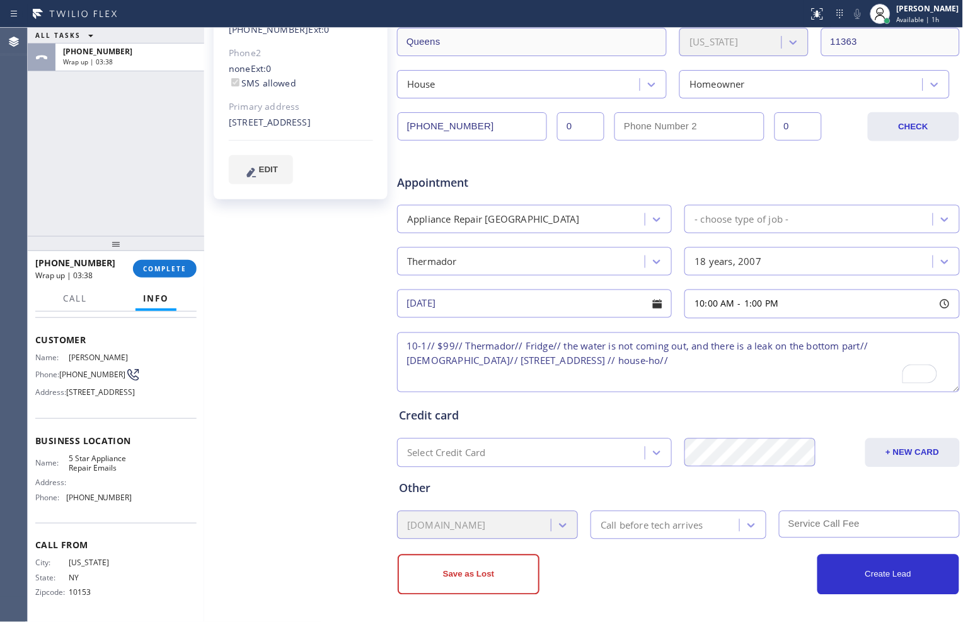
scroll to position [70, 0]
drag, startPoint x: 67, startPoint y: 473, endPoint x: 117, endPoint y: 478, distance: 50.7
click at [117, 473] on span "5 Star Appliance Repair Emails" at bounding box center [100, 463] width 63 height 20
copy span "5 Star Appliance Repair Emails"
click at [678, 360] on textarea "10-1// $99// Thermador// Fridge// the water is not coming out, and there is a l…" at bounding box center [678, 362] width 563 height 60
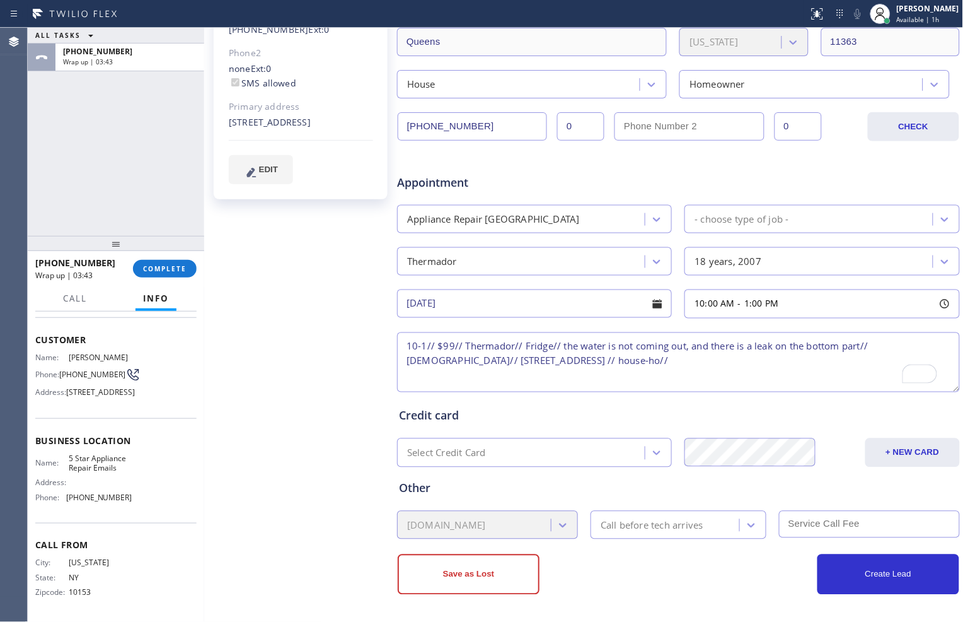
paste textarea "5 Star Appliance Repair Emails"
click at [937, 351] on textarea "10-1// $99// Thermador// Fridge// the water is not coming out, and there is a l…" at bounding box center [678, 362] width 563 height 60
click at [695, 363] on textarea "10-1// $99// Thermador// Fridge// the water is not coming out, and there is a l…" at bounding box center [678, 362] width 563 height 60
click at [685, 361] on textarea "10-1// $99// Thermador// Fridge// the water is not coming out, and there is a l…" at bounding box center [678, 362] width 563 height 60
click at [795, 364] on textarea "10-1// $99// Thermador// Fridge// the water is not coming out, and there is a l…" at bounding box center [678, 362] width 563 height 60
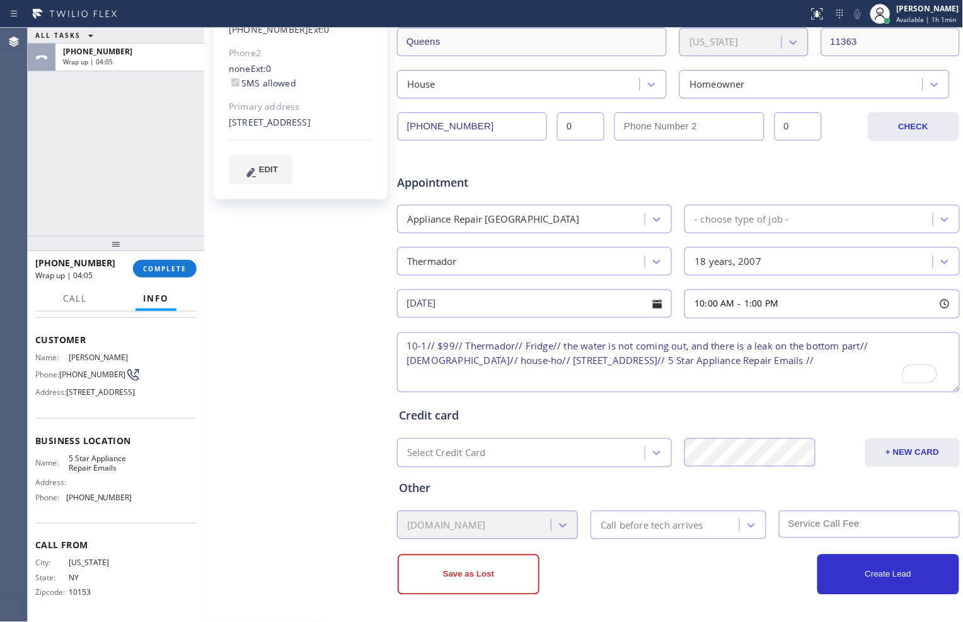
click at [803, 366] on textarea "10-1// $99// Thermador// Fridge// the water is not coming out, and there is a l…" at bounding box center [678, 362] width 563 height 60
paste textarea "Please call the customer 30 minutes prior to his arrival."
type textarea "10-1// $99// Thermador// Fridge// the water is not coming out, and there is a l…"
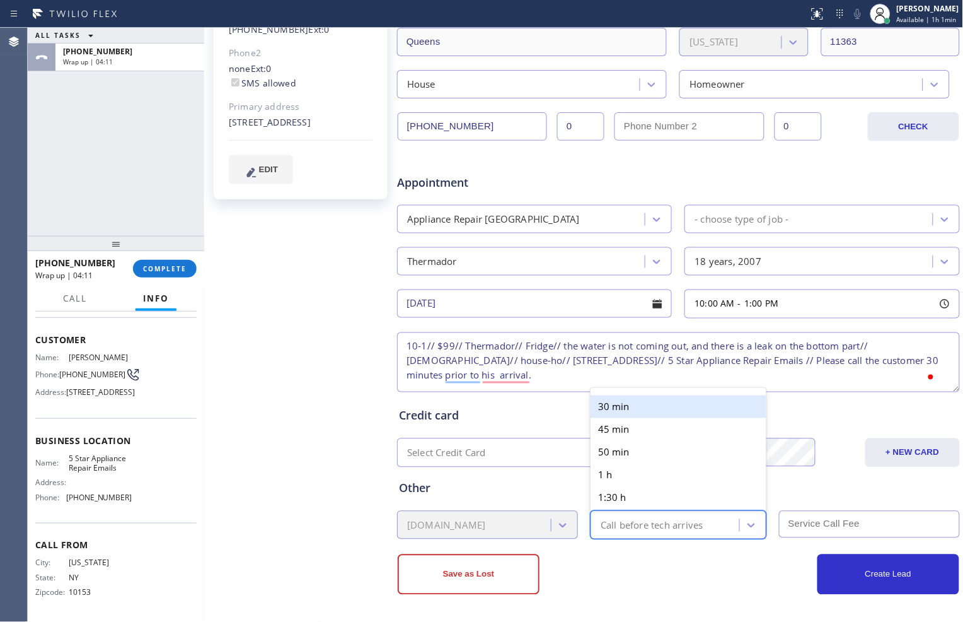
click at [707, 526] on div "Call before tech arrives" at bounding box center [667, 525] width 145 height 22
click at [629, 407] on div "30 min" at bounding box center [679, 406] width 176 height 23
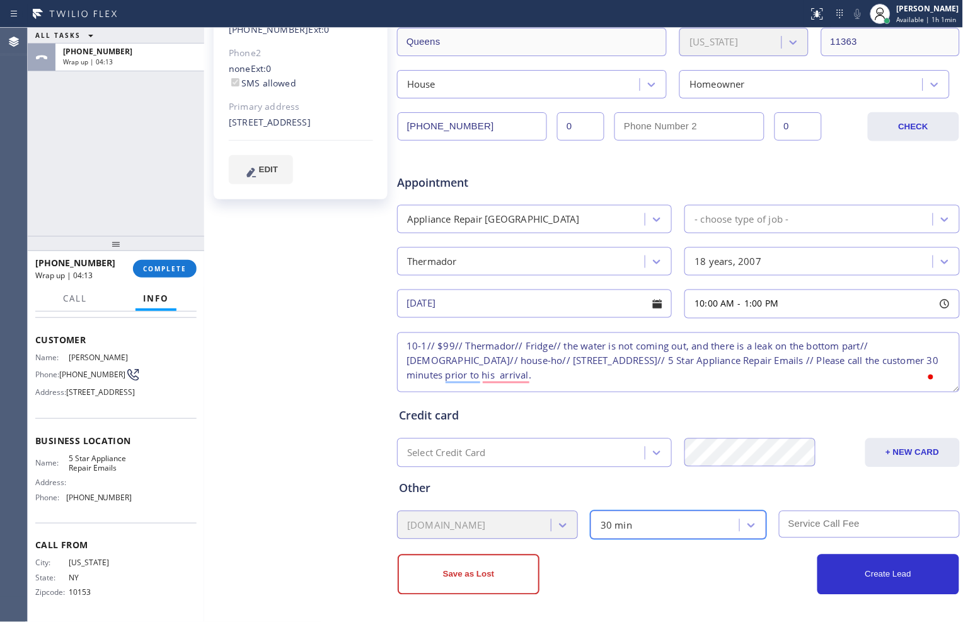
click at [803, 521] on input "text" at bounding box center [869, 524] width 181 height 27
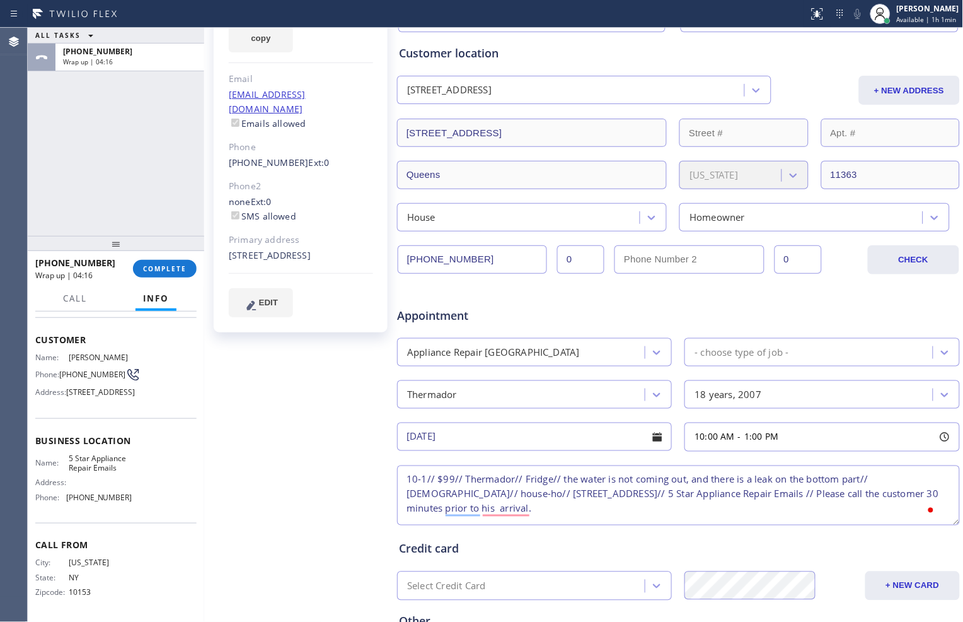
scroll to position [0, 0]
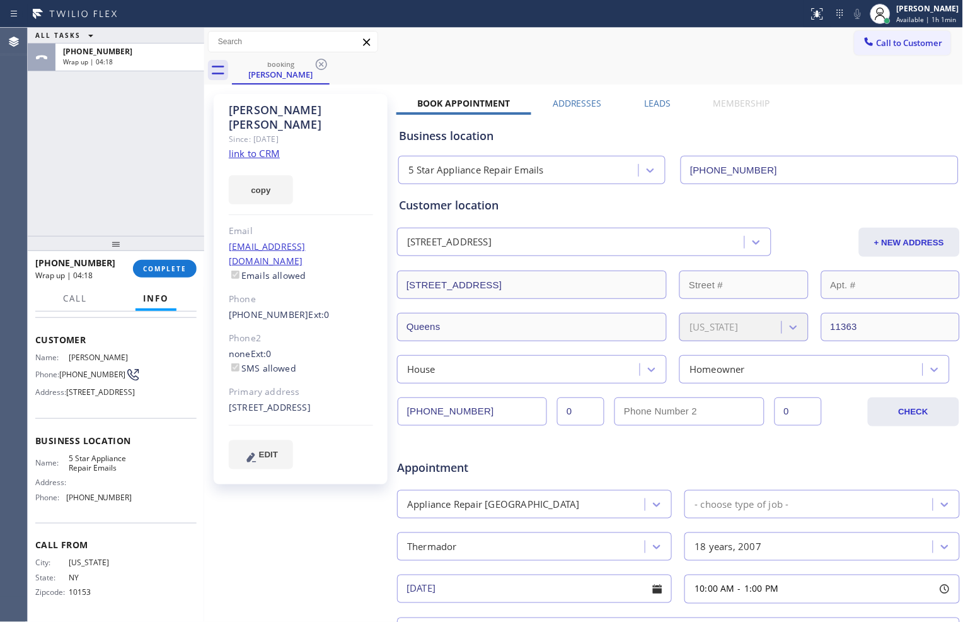
type input "99"
click at [610, 556] on div "Thermador" at bounding box center [523, 546] width 244 height 22
click at [616, 465] on div "Appointment" at bounding box center [679, 460] width 566 height 32
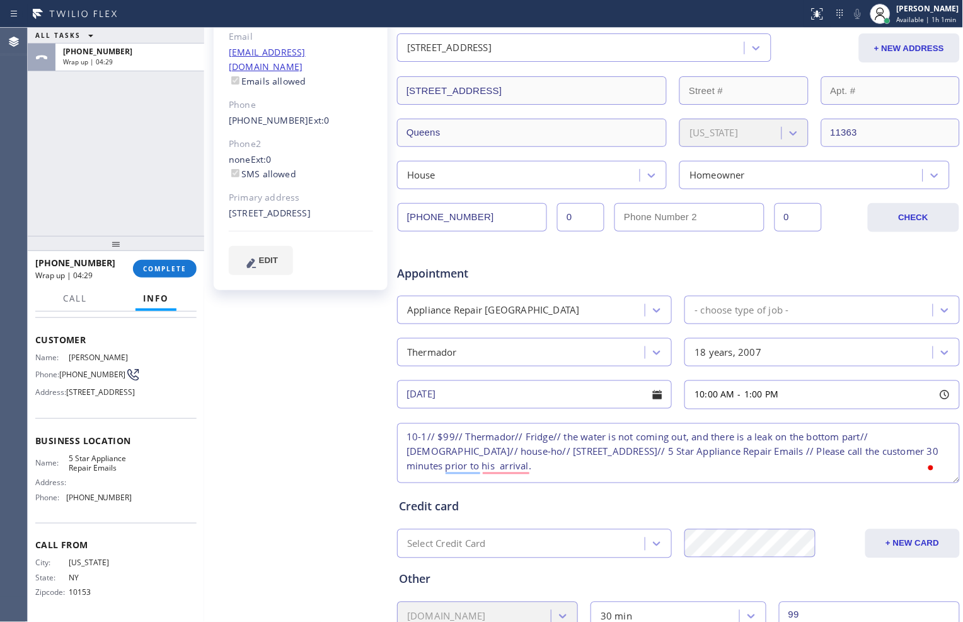
scroll to position [210, 0]
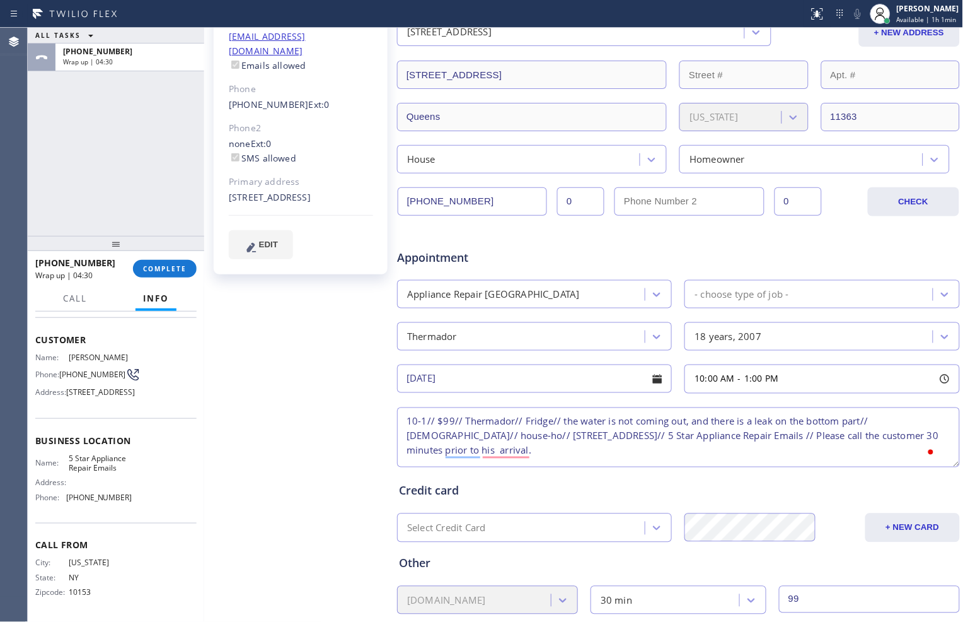
click at [874, 298] on div "- choose type of job -" at bounding box center [810, 294] width 244 height 22
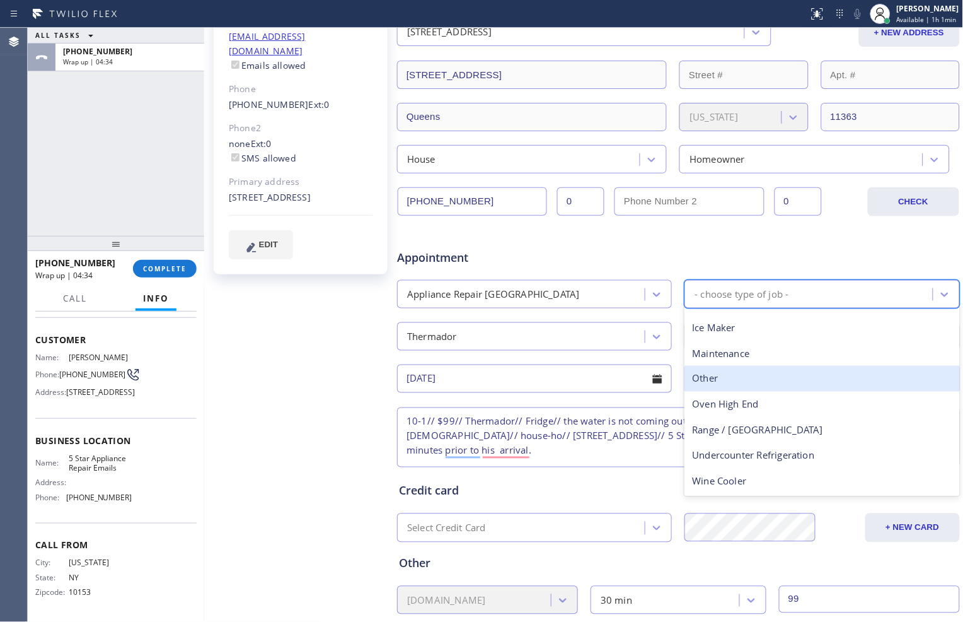
scroll to position [0, 0]
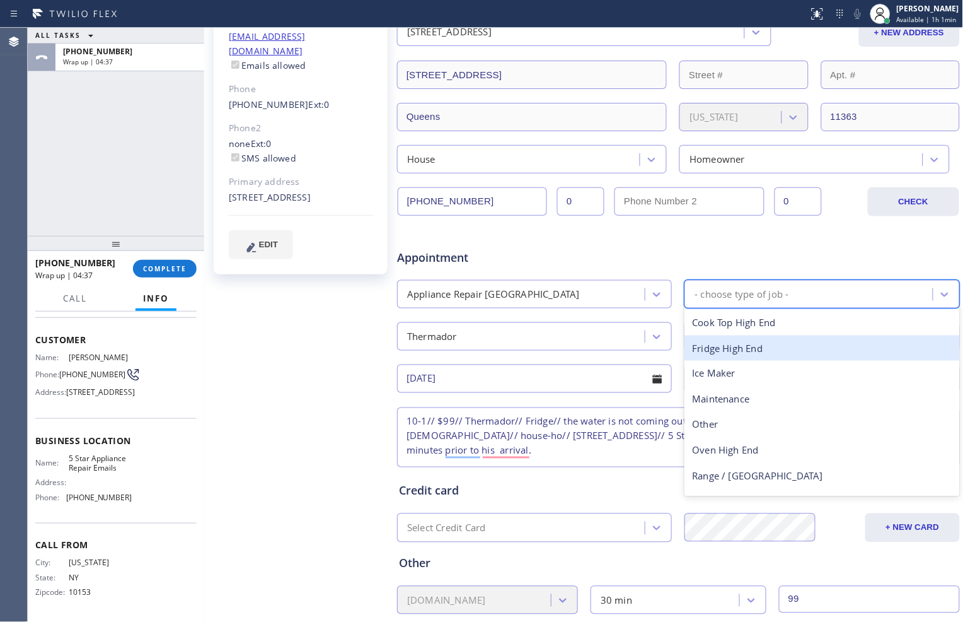
click at [757, 345] on div "Fridge High End" at bounding box center [822, 348] width 275 height 26
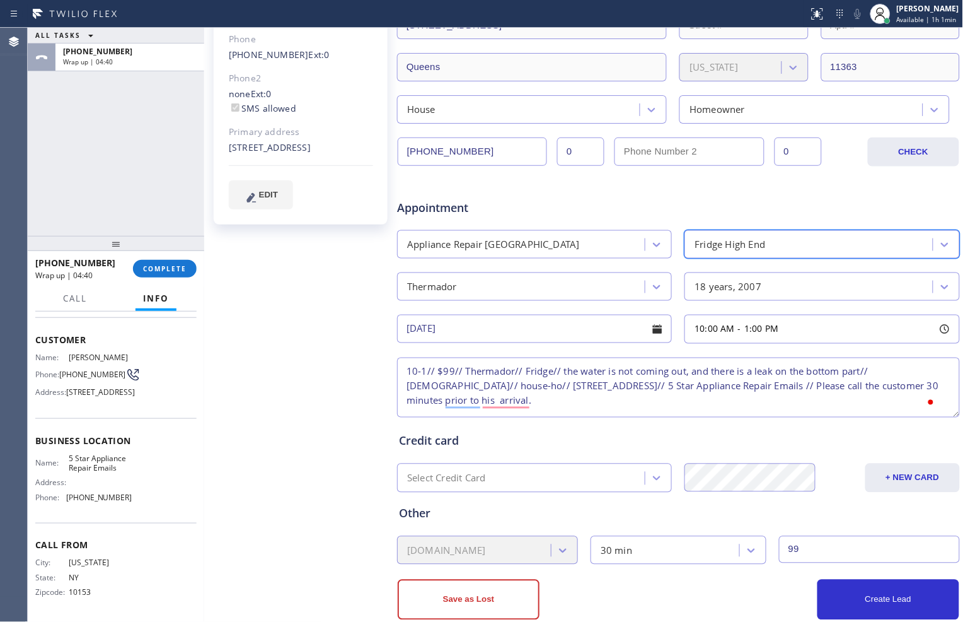
scroll to position [285, 0]
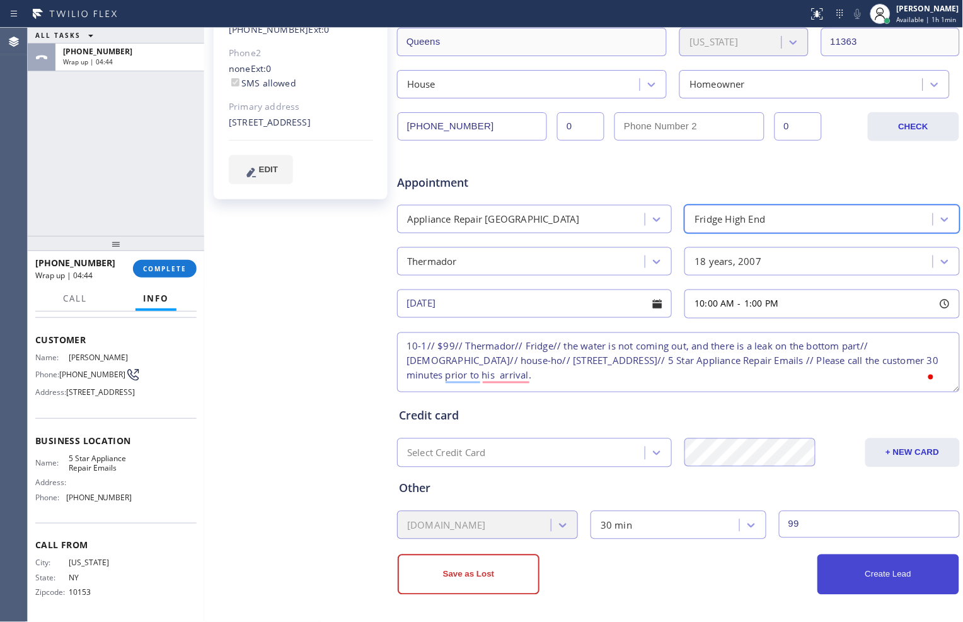
click at [842, 577] on button "Create Lead" at bounding box center [889, 574] width 142 height 40
click at [844, 569] on button "Create Lead" at bounding box center [889, 574] width 142 height 40
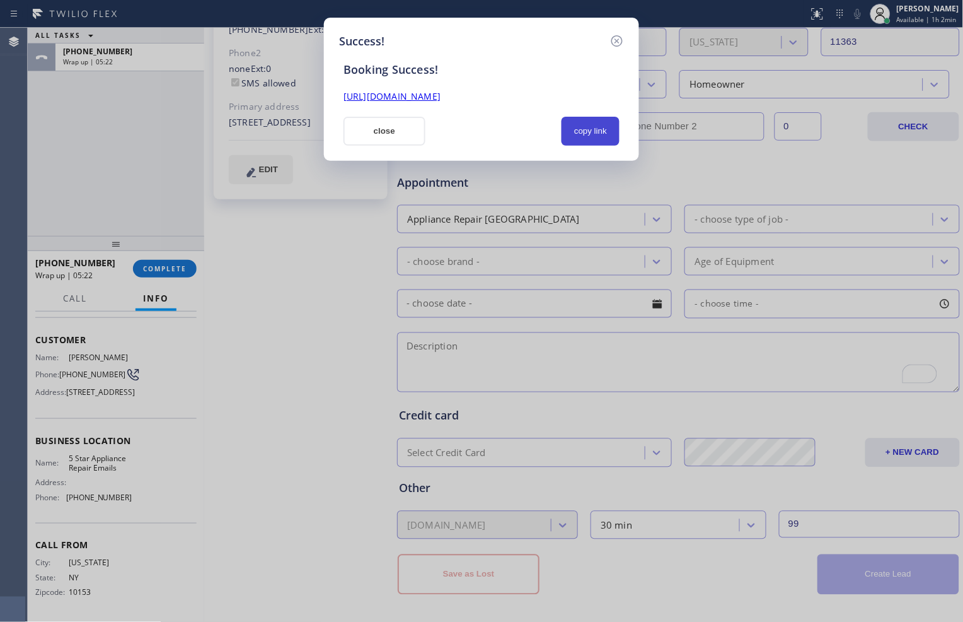
click at [588, 128] on button "copy link" at bounding box center [591, 131] width 58 height 29
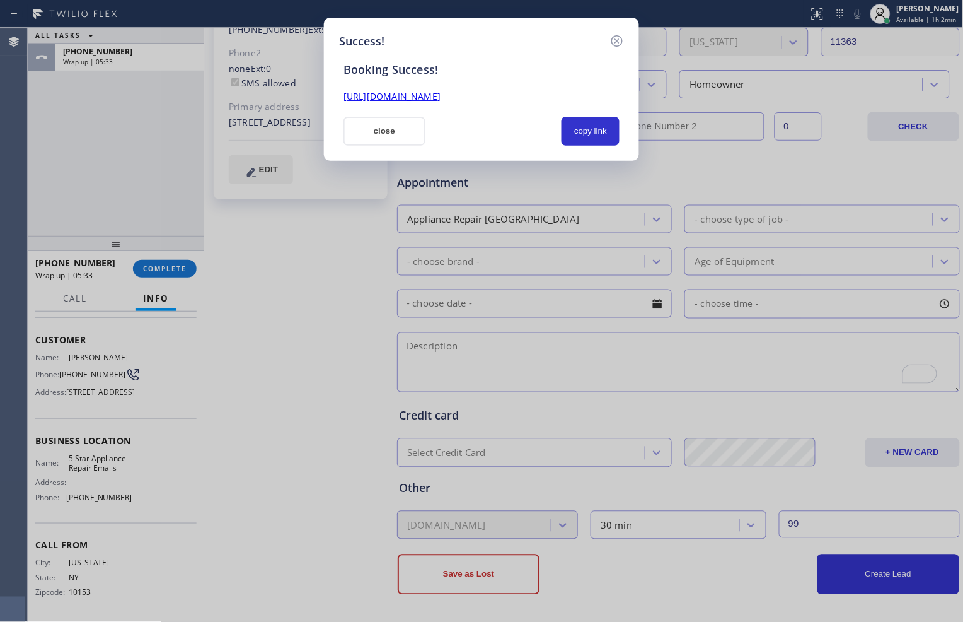
click at [694, 547] on div "Success! Booking Success! https://erp.apollosoft.co/customer/745534#portlet_lea…" at bounding box center [481, 311] width 963 height 622
click at [392, 125] on button "close" at bounding box center [385, 131] width 82 height 29
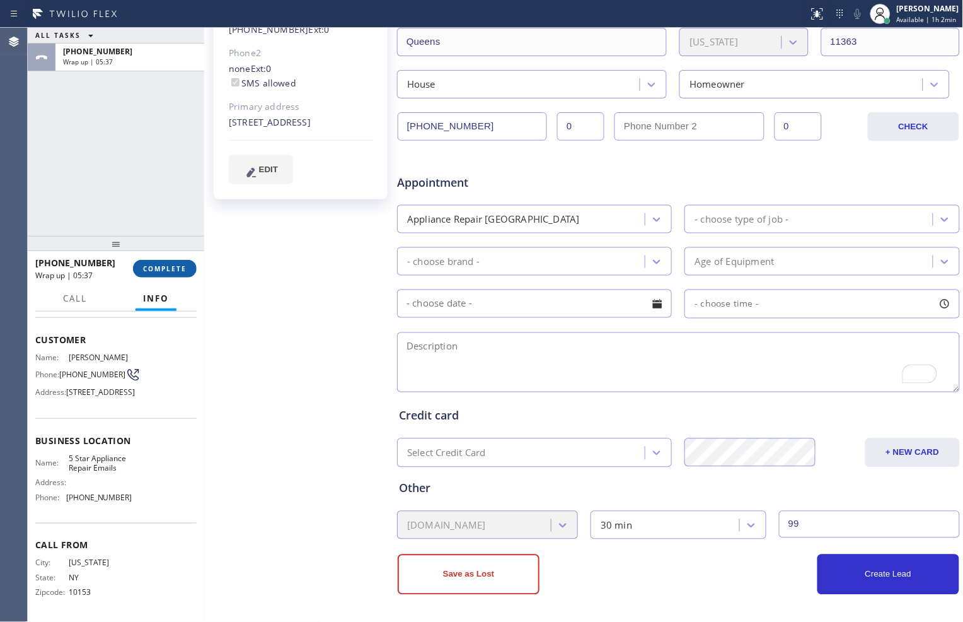
click at [158, 273] on button "COMPLETE" at bounding box center [165, 269] width 64 height 18
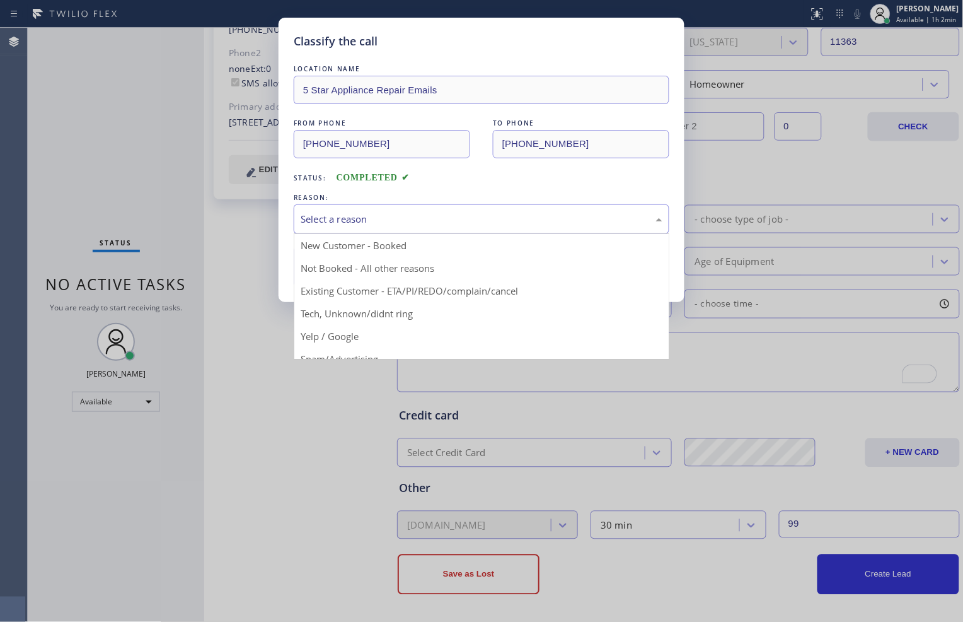
click at [364, 213] on div "Select a reason" at bounding box center [482, 219] width 362 height 15
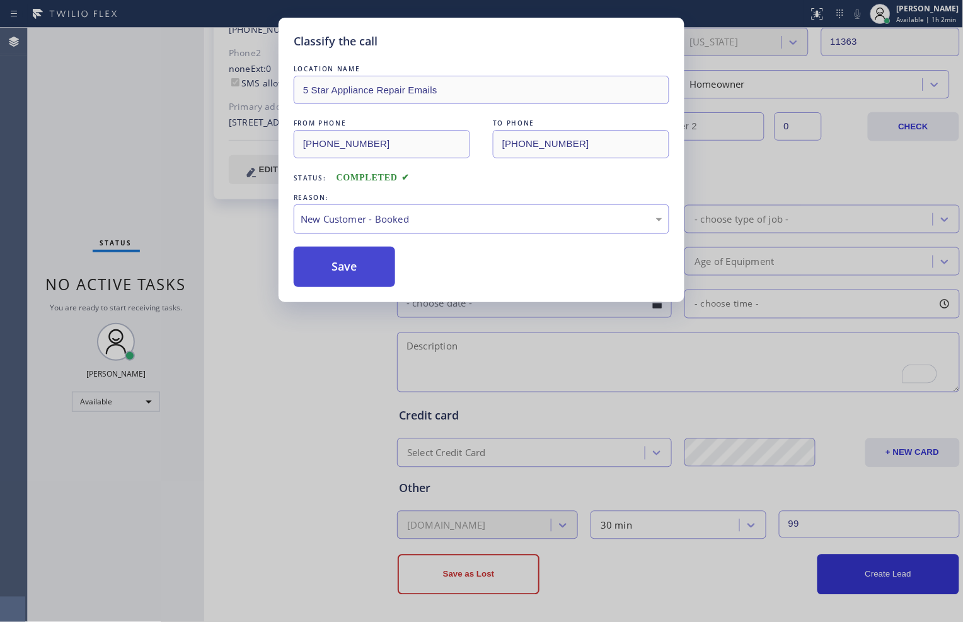
click at [361, 254] on button "Save" at bounding box center [345, 267] width 102 height 40
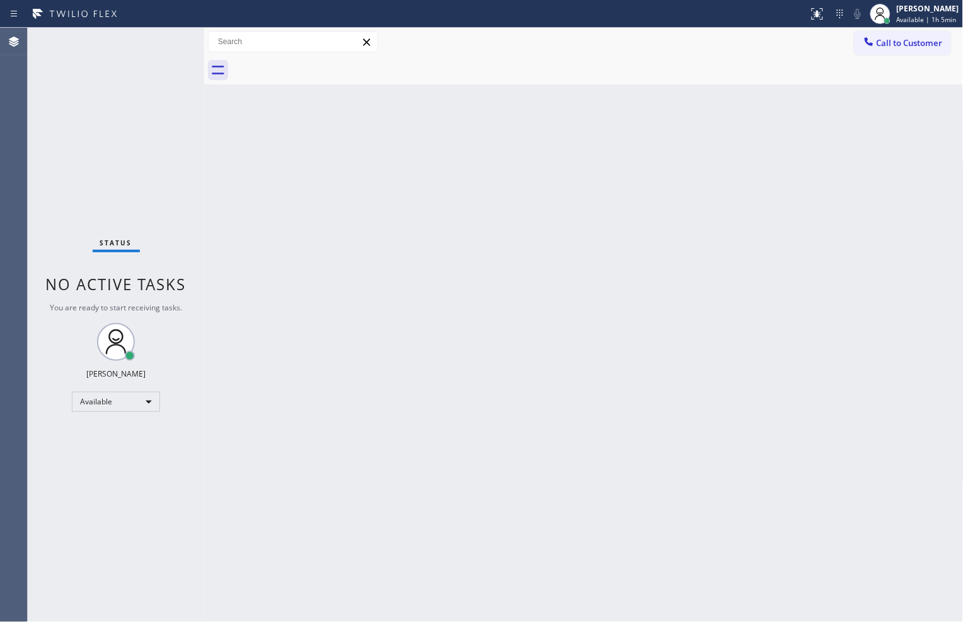
click at [438, 45] on div "Call to Customer Outbound call Location Search location Your caller id phone nu…" at bounding box center [584, 42] width 760 height 22
click at [630, 555] on div "Back to Dashboard Change Sender ID Customers Technicians Select a contact Outbo…" at bounding box center [584, 325] width 760 height 594
click at [596, 73] on div at bounding box center [598, 70] width 732 height 28
click at [347, 183] on div "Back to Dashboard Change Sender ID Customers Technicians Select a contact Outbo…" at bounding box center [584, 325] width 760 height 594
click at [427, 305] on div "Back to Dashboard Change Sender ID Customers Technicians Select a contact Outbo…" at bounding box center [584, 325] width 760 height 594
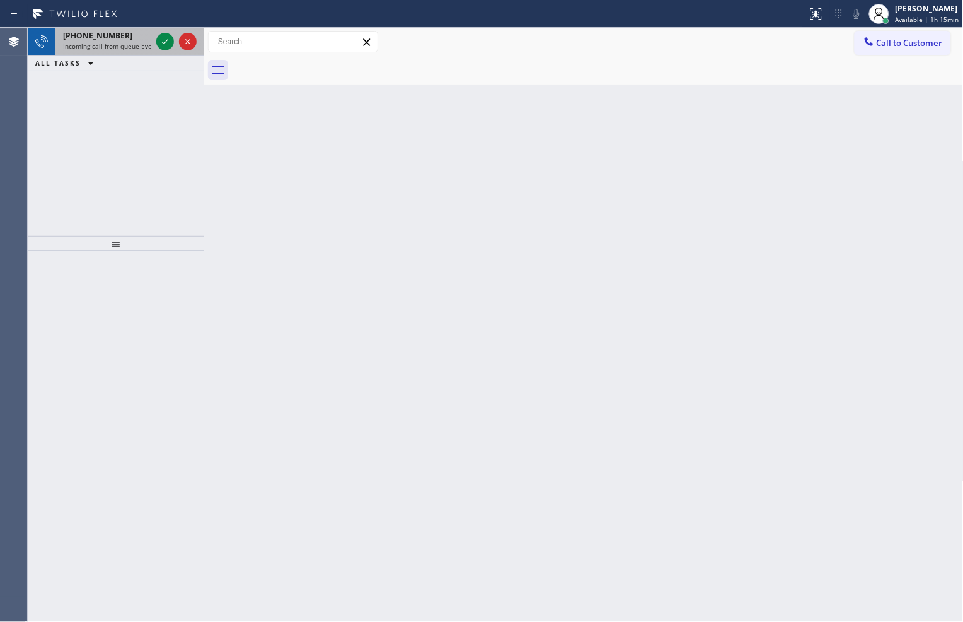
click at [154, 42] on div at bounding box center [176, 42] width 45 height 28
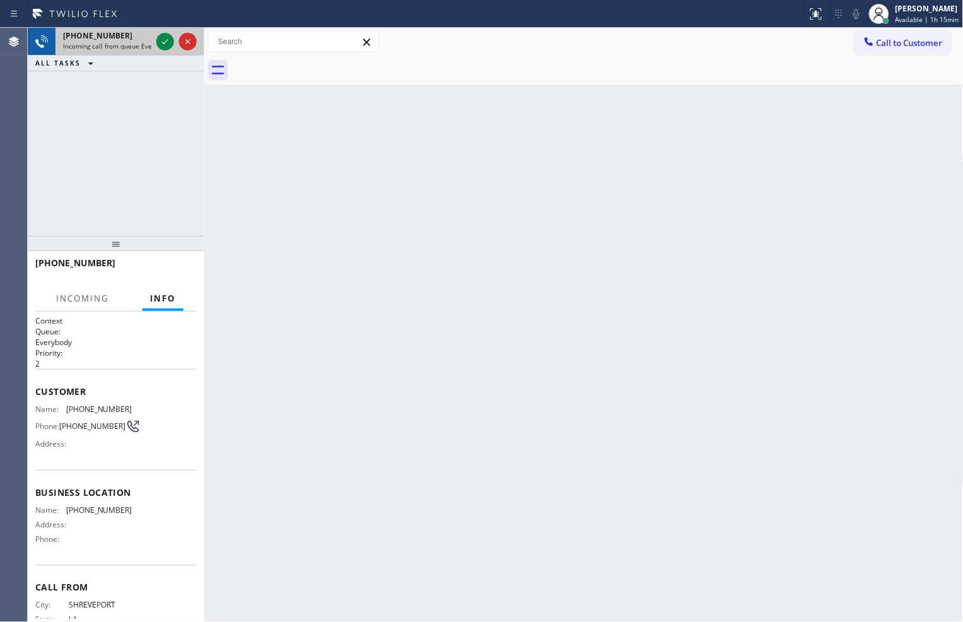
click at [154, 43] on div at bounding box center [176, 42] width 45 height 28
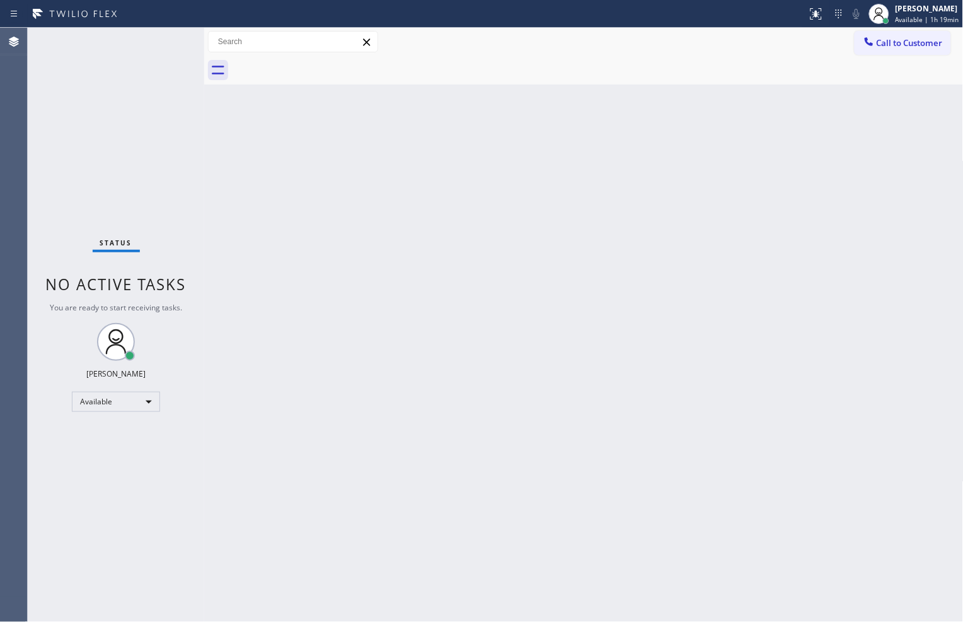
click at [805, 561] on div "Back to Dashboard Change Sender ID Customers Technicians Select a contact Outbo…" at bounding box center [584, 325] width 760 height 594
click at [151, 398] on div "Available" at bounding box center [116, 402] width 88 height 20
click at [142, 421] on li "Offline" at bounding box center [116, 418] width 86 height 15
click at [878, 9] on circle at bounding box center [881, 11] width 7 height 7
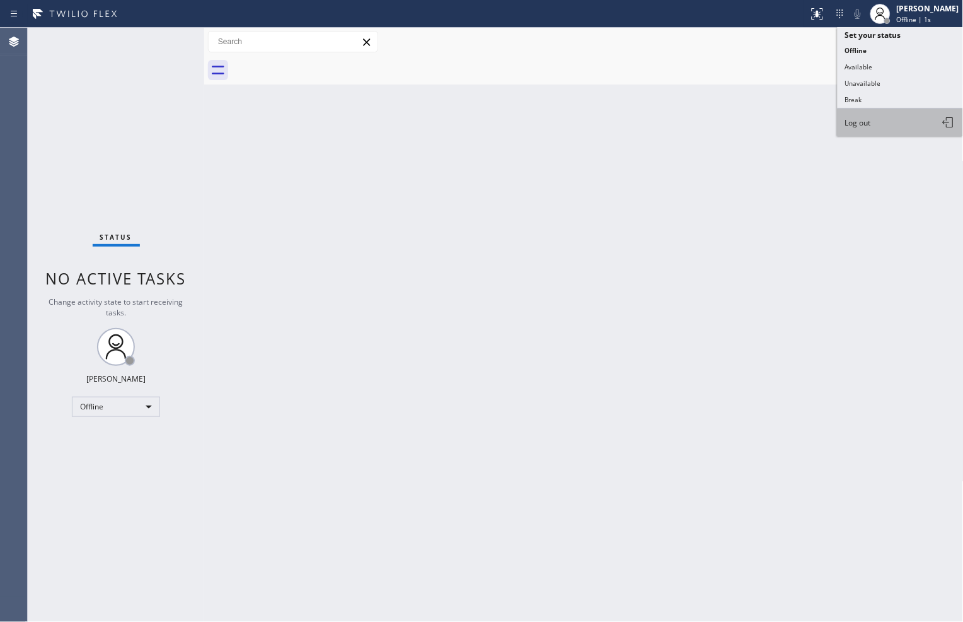
click at [866, 120] on span "Log out" at bounding box center [858, 122] width 26 height 11
